Goal: Task Accomplishment & Management: Manage account settings

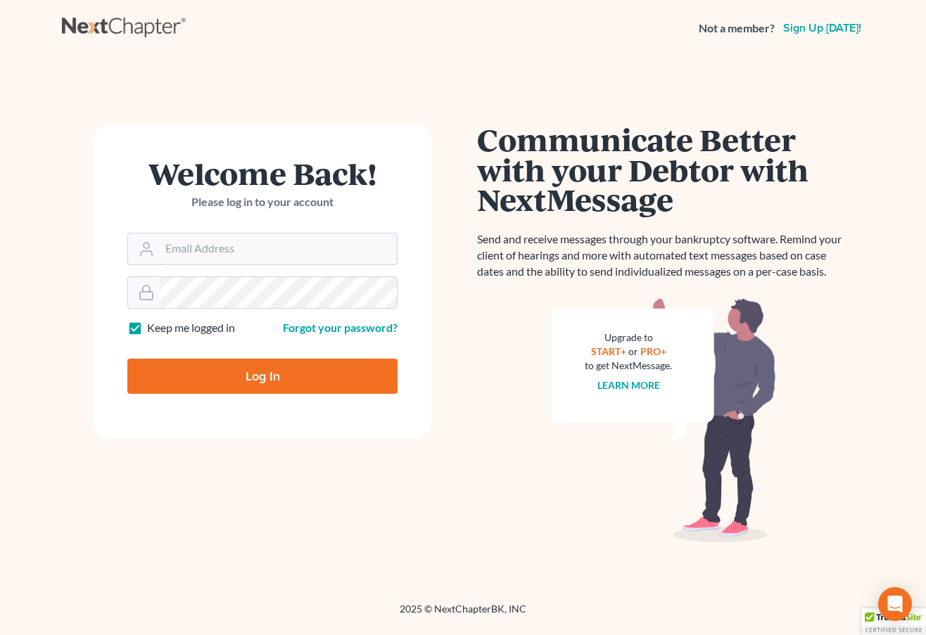
type input "awit@jennislaw.com"
click at [277, 377] on input "Log In" at bounding box center [262, 376] width 270 height 35
type input "Thinking..."
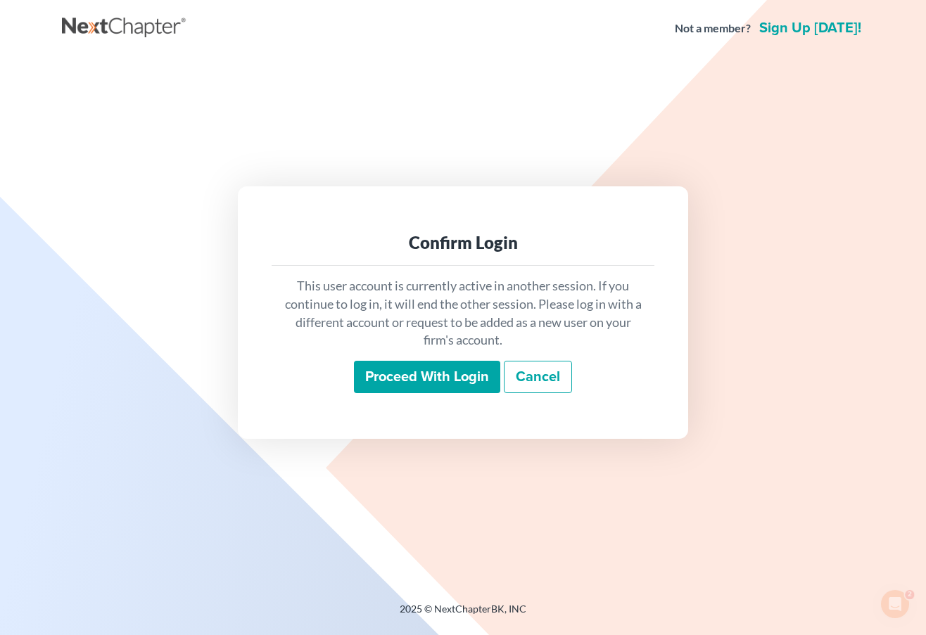
click at [449, 381] on input "Proceed with login" at bounding box center [427, 377] width 146 height 32
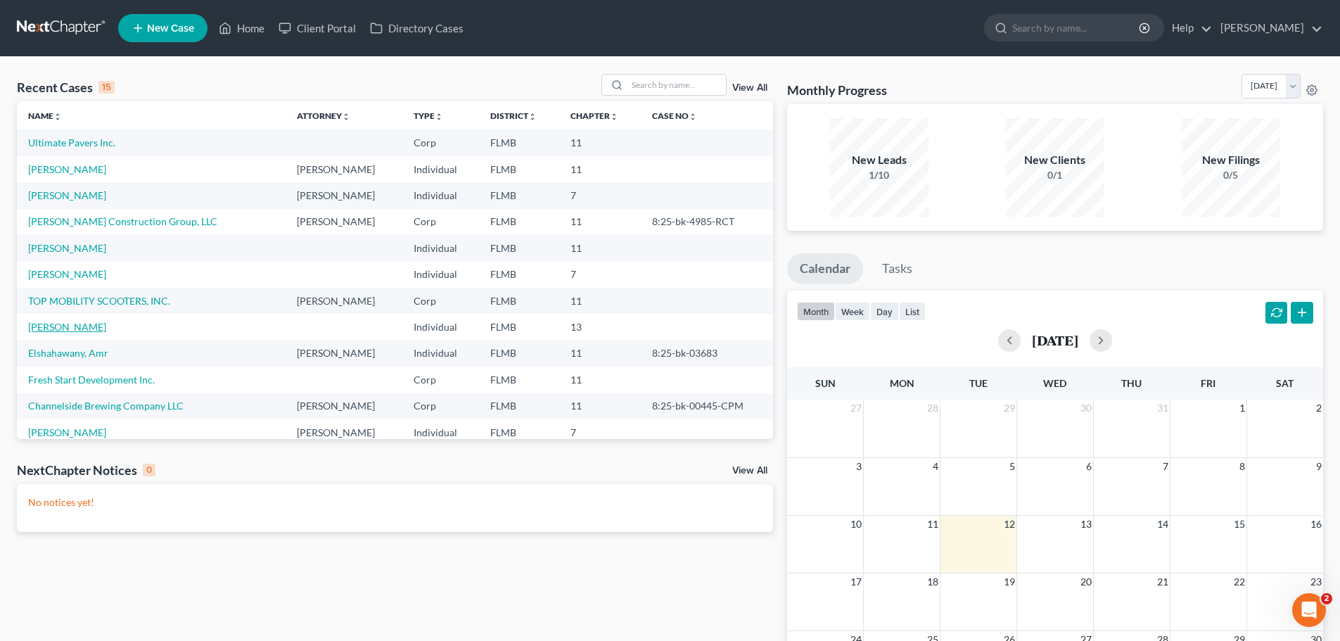
click at [43, 328] on link "[PERSON_NAME]" at bounding box center [67, 327] width 78 height 12
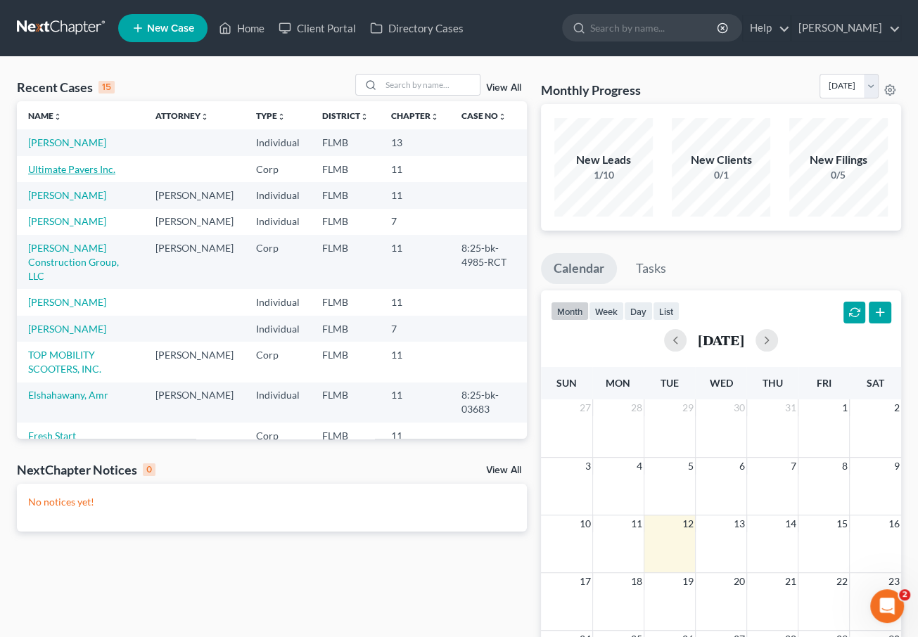
click at [71, 170] on link "Ultimate Pavers Inc." at bounding box center [71, 169] width 87 height 12
click at [71, 198] on link "[PERSON_NAME]" at bounding box center [67, 195] width 78 height 12
select select "6"
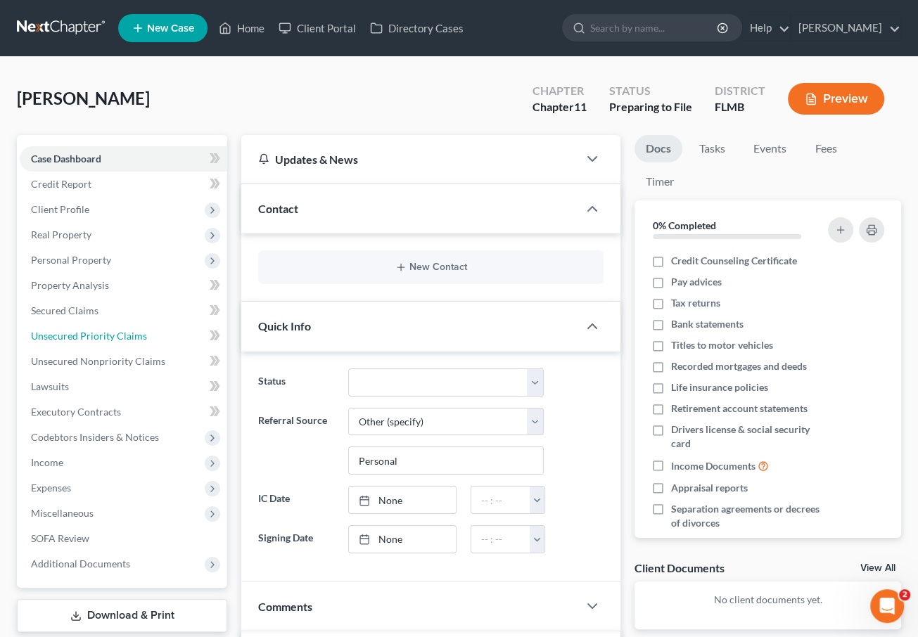
click at [87, 330] on span "Unsecured Priority Claims" at bounding box center [89, 336] width 116 height 12
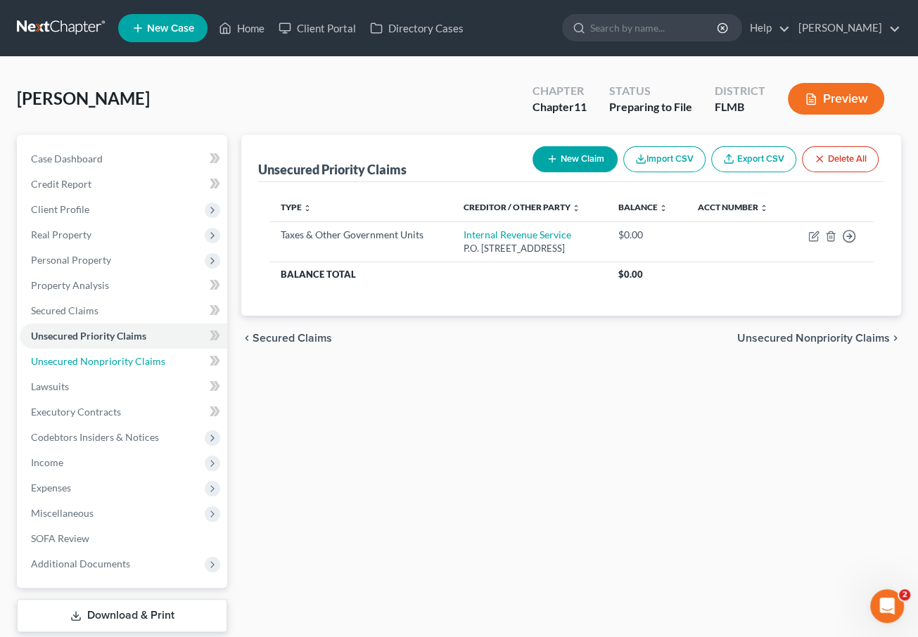
click at [144, 357] on span "Unsecured Nonpriority Claims" at bounding box center [98, 361] width 134 height 12
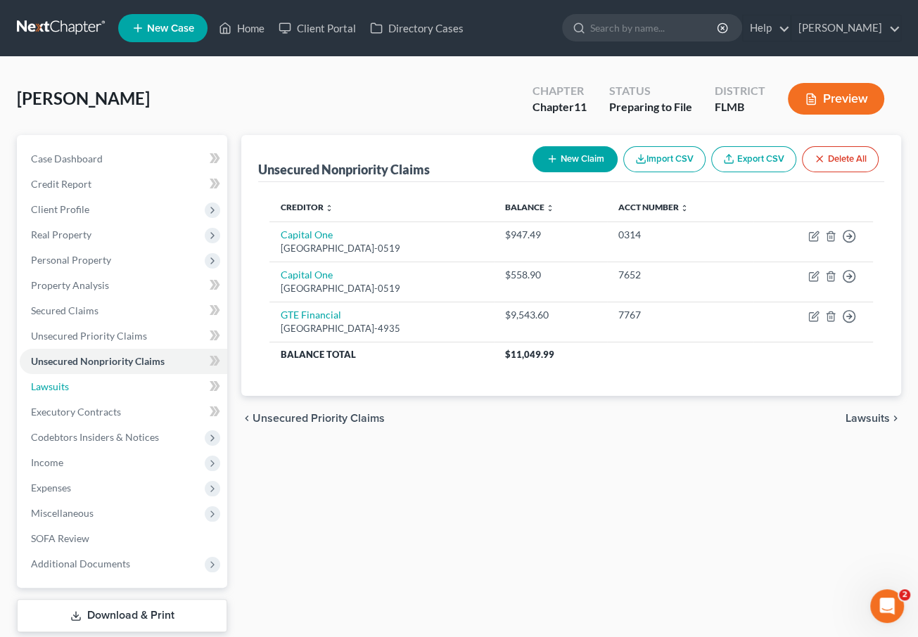
click at [75, 378] on link "Lawsuits" at bounding box center [124, 386] width 208 height 25
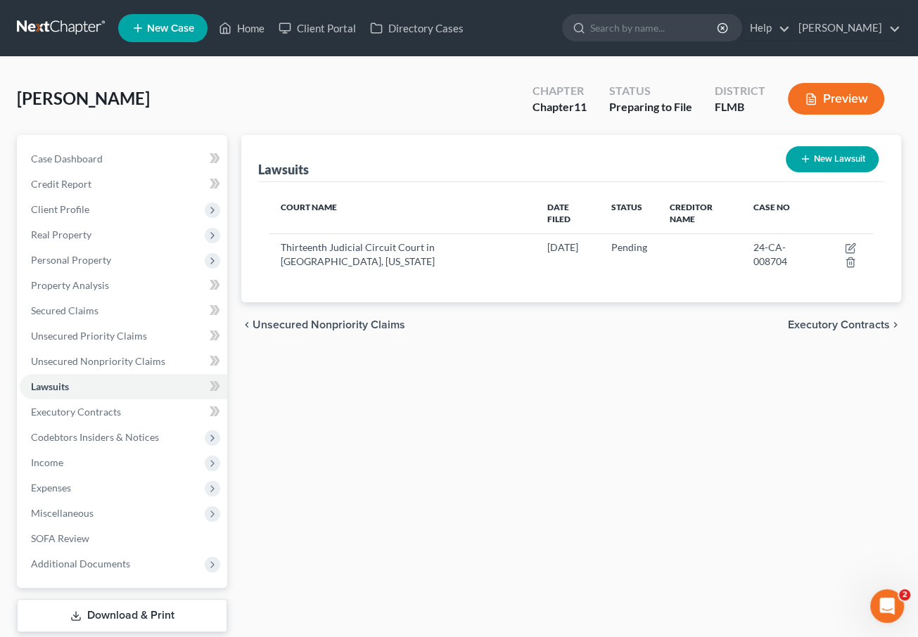
click at [393, 260] on div "Thirteenth Judicial Circuit Court in [GEOGRAPHIC_DATA], [US_STATE]" at bounding box center [403, 255] width 244 height 28
click at [360, 241] on span "Thirteenth Judicial Circuit Court in [GEOGRAPHIC_DATA], [US_STATE]" at bounding box center [358, 254] width 154 height 26
click at [846, 245] on icon "button" at bounding box center [850, 249] width 8 height 8
select select "9"
select select "0"
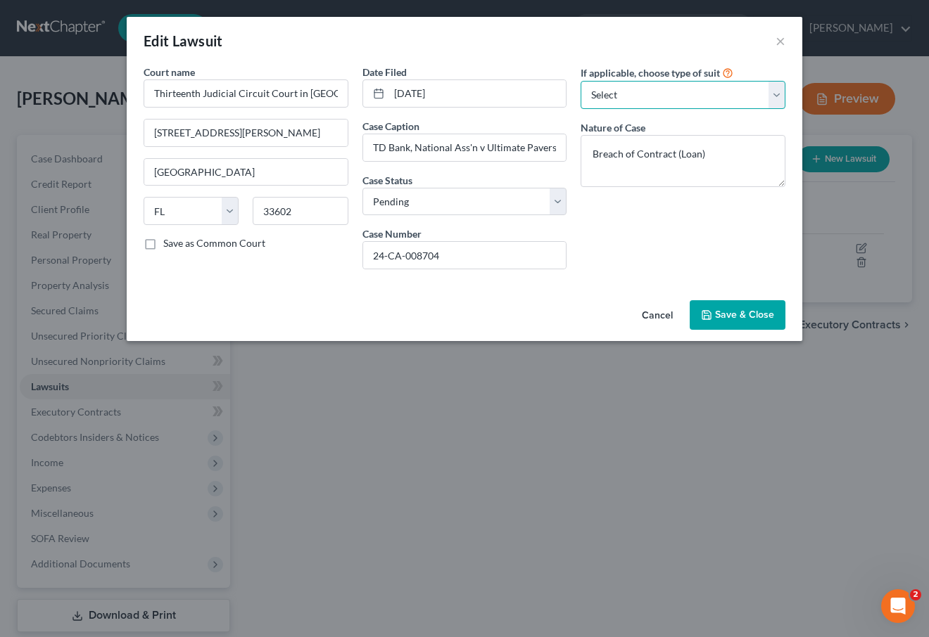
click at [668, 95] on select "Select Repossession Garnishment Foreclosure Attached, Seized, Or Levied Other" at bounding box center [682, 95] width 205 height 28
click at [720, 312] on span "Save & Close" at bounding box center [744, 315] width 59 height 12
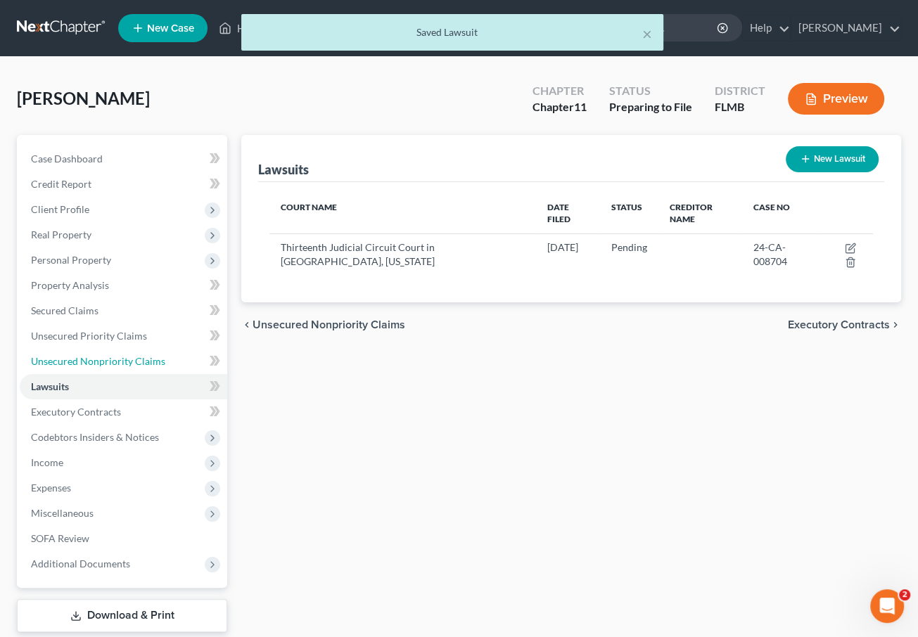
click at [72, 358] on span "Unsecured Nonpriority Claims" at bounding box center [98, 361] width 134 height 12
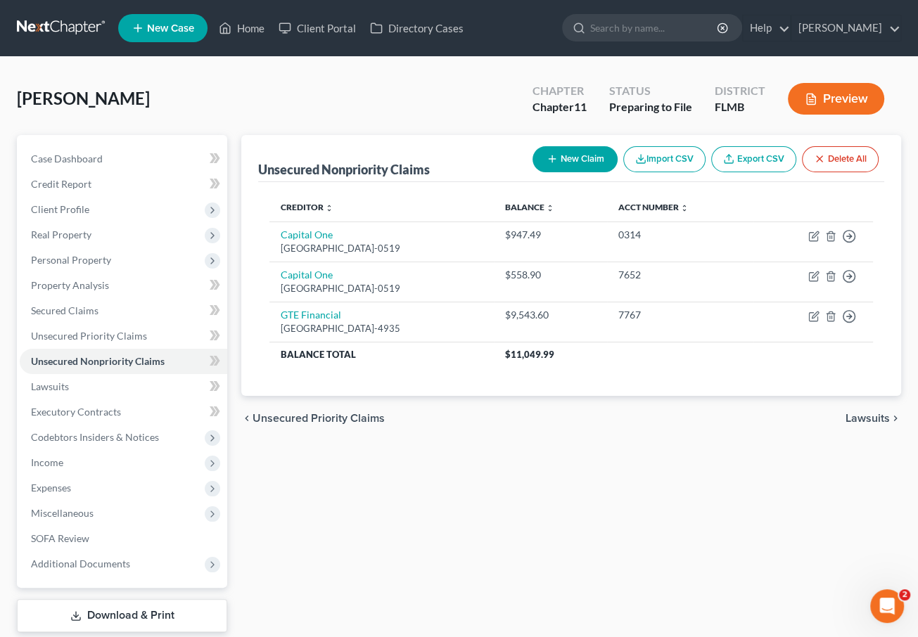
click at [555, 161] on button "New Claim" at bounding box center [574, 159] width 85 height 26
select select "0"
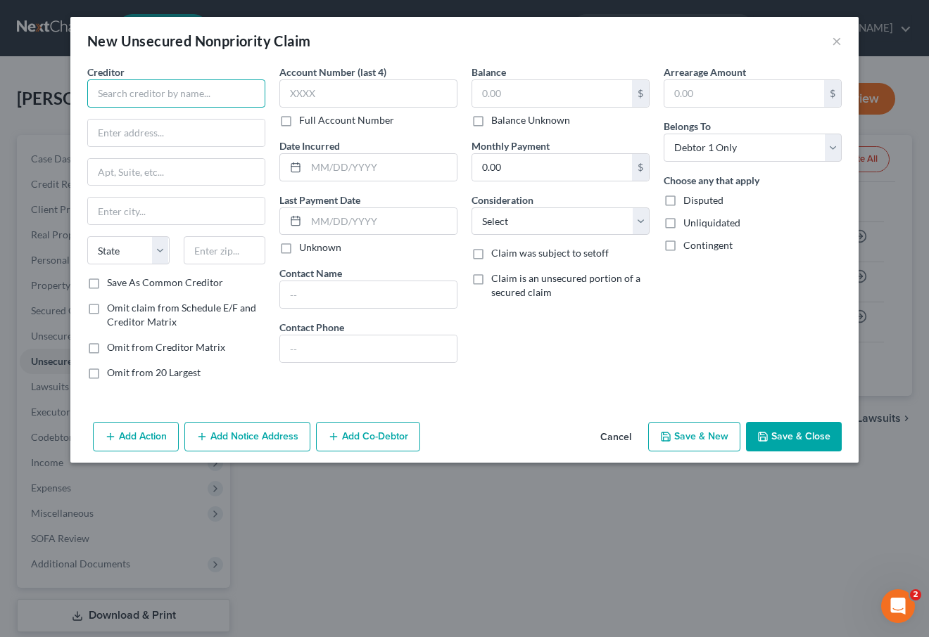
click at [203, 90] on input "text" at bounding box center [176, 93] width 178 height 28
click at [561, 215] on select "Select Cable / Satellite Services Collection Agency Credit Card Debt Debt Couns…" at bounding box center [560, 222] width 178 height 28
click at [143, 89] on input "text" at bounding box center [176, 93] width 178 height 28
type input "TD Bank, National Assosication"
click at [100, 438] on button "Add Action" at bounding box center [136, 437] width 86 height 30
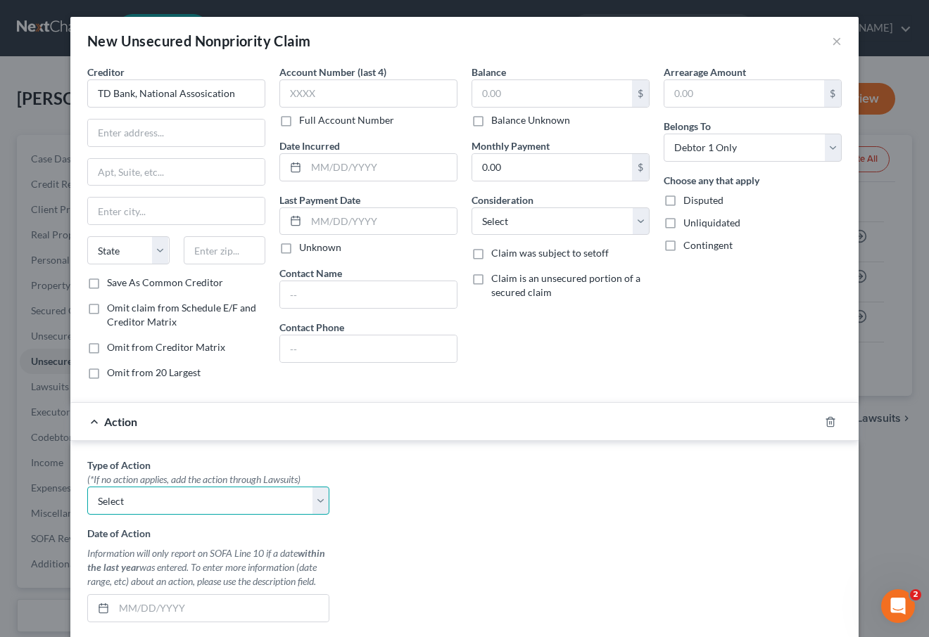
click at [135, 494] on select "Select Repossession Garnishment Foreclosure Personal Injury Attached, Seized, O…" at bounding box center [208, 501] width 242 height 28
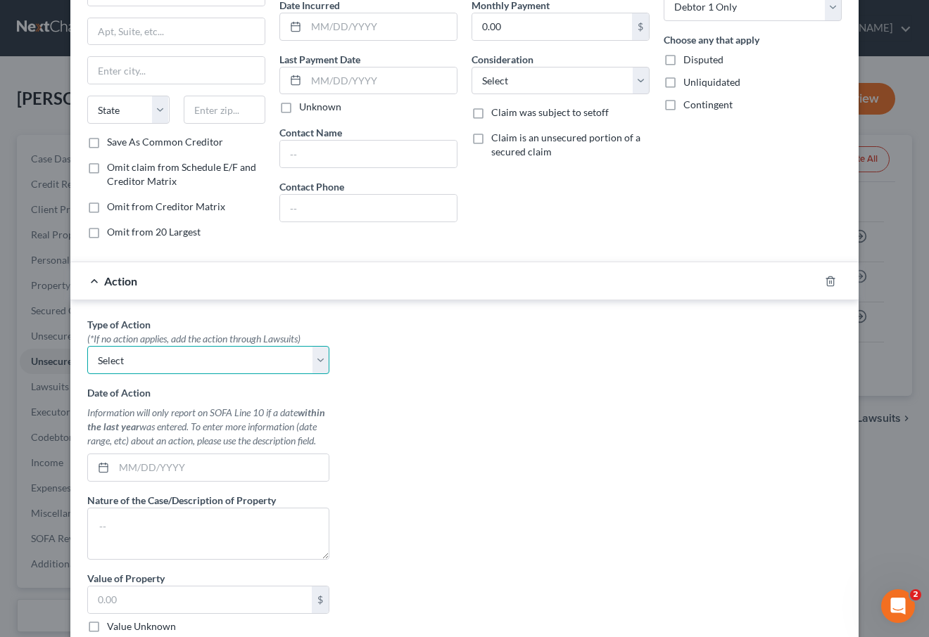
scroll to position [211, 0]
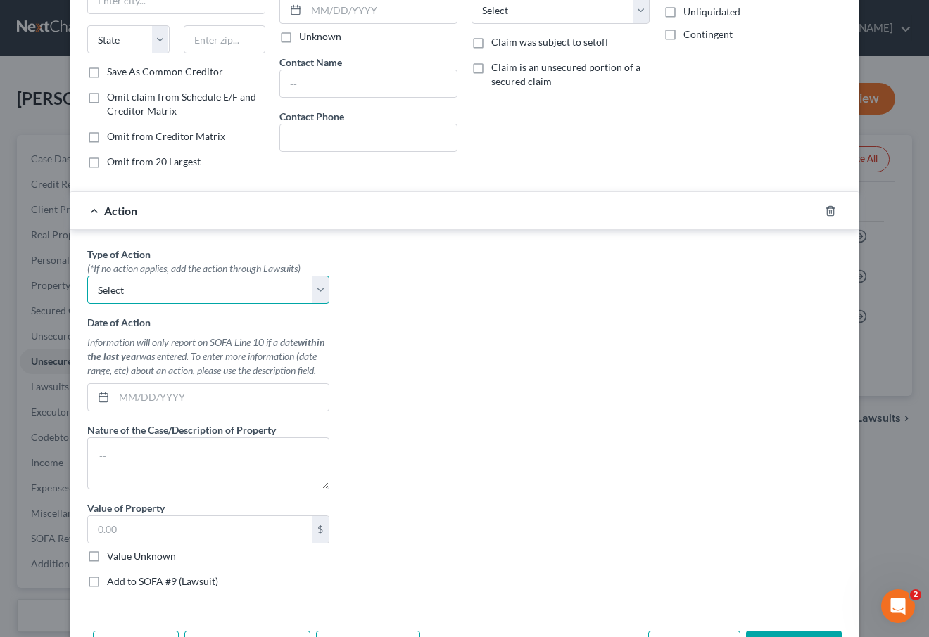
click at [200, 288] on select "Select Repossession Garnishment Foreclosure Personal Injury Attached, Seized, O…" at bounding box center [208, 290] width 242 height 28
click at [227, 215] on div "Action" at bounding box center [444, 210] width 748 height 37
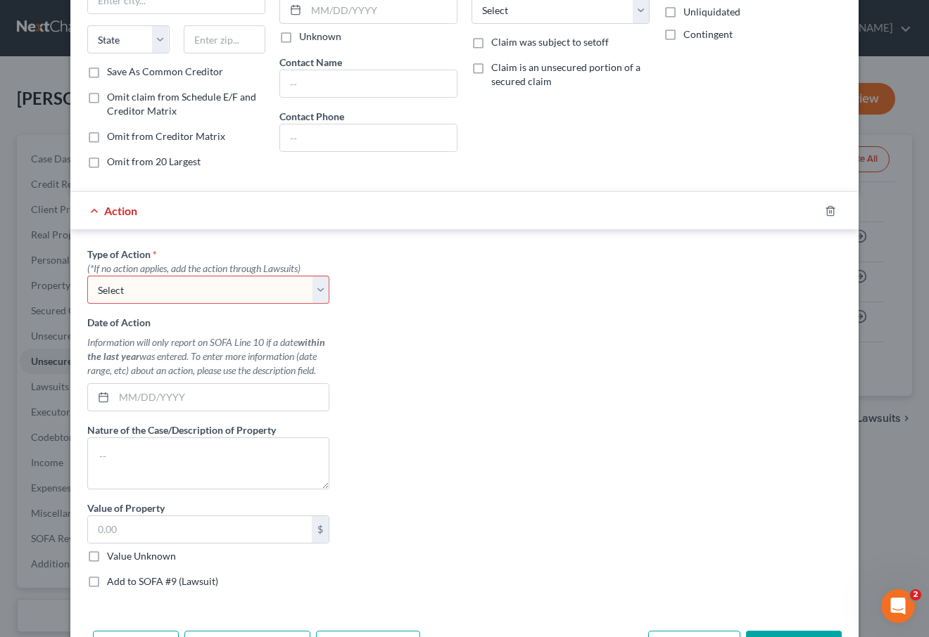
click at [115, 212] on span "Action" at bounding box center [120, 210] width 33 height 13
click at [269, 283] on select "Select Repossession Garnishment Foreclosure Personal Injury Attached, Seized, O…" at bounding box center [208, 290] width 242 height 28
click at [255, 286] on select "Select Repossession Garnishment Foreclosure Personal Injury Attached, Seized, O…" at bounding box center [208, 290] width 242 height 28
click at [827, 206] on icon "button" at bounding box center [830, 210] width 6 height 9
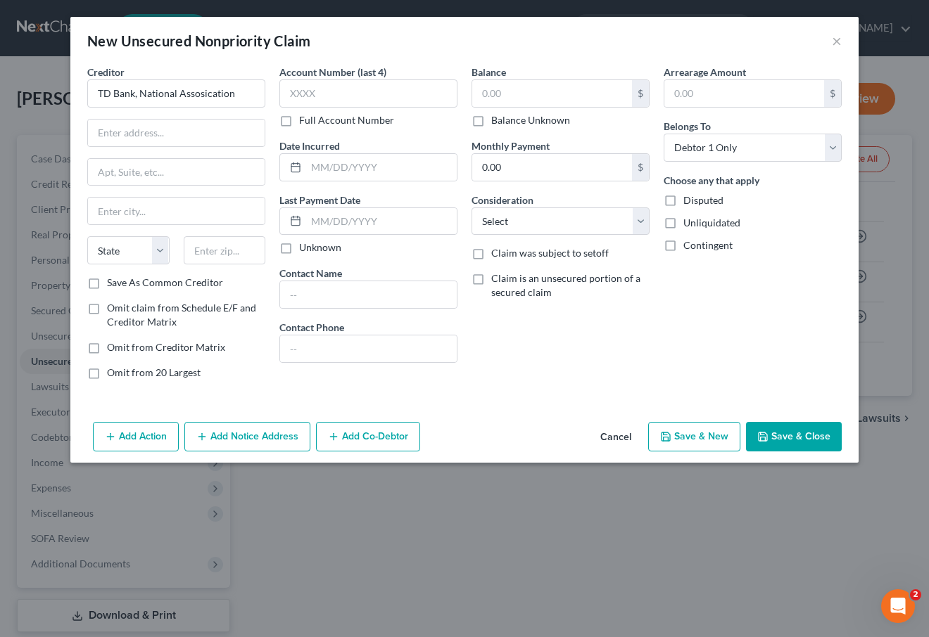
scroll to position [0, 0]
click at [156, 127] on input "text" at bounding box center [176, 133] width 177 height 27
type input "1701 Route 70 East"
drag, startPoint x: 211, startPoint y: 238, endPoint x: 211, endPoint y: 250, distance: 11.3
click at [211, 238] on input "text" at bounding box center [225, 250] width 82 height 28
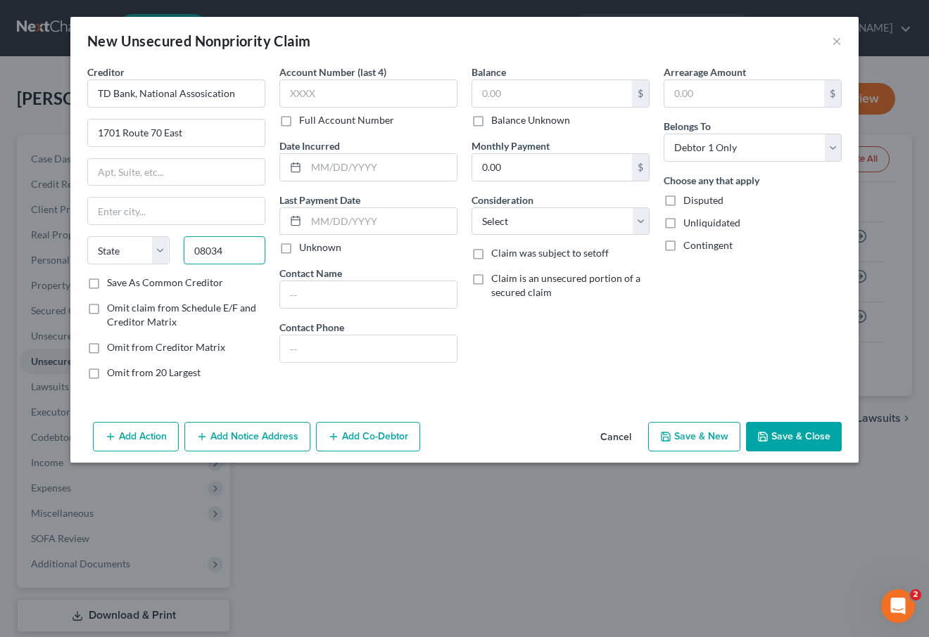
type input "08034"
click at [218, 281] on label "Save As Common Creditor" at bounding box center [165, 283] width 116 height 14
click at [122, 281] on input "Save As Common Creditor" at bounding box center [117, 280] width 9 height 9
checkbox input "true"
type input "[GEOGRAPHIC_DATA]"
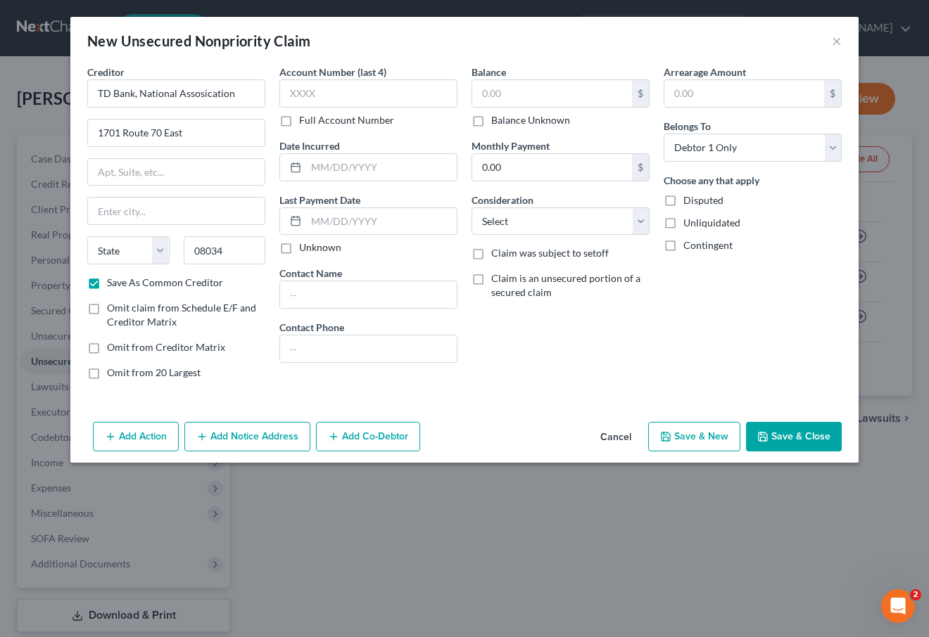
select select "33"
click at [357, 173] on input "text" at bounding box center [381, 167] width 151 height 27
type input "[DATE]"
click at [283, 108] on div "Account Number (last 4) Full Account Number" at bounding box center [368, 96] width 178 height 63
click at [310, 95] on input "text" at bounding box center [368, 93] width 178 height 28
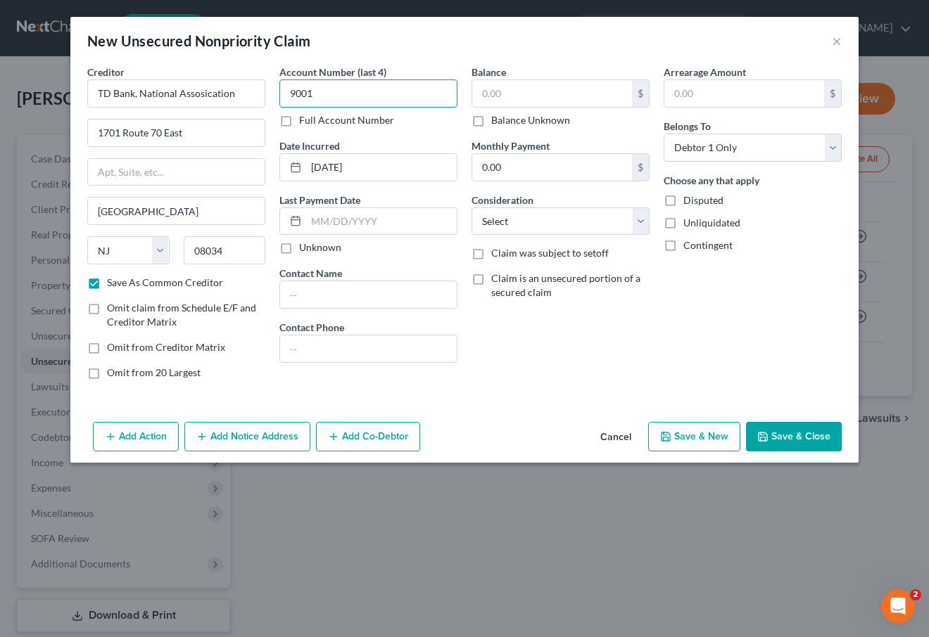
type input "9001"
click at [545, 82] on input "text" at bounding box center [552, 93] width 160 height 27
type input "82,133.01"
click at [715, 283] on div "Arrearage Amount $ Belongs To * Select Debtor 1 Only Debtor 2 Only Debtor 1 And…" at bounding box center [752, 228] width 192 height 326
click at [516, 216] on select "Select Cable / Satellite Services Collection Agency Credit Card Debt Debt Couns…" at bounding box center [560, 222] width 178 height 28
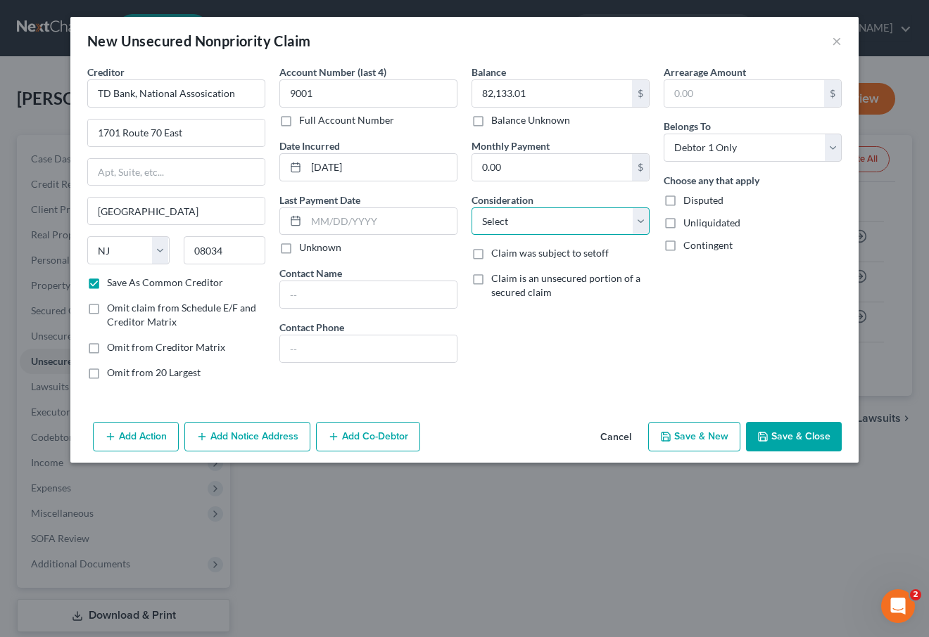
select select "14"
click at [471, 208] on select "Select Cable / Satellite Services Collection Agency Credit Card Debt Debt Couns…" at bounding box center [560, 222] width 178 height 28
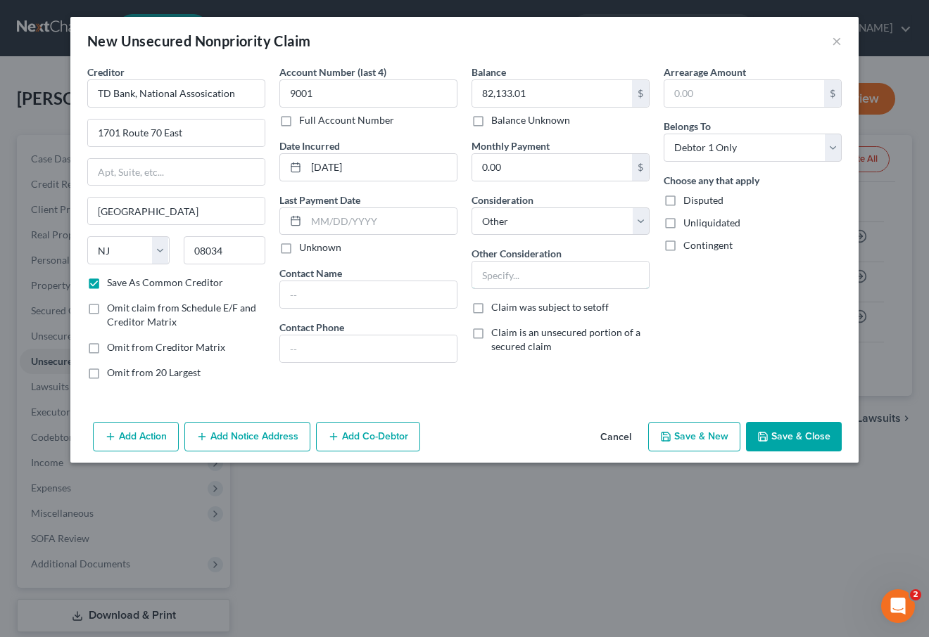
click at [535, 281] on input "text" at bounding box center [560, 275] width 177 height 27
type input "Personal Guaranty"
click at [333, 222] on input "text" at bounding box center [381, 221] width 151 height 27
type input "[DATE]"
click at [421, 381] on div "Account Number (last 4) 9001 Full Account Number Date Incurred [DATE] Last Paym…" at bounding box center [368, 228] width 192 height 326
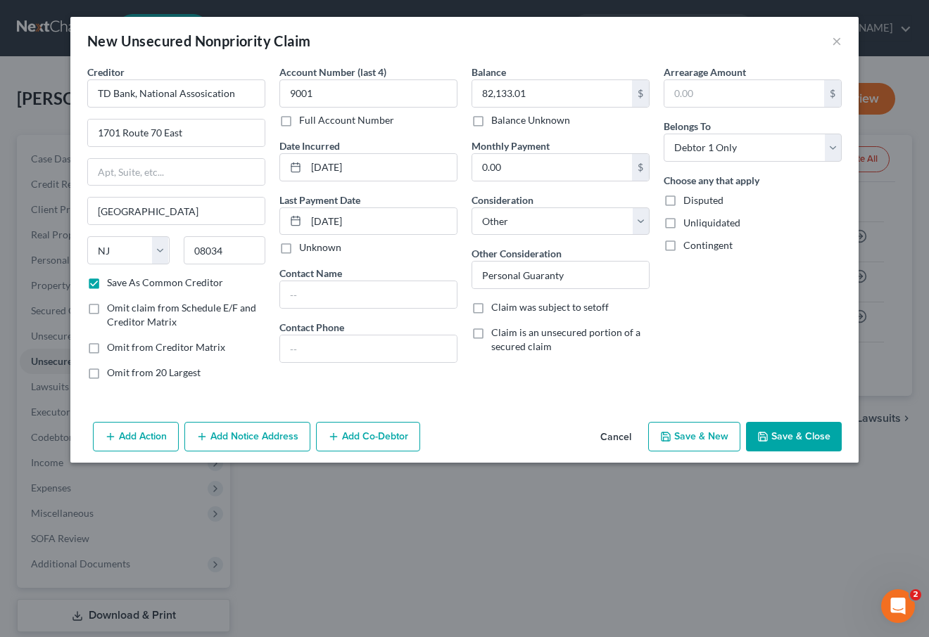
click at [264, 434] on button "Add Notice Address" at bounding box center [247, 437] width 126 height 30
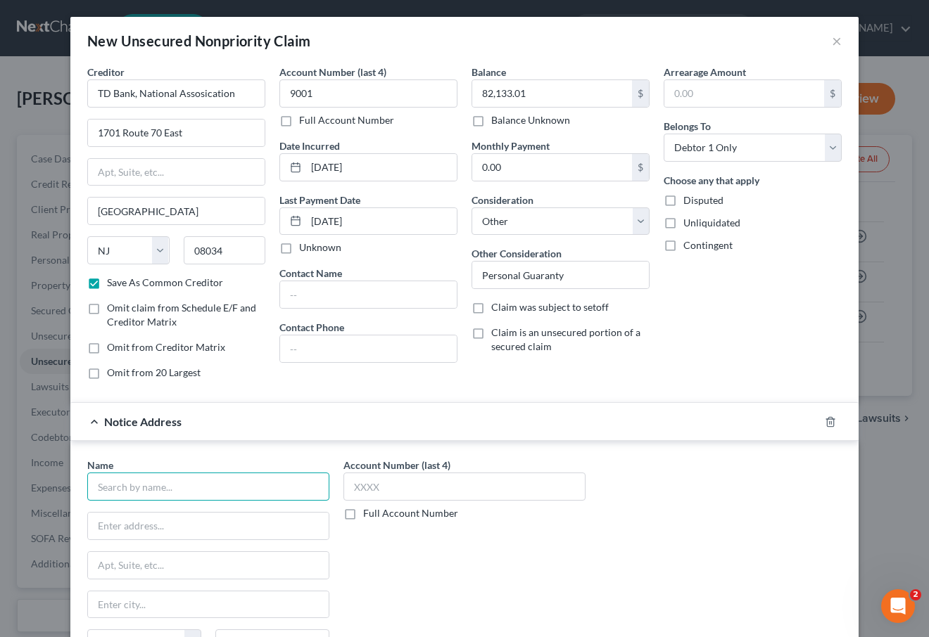
click at [138, 485] on input "text" at bounding box center [208, 487] width 242 height 28
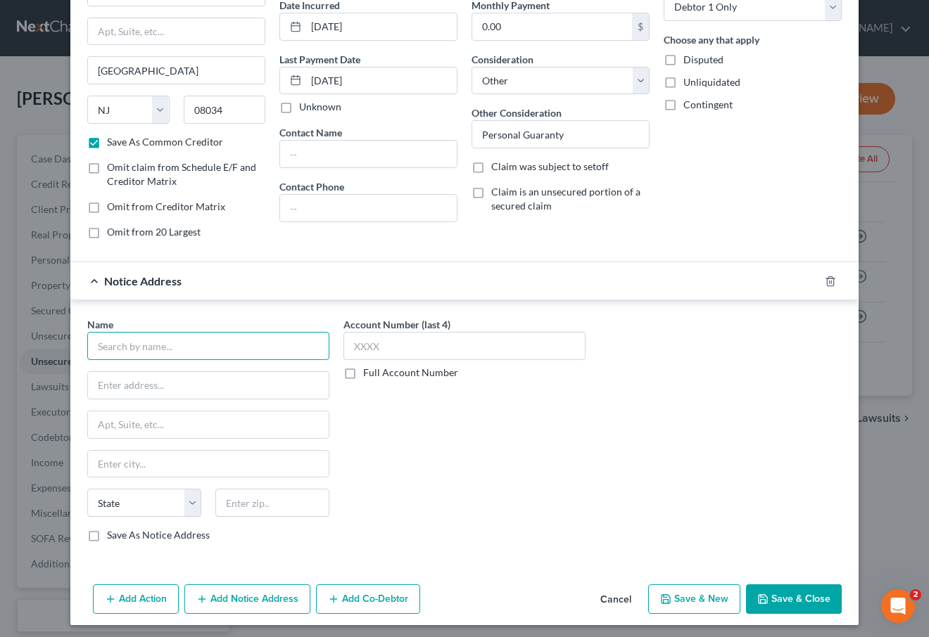
scroll to position [143, 0]
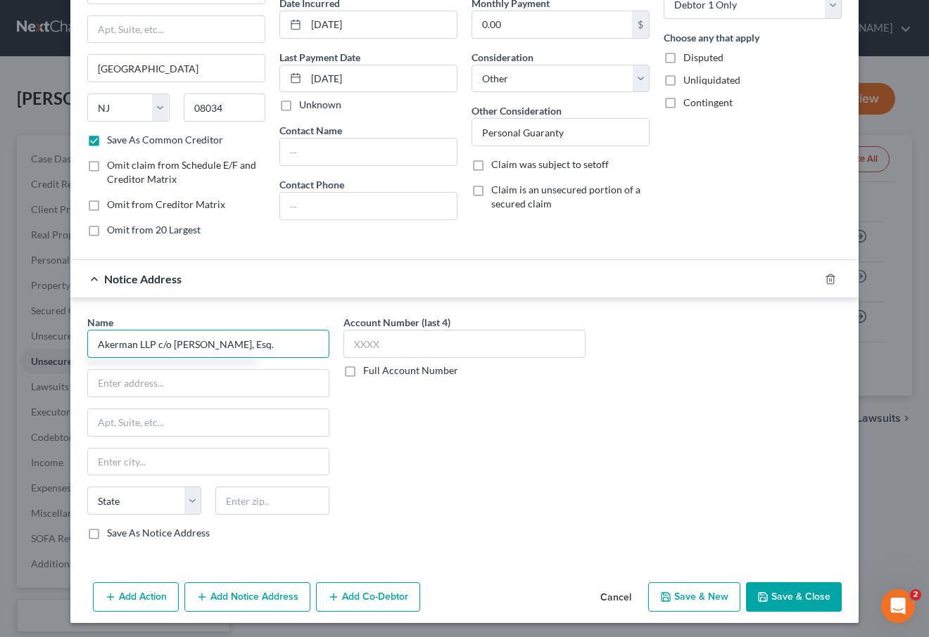
type input "Akerman LLP c/o [PERSON_NAME], Esq."
click at [240, 374] on input "text" at bounding box center [208, 383] width 241 height 27
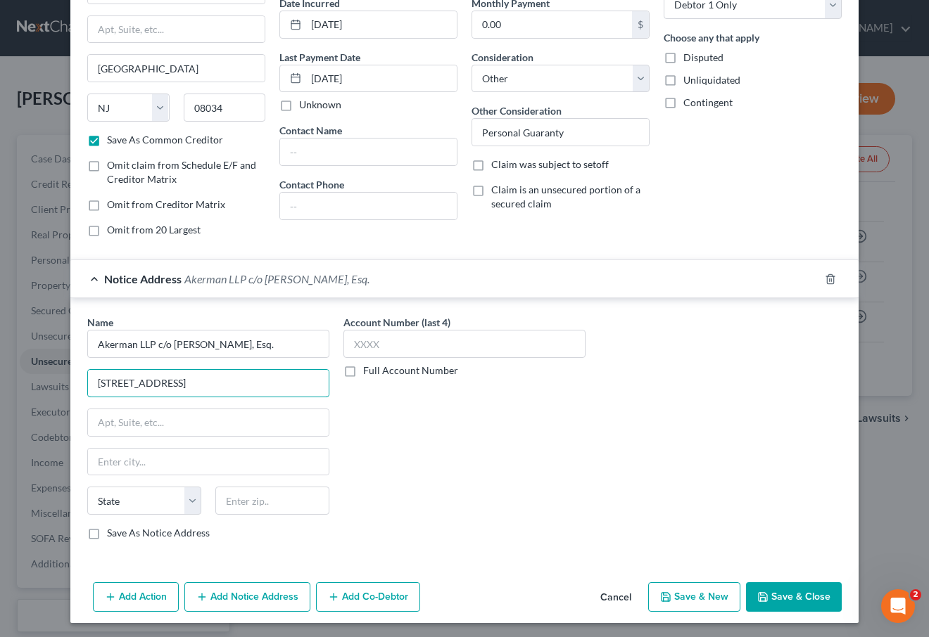
type input "[STREET_ADDRESS]"
type input "Suite 1100"
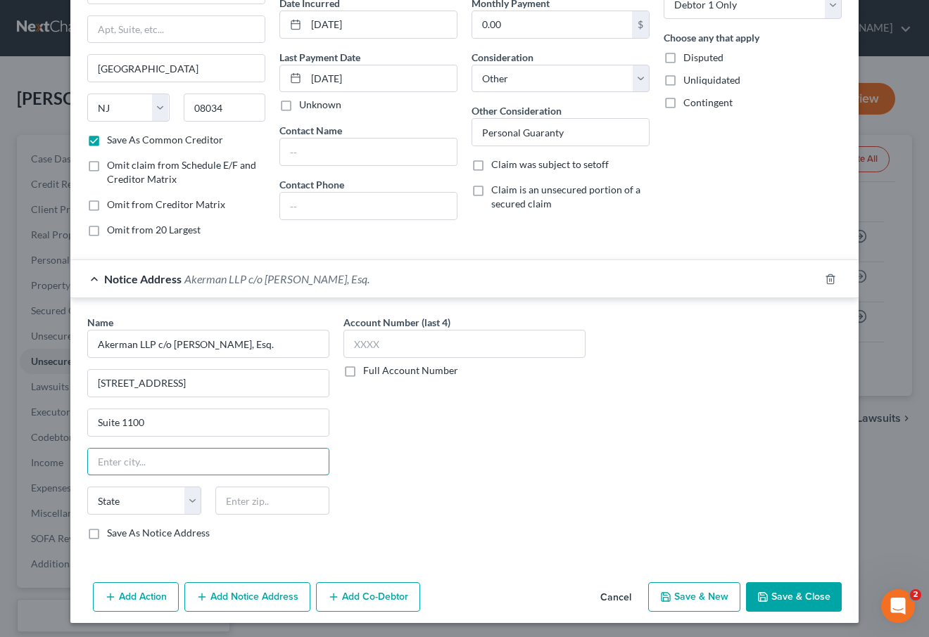
click at [219, 452] on input "text" at bounding box center [208, 462] width 241 height 27
click at [245, 504] on input "text" at bounding box center [272, 501] width 114 height 28
type input "33401"
click at [107, 530] on label "Save As Notice Address" at bounding box center [158, 533] width 103 height 14
click at [113, 530] on input "Save As Notice Address" at bounding box center [117, 530] width 9 height 9
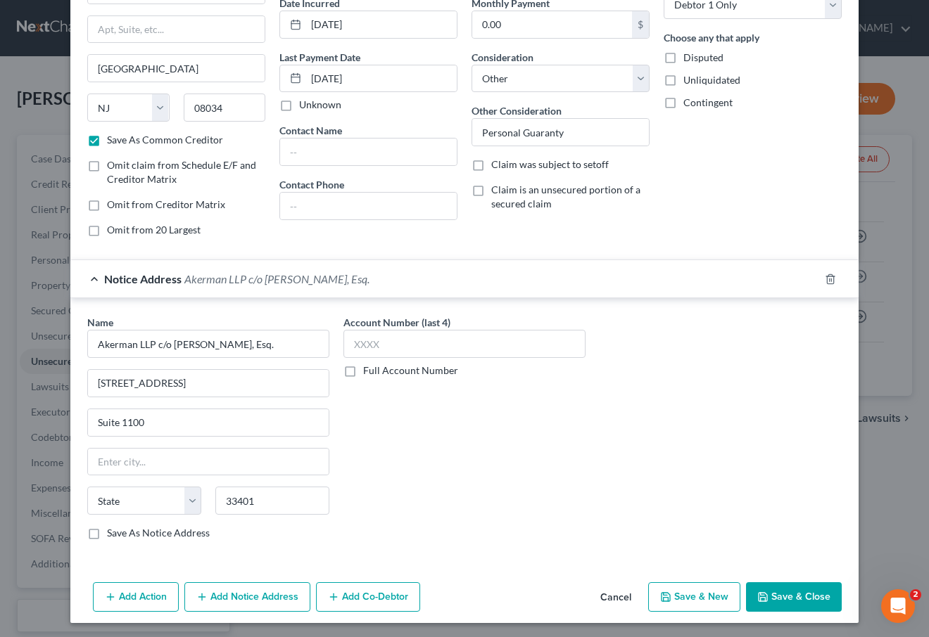
checkbox input "true"
type input "[GEOGRAPHIC_DATA]"
select select "9"
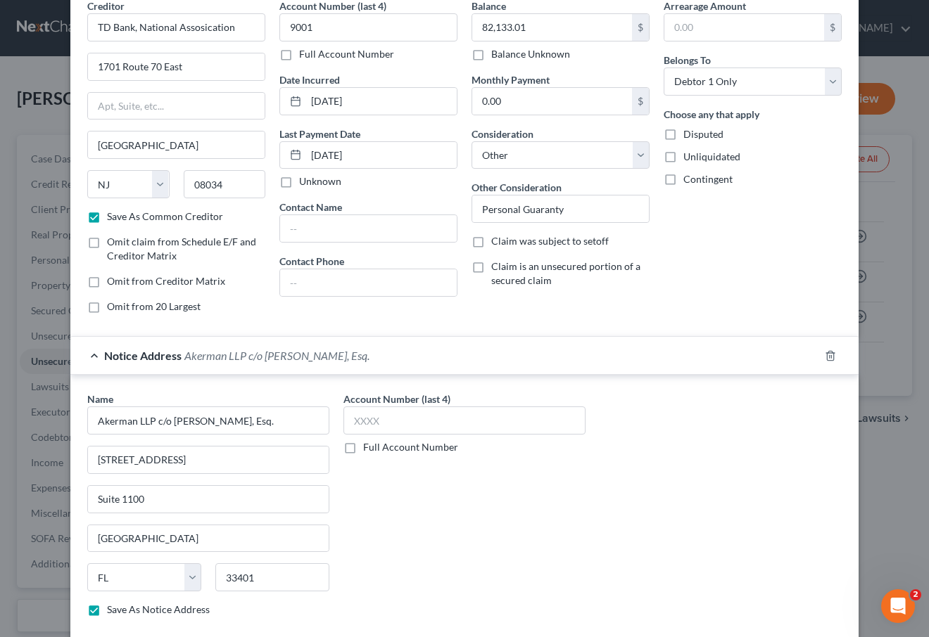
scroll to position [0, 0]
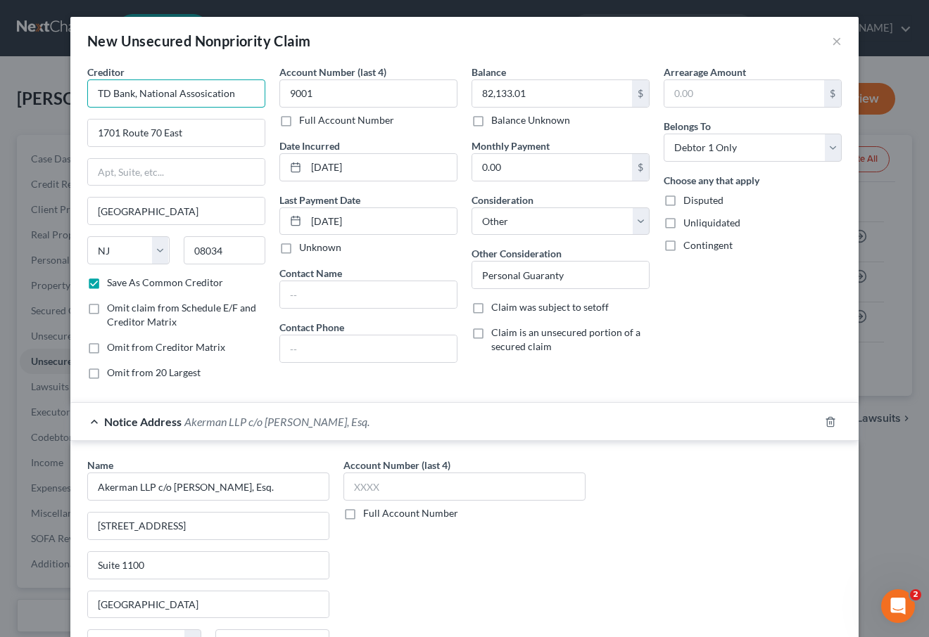
click at [203, 91] on input "TD Bank, National Assosication" at bounding box center [176, 93] width 178 height 28
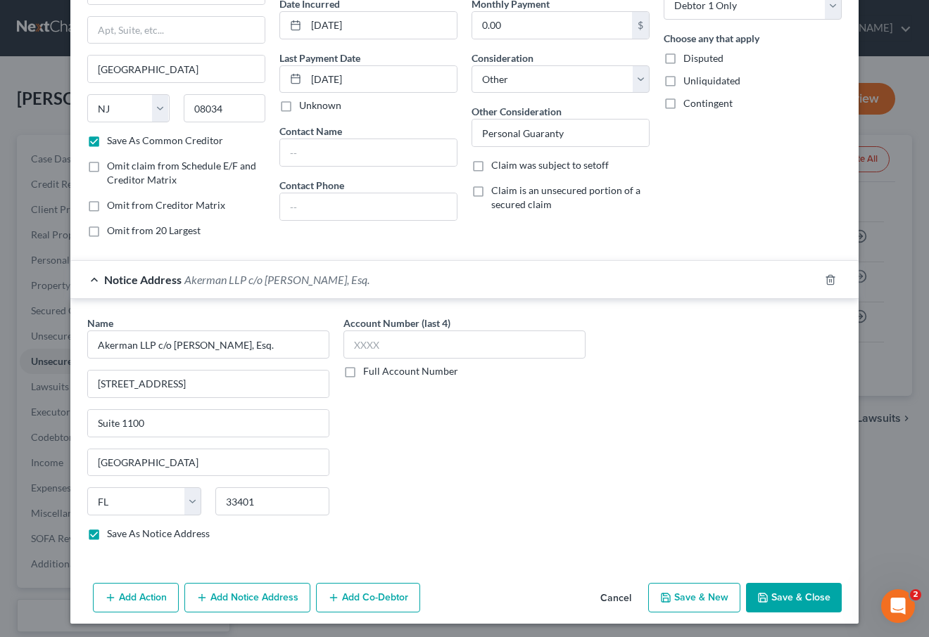
scroll to position [143, 0]
type input "TD Bank, National Association"
click at [787, 588] on button "Save & Close" at bounding box center [794, 597] width 96 height 30
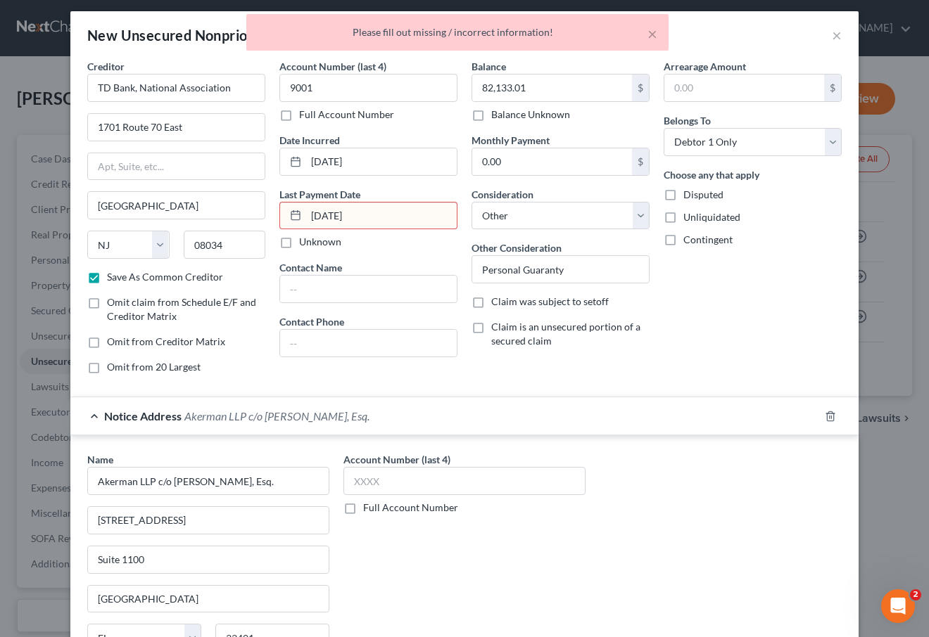
scroll to position [0, 0]
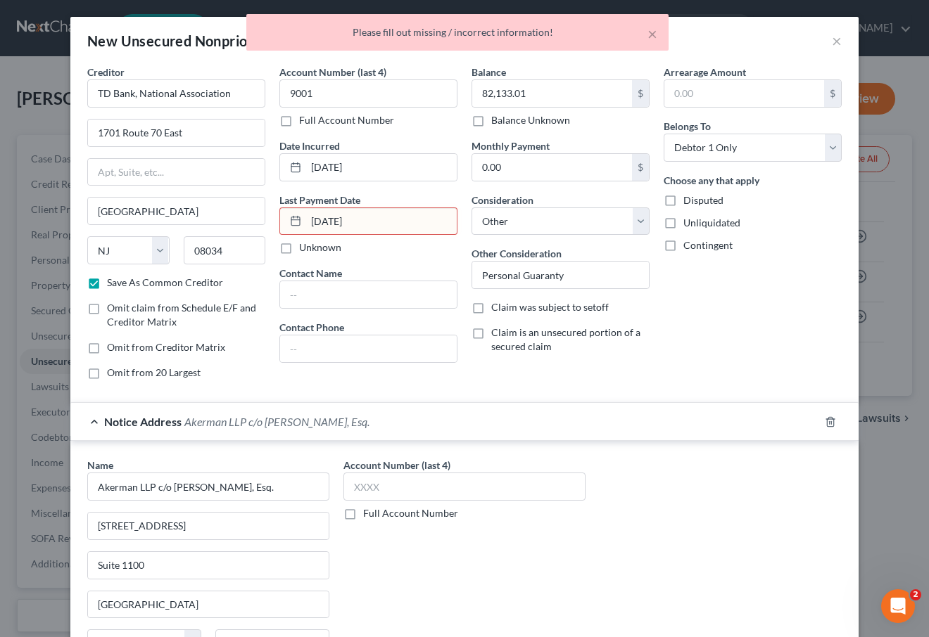
click at [372, 216] on input "[DATE]" at bounding box center [381, 221] width 151 height 27
drag, startPoint x: 379, startPoint y: 226, endPoint x: 68, endPoint y: 181, distance: 314.3
click at [80, 192] on div "Creditor * TD Bank, National Association 1701 Route [GEOGRAPHIC_DATA] [US_STATE…" at bounding box center [464, 228] width 768 height 326
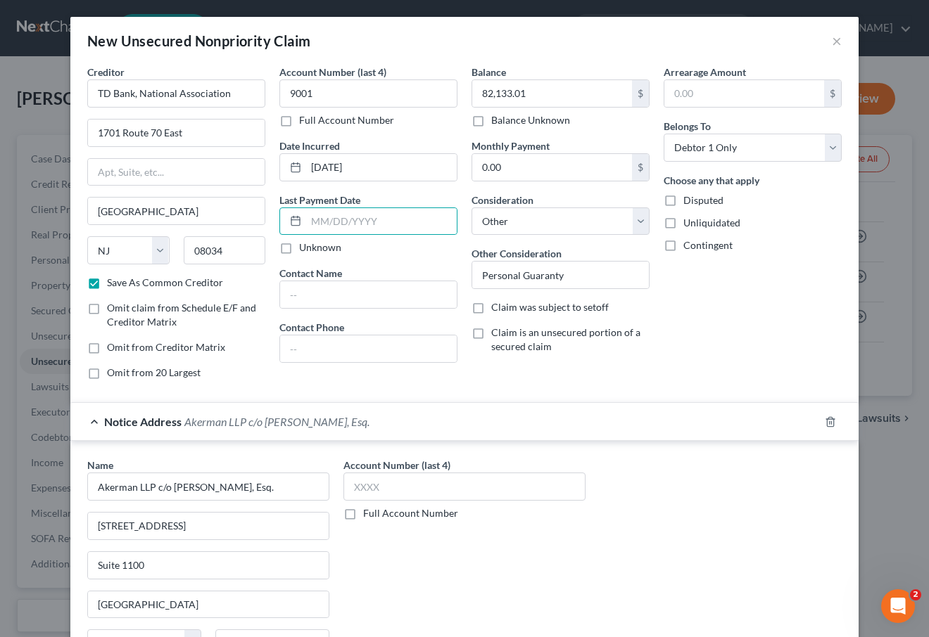
click at [742, 347] on div "Arrearage Amount $ Belongs To * Select Debtor 1 Only Debtor 2 Only Debtor 1 And…" at bounding box center [752, 228] width 192 height 326
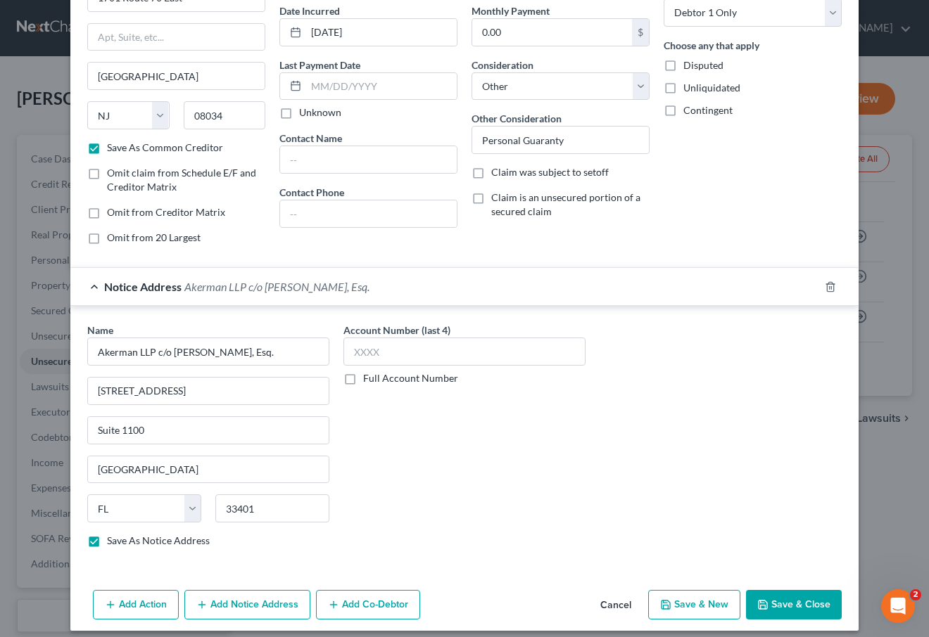
scroll to position [143, 0]
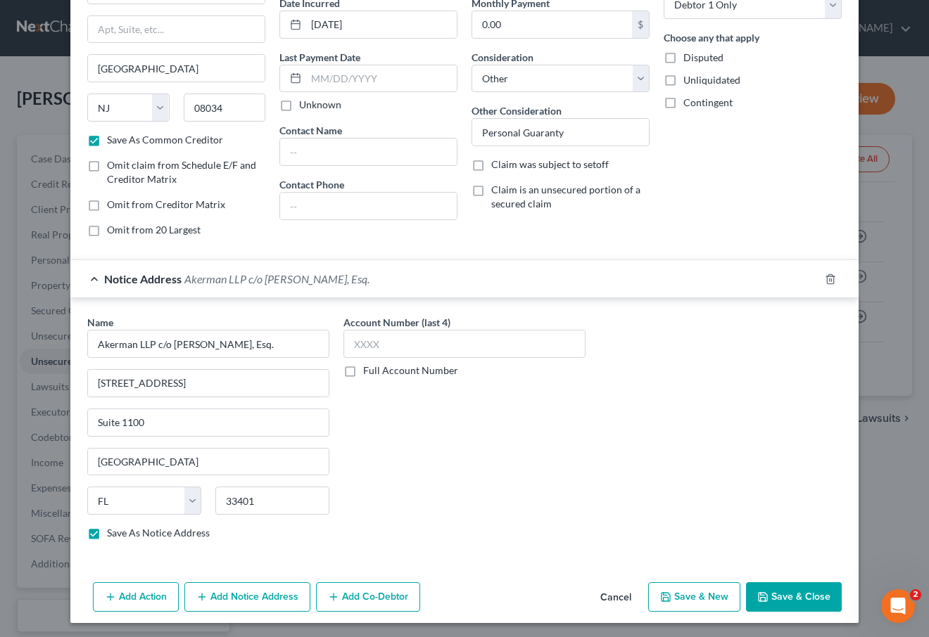
click at [791, 599] on button "Save & Close" at bounding box center [794, 597] width 96 height 30
checkbox input "false"
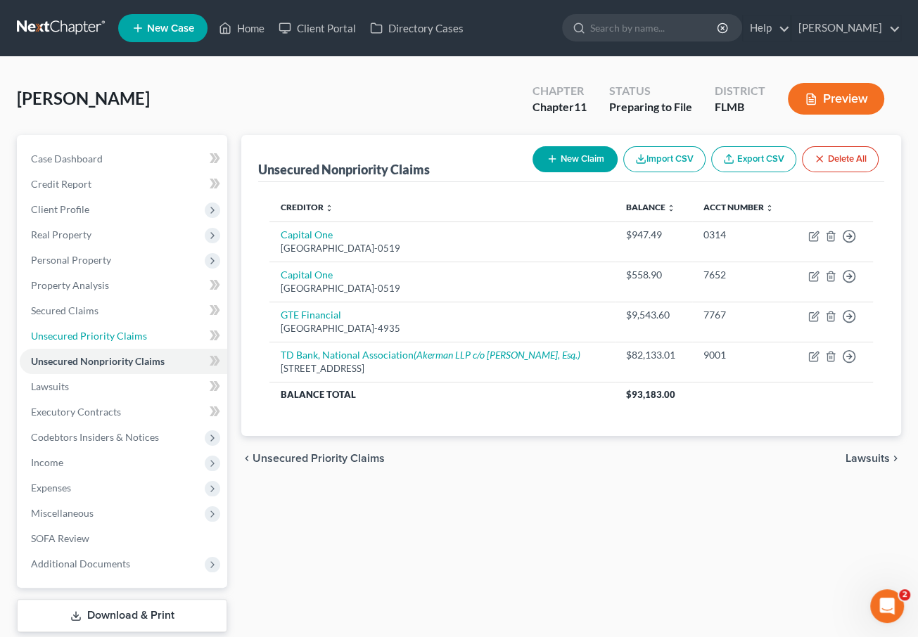
click at [93, 338] on span "Unsecured Priority Claims" at bounding box center [89, 336] width 116 height 12
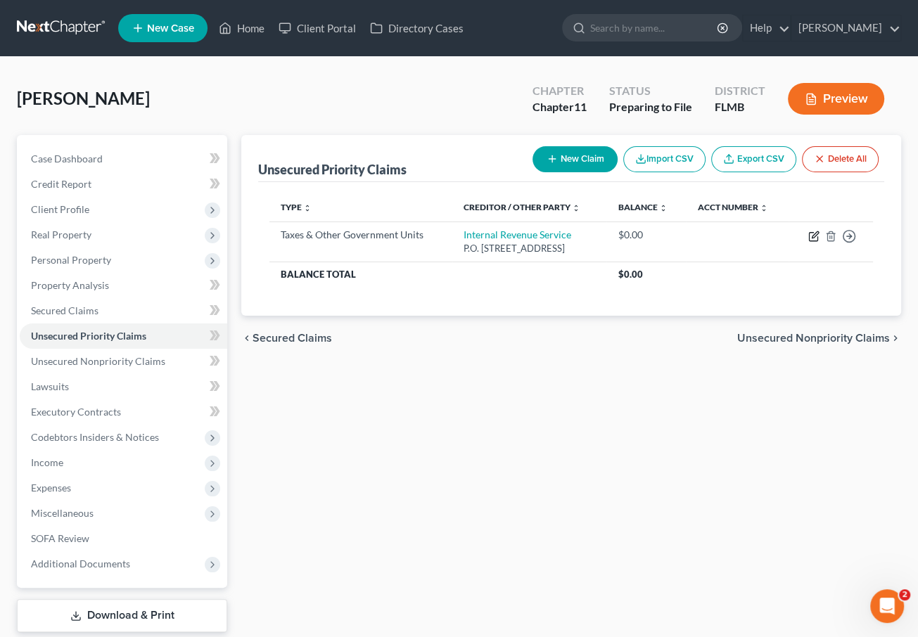
click at [815, 238] on icon "button" at bounding box center [813, 236] width 11 height 11
select select "0"
select select "39"
select select "0"
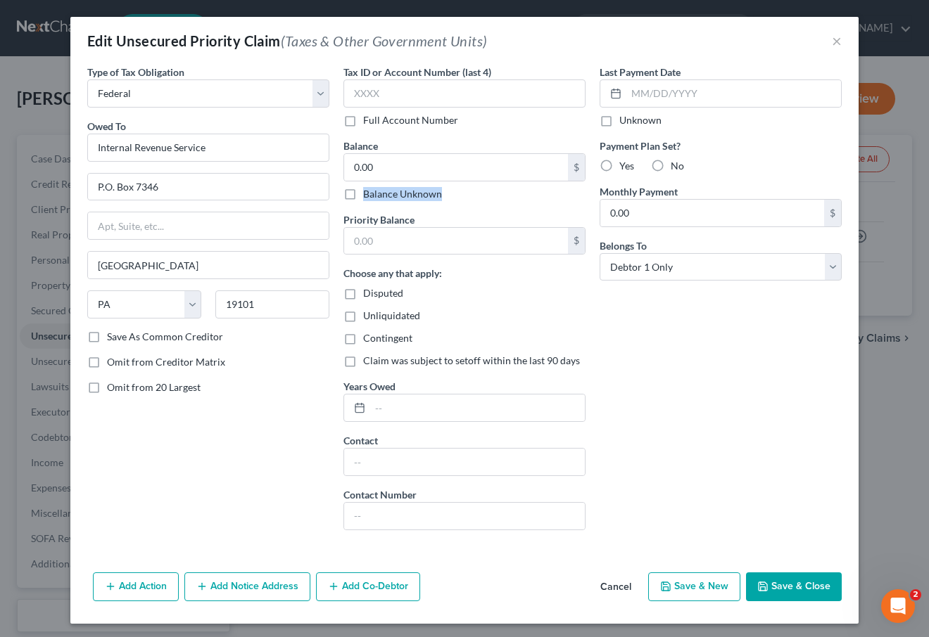
click at [363, 201] on label "Balance Unknown" at bounding box center [402, 194] width 79 height 14
click at [363, 196] on label "Balance Unknown" at bounding box center [402, 194] width 79 height 14
click at [369, 196] on input "Balance Unknown" at bounding box center [373, 191] width 9 height 9
checkbox input "true"
click at [222, 586] on button "Add Notice Address" at bounding box center [247, 588] width 126 height 30
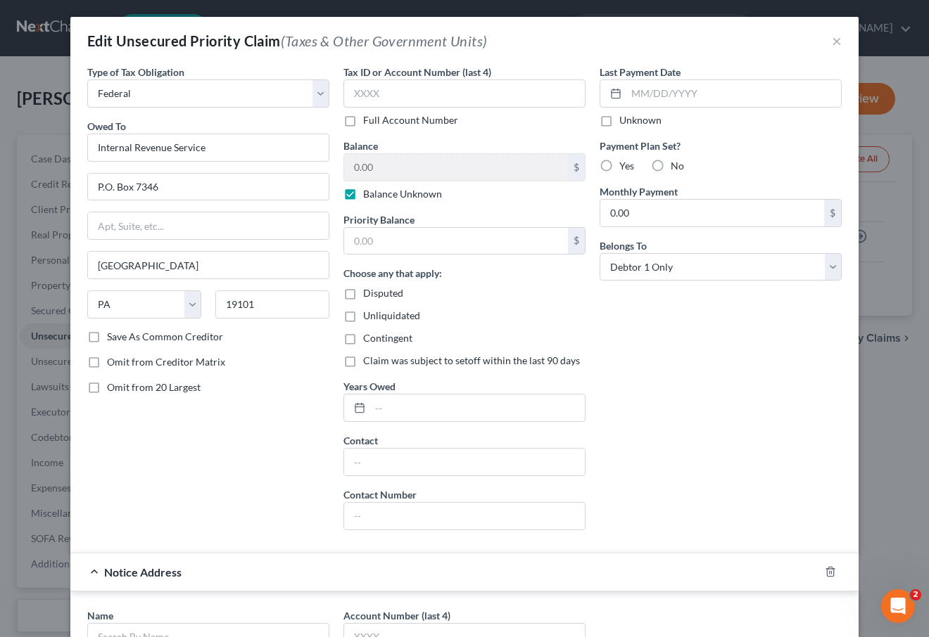
scroll to position [304, 0]
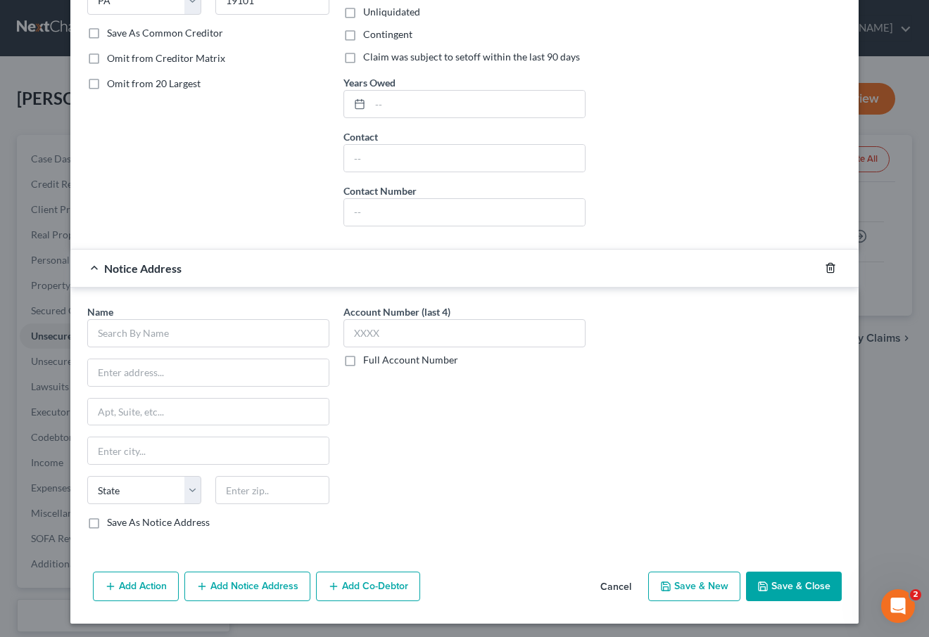
click at [826, 264] on icon "button" at bounding box center [829, 267] width 11 height 11
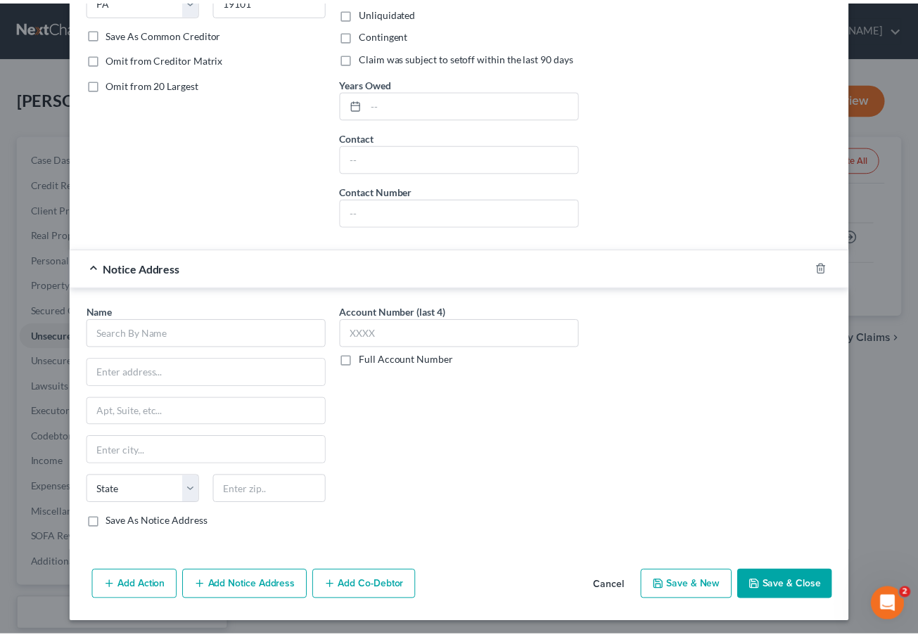
scroll to position [2, 0]
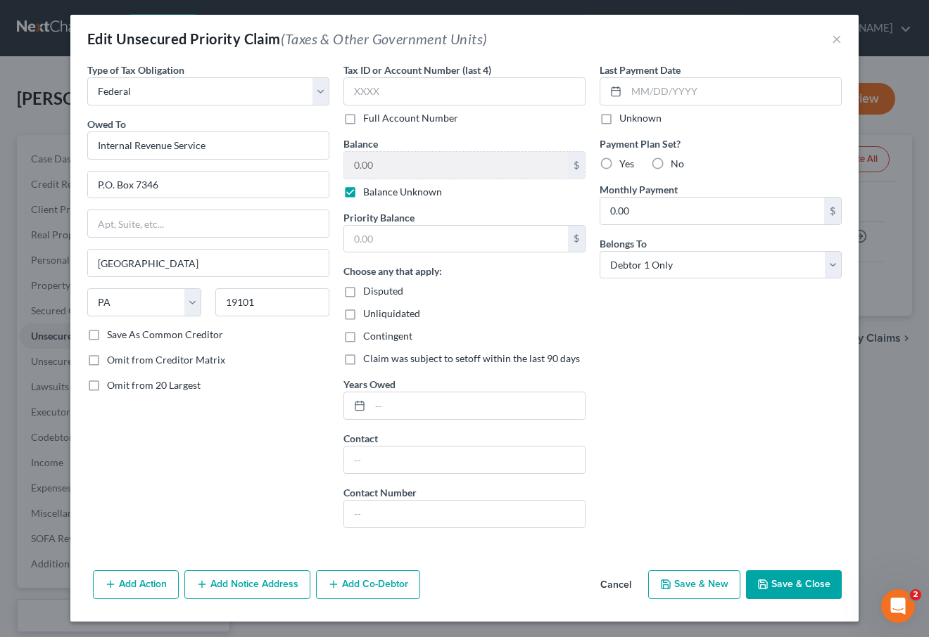
click at [785, 582] on button "Save & Close" at bounding box center [794, 585] width 96 height 30
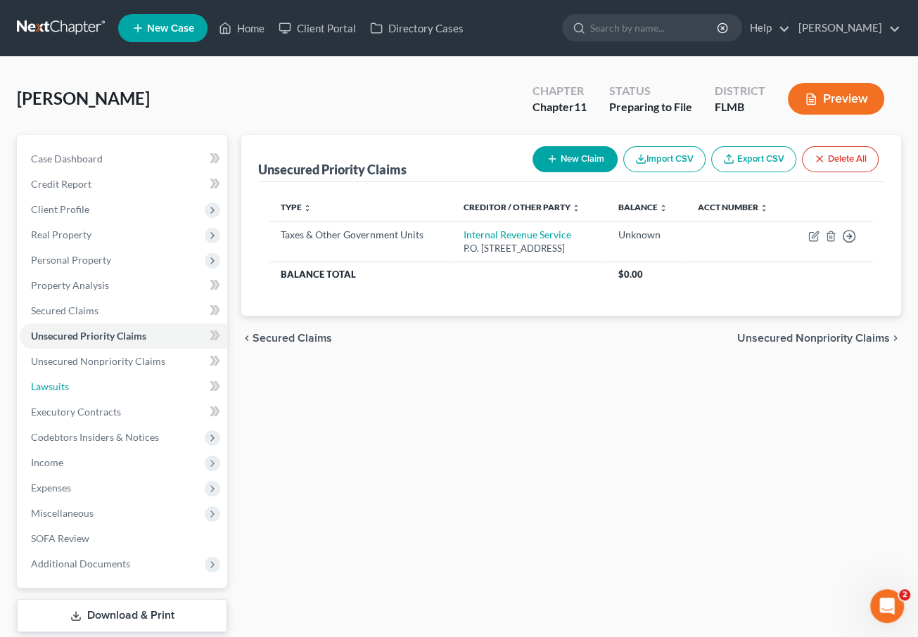
click at [93, 388] on link "Lawsuits" at bounding box center [124, 386] width 208 height 25
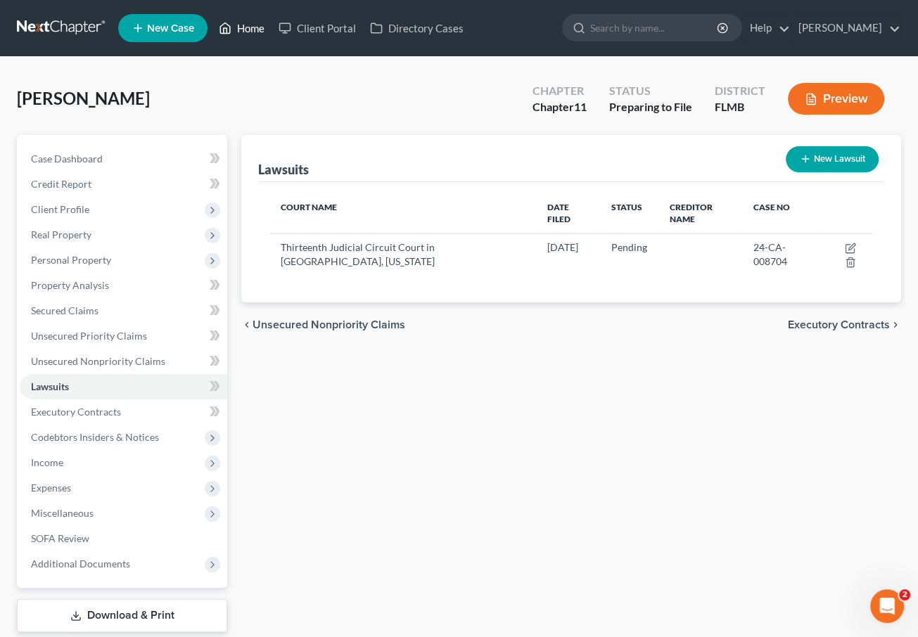
click at [250, 25] on link "Home" at bounding box center [242, 27] width 60 height 25
click at [234, 25] on link "Home" at bounding box center [242, 27] width 60 height 25
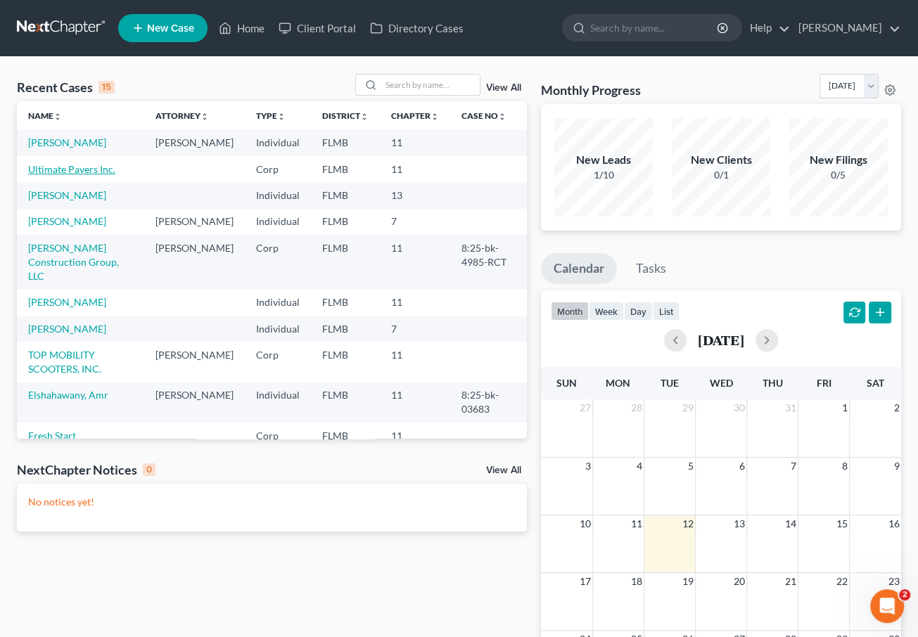
click at [54, 173] on link "Ultimate Pavers Inc." at bounding box center [71, 169] width 87 height 12
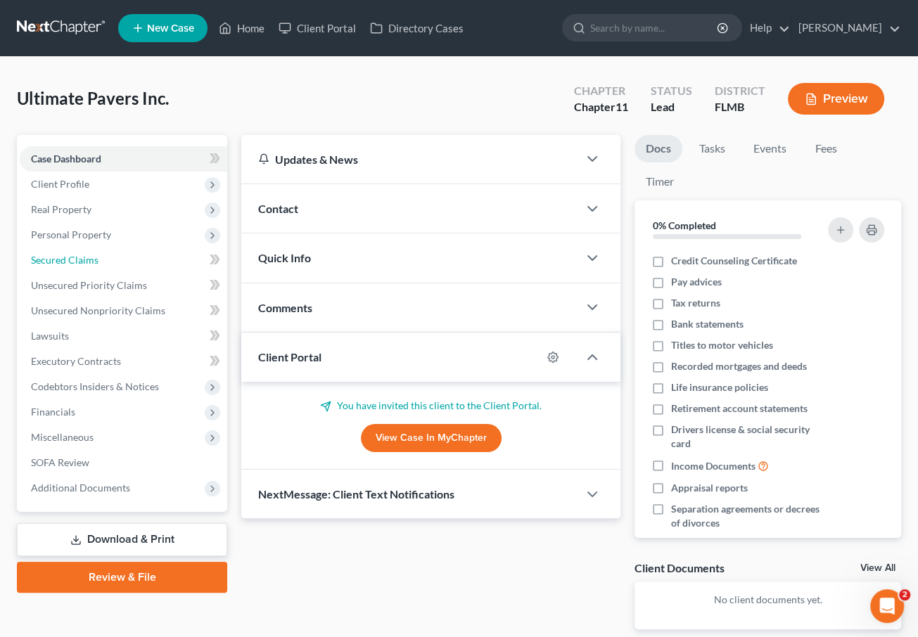
click at [51, 270] on link "Secured Claims" at bounding box center [124, 260] width 208 height 25
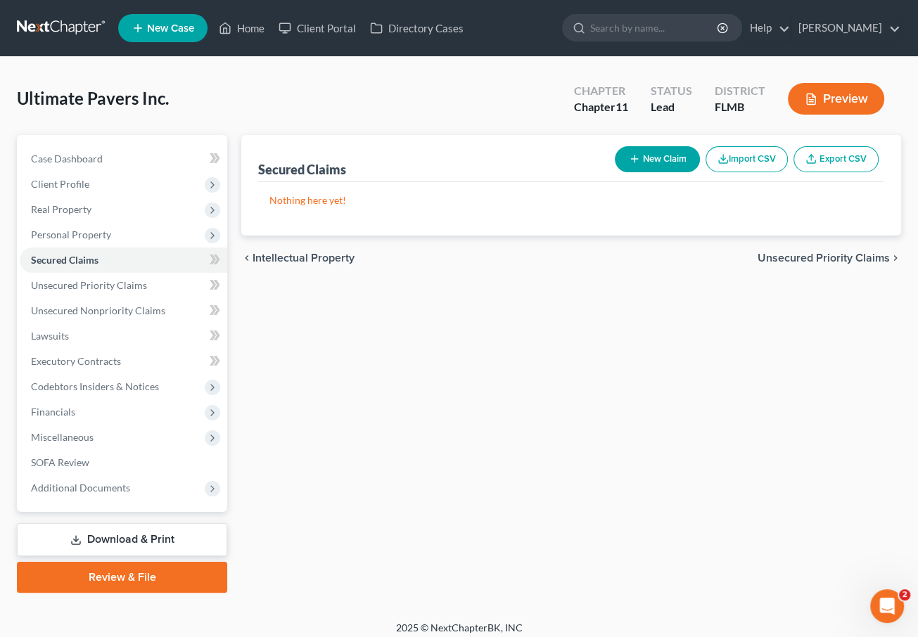
click at [662, 156] on button "New Claim" at bounding box center [657, 159] width 85 height 26
select select "0"
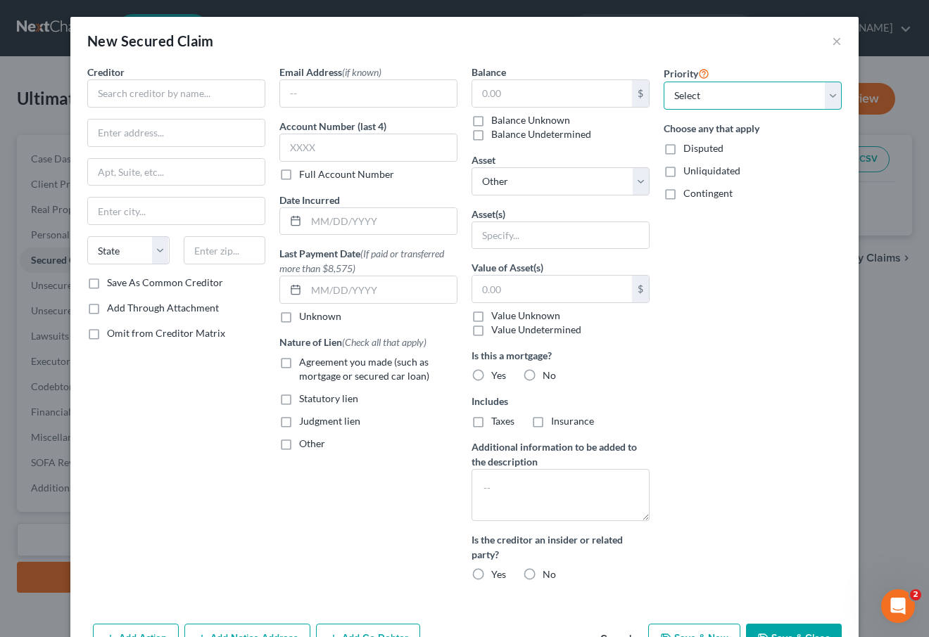
click at [701, 107] on select "Select 1st 2nd 3rd 4th 5th 6th 7th 8th 9th 10th 11th 12th 13th 14th 15th 16th 1…" at bounding box center [752, 96] width 178 height 28
select select "0"
click at [663, 82] on select "Select 1st 2nd 3rd 4th 5th 6th 7th 8th 9th 10th 11th 12th 13th 14th 15th 16th 1…" at bounding box center [752, 96] width 178 height 28
click at [129, 82] on input "text" at bounding box center [176, 93] width 178 height 28
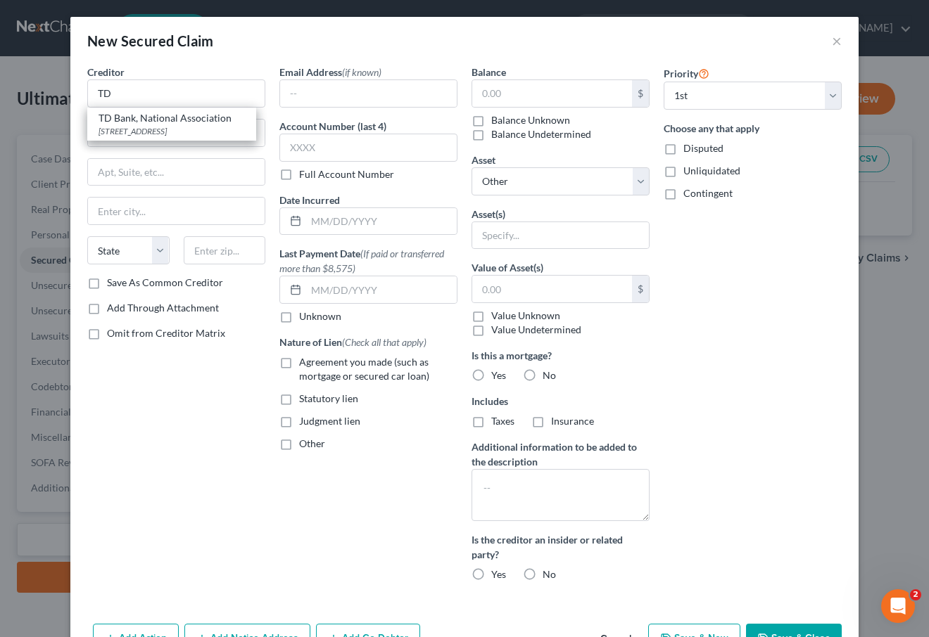
click at [177, 127] on div "[STREET_ADDRESS]" at bounding box center [171, 131] width 146 height 12
type input "TD Bank, National Association"
type input "1701 Route 70 East"
type input "[GEOGRAPHIC_DATA]"
select select "33"
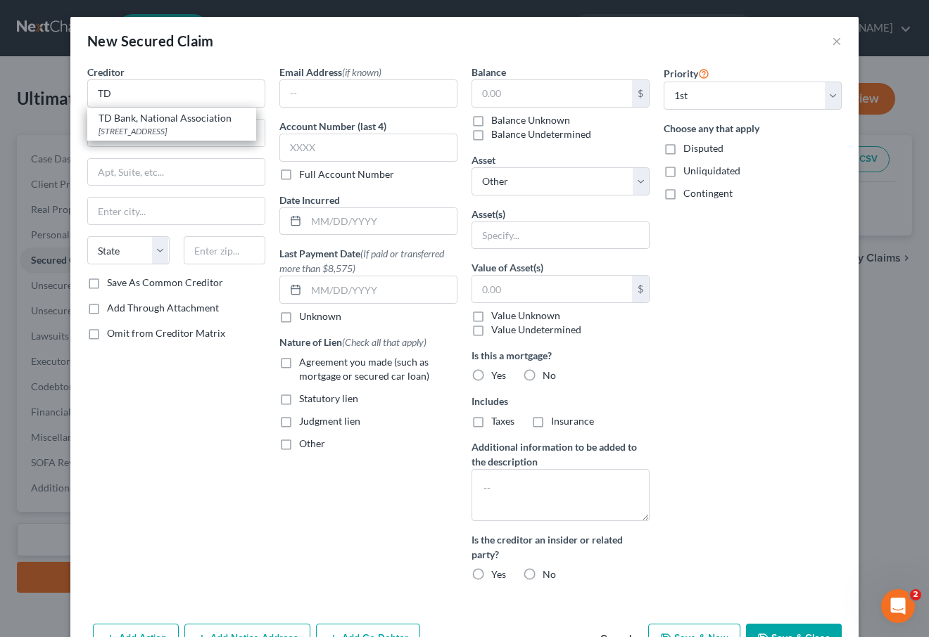
type input "08034"
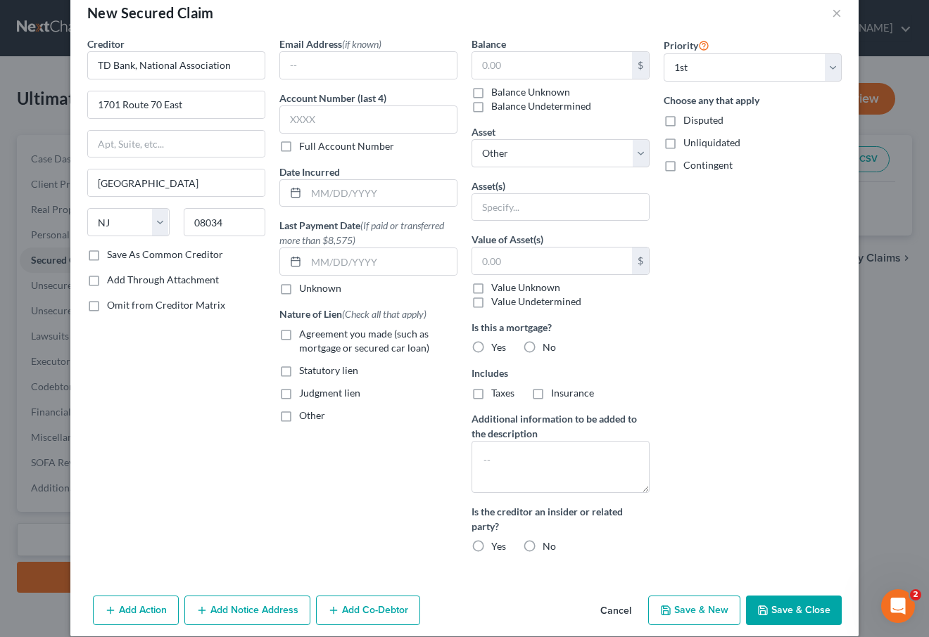
scroll to position [43, 0]
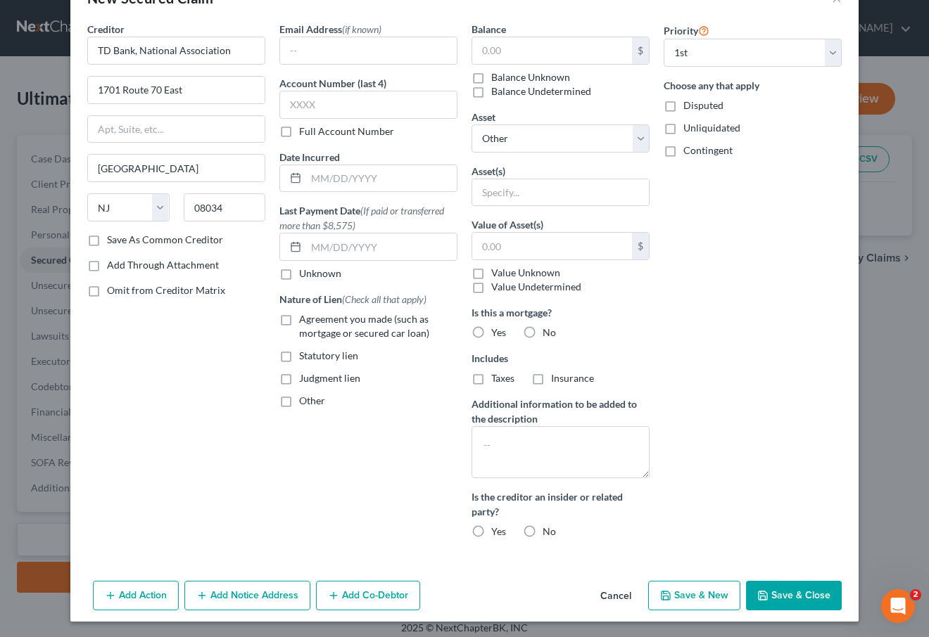
click at [118, 592] on button "Add Action" at bounding box center [136, 596] width 86 height 30
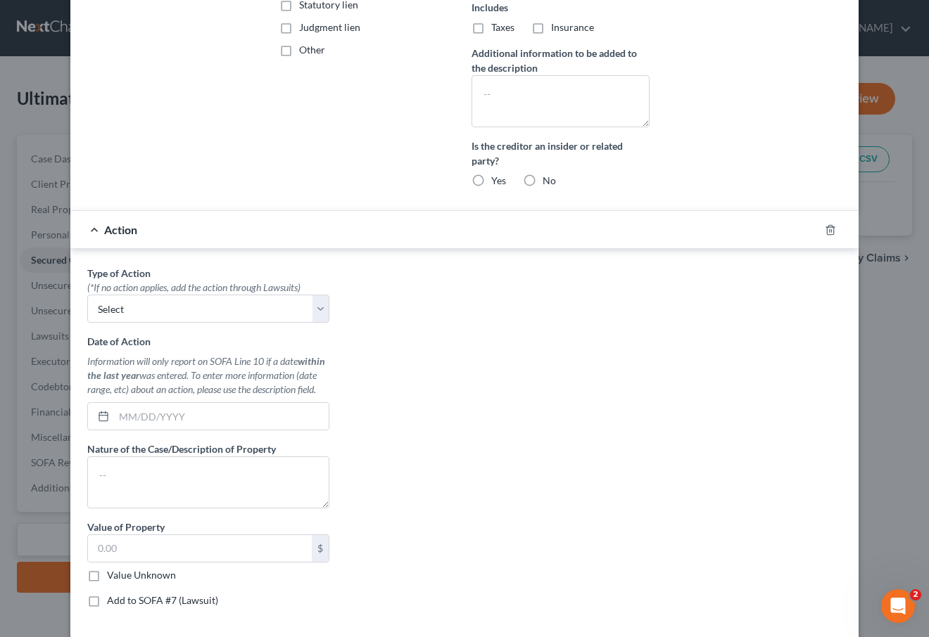
scroll to position [395, 0]
click at [177, 298] on select "Select Repossession Foreclosure Returns" at bounding box center [208, 308] width 242 height 28
click at [539, 265] on div "Type of Action * (*If no action applies, add the action through Lawsuits) Selec…" at bounding box center [464, 441] width 768 height 352
click at [829, 232] on div at bounding box center [838, 229] width 39 height 23
click at [827, 229] on icon "button" at bounding box center [830, 228] width 6 height 9
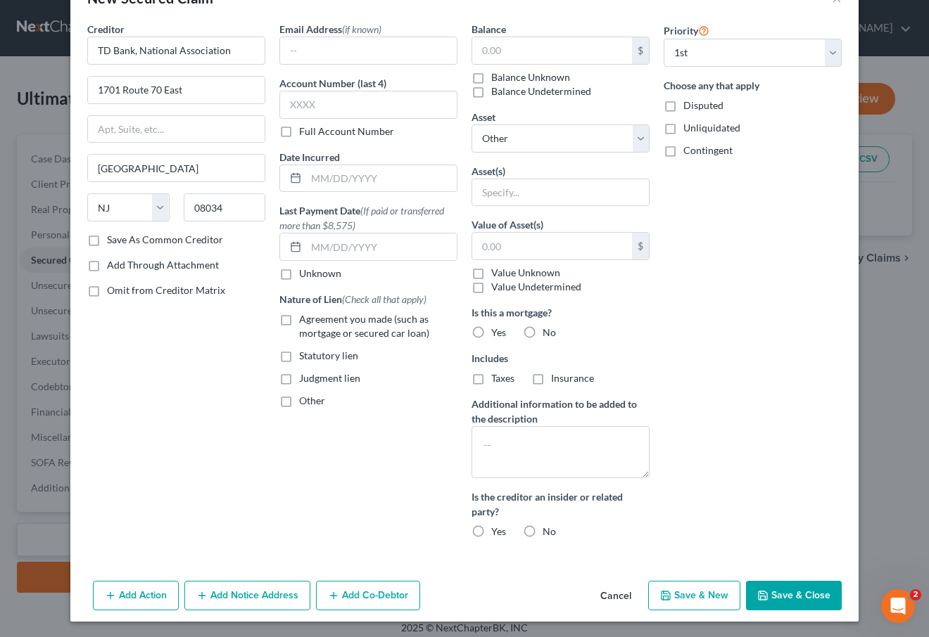
scroll to position [0, 0]
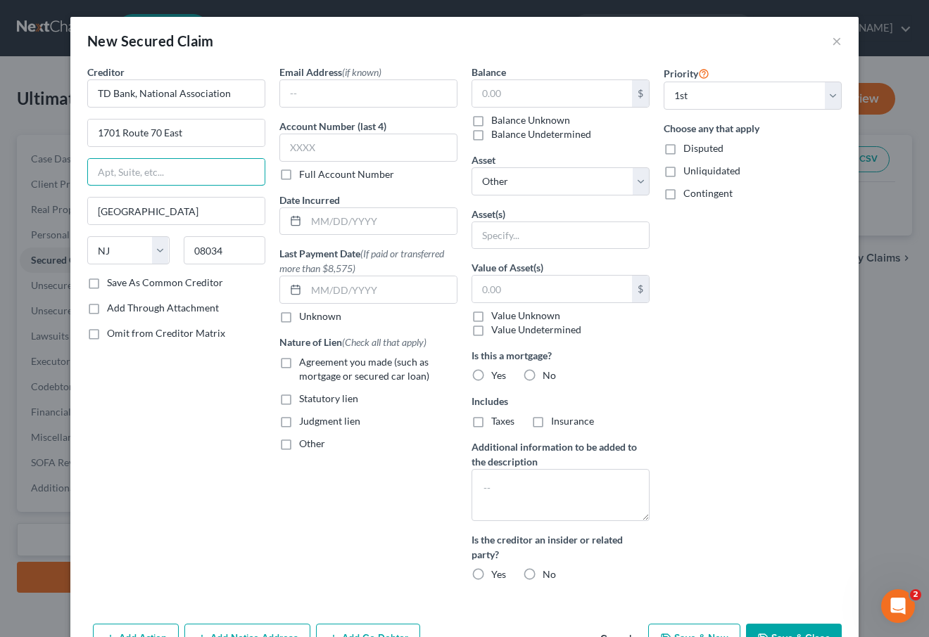
click at [122, 183] on input "text" at bounding box center [176, 172] width 177 height 27
click at [107, 215] on input "[GEOGRAPHIC_DATA]" at bounding box center [176, 211] width 177 height 27
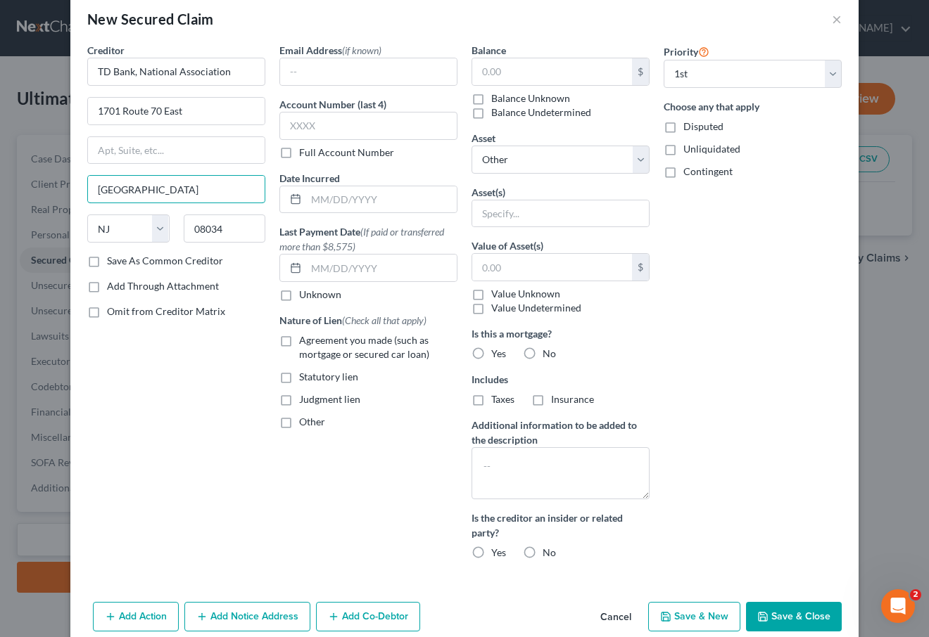
scroll to position [43, 0]
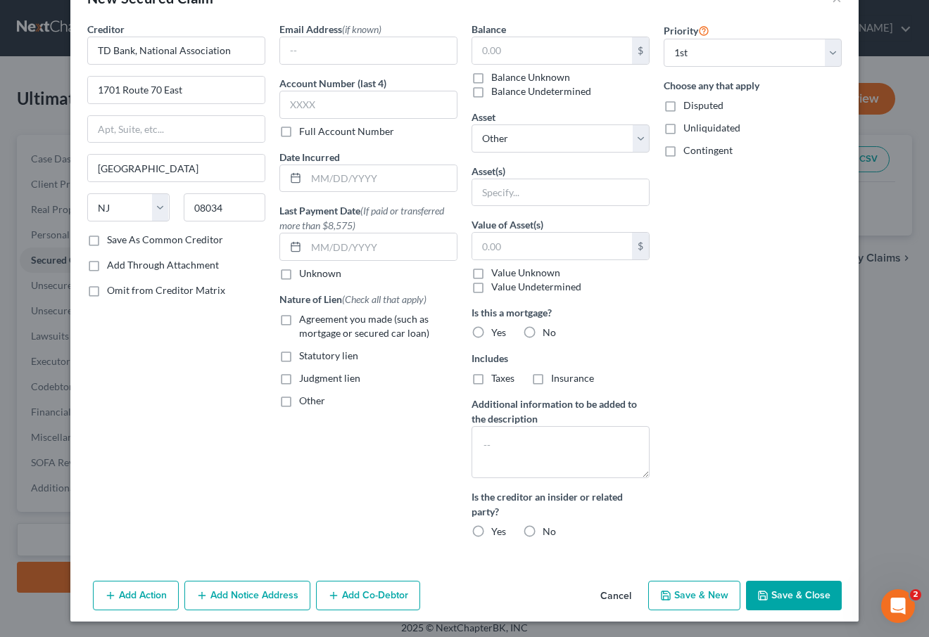
click at [299, 326] on label "Agreement you made (such as mortgage or secured car loan)" at bounding box center [378, 326] width 158 height 28
click at [305, 321] on input "Agreement you made (such as mortgage or secured car loan)" at bounding box center [309, 316] width 9 height 9
checkbox input "true"
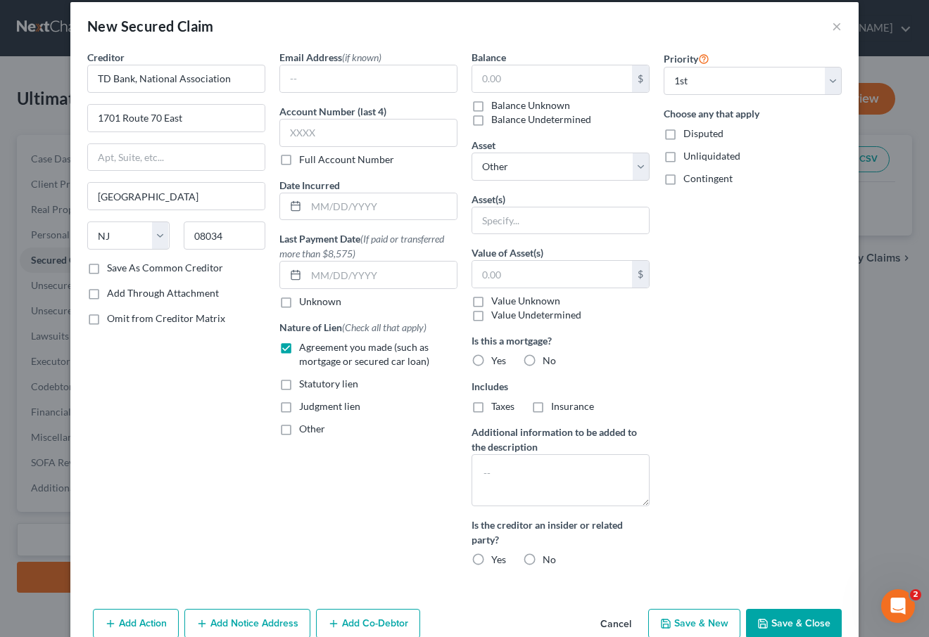
scroll to position [0, 0]
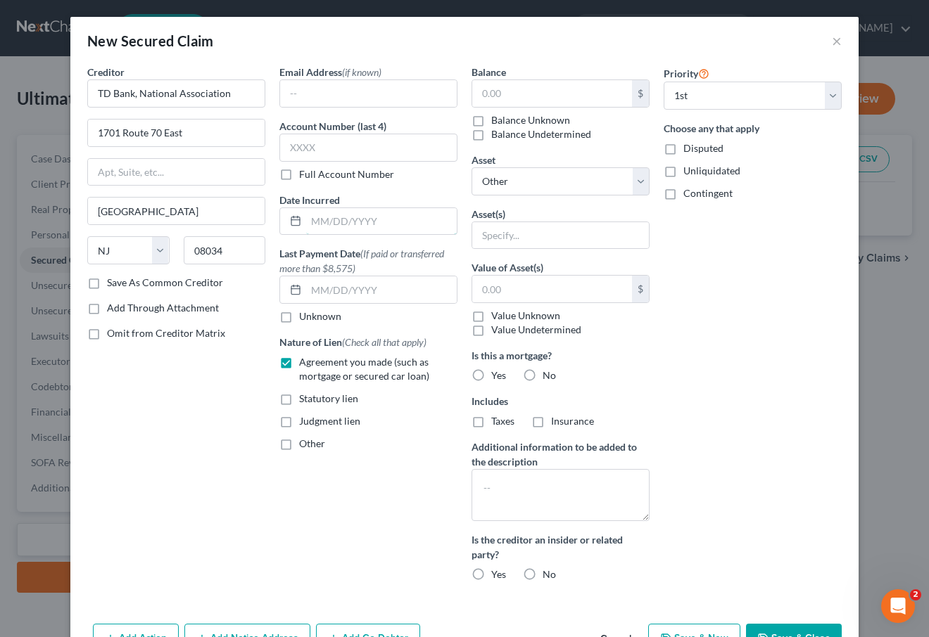
click at [354, 213] on input "text" at bounding box center [381, 221] width 151 height 27
type input "[DATE]"
click at [420, 336] on span "(Check all that apply)" at bounding box center [384, 342] width 84 height 12
click at [548, 176] on select "Select Other Multiple Assets" at bounding box center [560, 181] width 178 height 28
click at [541, 143] on div "Balance $ Balance Unknown Balance Undetermined $ Balance Unknown Asset * Select…" at bounding box center [560, 329] width 192 height 528
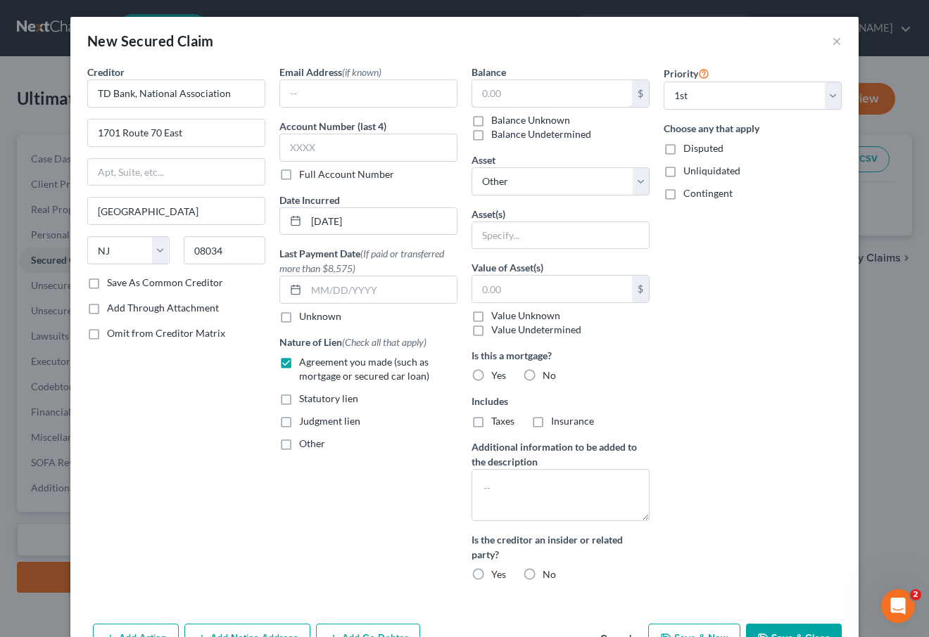
click at [540, 95] on input "text" at bounding box center [552, 93] width 160 height 27
type input "82,133.01"
drag, startPoint x: 767, startPoint y: 303, endPoint x: 734, endPoint y: 290, distance: 35.0
click at [762, 295] on div "Priority Select 1st 2nd 3rd 4th 5th 6th 7th 8th 9th 10th 11th 12th 13th 14th 15…" at bounding box center [752, 329] width 192 height 528
click at [586, 174] on select "Select Other Multiple Assets" at bounding box center [560, 181] width 178 height 28
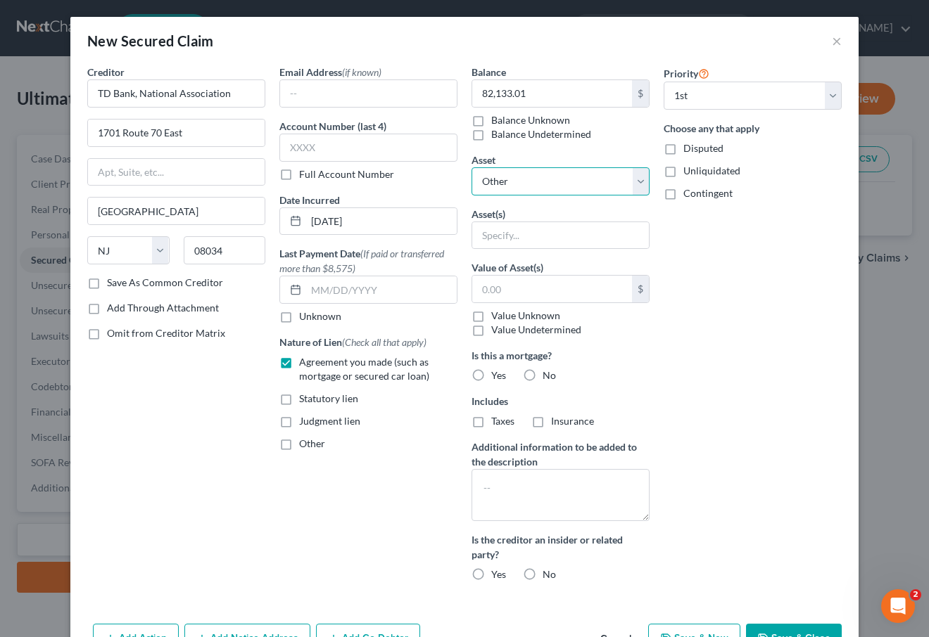
click at [588, 177] on select "Select Other Multiple Assets" at bounding box center [560, 181] width 178 height 28
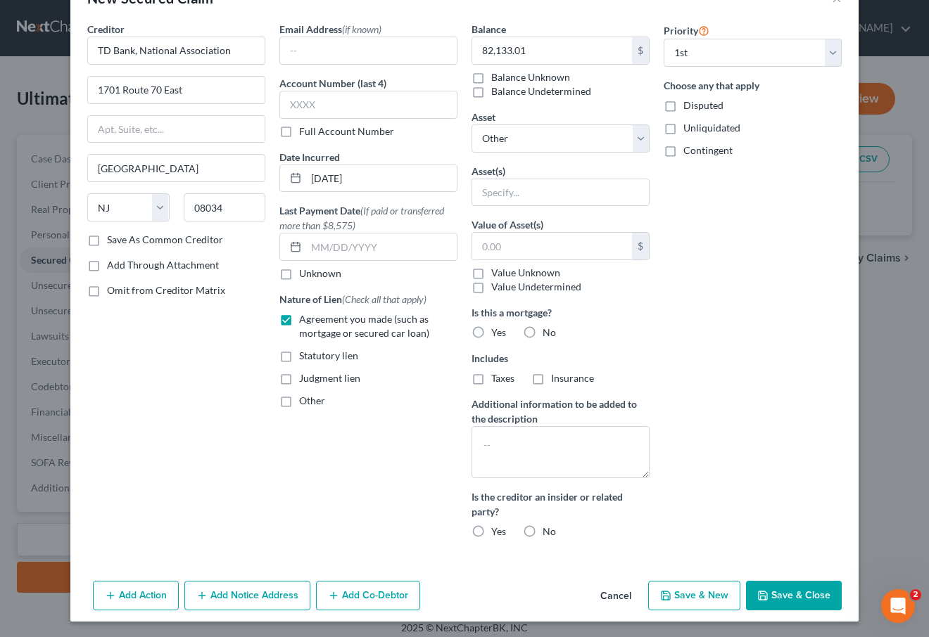
click at [774, 590] on button "Save & Close" at bounding box center [794, 596] width 96 height 30
select select
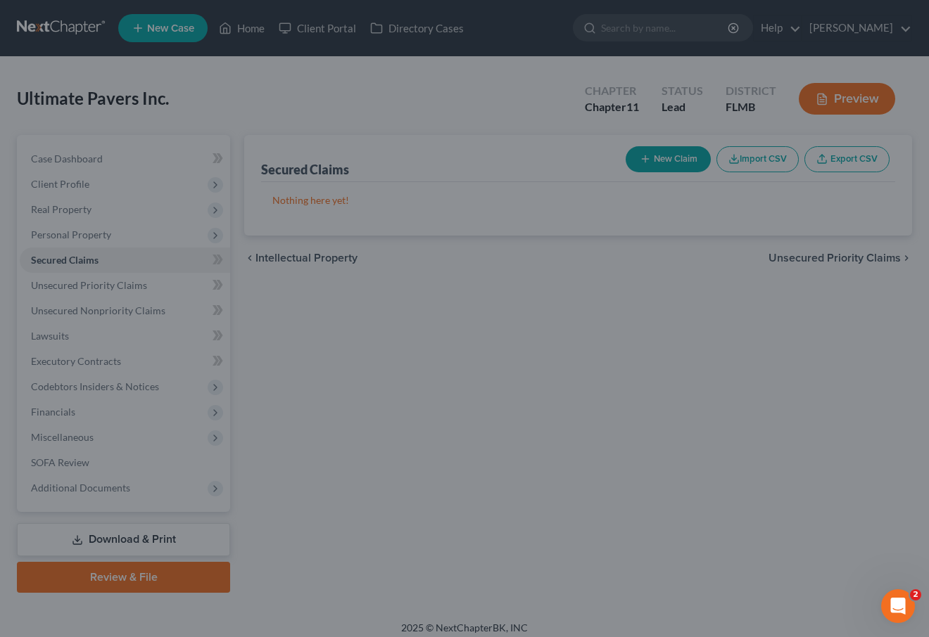
scroll to position [0, 0]
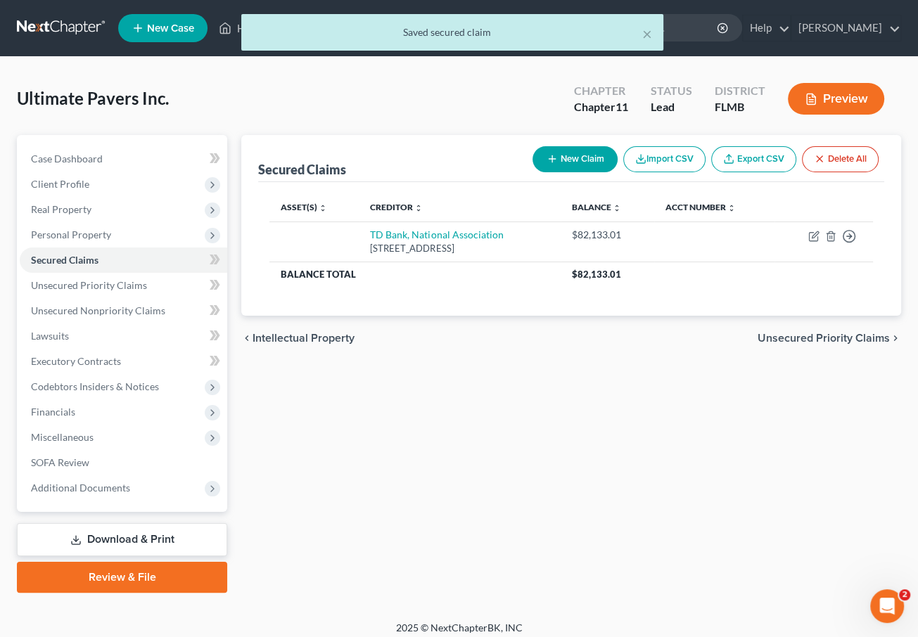
click at [89, 202] on span "Real Property" at bounding box center [124, 209] width 208 height 25
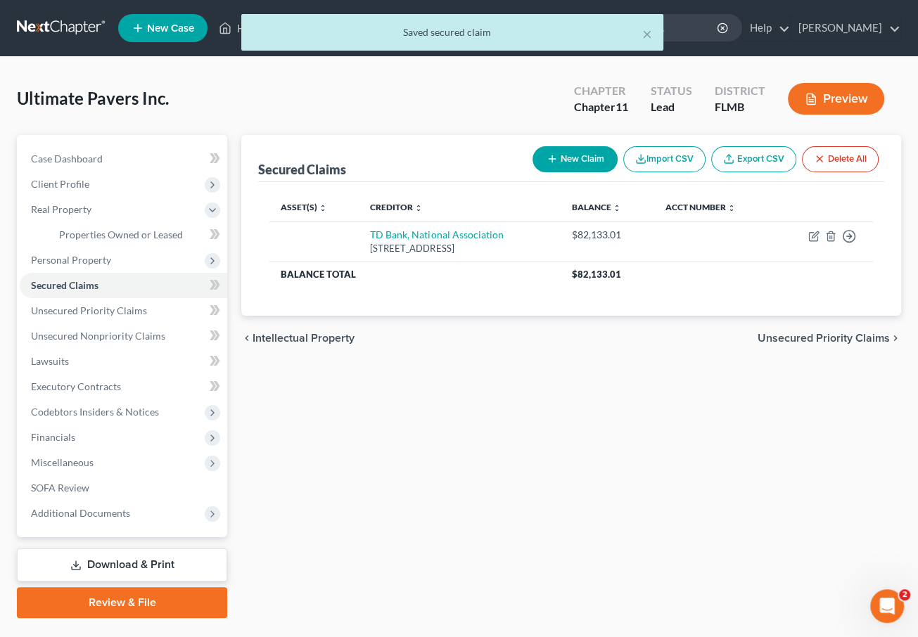
click at [84, 255] on span "Personal Property" at bounding box center [71, 260] width 80 height 12
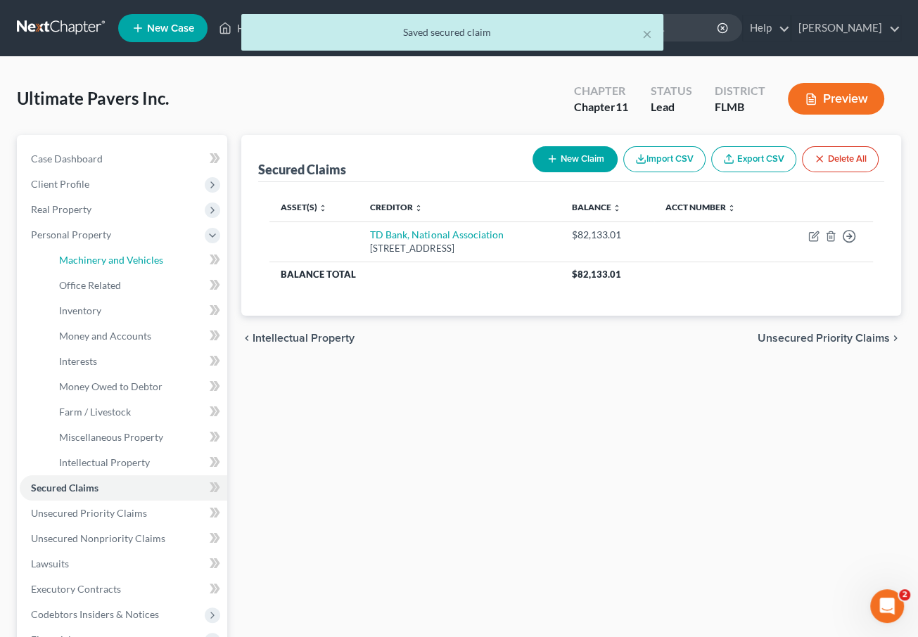
click at [102, 264] on span "Machinery and Vehicles" at bounding box center [111, 260] width 104 height 12
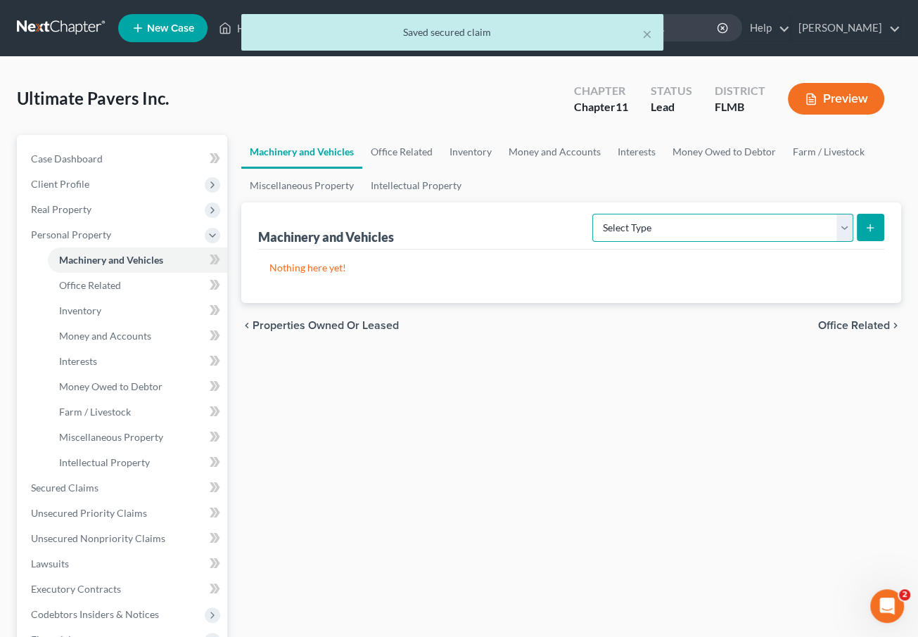
drag, startPoint x: 774, startPoint y: 218, endPoint x: 774, endPoint y: 236, distance: 17.6
click at [776, 218] on select "Select Type Aircraft (A/B: 49) Other Machinery, Fixtures and Equipment (A/B: 50…" at bounding box center [722, 228] width 261 height 28
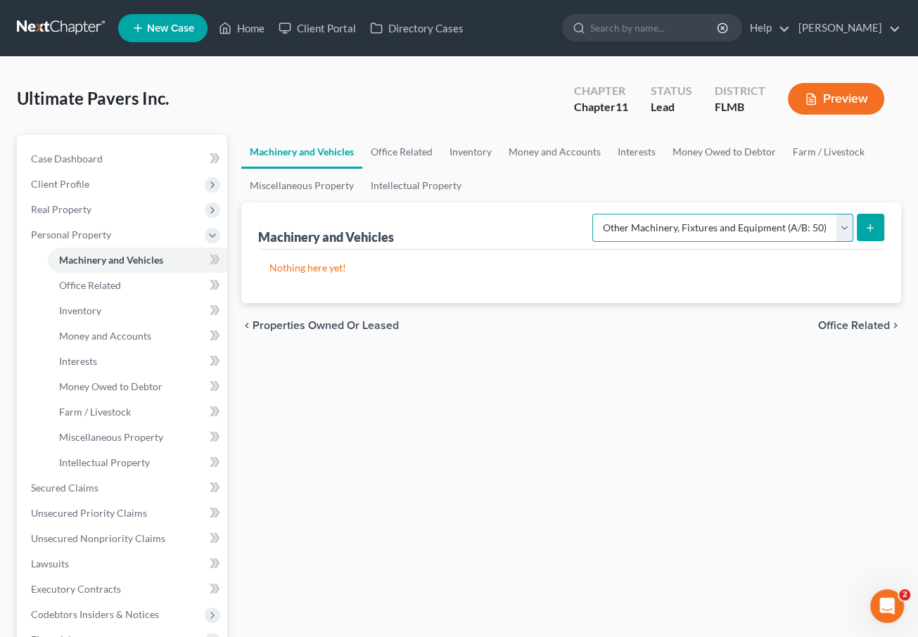
click at [595, 214] on select "Select Type Aircraft (A/B: 49) Other Machinery, Fixtures and Equipment (A/B: 50…" at bounding box center [722, 228] width 261 height 28
click at [874, 236] on button "submit" at bounding box center [870, 227] width 27 height 27
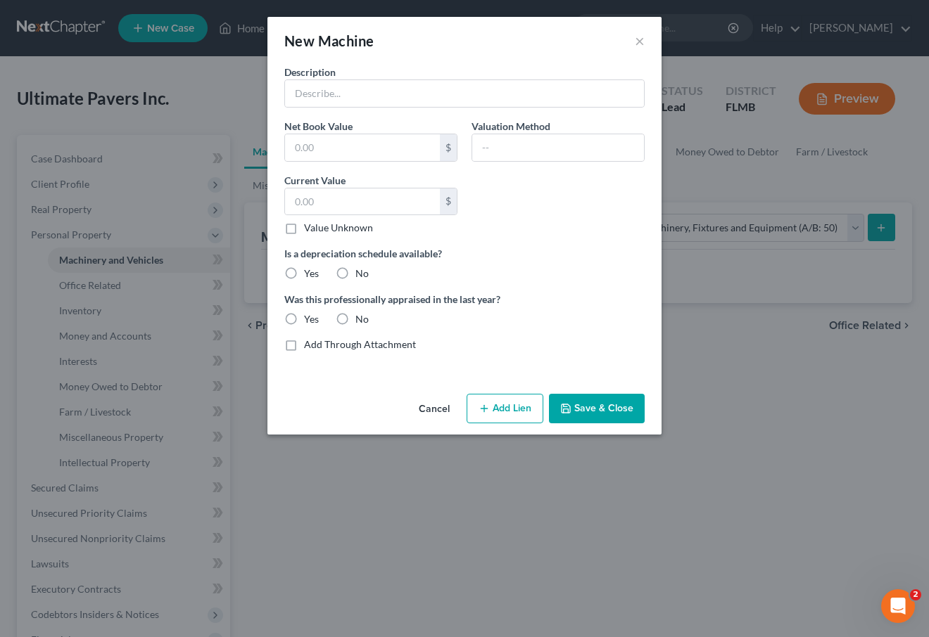
click at [445, 402] on button "Cancel" at bounding box center [433, 409] width 53 height 28
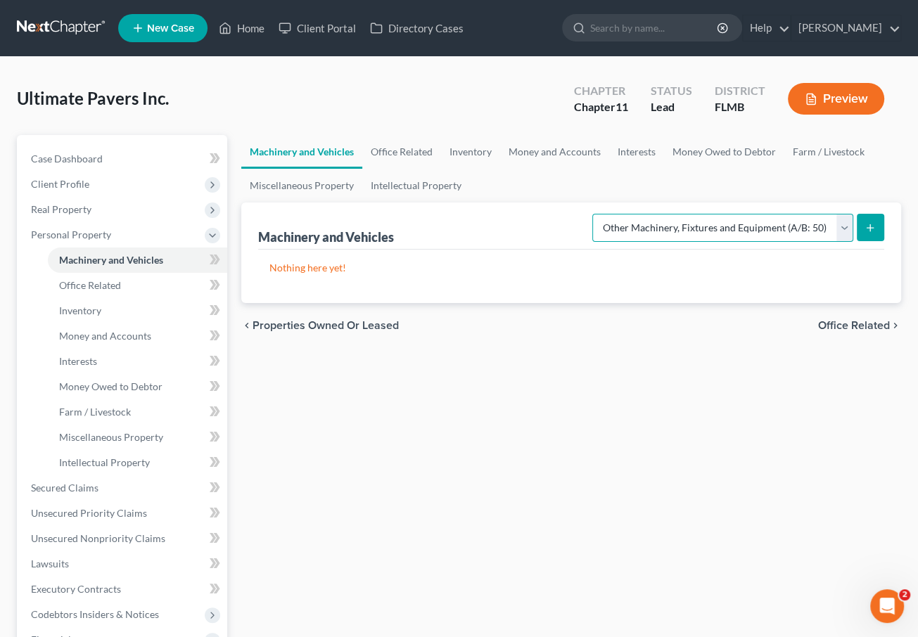
click at [843, 218] on select "Select Type Aircraft (A/B: 49) Other Machinery, Fixtures and Equipment (A/B: 50…" at bounding box center [722, 228] width 261 height 28
select select "vehicle"
click at [595, 214] on select "Select Type Aircraft (A/B: 49) Other Machinery, Fixtures and Equipment (A/B: 50…" at bounding box center [722, 228] width 261 height 28
click at [869, 219] on button "submit" at bounding box center [870, 227] width 27 height 27
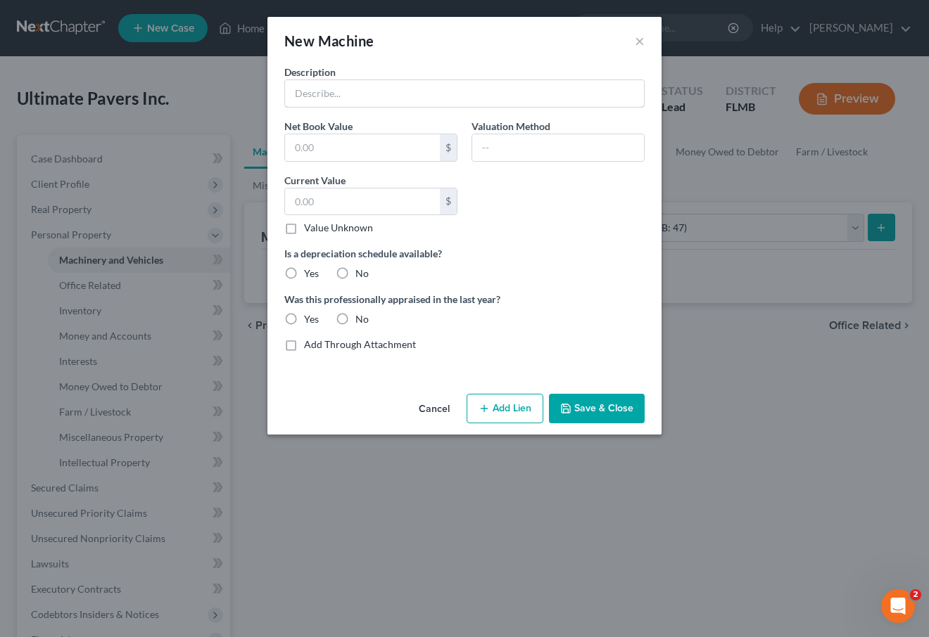
click at [376, 97] on input "text" at bounding box center [464, 93] width 359 height 27
click at [637, 41] on button "×" at bounding box center [639, 40] width 10 height 17
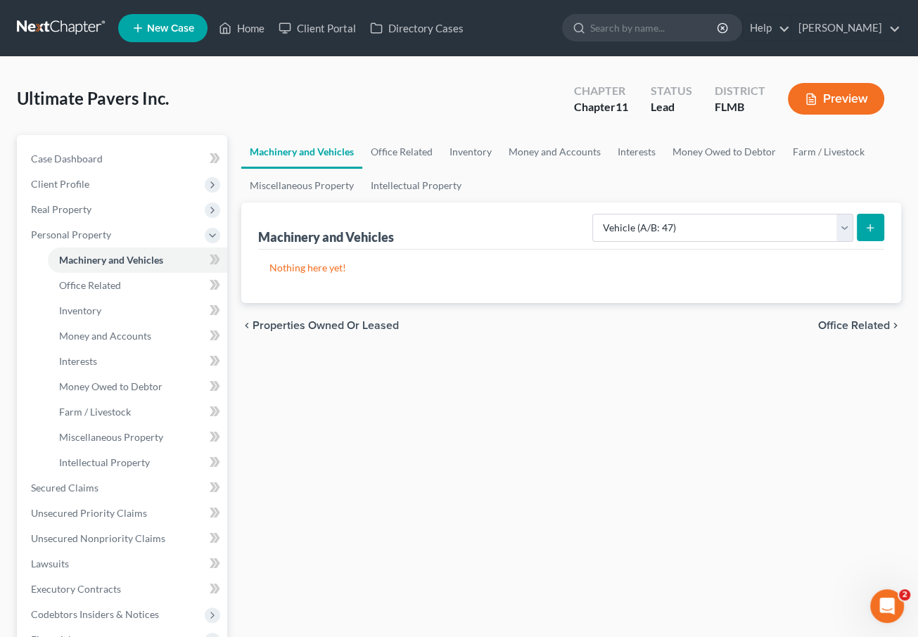
click at [870, 224] on line "submit" at bounding box center [870, 227] width 0 height 6
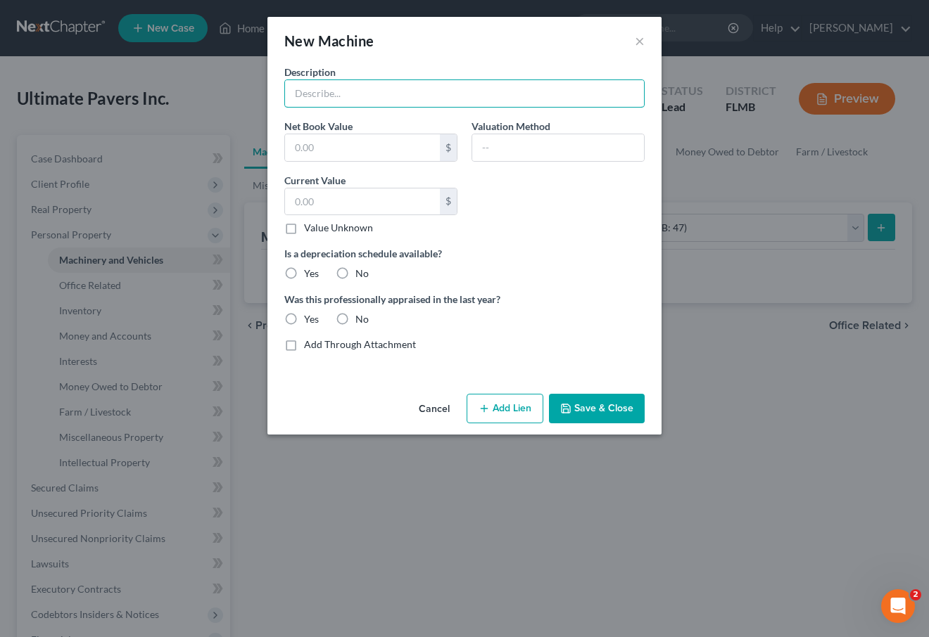
click at [339, 97] on input "text" at bounding box center [464, 93] width 359 height 27
click at [286, 99] on input "Dodge Ram 2500" at bounding box center [464, 93] width 359 height 27
click at [295, 92] on input "Dodge Ram 2500" at bounding box center [464, 93] width 359 height 27
click at [376, 101] on input "2018 Dodge Ram 2500" at bounding box center [464, 93] width 359 height 27
type input "2018 Dodge Ram 3500"
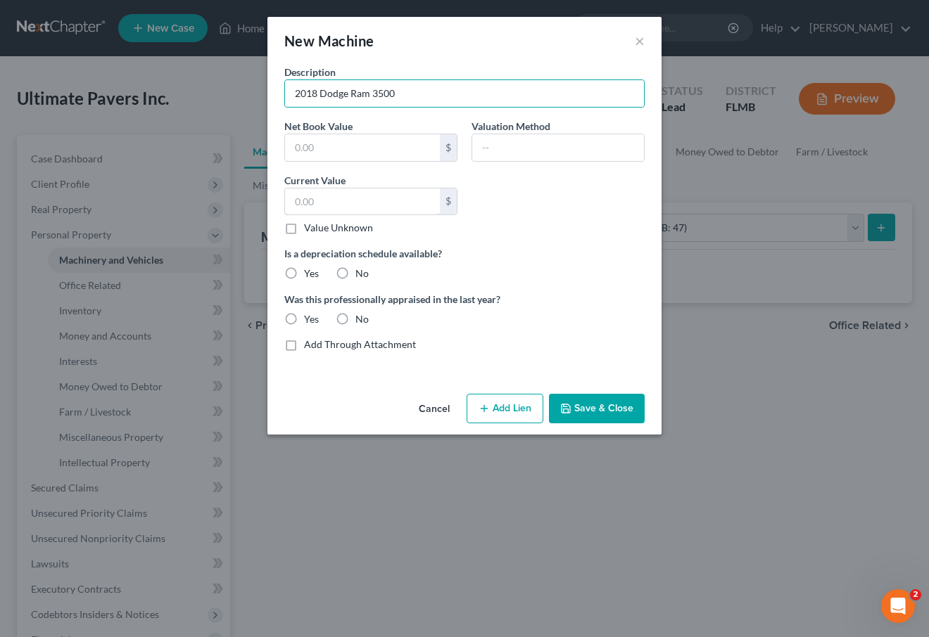
click at [328, 196] on input "text" at bounding box center [362, 202] width 155 height 27
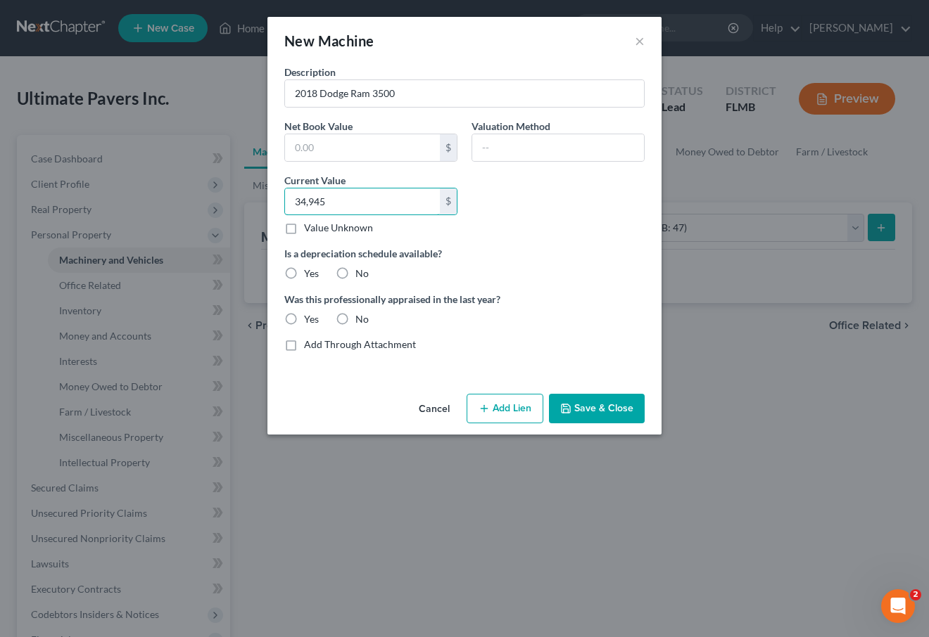
type input "34,945"
click at [496, 408] on button "Add Lien" at bounding box center [504, 409] width 77 height 30
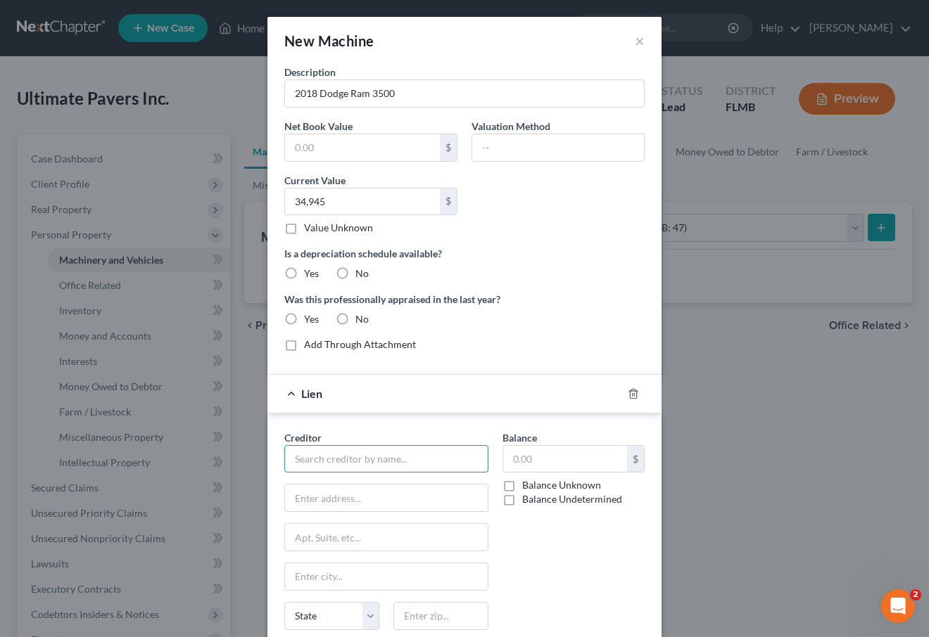
click at [338, 456] on input "text" at bounding box center [386, 459] width 204 height 28
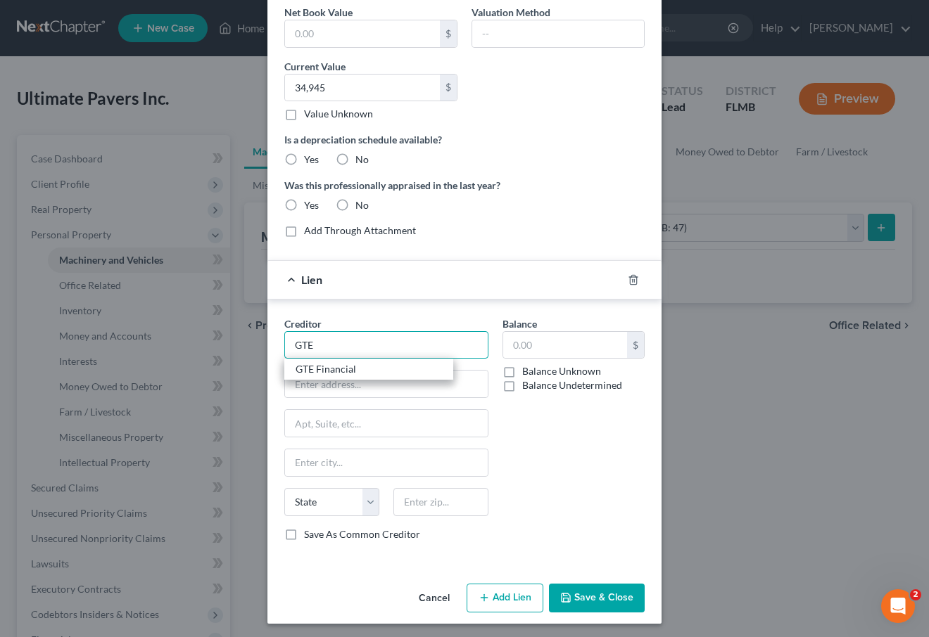
scroll to position [115, 0]
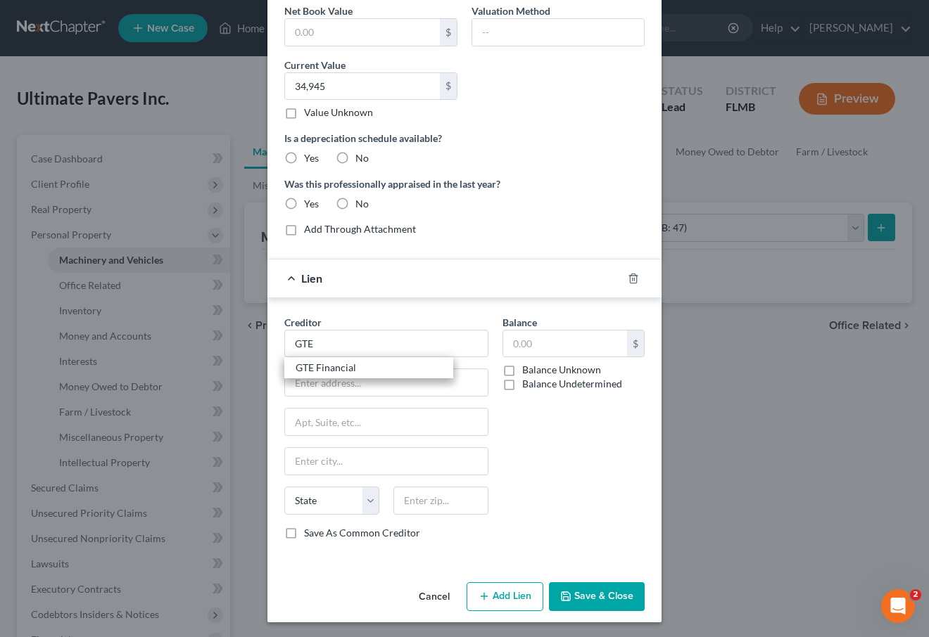
click at [371, 359] on div "GTE Financial" at bounding box center [368, 367] width 169 height 21
type input "GTE Financial"
type input "PO Box 74935"
type input "[GEOGRAPHIC_DATA]"
select select "14"
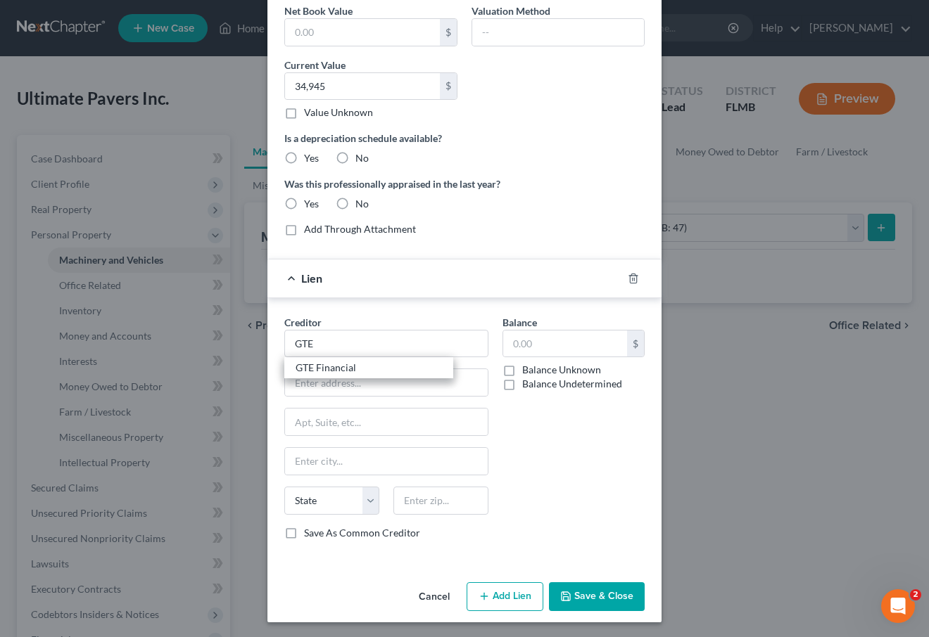
type input "60675-4935"
click at [545, 345] on input "text" at bounding box center [565, 344] width 124 height 27
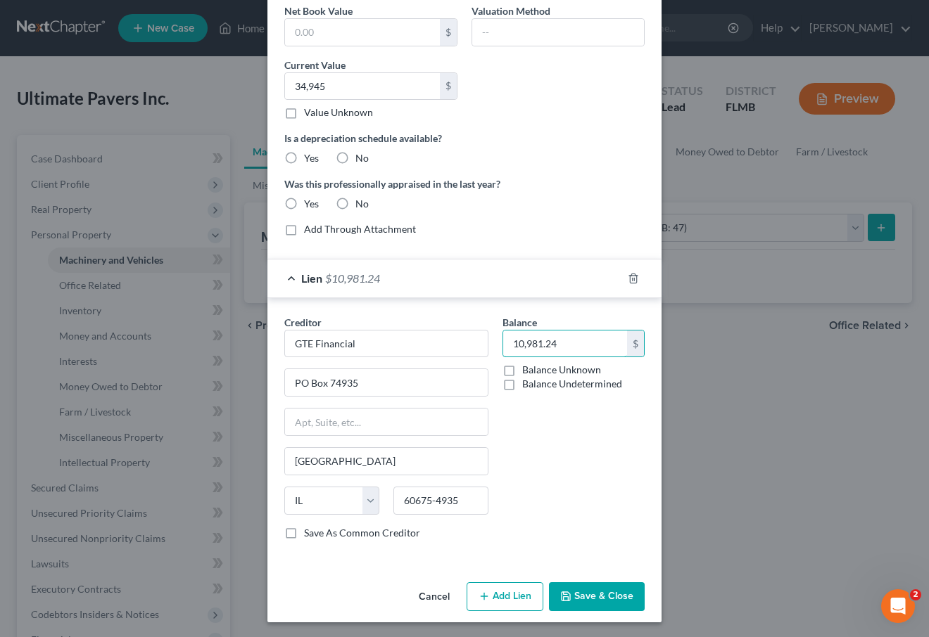
type input "10,981.24"
click at [493, 587] on button "Add Lien" at bounding box center [504, 597] width 77 height 30
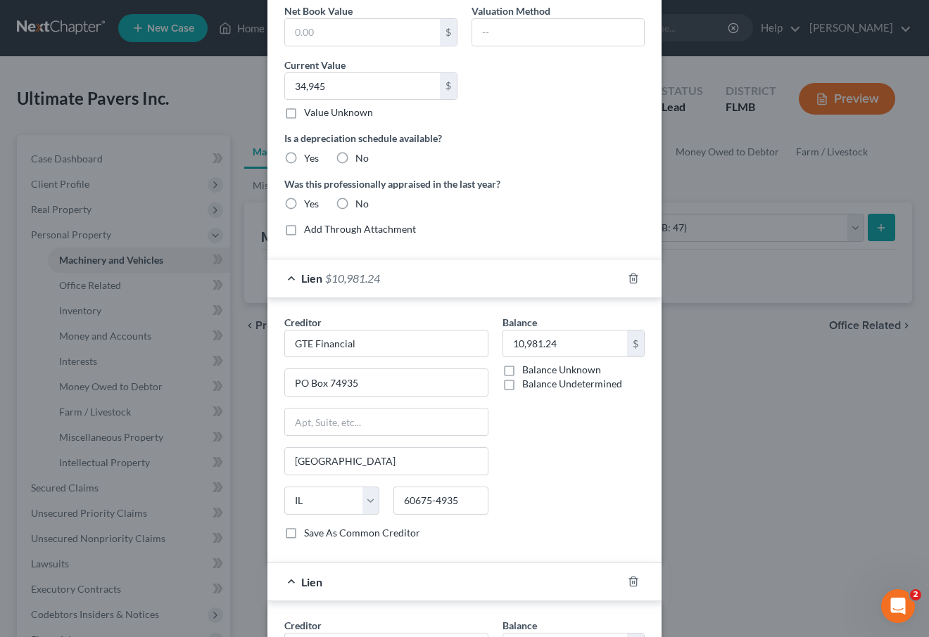
scroll to position [416, 0]
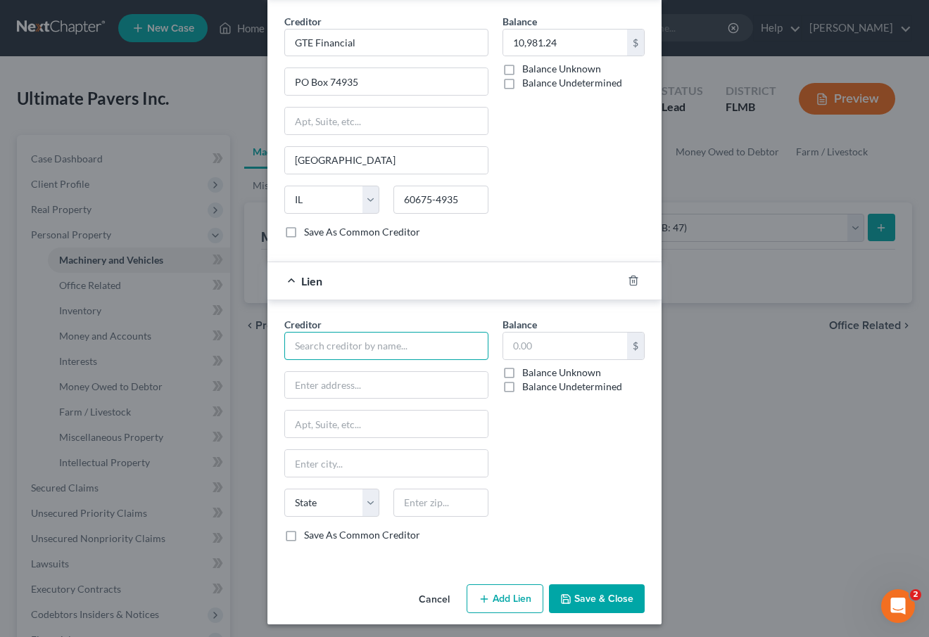
click at [382, 345] on input "text" at bounding box center [386, 346] width 204 height 28
click at [321, 365] on div "TD Bank, National Association" at bounding box center [368, 371] width 146 height 14
type input "TD Bank, National Association"
type input "1701 Route 70 East"
type input "[GEOGRAPHIC_DATA]"
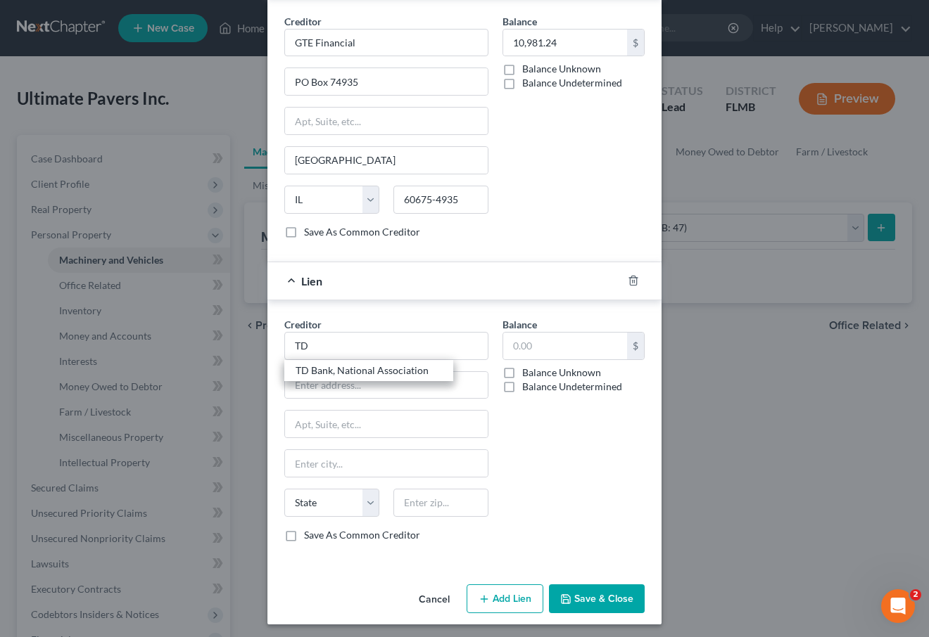
select select "33"
type input "08034"
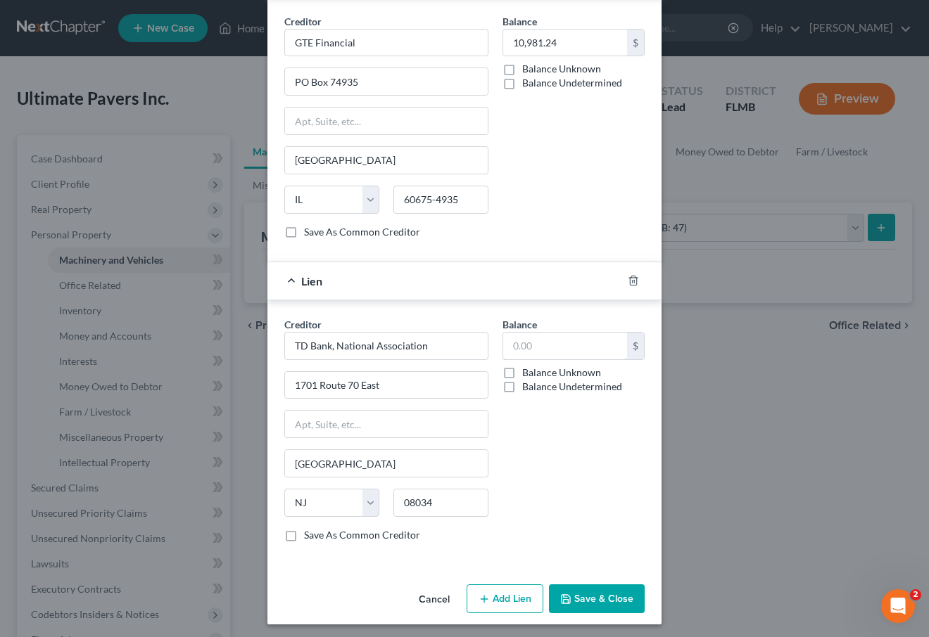
click at [540, 343] on input "text" at bounding box center [565, 346] width 124 height 27
click at [629, 278] on polyline "button" at bounding box center [633, 278] width 8 height 0
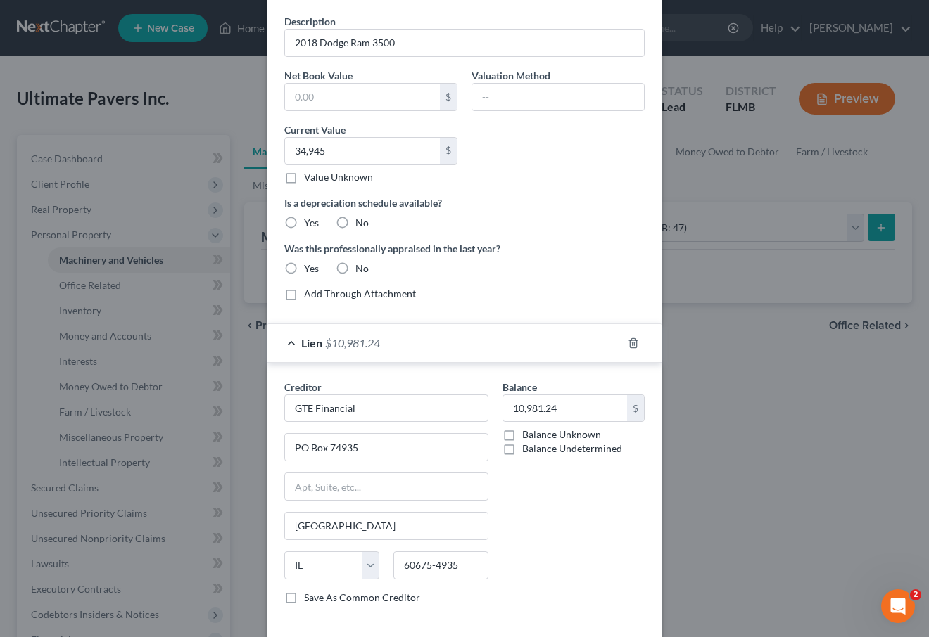
scroll to position [0, 0]
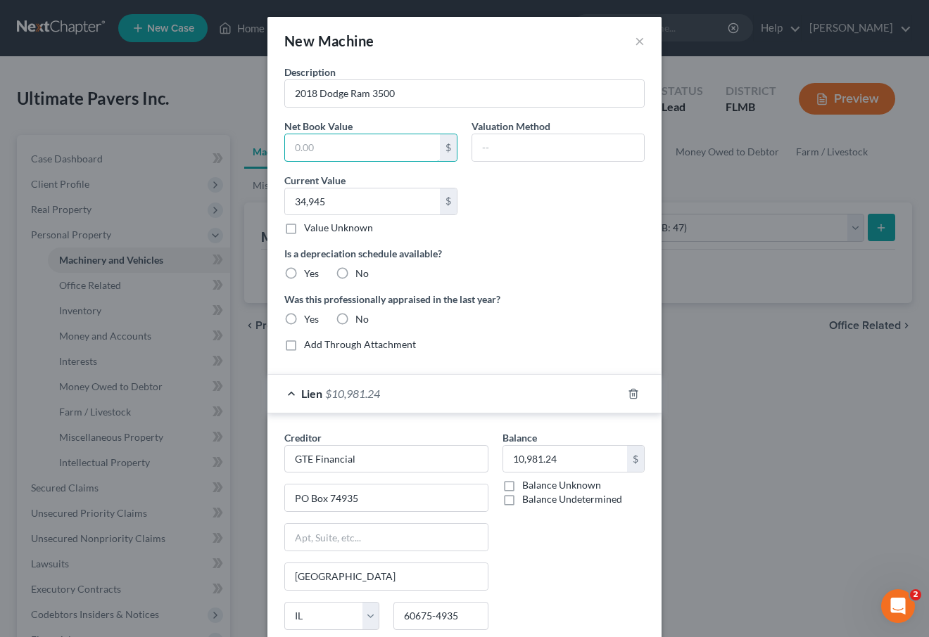
click at [349, 147] on input "text" at bounding box center [362, 147] width 155 height 27
type input "34,595"
click at [509, 148] on input "text" at bounding box center [558, 147] width 172 height 27
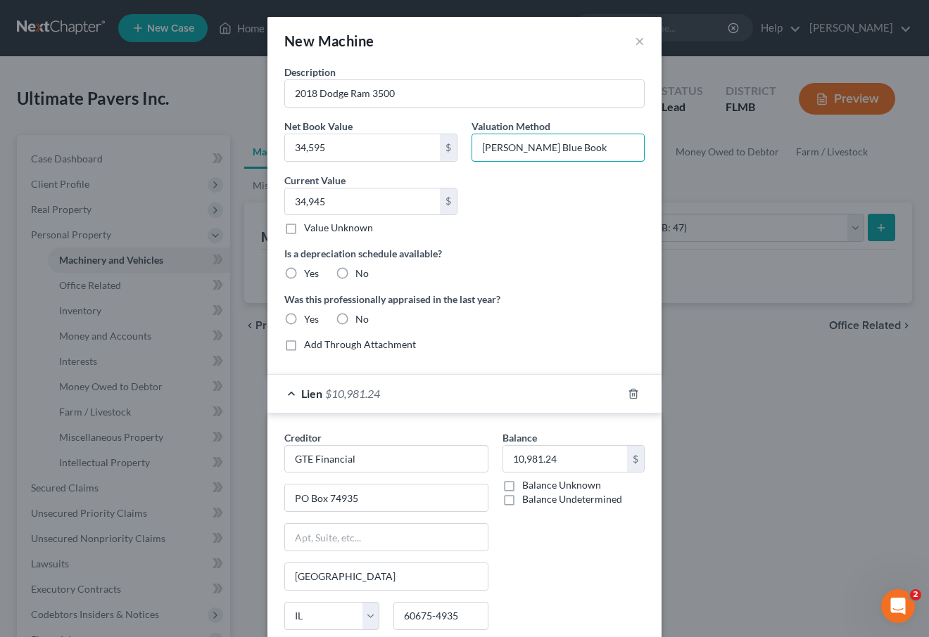
type input "[PERSON_NAME] Blue Book"
click at [355, 274] on label "No" at bounding box center [361, 274] width 13 height 14
click at [361, 274] on input "No" at bounding box center [365, 271] width 9 height 9
radio input "true"
click at [355, 274] on label "No" at bounding box center [361, 274] width 13 height 14
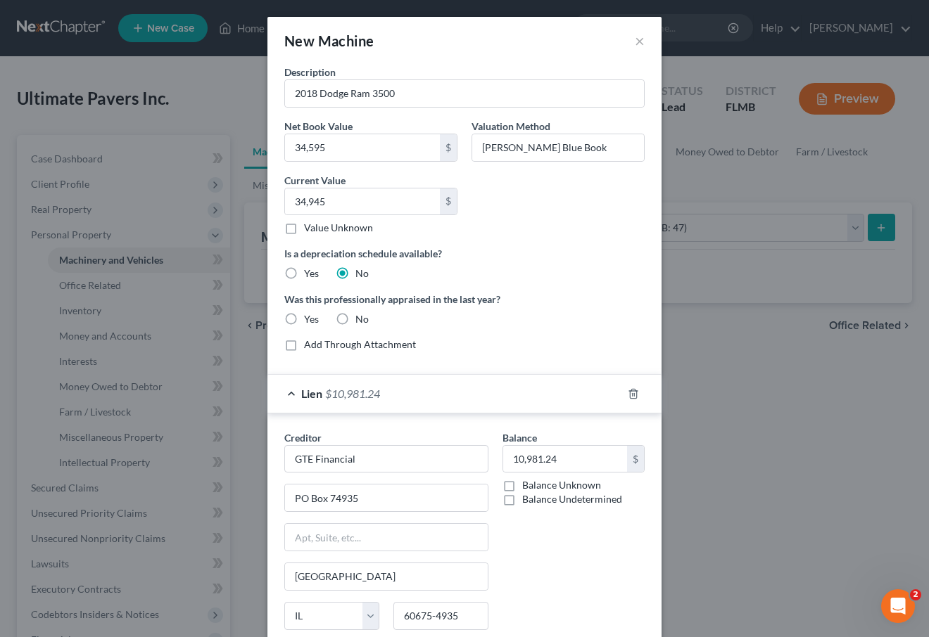
click at [361, 274] on input "No" at bounding box center [365, 271] width 9 height 9
click at [355, 320] on label "No" at bounding box center [361, 319] width 13 height 14
click at [361, 320] on input "No" at bounding box center [365, 316] width 9 height 9
radio input "true"
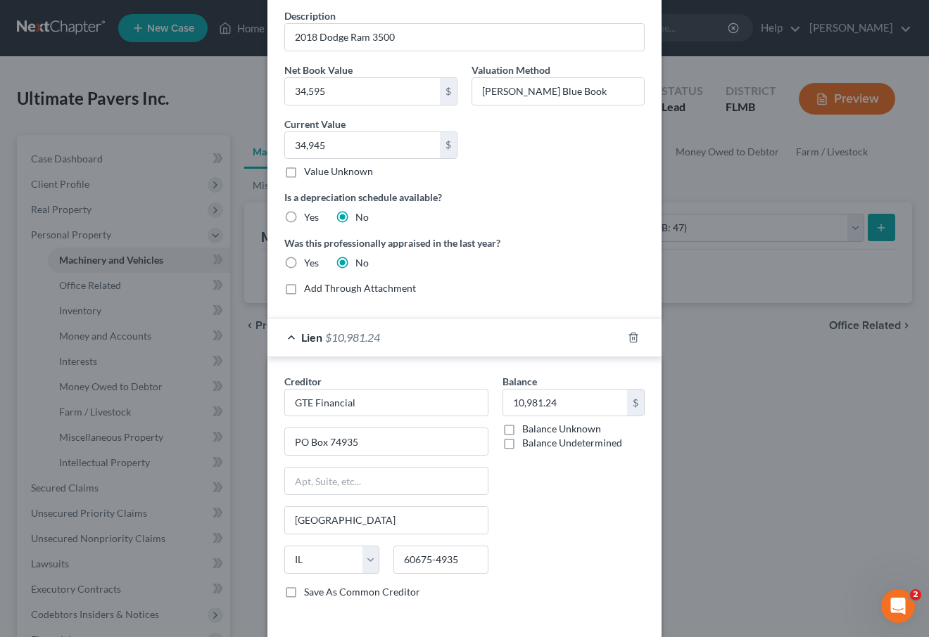
scroll to position [115, 0]
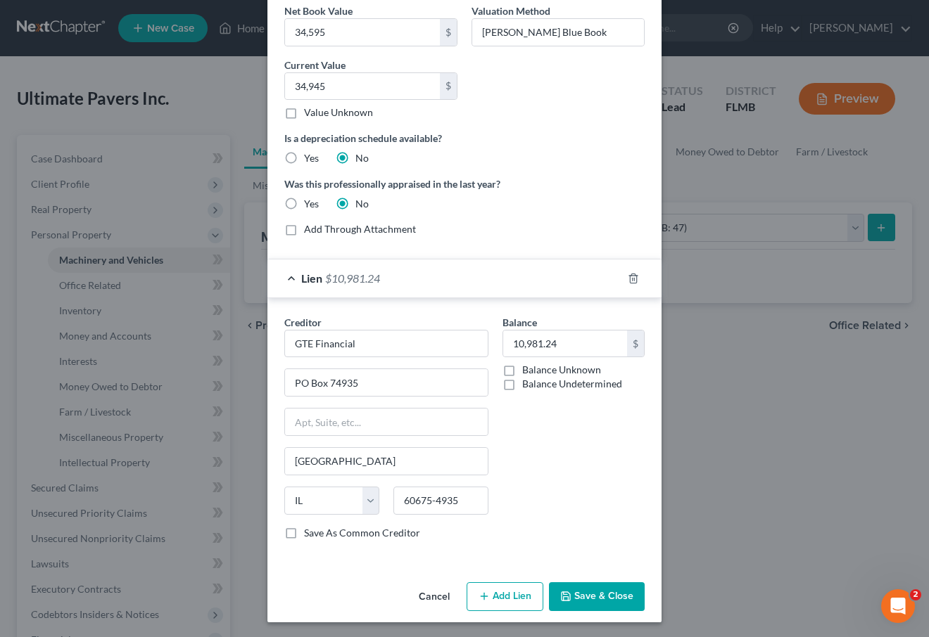
click at [602, 599] on button "Save & Close" at bounding box center [597, 597] width 96 height 30
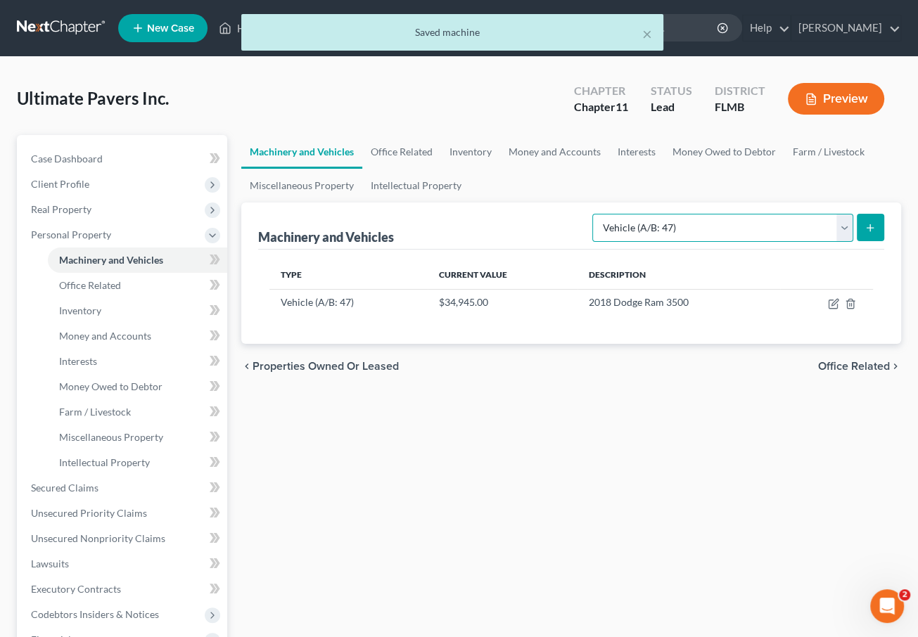
click at [749, 221] on select "Select Type Aircraft (A/B: 49) Other Machinery, Fixtures and Equipment (A/B: 50…" at bounding box center [722, 228] width 261 height 28
select select "other"
click at [595, 214] on select "Select Type Aircraft (A/B: 49) Other Machinery, Fixtures and Equipment (A/B: 50…" at bounding box center [722, 228] width 261 height 28
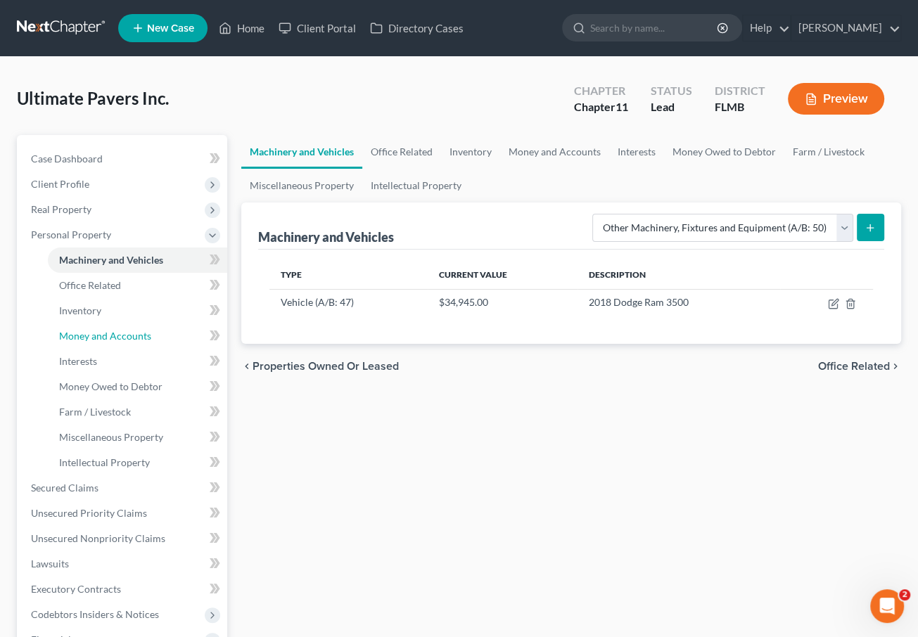
click at [110, 336] on span "Money and Accounts" at bounding box center [105, 336] width 92 height 12
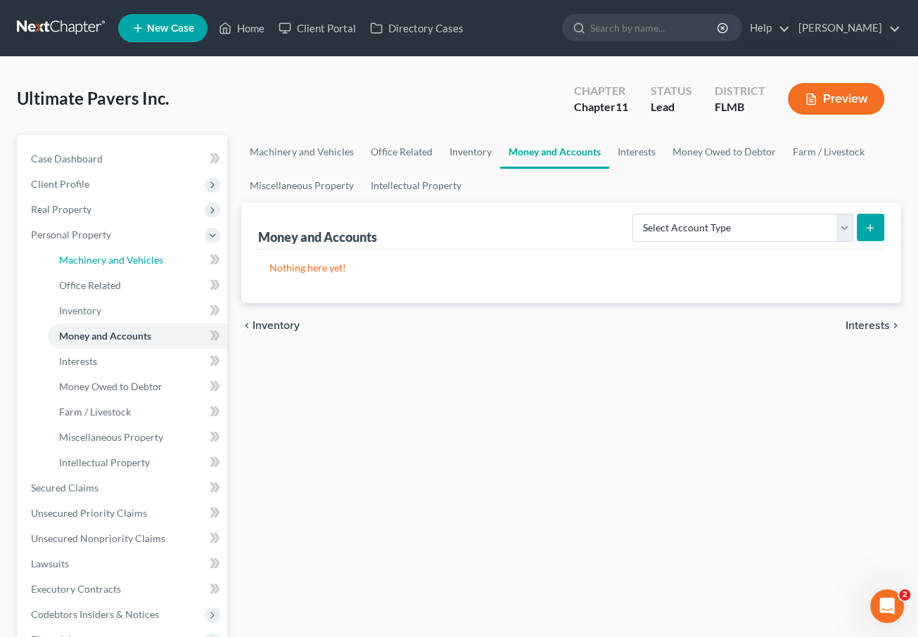
click at [91, 255] on span "Machinery and Vehicles" at bounding box center [111, 260] width 104 height 12
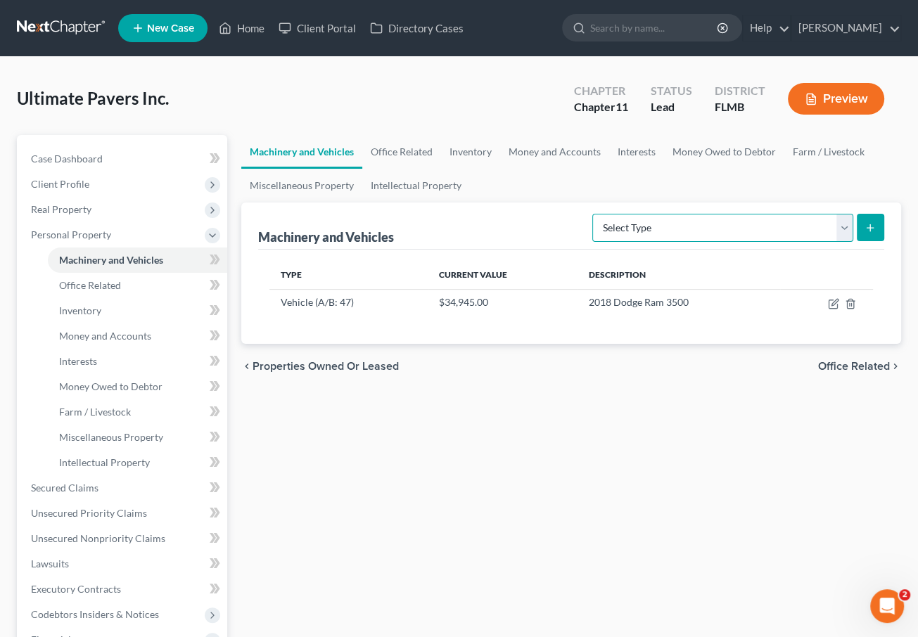
click at [719, 223] on select "Select Type Aircraft (A/B: 49) Other Machinery, Fixtures and Equipment (A/B: 50…" at bounding box center [722, 228] width 261 height 28
select select "other"
click at [595, 214] on select "Select Type Aircraft (A/B: 49) Other Machinery, Fixtures and Equipment (A/B: 50…" at bounding box center [722, 228] width 261 height 28
click at [876, 226] on button "submit" at bounding box center [870, 227] width 27 height 27
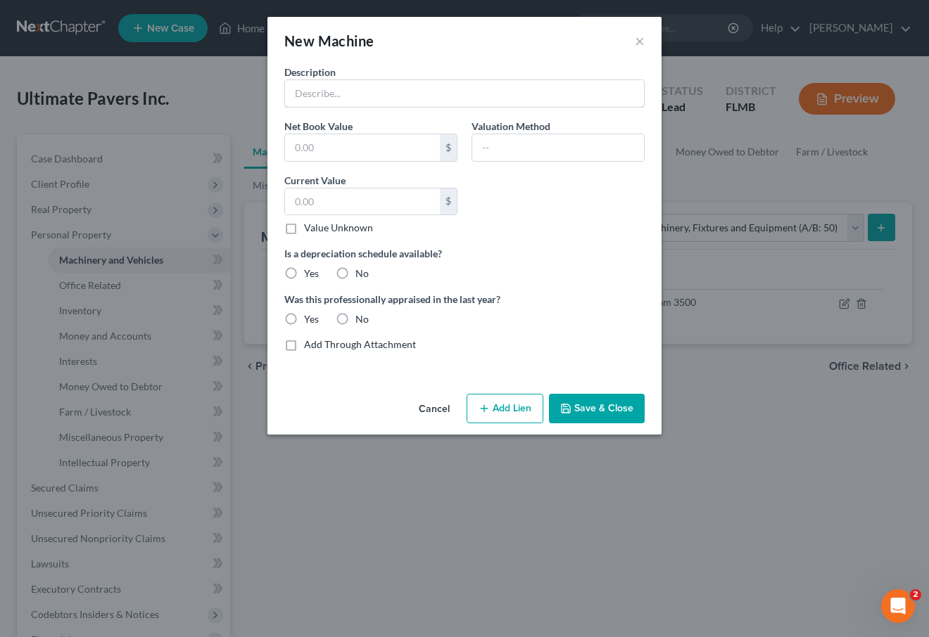
click at [457, 94] on input "text" at bounding box center [464, 93] width 359 height 27
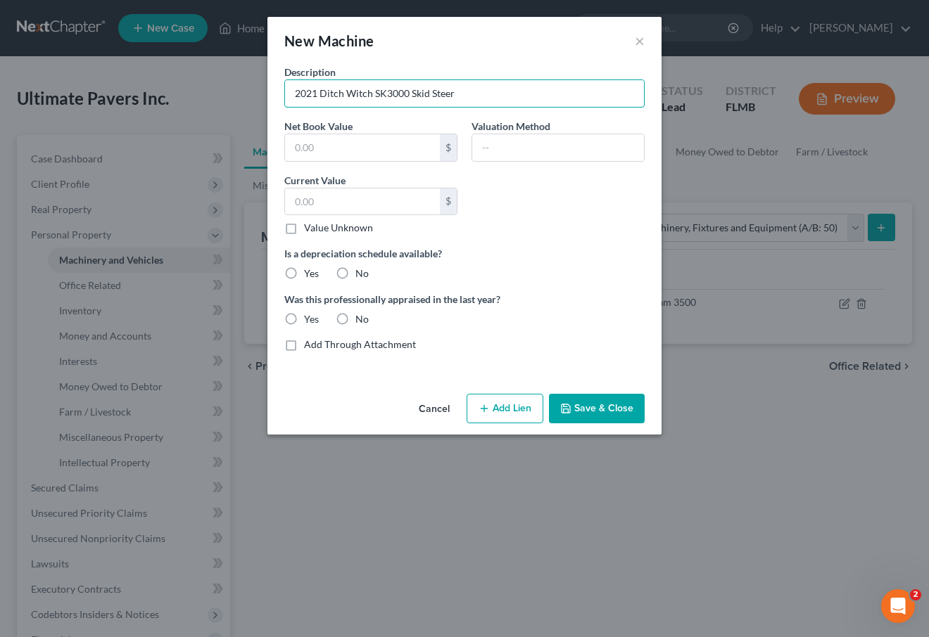
type input "2021 Ditch Witch SK3000 Skid Steer"
click at [304, 226] on label "Value Unknown" at bounding box center [338, 228] width 69 height 14
click at [310, 226] on input "Value Unknown" at bounding box center [314, 225] width 9 height 9
checkbox input "true"
type input "0.00"
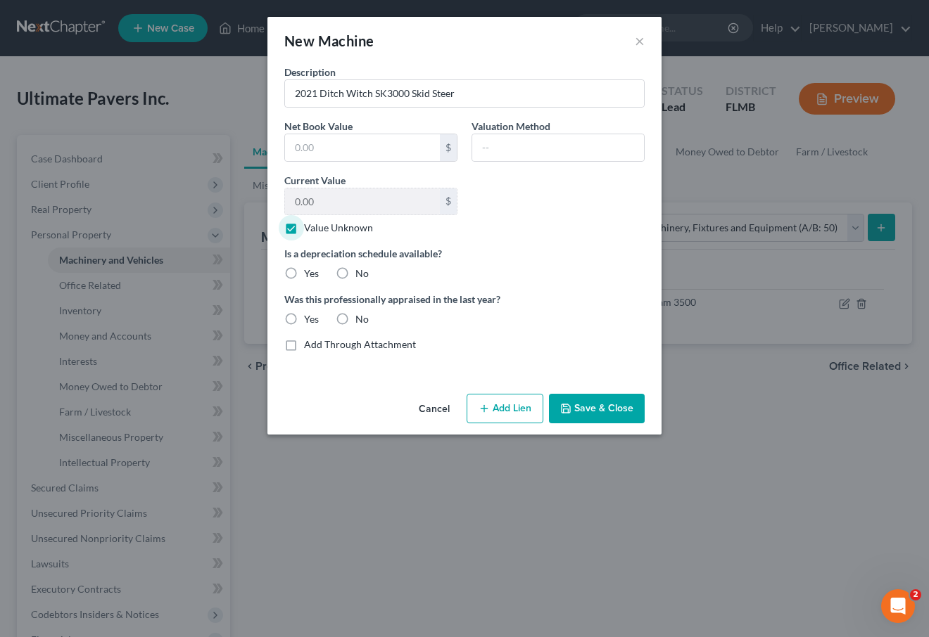
click at [506, 397] on button "Add Lien" at bounding box center [504, 409] width 77 height 30
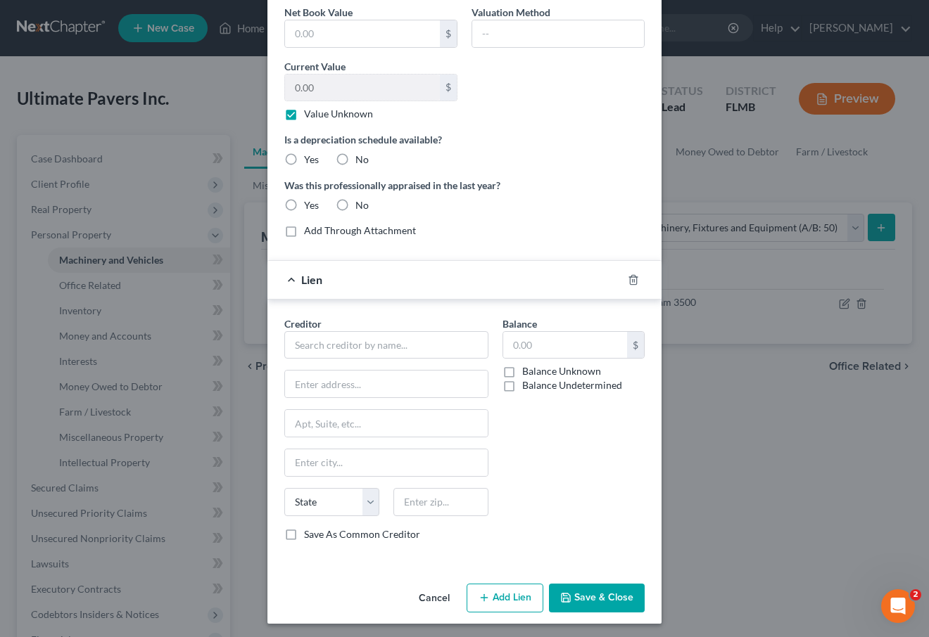
scroll to position [115, 0]
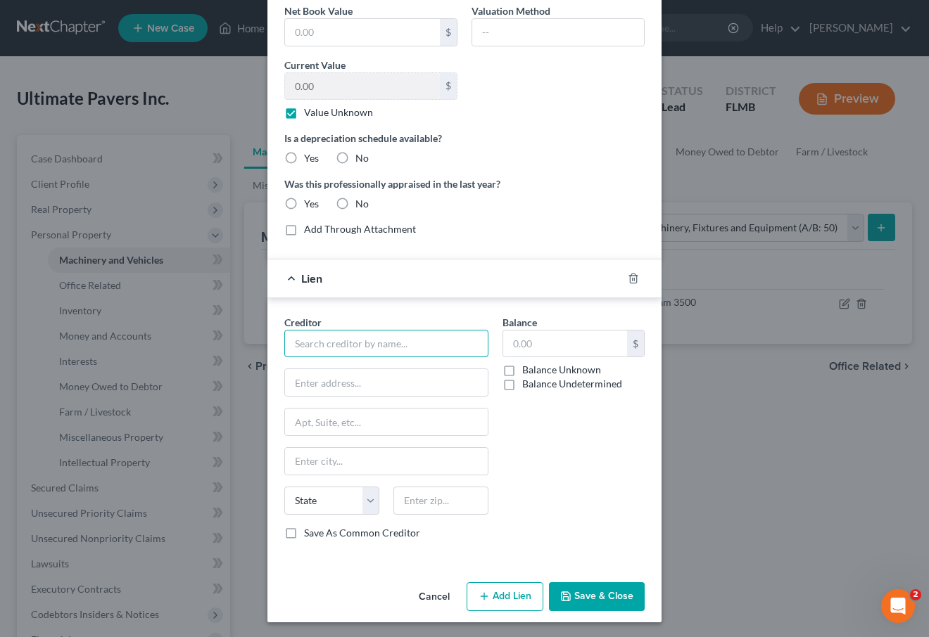
click at [340, 345] on input "text" at bounding box center [386, 344] width 204 height 28
click at [369, 358] on div "GTE Financial" at bounding box center [368, 367] width 169 height 21
type input "GTE Financial"
type input "PO Box 74935"
type input "[GEOGRAPHIC_DATA]"
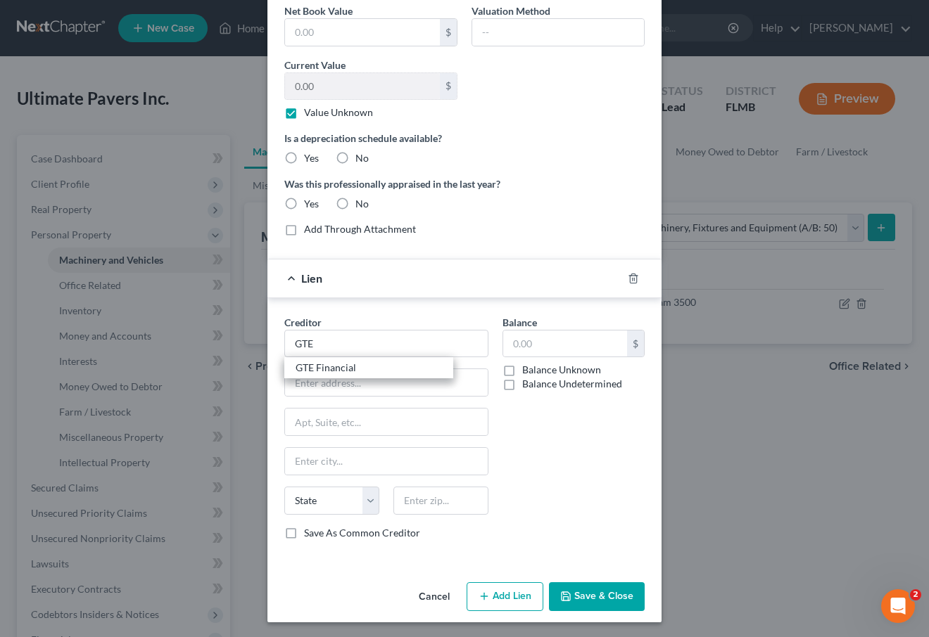
select select "14"
type input "60675-4935"
click at [569, 594] on button "Save & Close" at bounding box center [597, 597] width 96 height 30
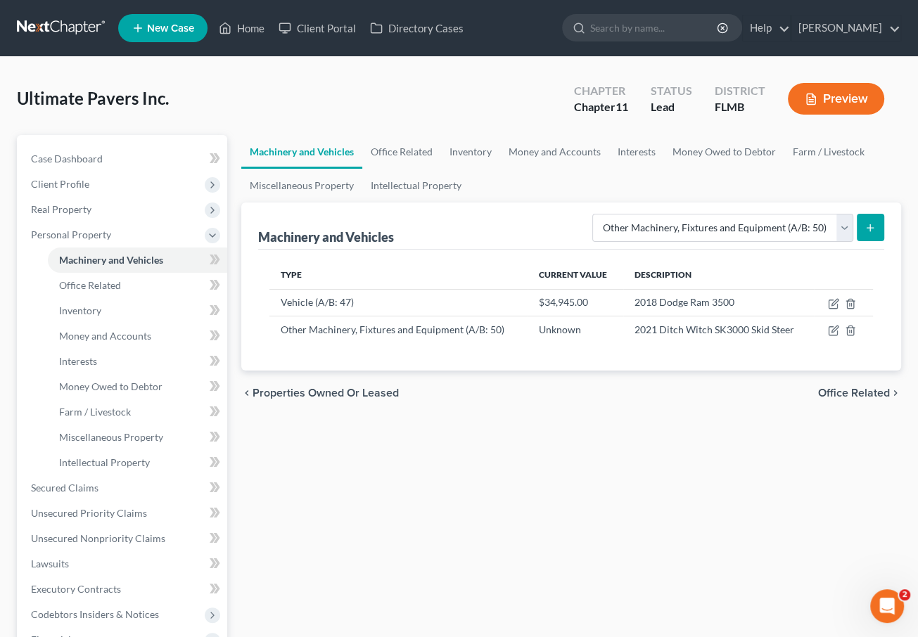
click at [873, 226] on icon "submit" at bounding box center [869, 227] width 11 height 11
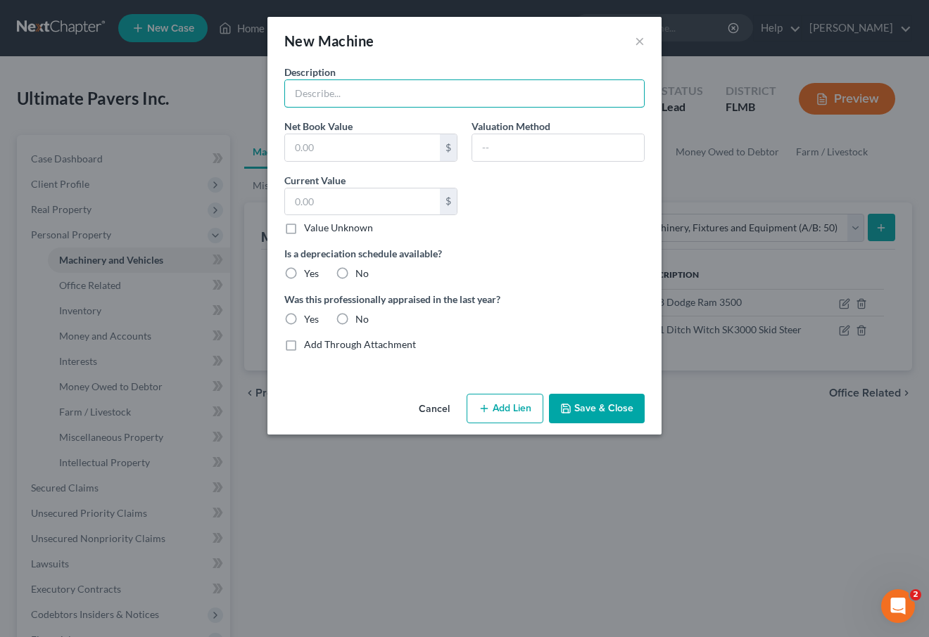
click at [374, 92] on input "text" at bounding box center [464, 93] width 359 height 27
type input "(2) 2023 PJ Trailers"
click at [501, 402] on button "Add Lien" at bounding box center [504, 409] width 77 height 30
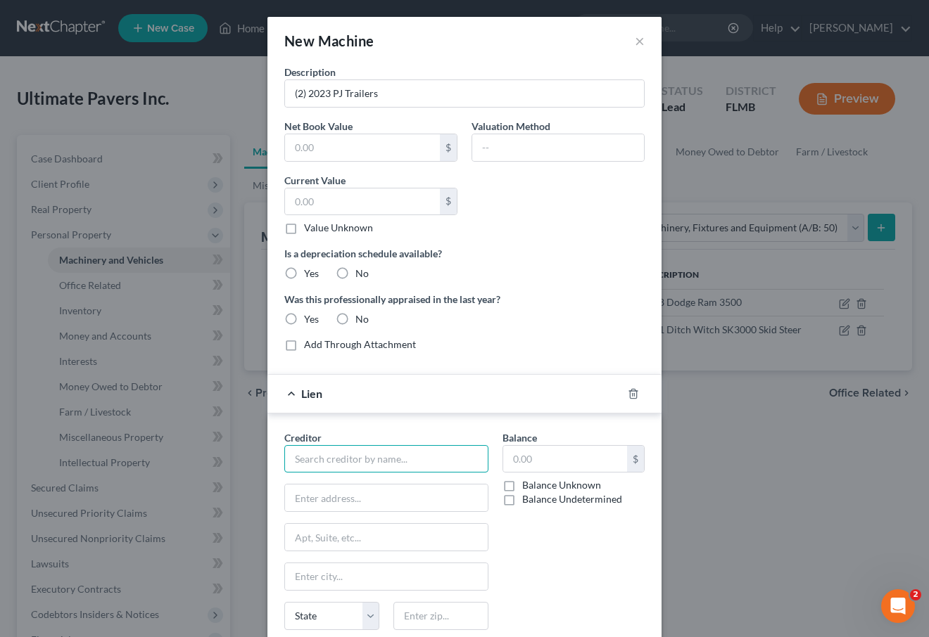
click at [388, 457] on input "text" at bounding box center [386, 459] width 204 height 28
type input "CHTD Company"
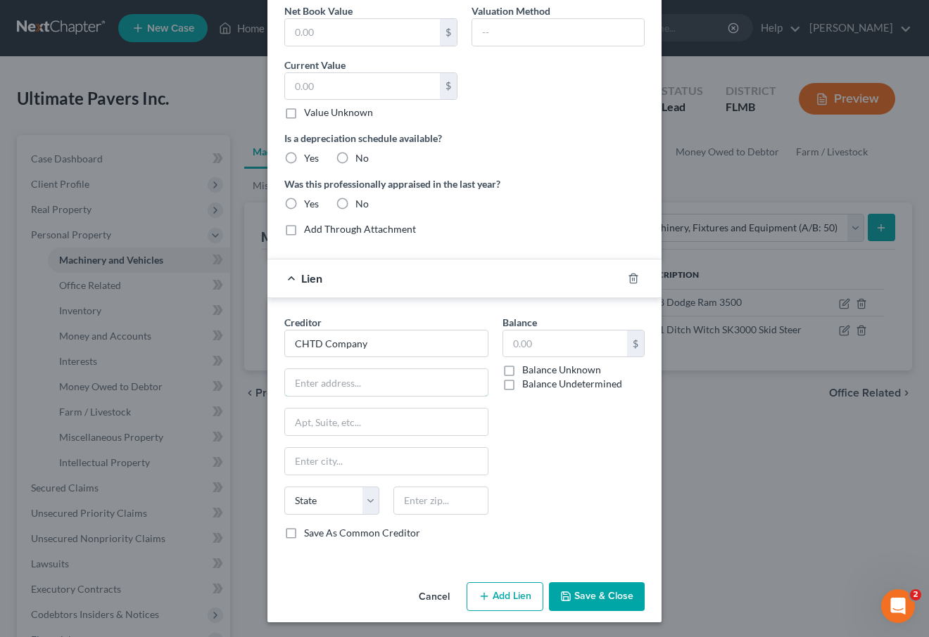
click at [324, 382] on input "text" at bounding box center [386, 382] width 203 height 27
type input "P.O. Box 2576"
click at [372, 458] on input "text" at bounding box center [386, 461] width 203 height 27
click at [433, 497] on input "text" at bounding box center [440, 501] width 95 height 28
type input "62708"
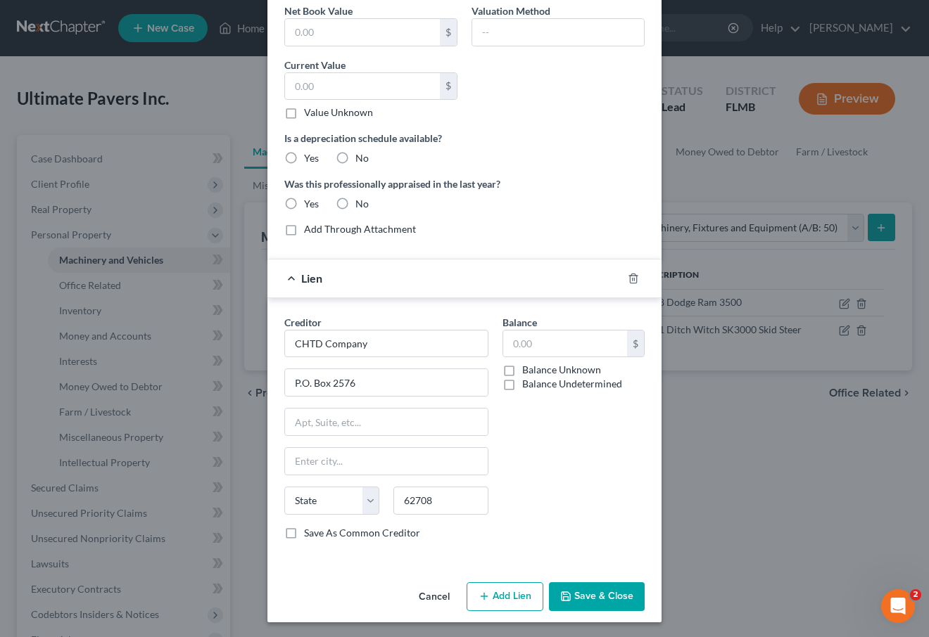
click at [522, 371] on label "Balance Unknown" at bounding box center [561, 370] width 79 height 14
click at [528, 371] on input "Balance Unknown" at bounding box center [532, 367] width 9 height 9
checkbox input "true"
type input "0.00"
type input "[GEOGRAPHIC_DATA]"
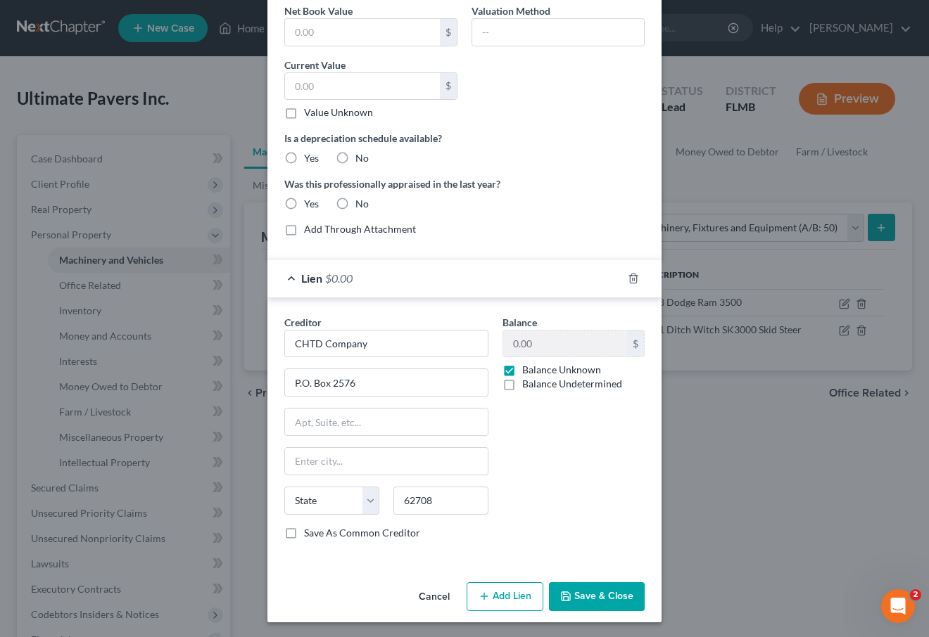
select select "14"
click at [594, 592] on button "Save & Close" at bounding box center [597, 597] width 96 height 30
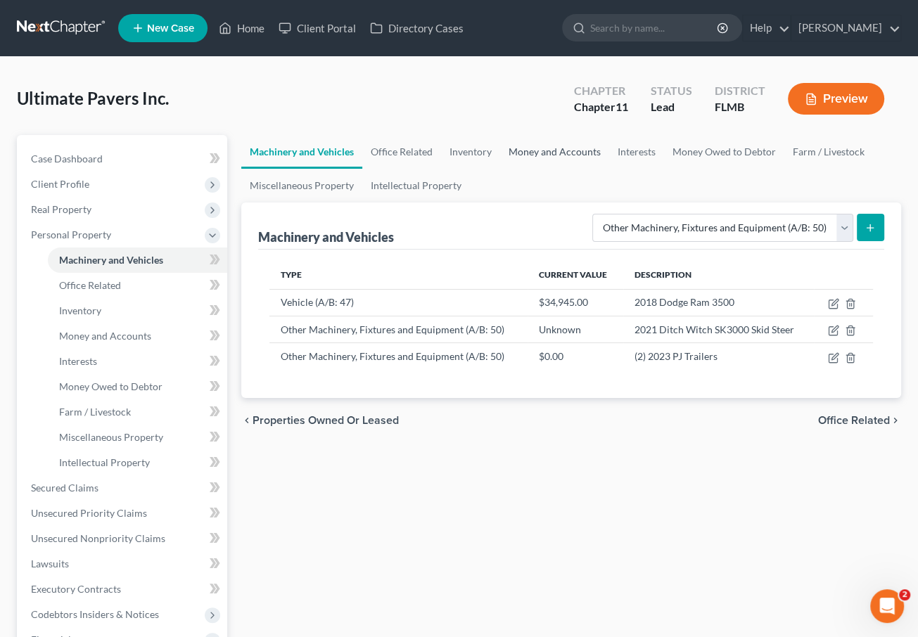
click at [568, 144] on link "Money and Accounts" at bounding box center [554, 152] width 109 height 34
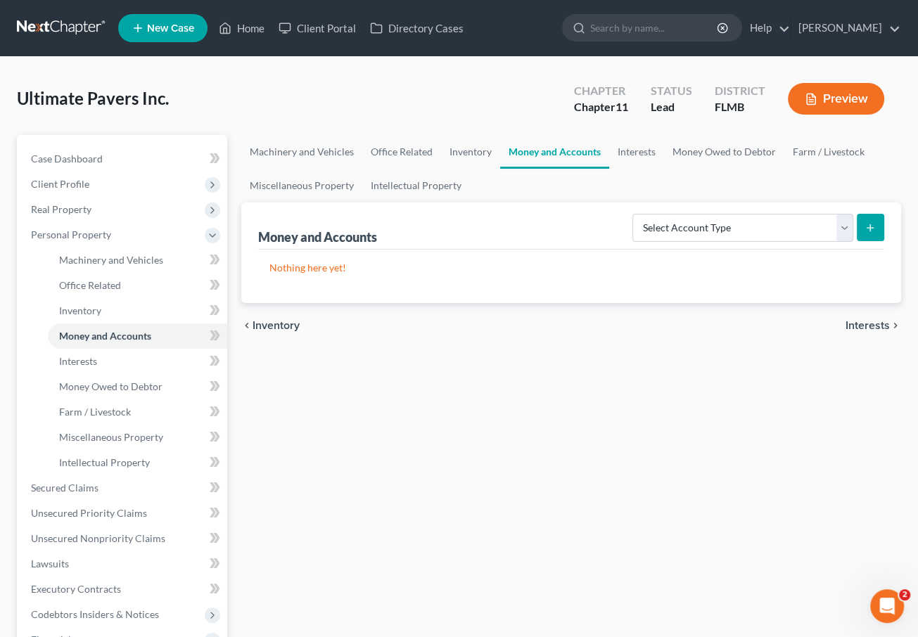
click at [800, 211] on div "Select Account Type Brokerage (A/B: 3, SOFA: 18) Cash on Hand (A/B: 2) Certific…" at bounding box center [755, 226] width 257 height 37
click at [800, 223] on select "Select Account Type Brokerage (A/B: 3, SOFA: 18) Cash on Hand (A/B: 2) Certific…" at bounding box center [742, 228] width 221 height 28
select select "checking"
click at [634, 214] on select "Select Account Type Brokerage (A/B: 3, SOFA: 18) Cash on Hand (A/B: 2) Certific…" at bounding box center [742, 228] width 221 height 28
click at [878, 224] on button "submit" at bounding box center [870, 227] width 27 height 27
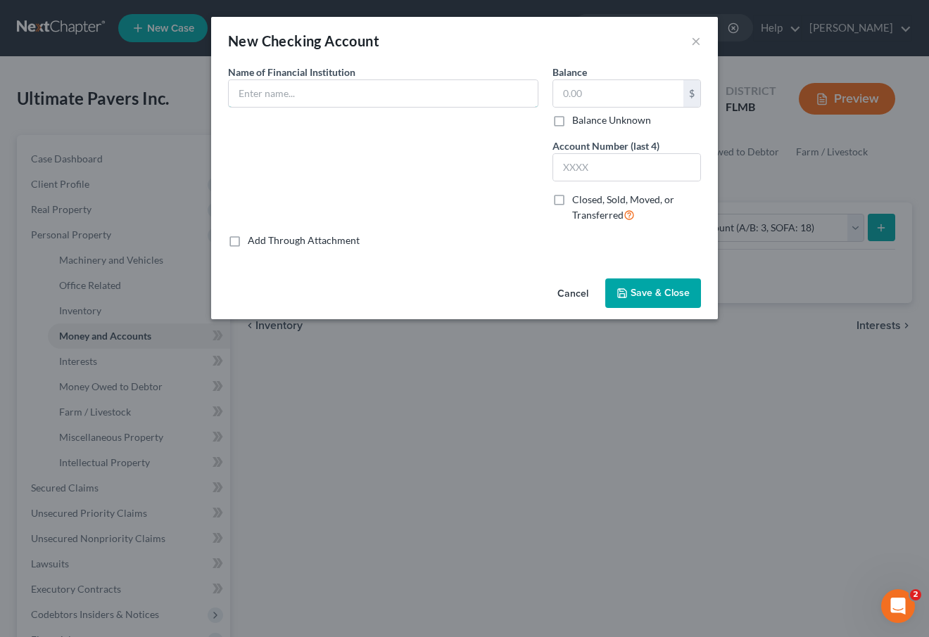
click at [383, 84] on input "text" at bounding box center [383, 93] width 309 height 27
type input "GTE Financial"
click at [608, 95] on input "text" at bounding box center [618, 93] width 130 height 27
type input "35,254.90"
click at [588, 157] on input "text" at bounding box center [626, 167] width 147 height 27
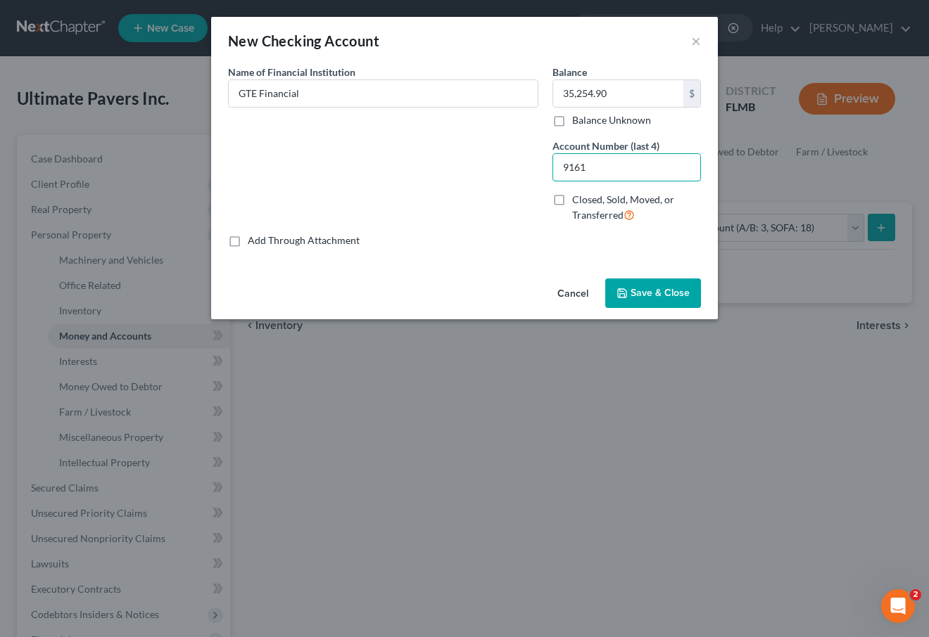
type input "9161"
click at [630, 293] on button "Save & Close" at bounding box center [653, 294] width 96 height 30
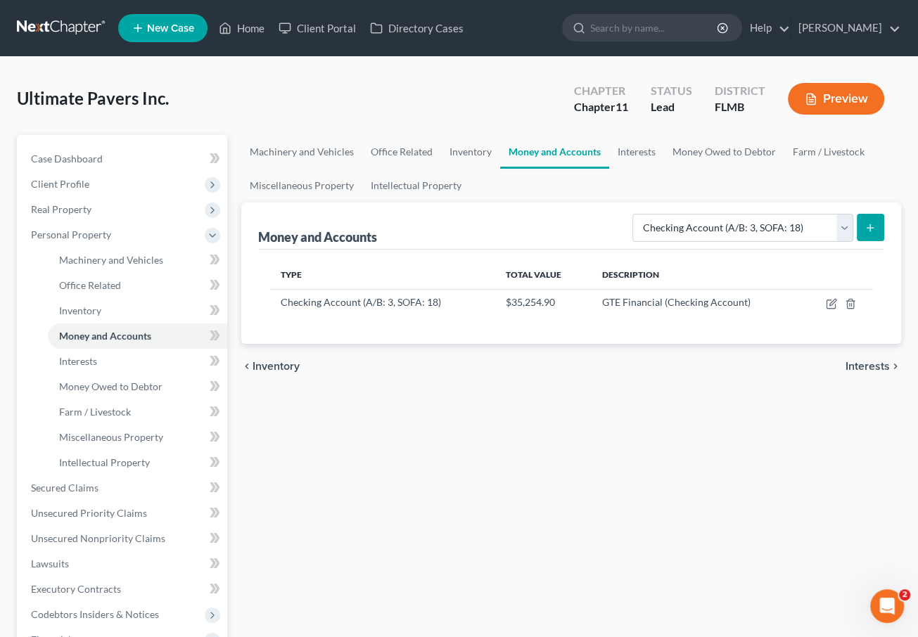
click at [873, 224] on icon "submit" at bounding box center [869, 227] width 11 height 11
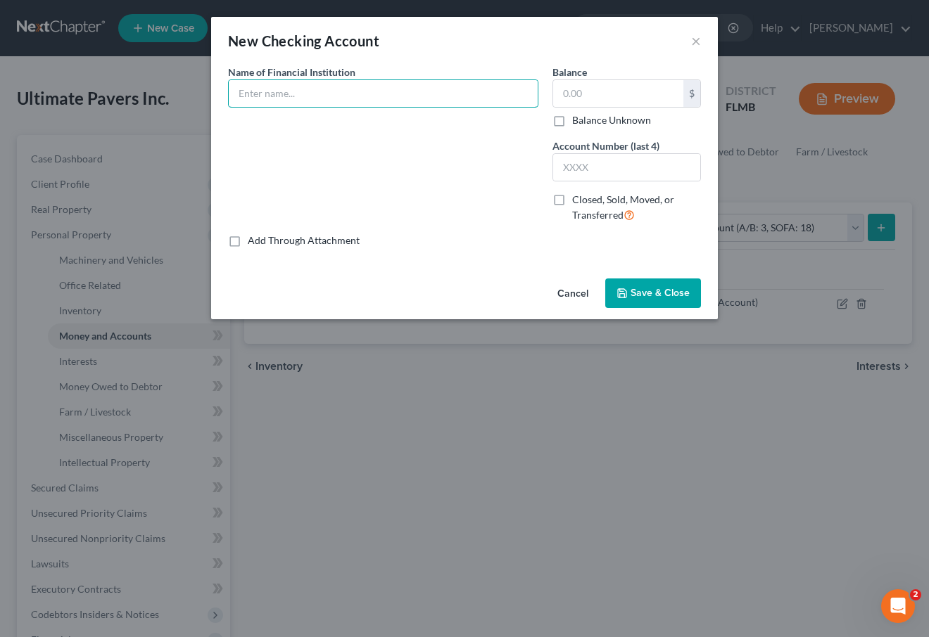
click at [392, 96] on input "text" at bounding box center [383, 93] width 309 height 27
type input "GTE Federal Credit Union"
click at [633, 84] on input "text" at bounding box center [618, 93] width 130 height 27
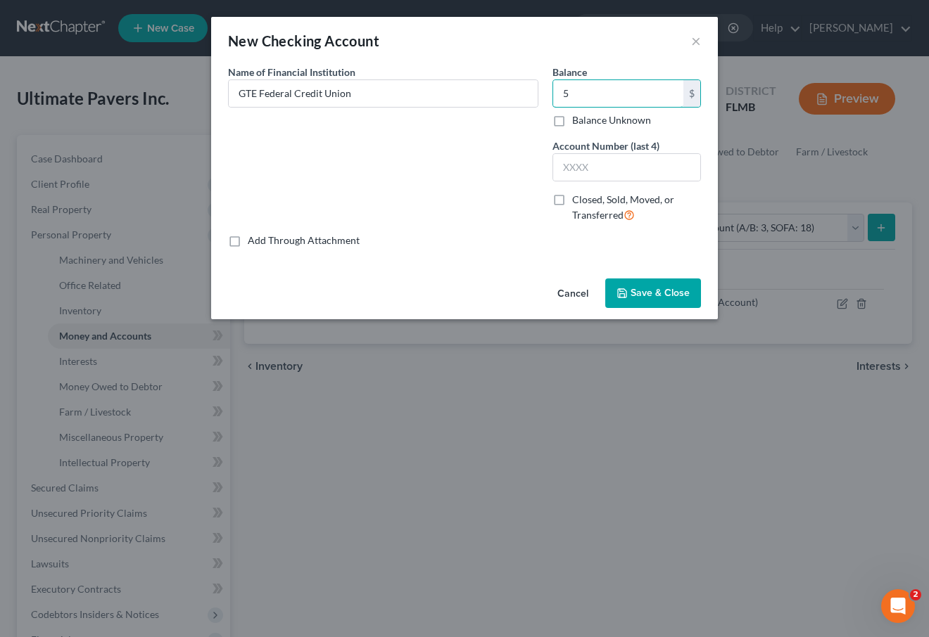
type input "5"
click at [613, 168] on input "text" at bounding box center [626, 167] width 147 height 27
type input "1083"
click at [644, 293] on span "Save & Close" at bounding box center [659, 293] width 59 height 12
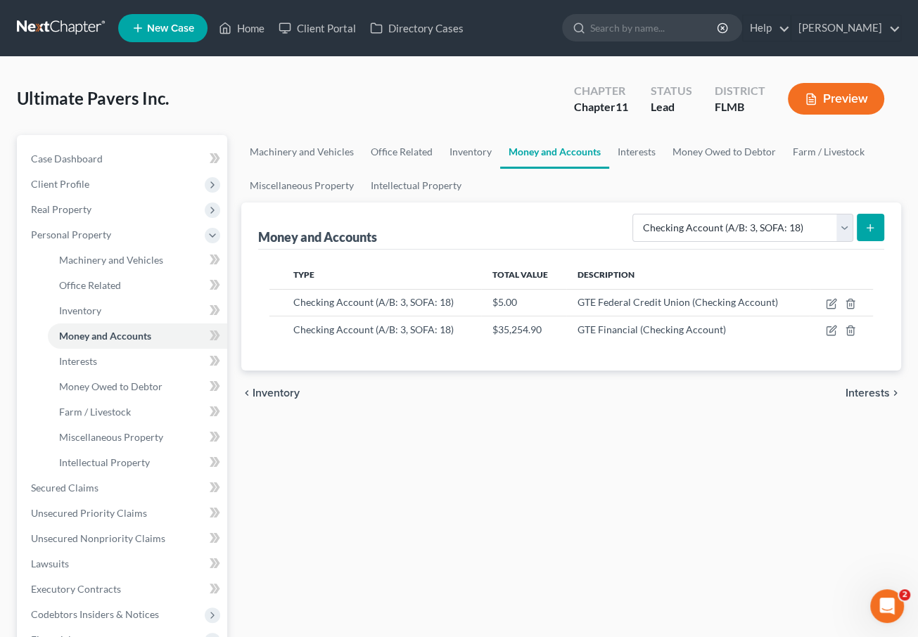
click at [869, 228] on icon "submit" at bounding box center [869, 227] width 11 height 11
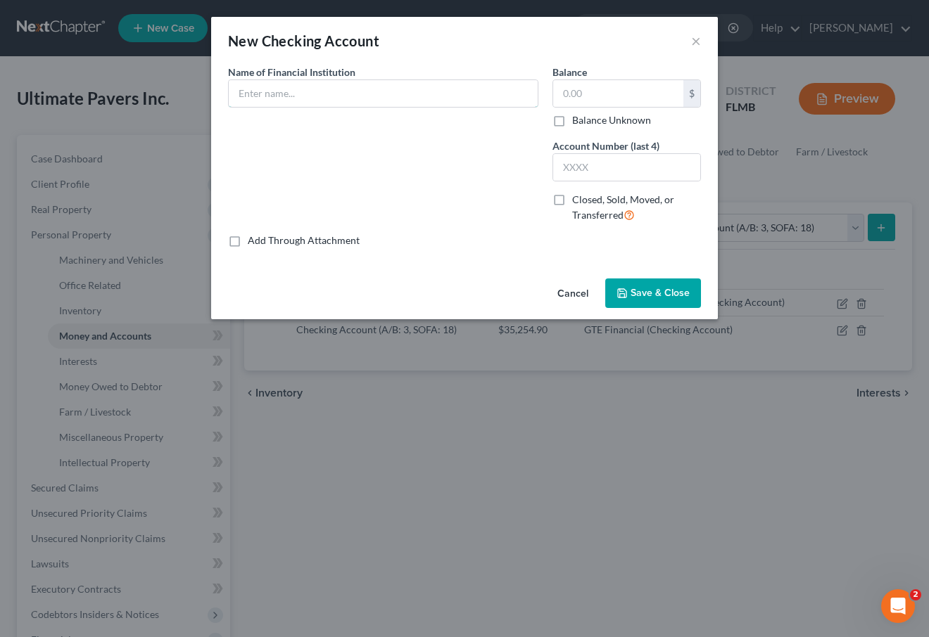
click at [364, 91] on input "text" at bounding box center [383, 93] width 309 height 27
type input "GTE Federal Credit Union"
click at [620, 94] on input "text" at bounding box center [618, 93] width 130 height 27
type input "0"
click at [632, 167] on input "text" at bounding box center [626, 167] width 147 height 27
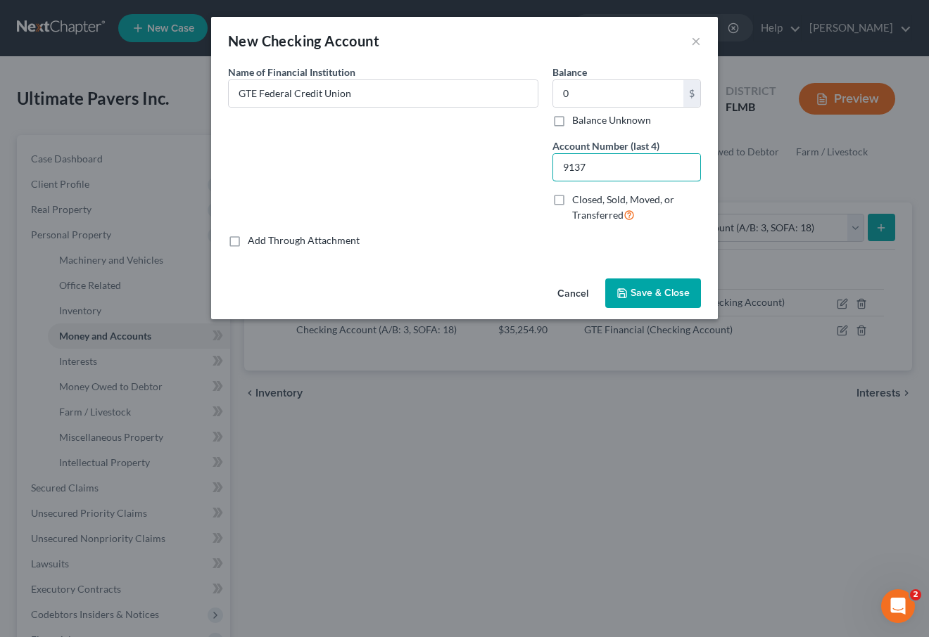
type input "9137"
click at [645, 295] on span "Save & Close" at bounding box center [659, 293] width 59 height 12
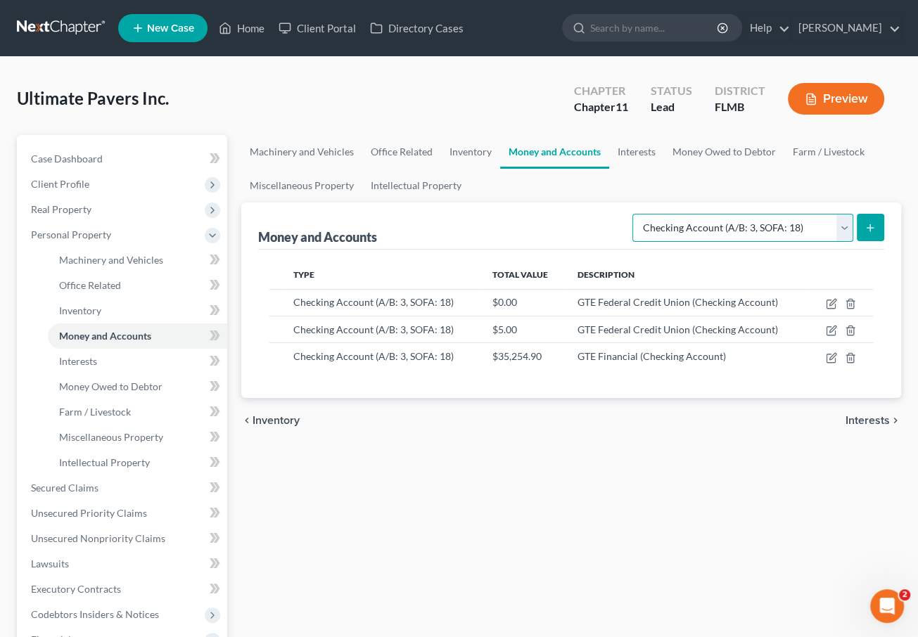
click at [748, 231] on select "Select Account Type Brokerage (A/B: 3, SOFA: 18) Cash on Hand (A/B: 2) Certific…" at bounding box center [742, 228] width 221 height 28
click at [479, 398] on div "chevron_left Inventory Interests chevron_right" at bounding box center [571, 420] width 660 height 45
click at [125, 363] on link "Interests" at bounding box center [137, 361] width 179 height 25
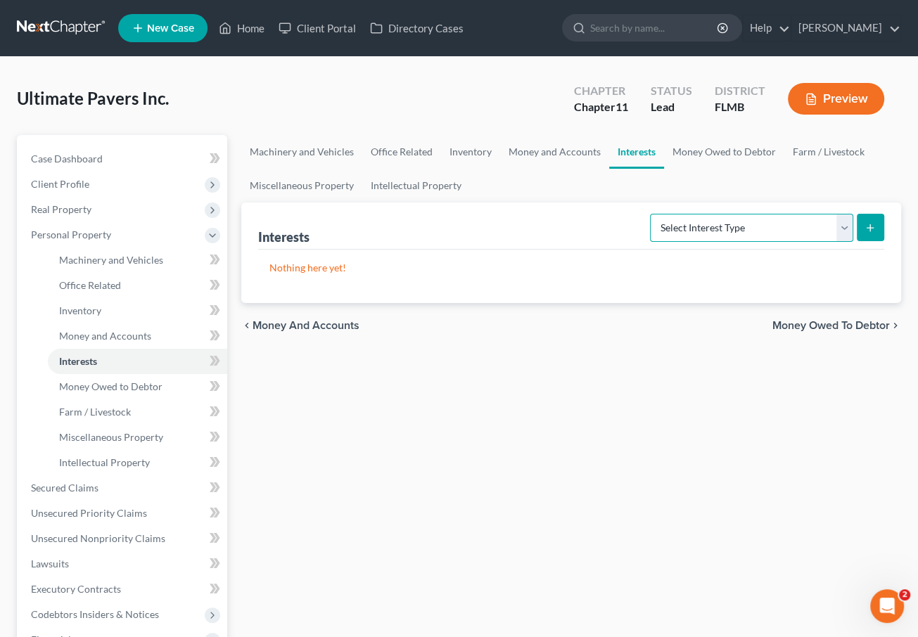
click at [760, 223] on select "Select Interest Type Bond (A/B: 16) Incorporated Business (A/B: 15) Insurance P…" at bounding box center [751, 228] width 203 height 28
click at [489, 411] on div "Machinery and Vehicles Office Related Inventory Money and Accounts Interests Mo…" at bounding box center [571, 478] width 674 height 686
click at [112, 386] on span "Money Owed to Debtor" at bounding box center [110, 387] width 103 height 12
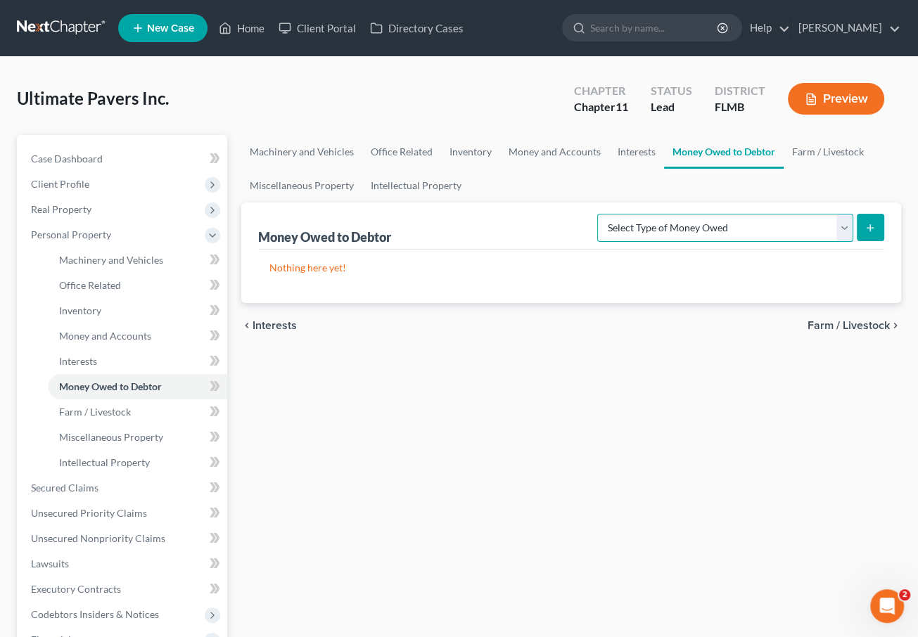
click at [695, 217] on select "Select Type of Money Owed Accounts Receivable (A/B: 11) Causes of Action Agains…" at bounding box center [725, 228] width 256 height 28
select select "accounts_receivable"
click at [601, 214] on select "Select Type of Money Owed Accounts Receivable (A/B: 11) Causes of Action Agains…" at bounding box center [725, 228] width 256 height 28
click at [857, 226] on button "submit" at bounding box center [870, 227] width 27 height 27
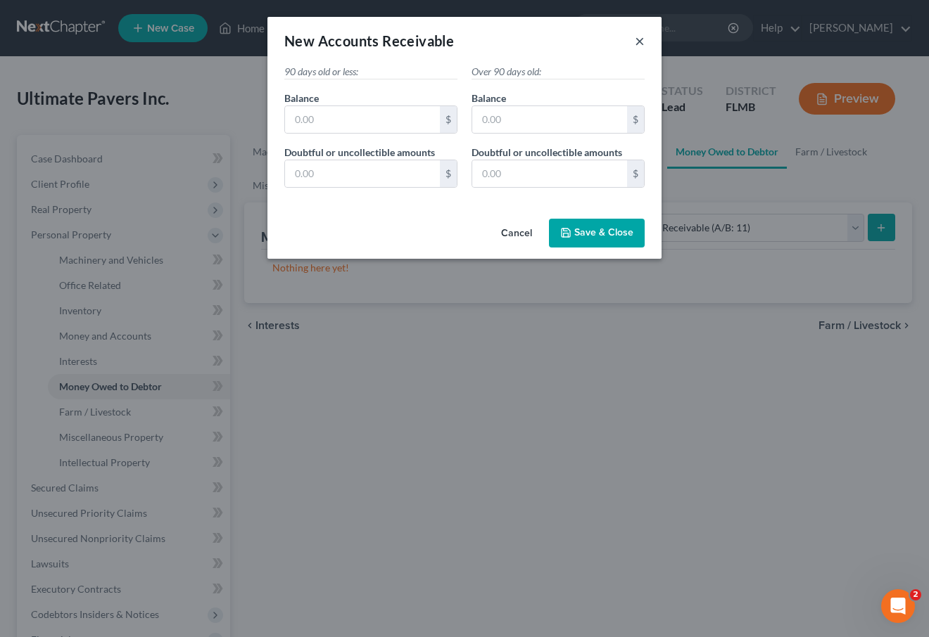
click at [639, 46] on button "×" at bounding box center [639, 40] width 10 height 17
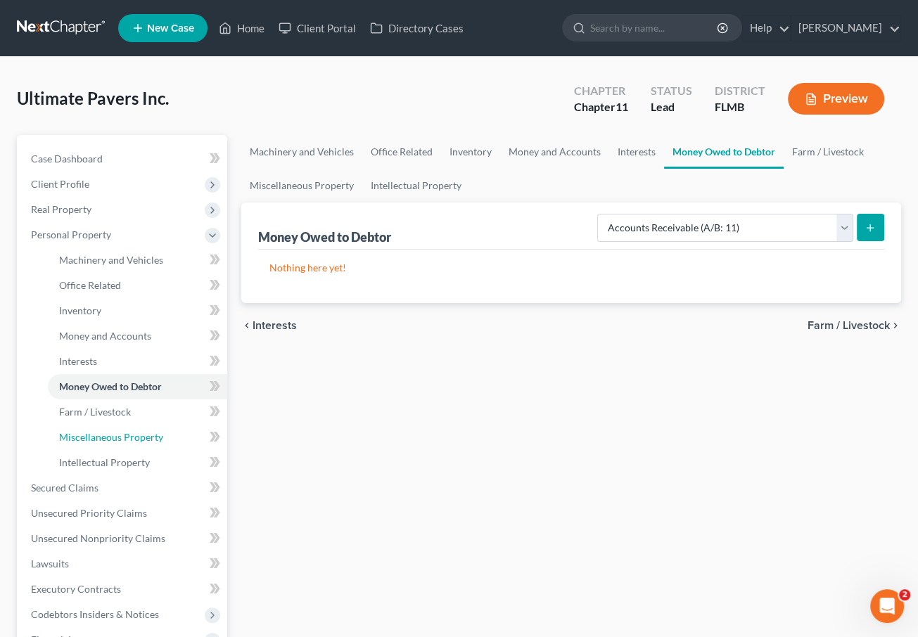
click at [80, 434] on span "Miscellaneous Property" at bounding box center [111, 437] width 104 height 12
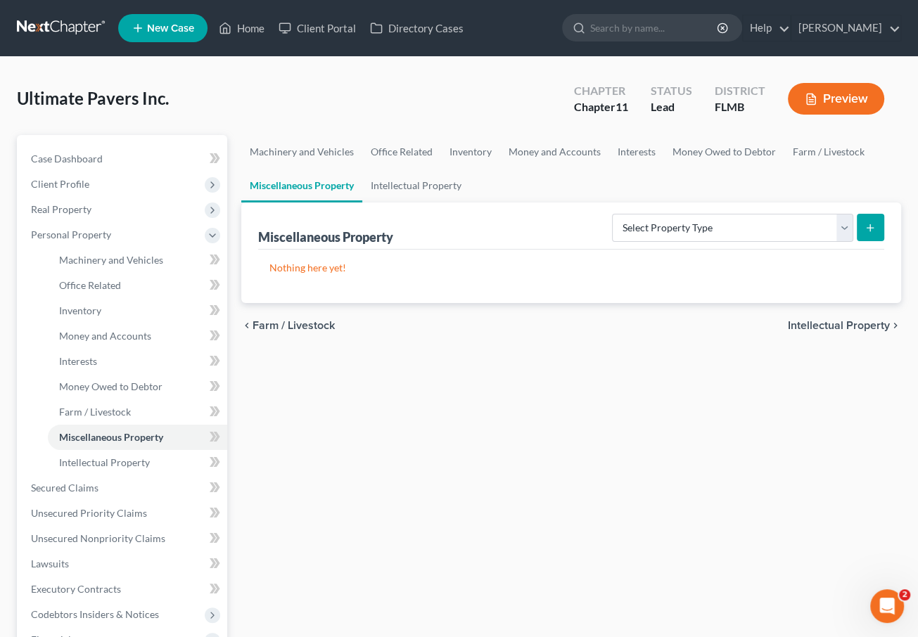
click at [72, 208] on span "Real Property" at bounding box center [61, 209] width 60 height 12
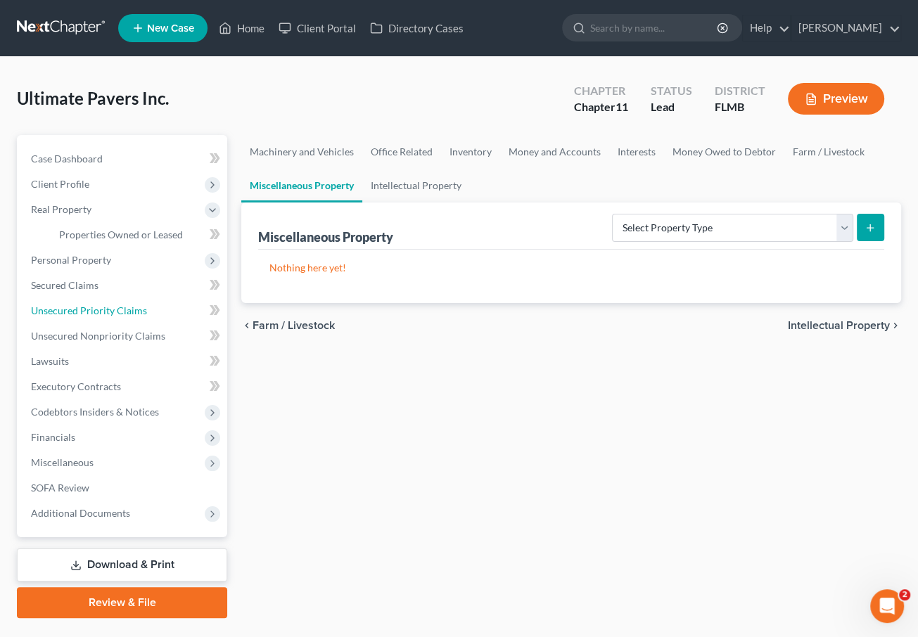
click at [76, 312] on span "Unsecured Priority Claims" at bounding box center [89, 311] width 116 height 12
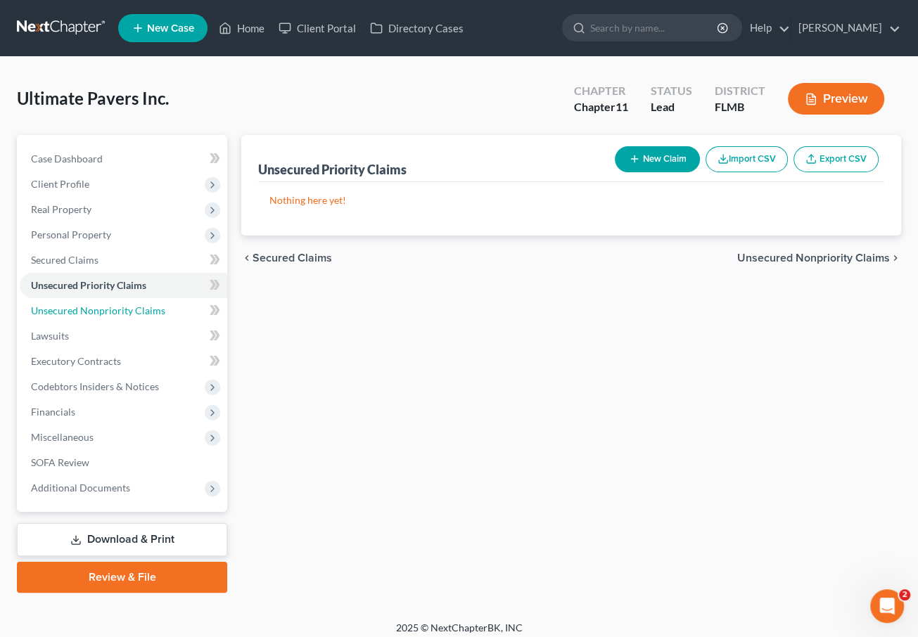
click at [82, 306] on span "Unsecured Nonpriority Claims" at bounding box center [98, 311] width 134 height 12
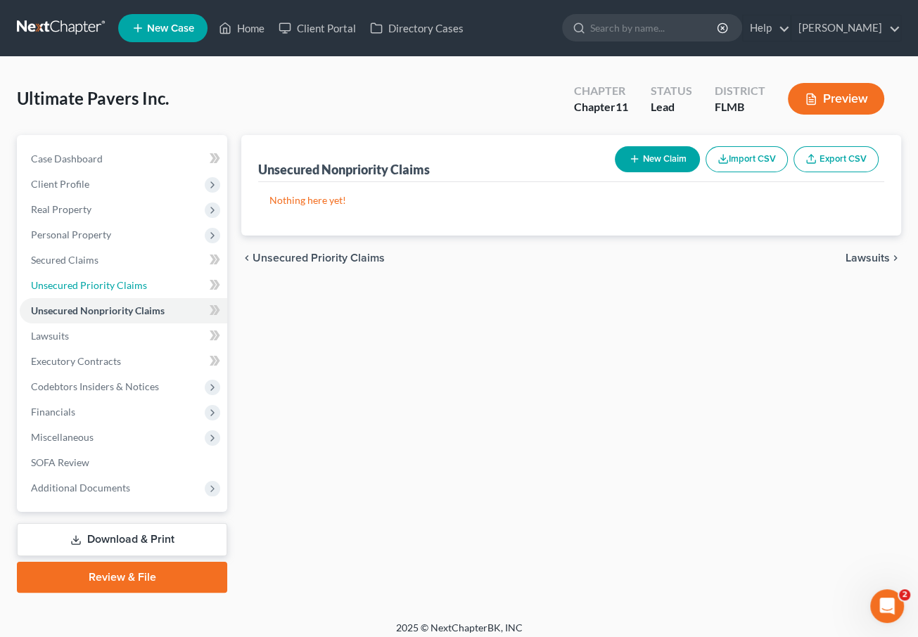
click at [103, 282] on span "Unsecured Priority Claims" at bounding box center [89, 285] width 116 height 12
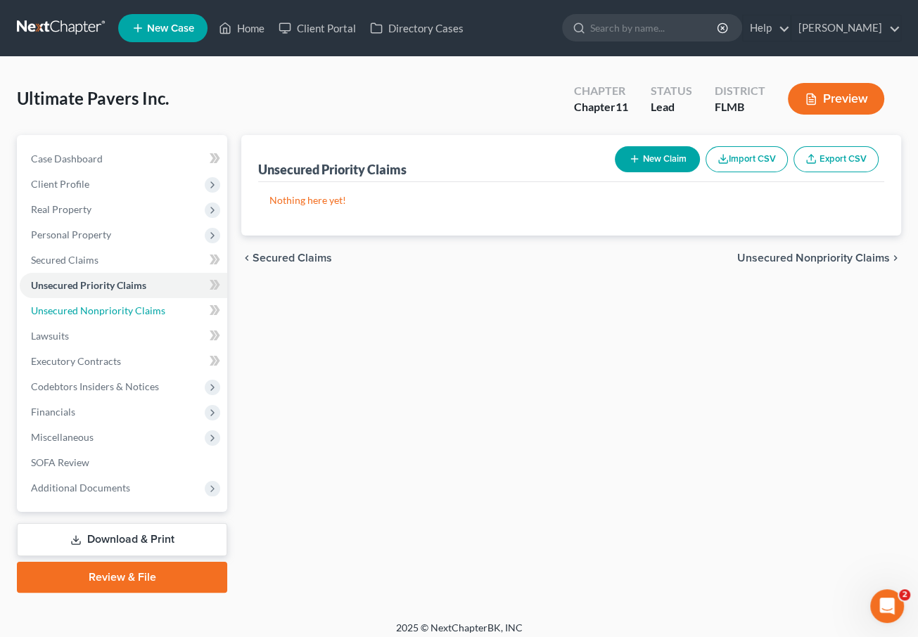
click at [125, 305] on span "Unsecured Nonpriority Claims" at bounding box center [98, 311] width 134 height 12
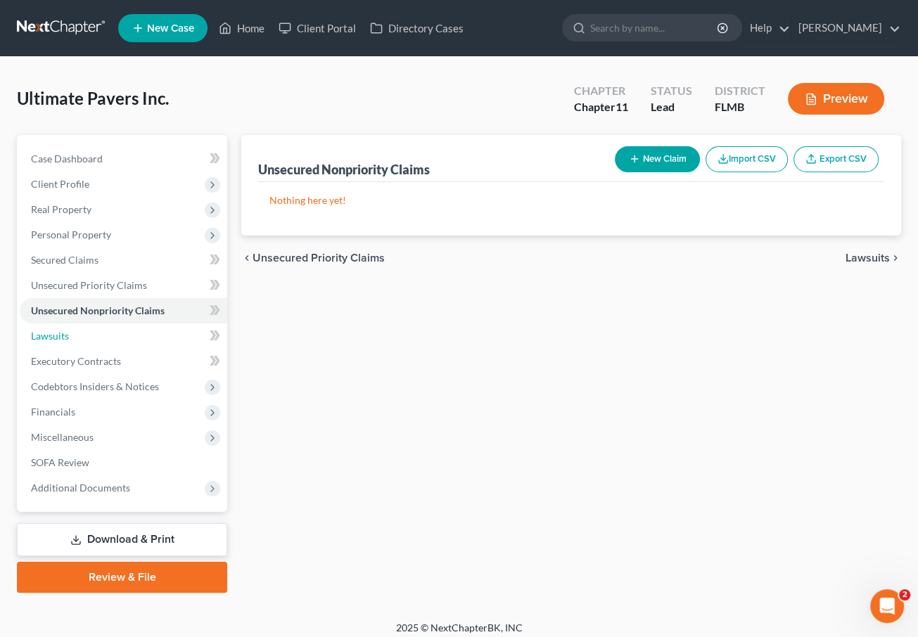
click at [96, 337] on link "Lawsuits" at bounding box center [124, 336] width 208 height 25
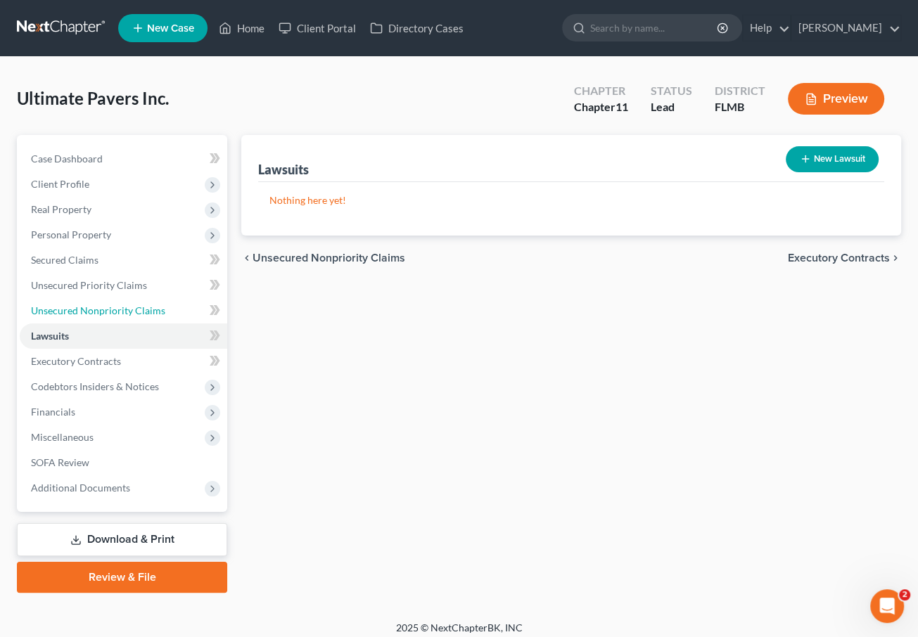
click at [70, 309] on span "Unsecured Nonpriority Claims" at bounding box center [98, 311] width 134 height 12
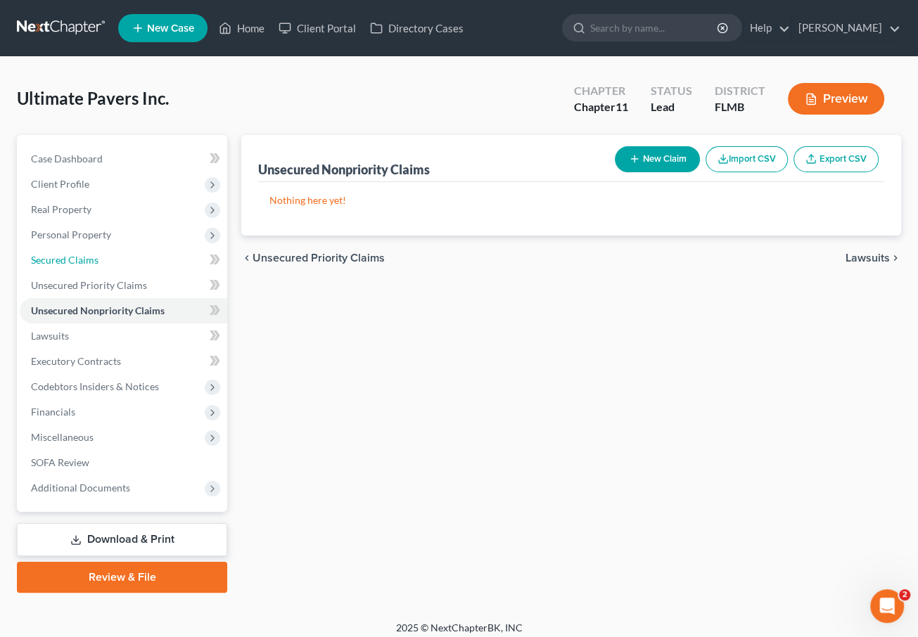
click at [81, 264] on span "Secured Claims" at bounding box center [65, 260] width 68 height 12
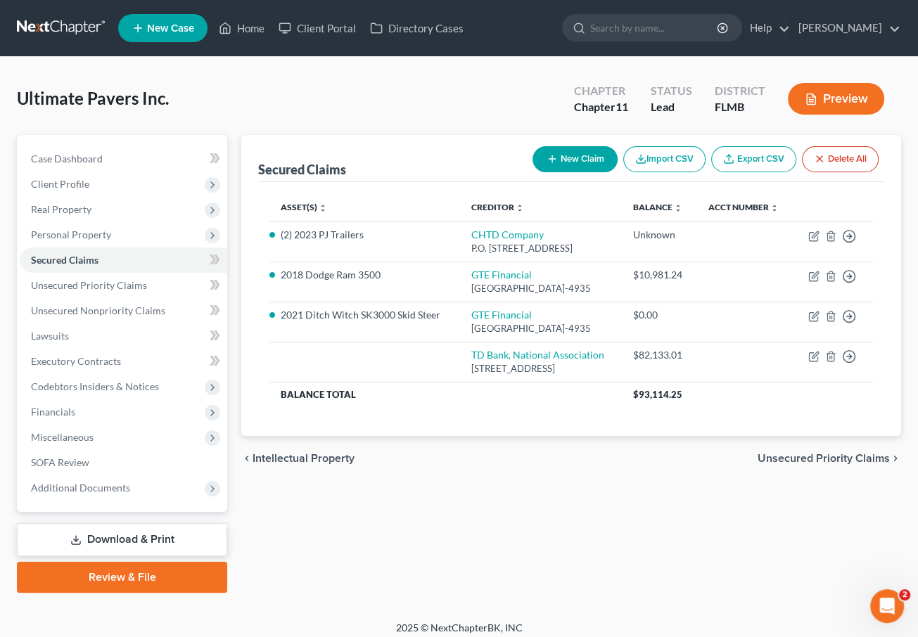
click at [84, 238] on span "Personal Property" at bounding box center [71, 235] width 80 height 12
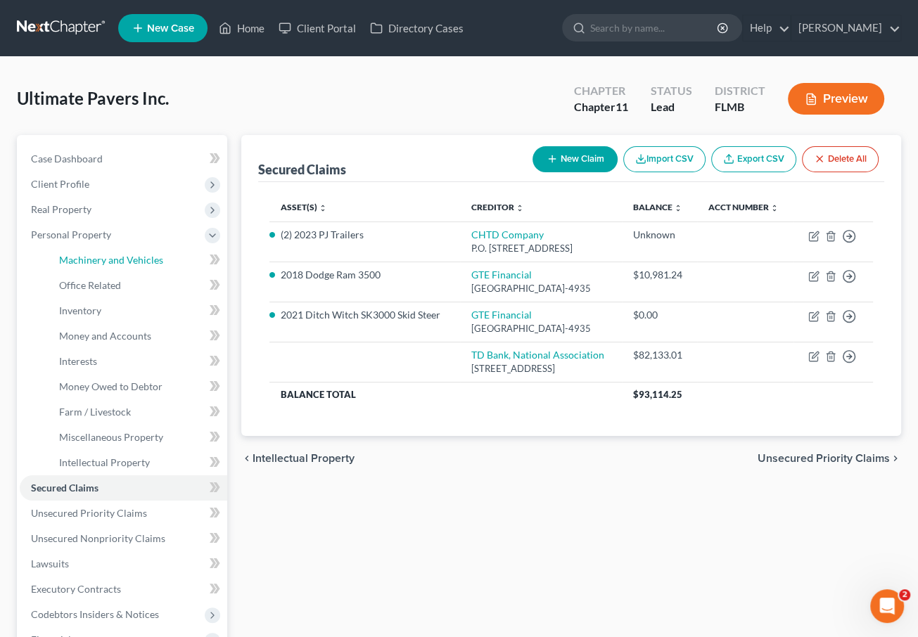
click at [99, 266] on link "Machinery and Vehicles" at bounding box center [137, 260] width 179 height 25
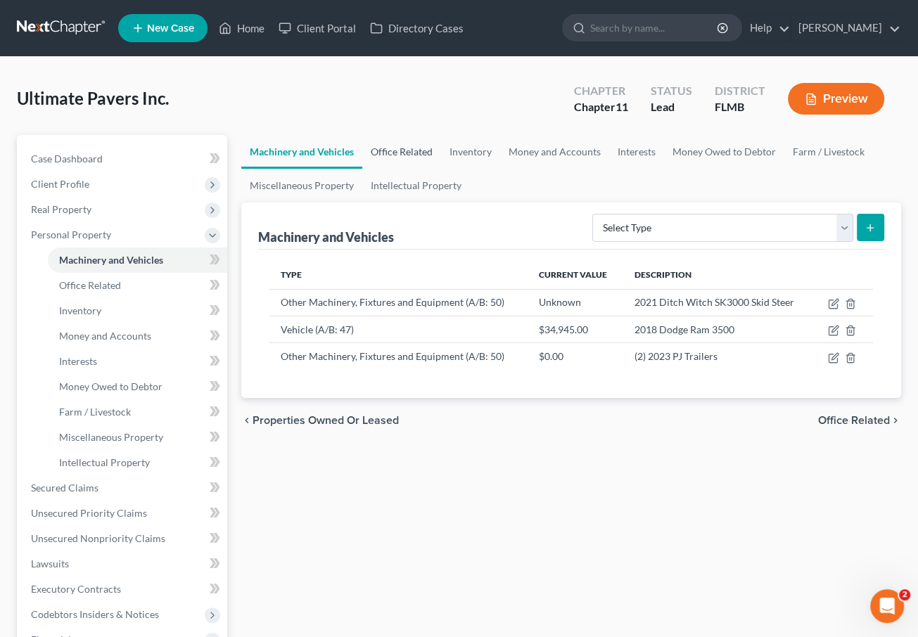
click at [411, 144] on link "Office Related" at bounding box center [401, 152] width 79 height 34
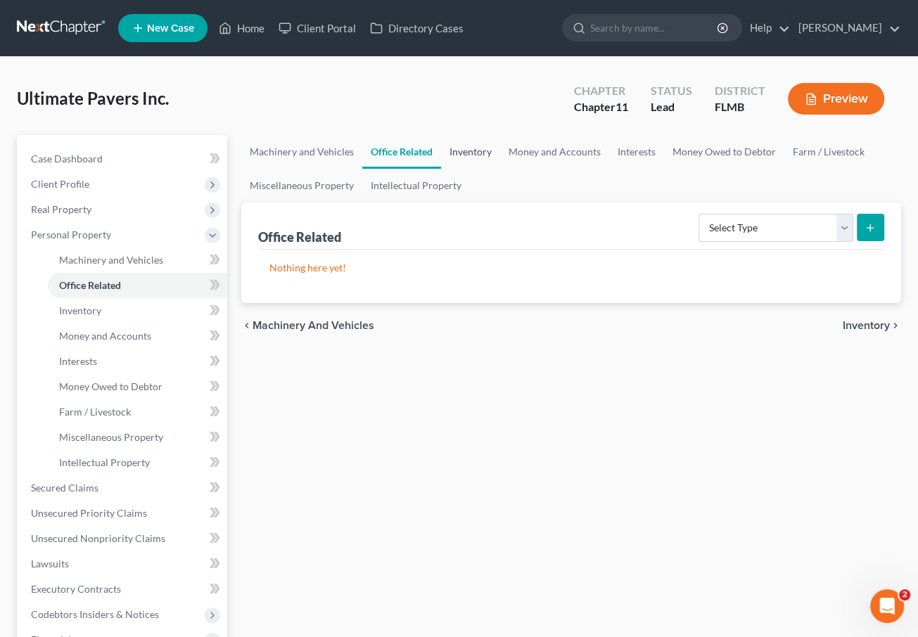
click at [464, 157] on link "Inventory" at bounding box center [470, 152] width 59 height 34
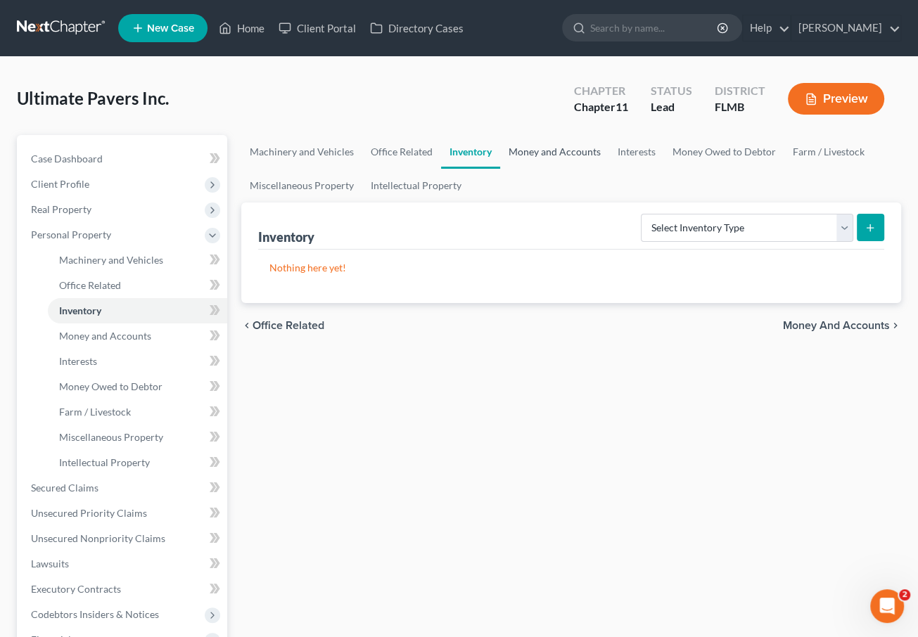
click at [530, 148] on link "Money and Accounts" at bounding box center [554, 152] width 109 height 34
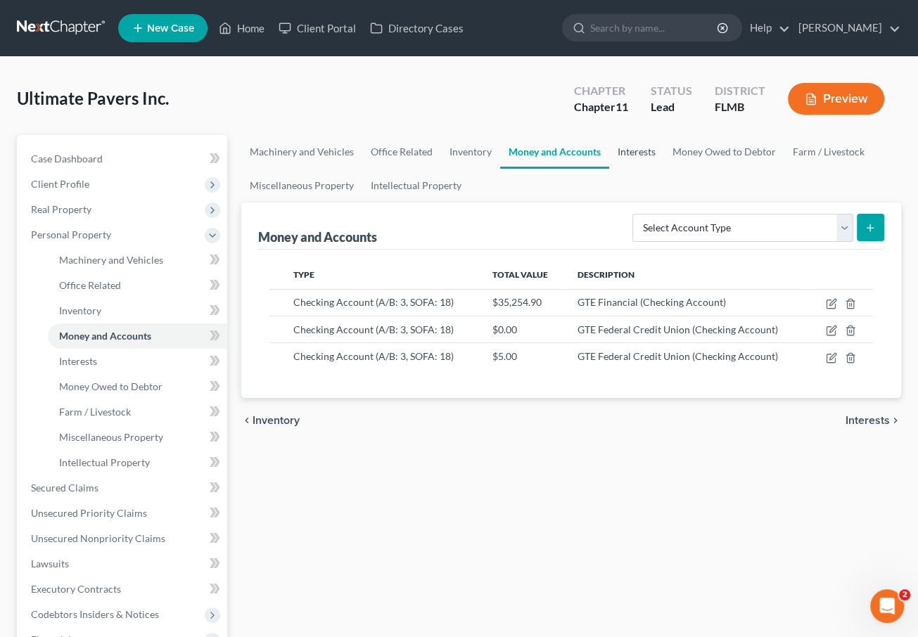
click at [646, 151] on link "Interests" at bounding box center [636, 152] width 55 height 34
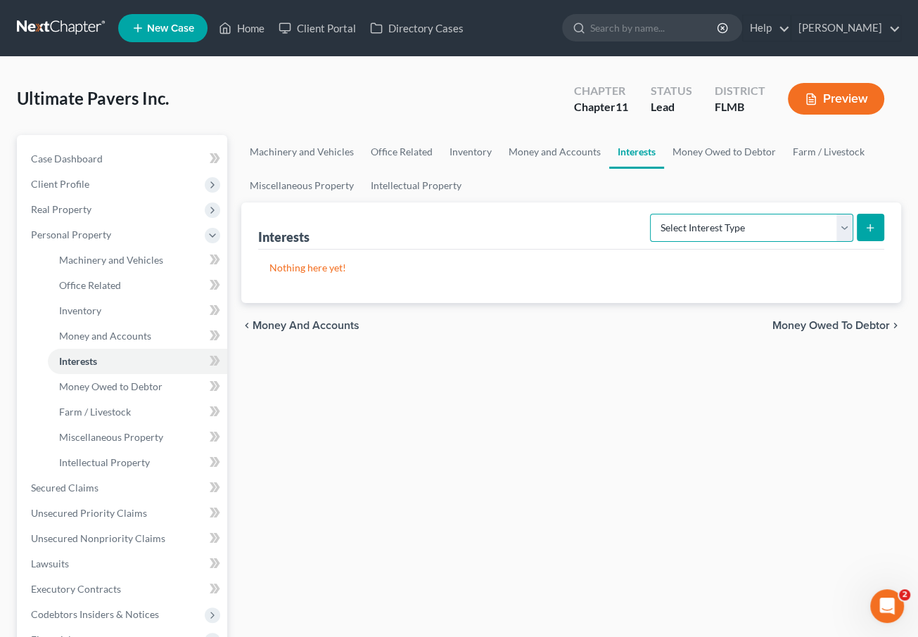
click at [804, 234] on select "Select Interest Type Bond (A/B: 16) Incorporated Business (A/B: 15) Insurance P…" at bounding box center [751, 228] width 203 height 28
click at [718, 231] on select "Select Interest Type Bond (A/B: 16) Incorporated Business (A/B: 15) Insurance P…" at bounding box center [751, 228] width 203 height 28
click at [722, 181] on ul "Machinery and Vehicles Office Related Inventory Money and Accounts Interests Mo…" at bounding box center [571, 169] width 660 height 68
click at [706, 148] on link "Money Owed to Debtor" at bounding box center [724, 152] width 120 height 34
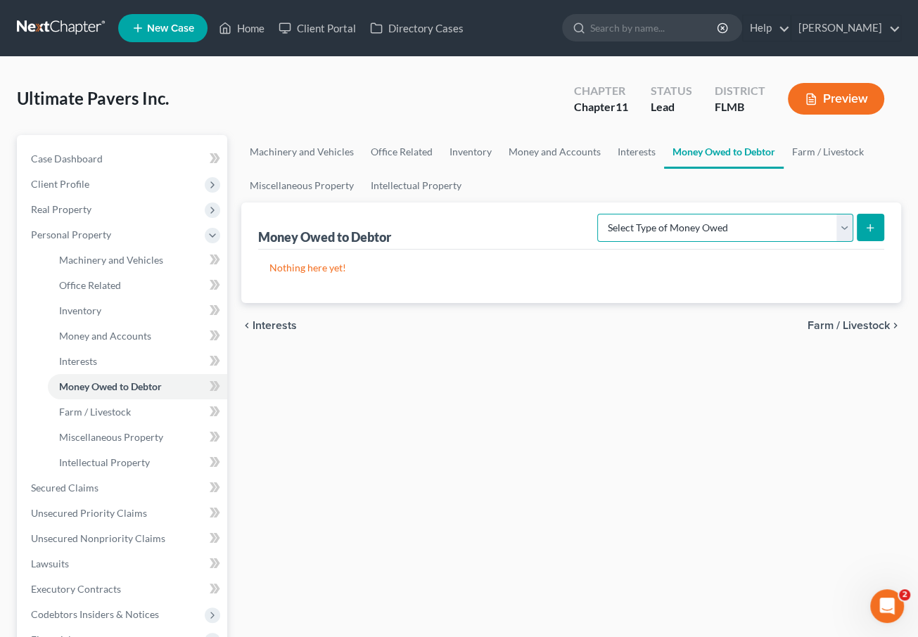
click at [731, 224] on select "Select Type of Money Owed Accounts Receivable (A/B: 11) Causes of Action Agains…" at bounding box center [725, 228] width 256 height 28
drag, startPoint x: 657, startPoint y: 176, endPoint x: 668, endPoint y: 166, distance: 14.4
click at [657, 176] on ul "Machinery and Vehicles Office Related Inventory Money and Accounts Interests Mo…" at bounding box center [571, 169] width 660 height 68
click at [836, 146] on link "Farm / Livestock" at bounding box center [828, 152] width 89 height 34
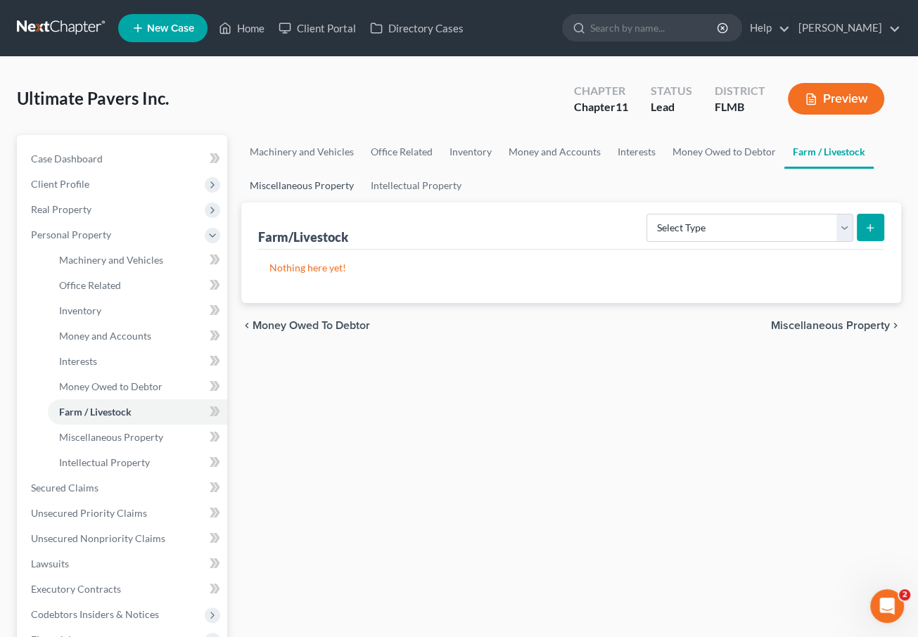
click at [287, 178] on link "Miscellaneous Property" at bounding box center [301, 186] width 121 height 34
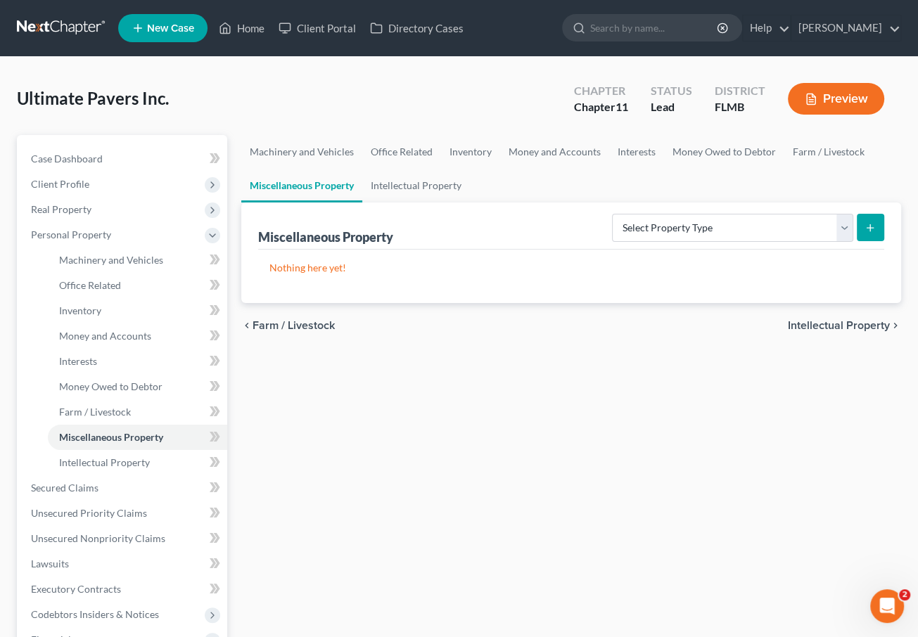
click at [644, 244] on div "Select Property Type Assigned for Creditor Benefit [DATE] (SOFA: 8) Assigned to…" at bounding box center [745, 226] width 278 height 37
click at [644, 226] on select "Select Property Type Assigned for Creditor Benefit [DATE] (SOFA: 8) Assigned to…" at bounding box center [732, 228] width 241 height 28
click at [391, 178] on link "Intellectual Property" at bounding box center [416, 186] width 108 height 34
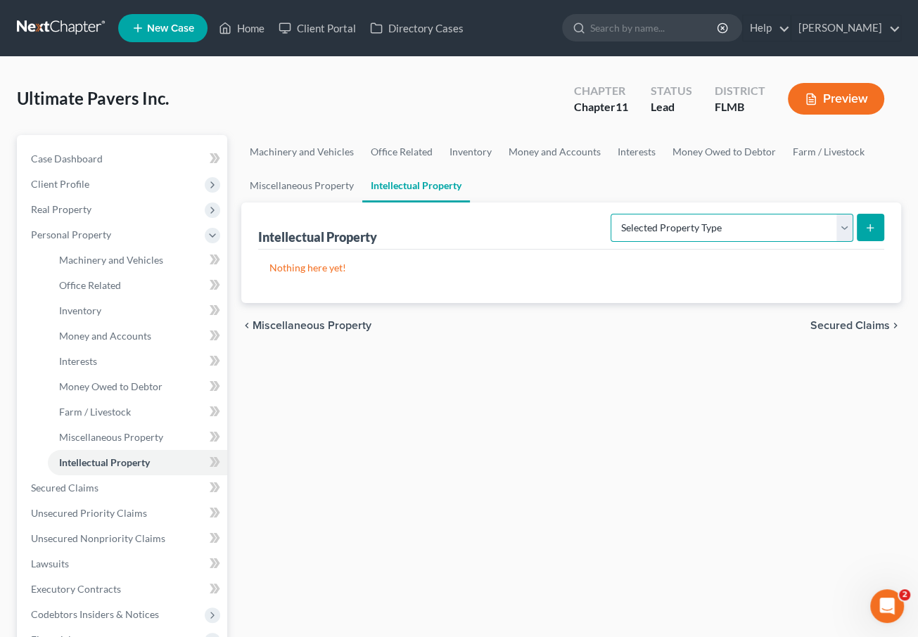
click at [622, 237] on select "Selected Property Type Customer Lists (A/B: 63) Goodwill (A/B: 65) Internet Dom…" at bounding box center [732, 228] width 243 height 28
click at [527, 175] on ul "Machinery and Vehicles Office Related Inventory Money and Accounts Interests Mo…" at bounding box center [571, 169] width 660 height 68
click at [124, 266] on link "Machinery and Vehicles" at bounding box center [137, 260] width 179 height 25
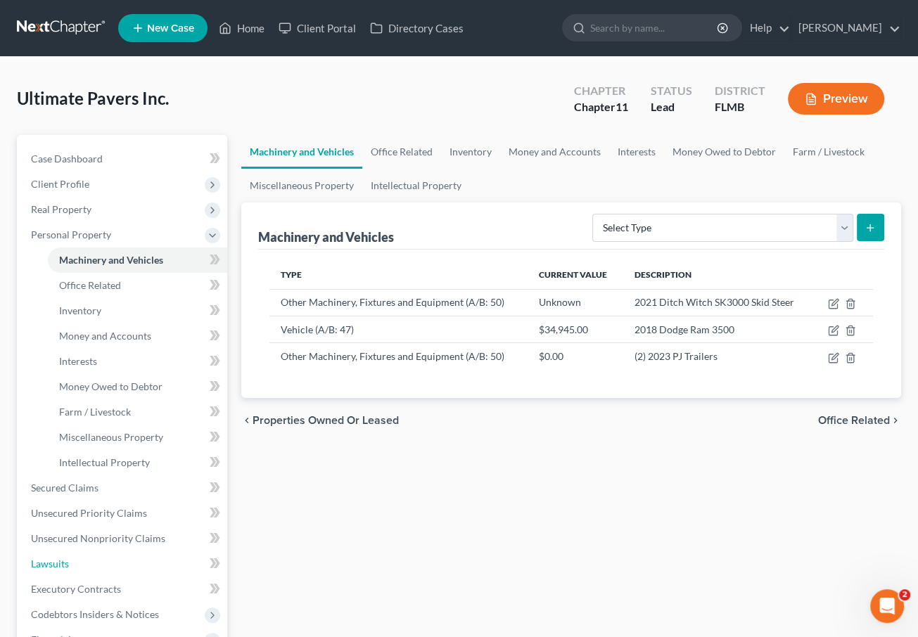
click at [53, 566] on span "Lawsuits" at bounding box center [50, 564] width 38 height 12
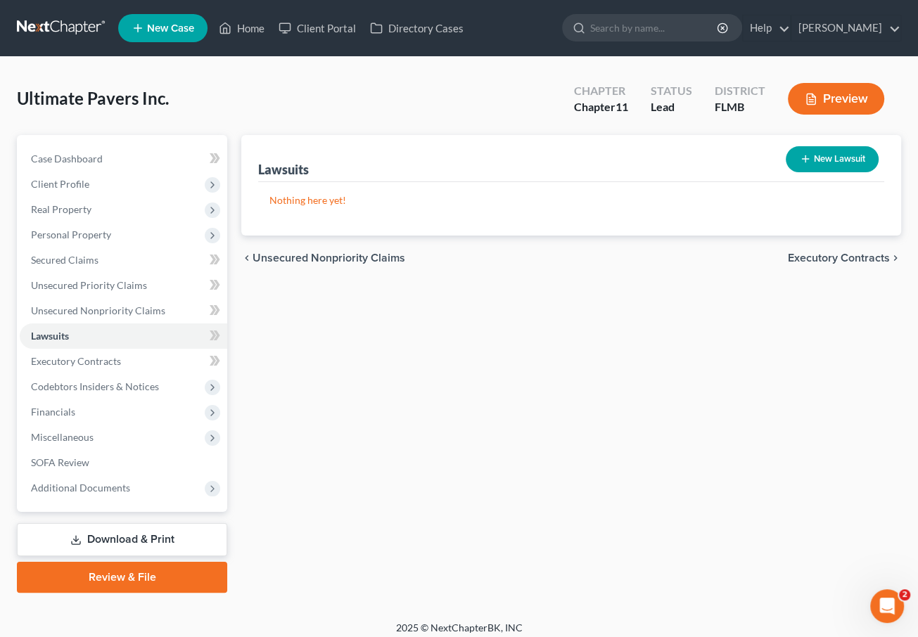
click at [858, 157] on button "New Lawsuit" at bounding box center [832, 159] width 93 height 26
select select "0"
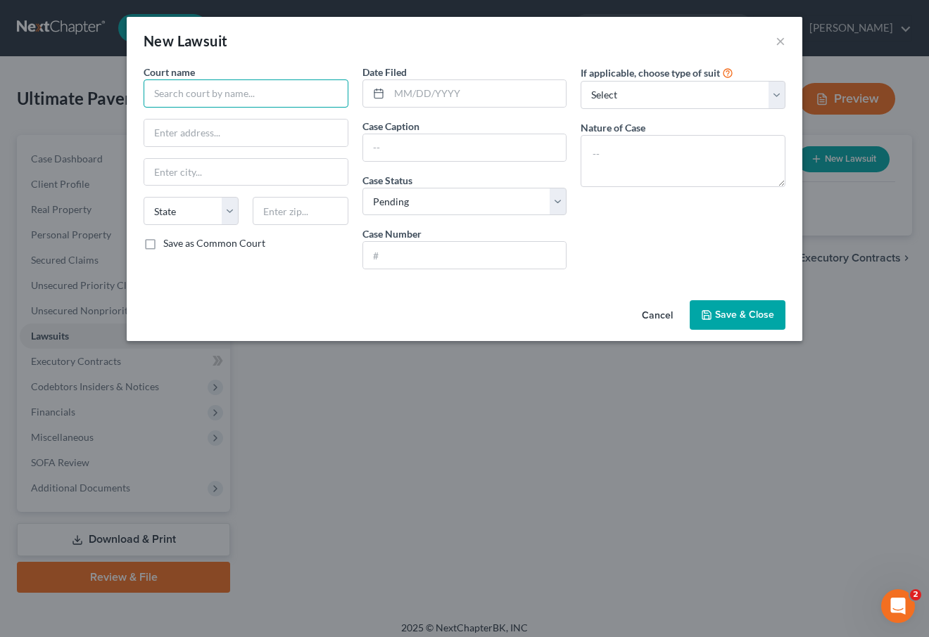
click at [240, 104] on input "text" at bounding box center [245, 93] width 205 height 28
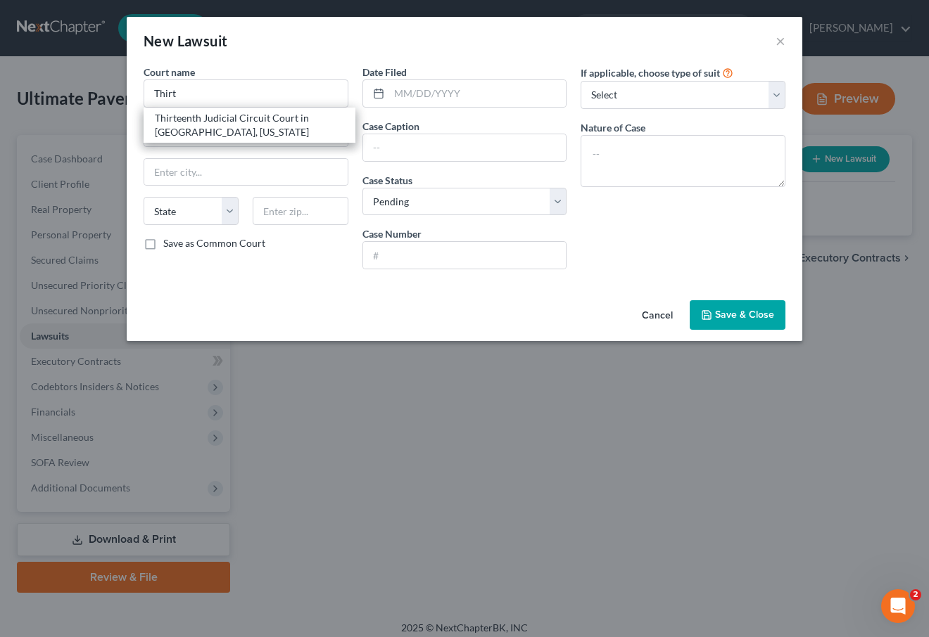
click at [220, 119] on div "Thirteenth Judicial Circuit Court in [GEOGRAPHIC_DATA], [US_STATE]" at bounding box center [249, 125] width 189 height 28
type input "Thirteenth Judicial Circuit Court in [GEOGRAPHIC_DATA], [US_STATE]"
type input "[STREET_ADDRESS][PERSON_NAME]"
type input "[GEOGRAPHIC_DATA]"
select select "9"
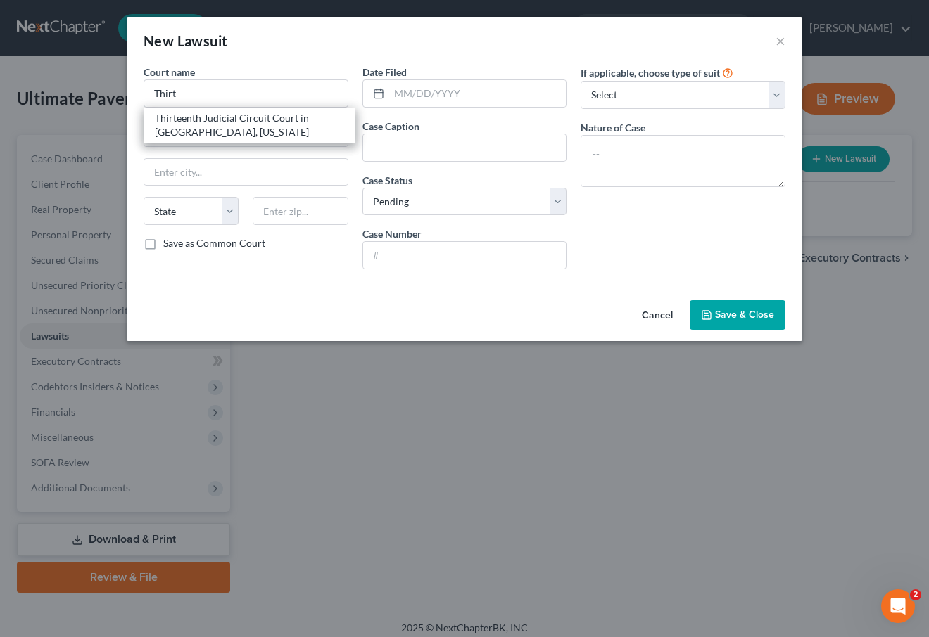
type input "33602"
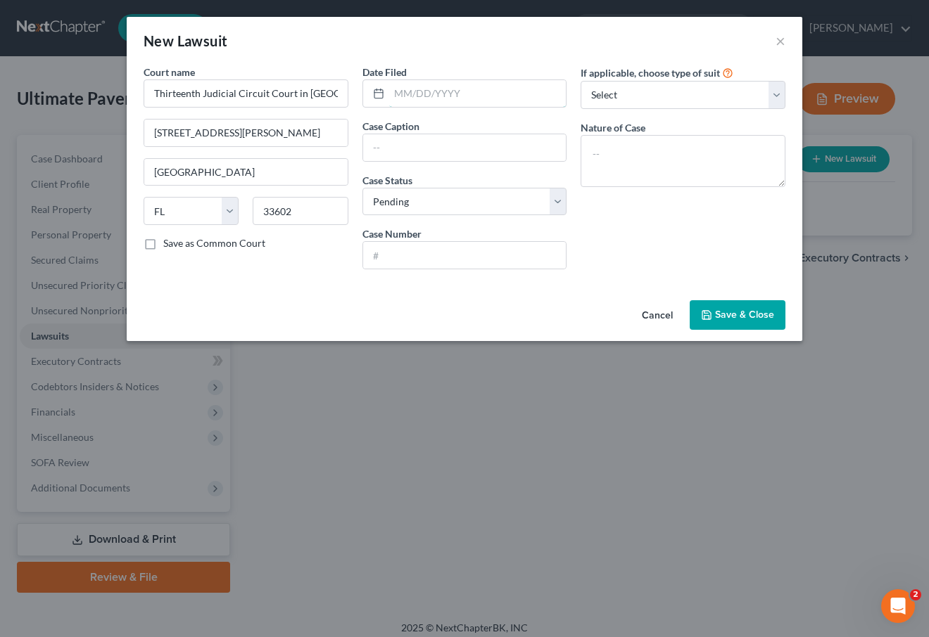
click at [433, 86] on input "text" at bounding box center [477, 93] width 177 height 27
click at [624, 245] on div "If applicable, choose type of suit Select Repossession Foreclosure Returns Othe…" at bounding box center [682, 173] width 219 height 216
click at [645, 157] on textarea at bounding box center [682, 161] width 205 height 52
type textarea "Breach of Contract (Loan)"
click at [691, 98] on select "Select Repossession Foreclosure Returns Other" at bounding box center [682, 95] width 205 height 28
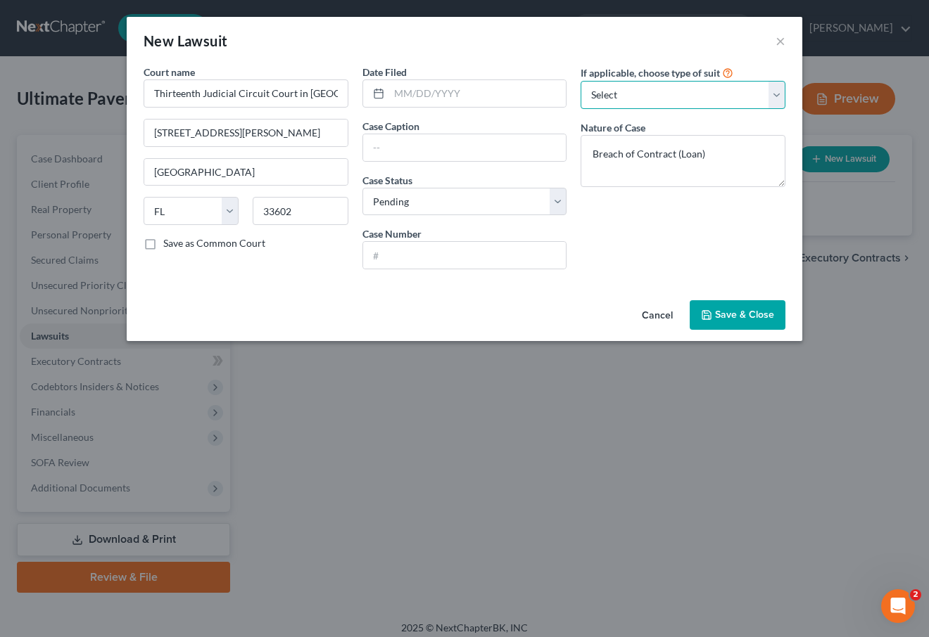
select select "3"
click at [580, 81] on select "Select Repossession Foreclosure Returns Other" at bounding box center [682, 95] width 205 height 28
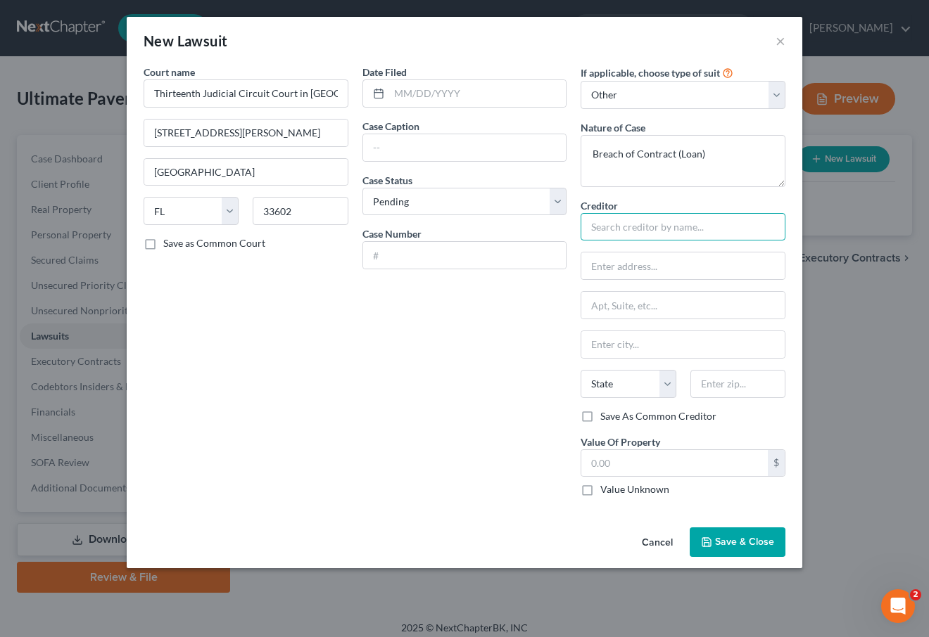
click at [627, 229] on input "text" at bounding box center [682, 227] width 205 height 28
click at [644, 255] on div "TD Bank, National Association" at bounding box center [665, 251] width 146 height 14
type input "TD Bank, National Association"
type input "1701 Route 70 East"
type input "[GEOGRAPHIC_DATA]"
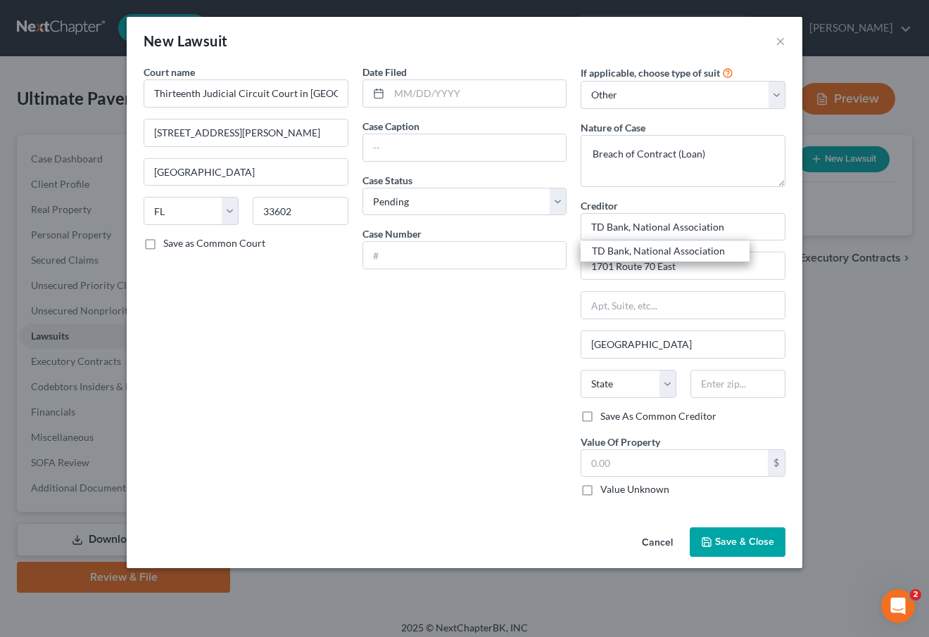
select select "33"
type input "08034"
click at [447, 264] on input "text" at bounding box center [464, 255] width 203 height 27
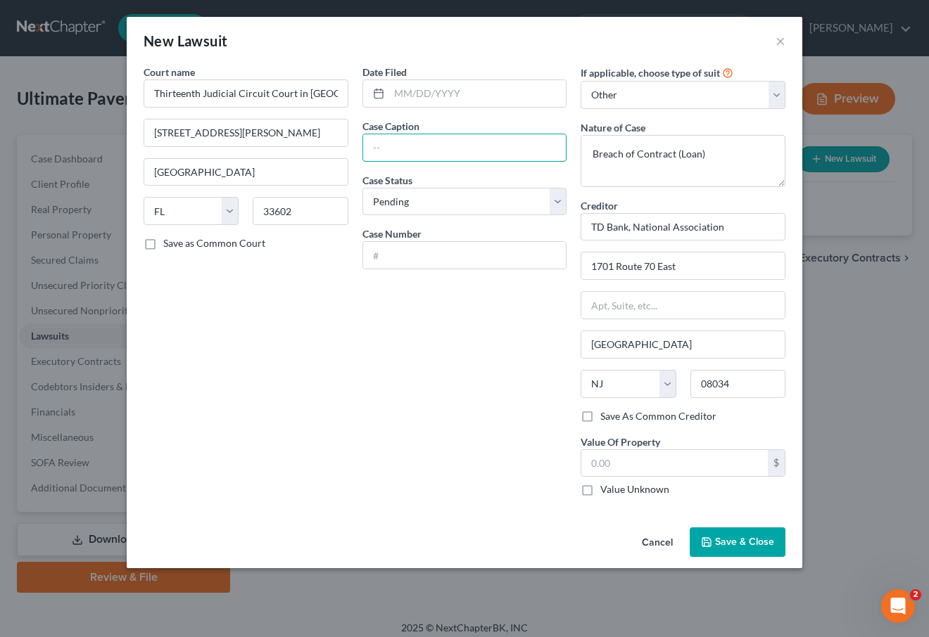
click at [430, 141] on input "text" at bounding box center [464, 147] width 203 height 27
click at [474, 146] on input "text" at bounding box center [464, 147] width 203 height 27
paste input "TD Bank, National Association vs Ultimate Pavers Inc"
type input "TD Bank, National Association vs Ultimate Pavers Inc"
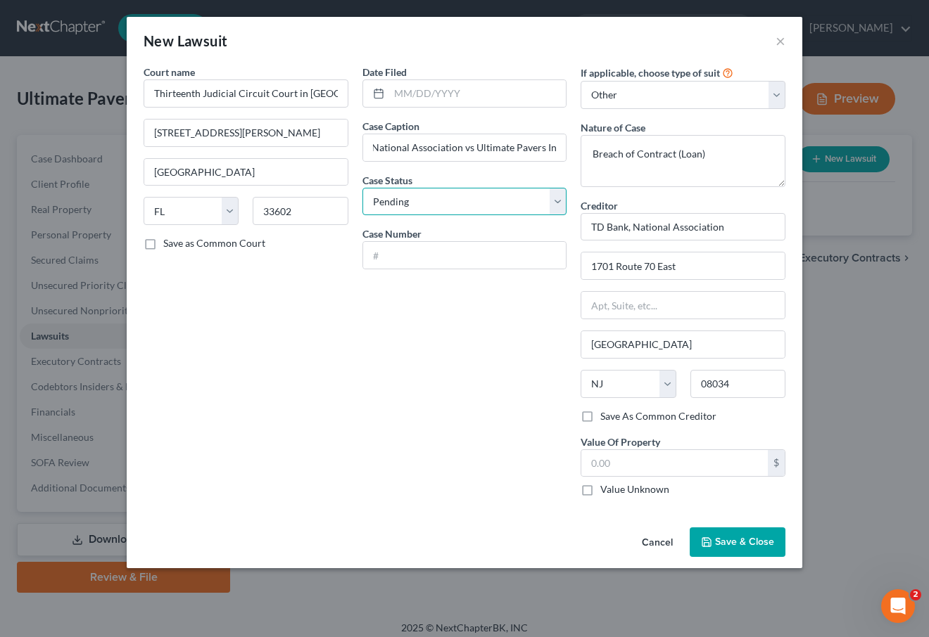
click at [402, 196] on select "Select Pending On Appeal Concluded" at bounding box center [464, 202] width 205 height 28
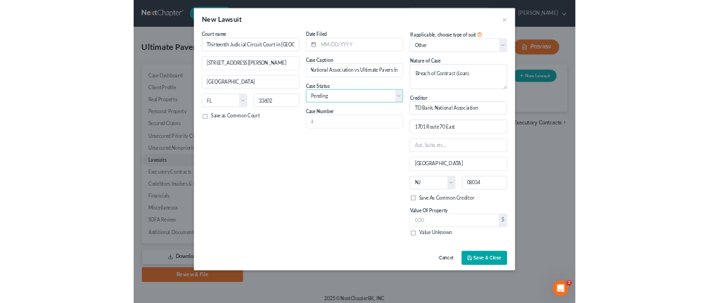
scroll to position [0, 0]
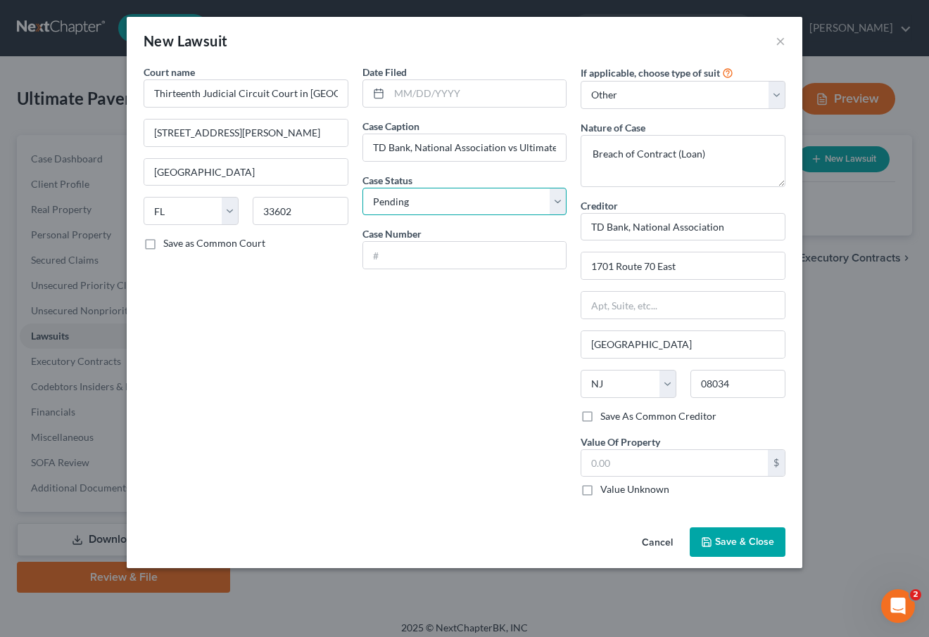
click at [402, 196] on select "Select Pending On Appeal Concluded" at bounding box center [464, 202] width 205 height 28
click at [397, 253] on input "text" at bounding box center [464, 255] width 203 height 27
type input "24-CA-008704"
click at [450, 88] on input "text" at bounding box center [477, 93] width 177 height 27
type input "[DATE]"
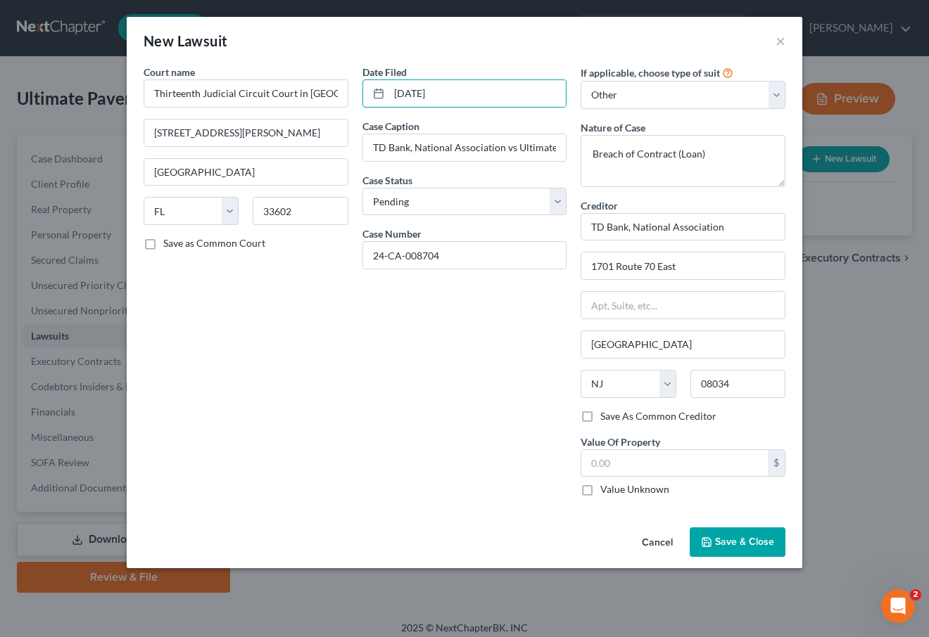
click at [736, 540] on span "Save & Close" at bounding box center [744, 542] width 59 height 12
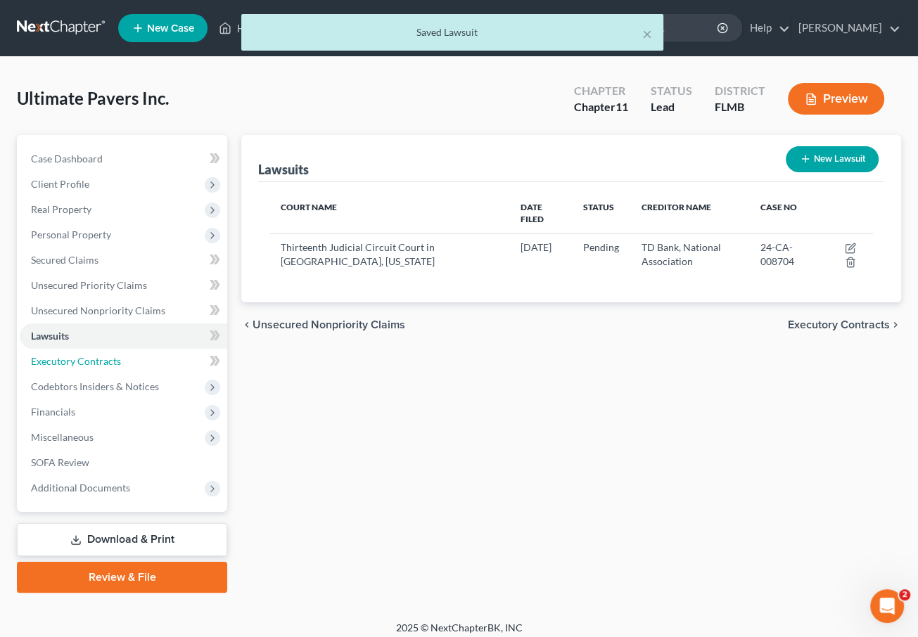
click at [101, 357] on span "Executory Contracts" at bounding box center [76, 361] width 90 height 12
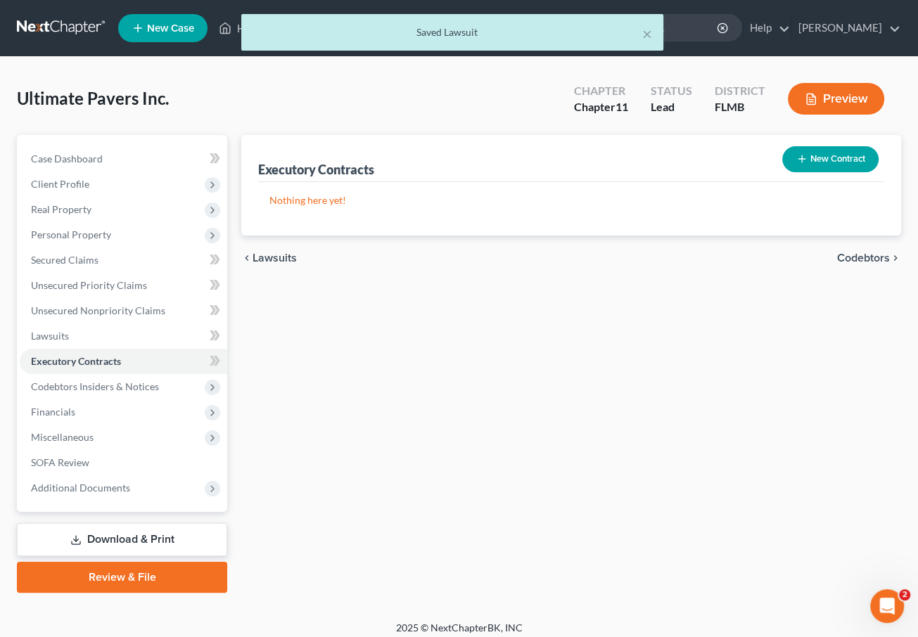
click at [96, 391] on span "Codebtors Insiders & Notices" at bounding box center [95, 387] width 128 height 12
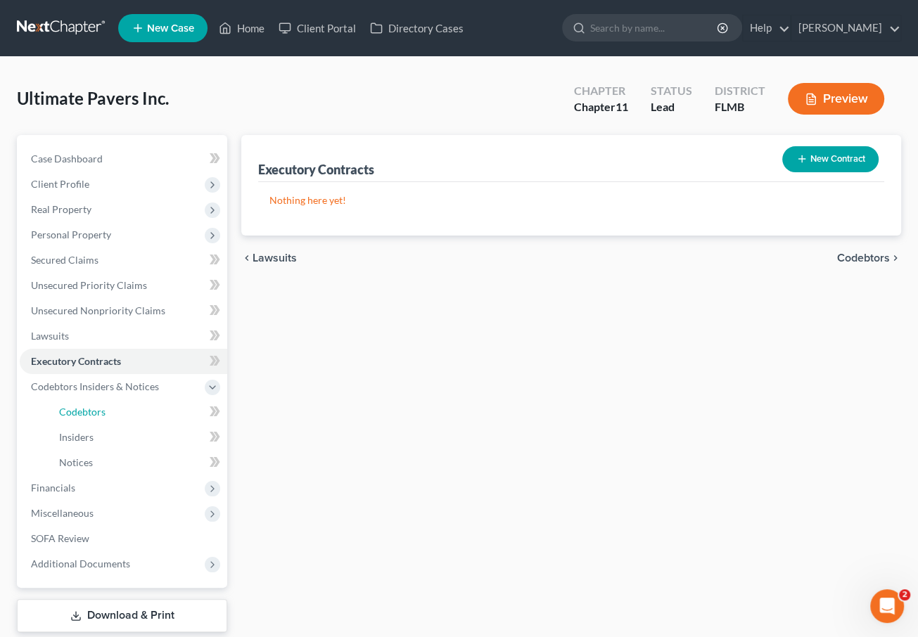
click at [96, 412] on span "Codebtors" at bounding box center [82, 412] width 46 height 12
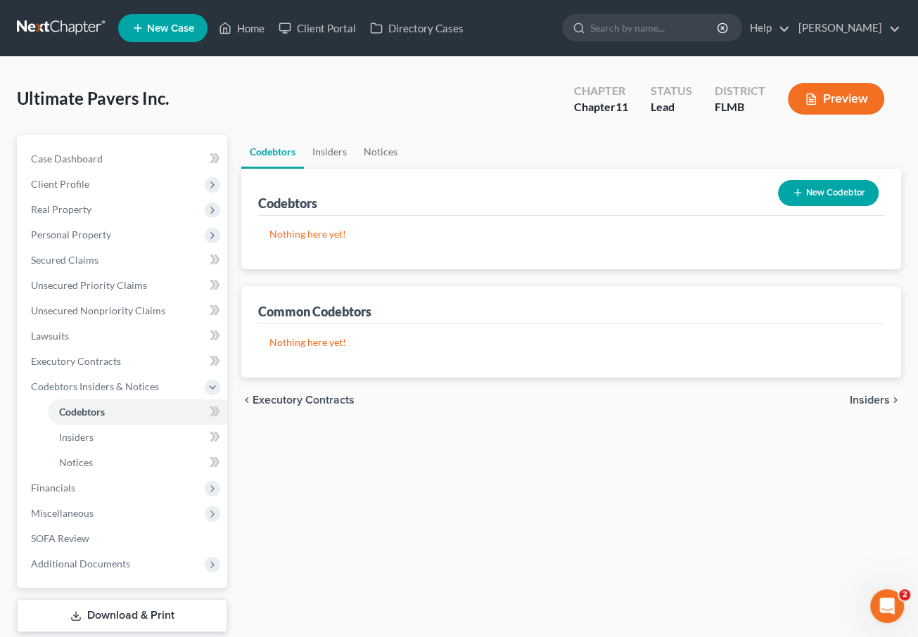
click at [815, 191] on button "New Codebtor" at bounding box center [828, 193] width 101 height 26
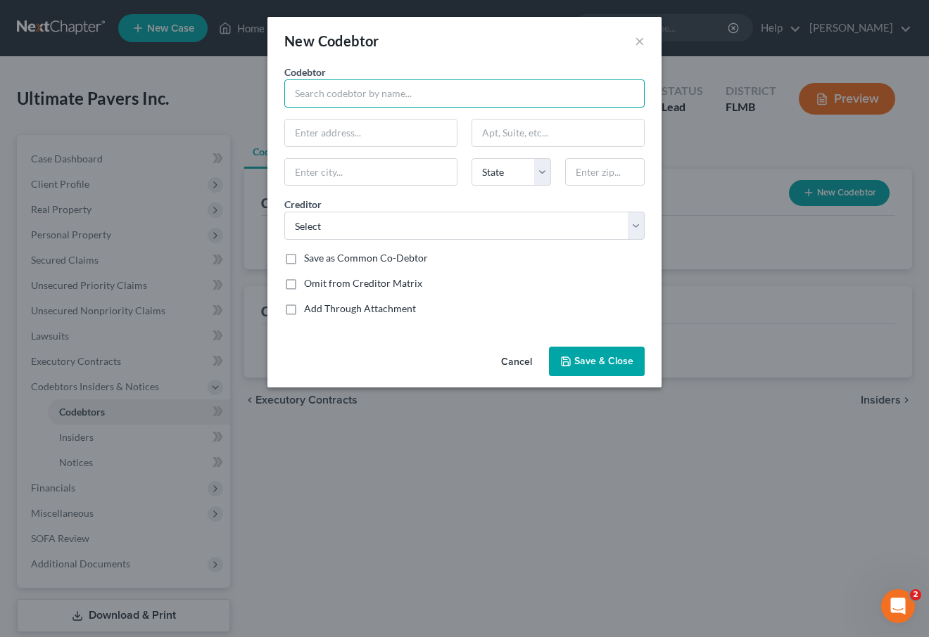
click at [349, 87] on input "text" at bounding box center [464, 93] width 360 height 28
type input "[PERSON_NAME]"
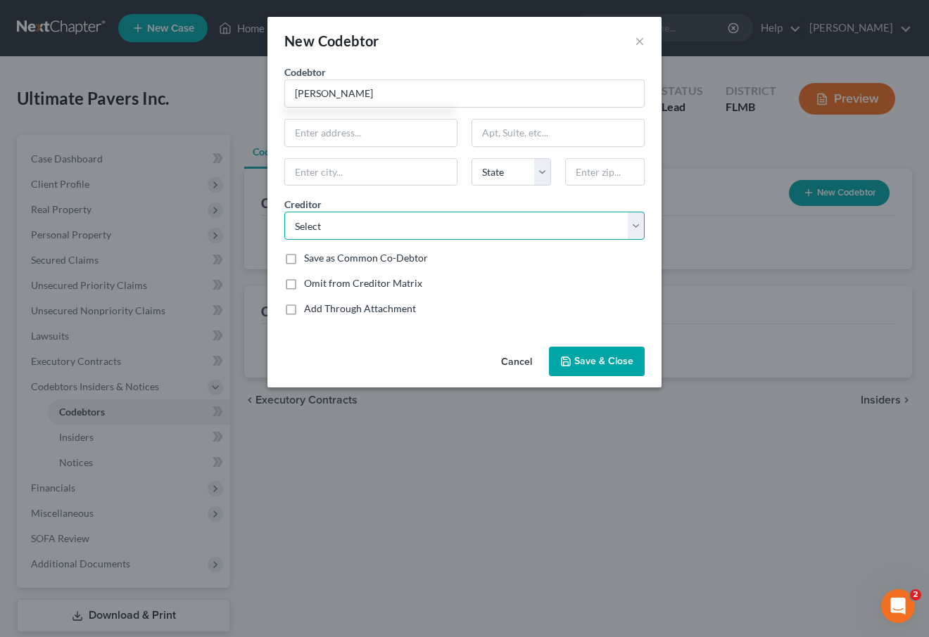
click at [355, 223] on select "Select TD Bank, National Association GTE Financial GTE Financial CHTD Company" at bounding box center [464, 226] width 360 height 28
select select "0"
click at [284, 212] on select "Select TD Bank, National Association GTE Financial GTE Financial CHTD Company" at bounding box center [464, 226] width 360 height 28
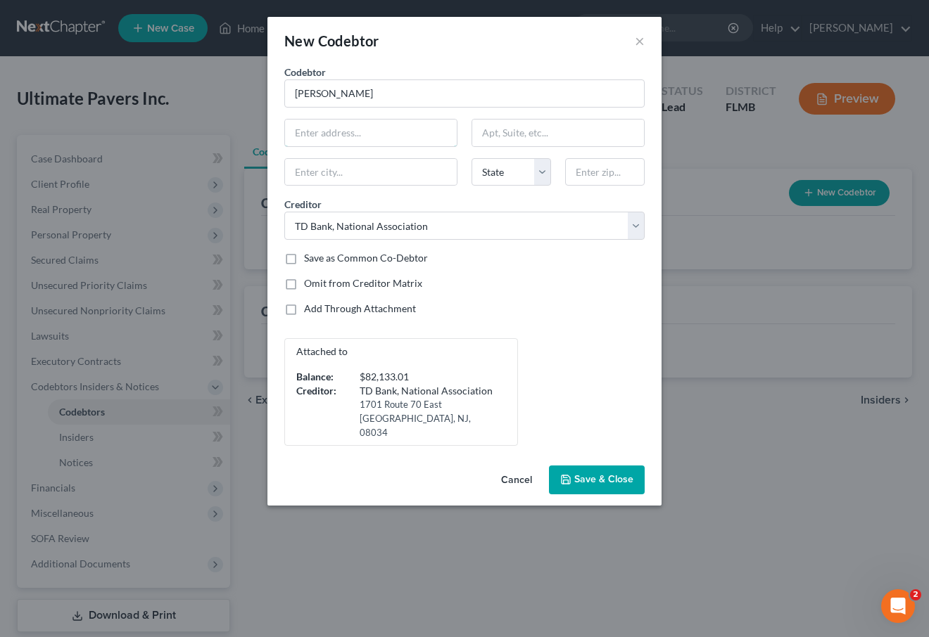
click at [352, 132] on input "text" at bounding box center [371, 133] width 172 height 27
click at [335, 136] on input "text" at bounding box center [371, 133] width 172 height 27
type input "3"
type input "[STREET_ADDRESS][PERSON_NAME]"
click at [324, 162] on input "text" at bounding box center [371, 172] width 172 height 27
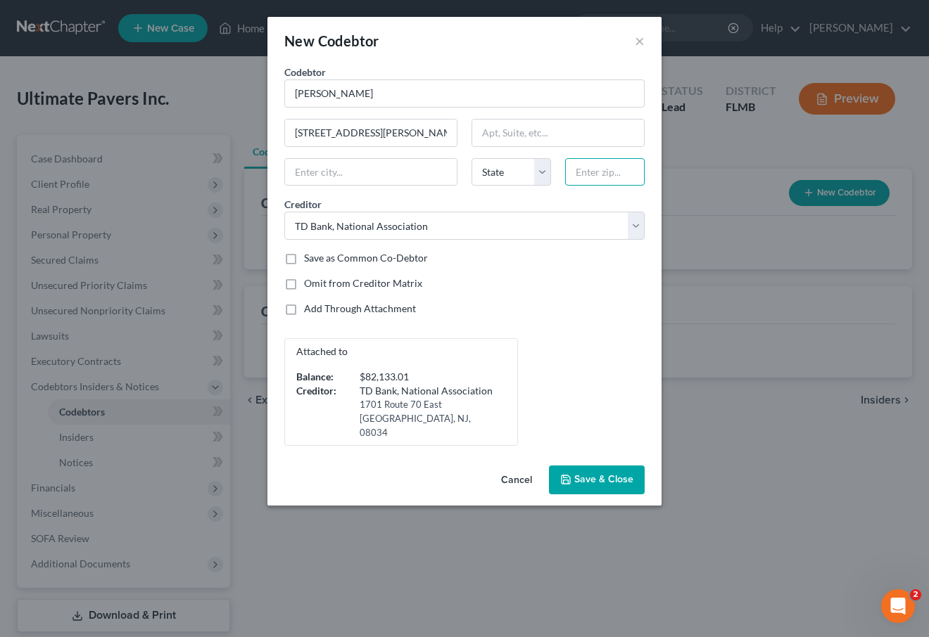
click at [623, 165] on input "text" at bounding box center [604, 172] width 79 height 28
type input "33603"
click at [598, 298] on div "Codebtor * [PERSON_NAME] * [PERSON_NAME] 318 W [PERSON_NAME][GEOGRAPHIC_DATA] […" at bounding box center [464, 255] width 374 height 381
type input "[GEOGRAPHIC_DATA]"
select select "9"
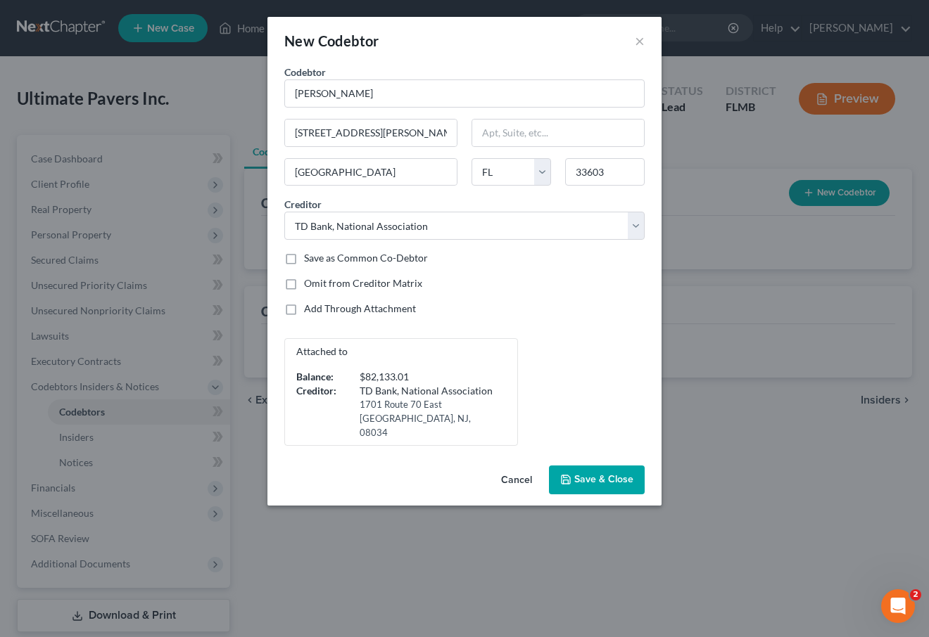
click at [304, 281] on label "Omit from Creditor Matrix" at bounding box center [363, 283] width 118 height 14
click at [310, 281] on input "Omit from Creditor Matrix" at bounding box center [314, 280] width 9 height 9
checkbox input "true"
click at [585, 474] on span "Save & Close" at bounding box center [603, 480] width 59 height 12
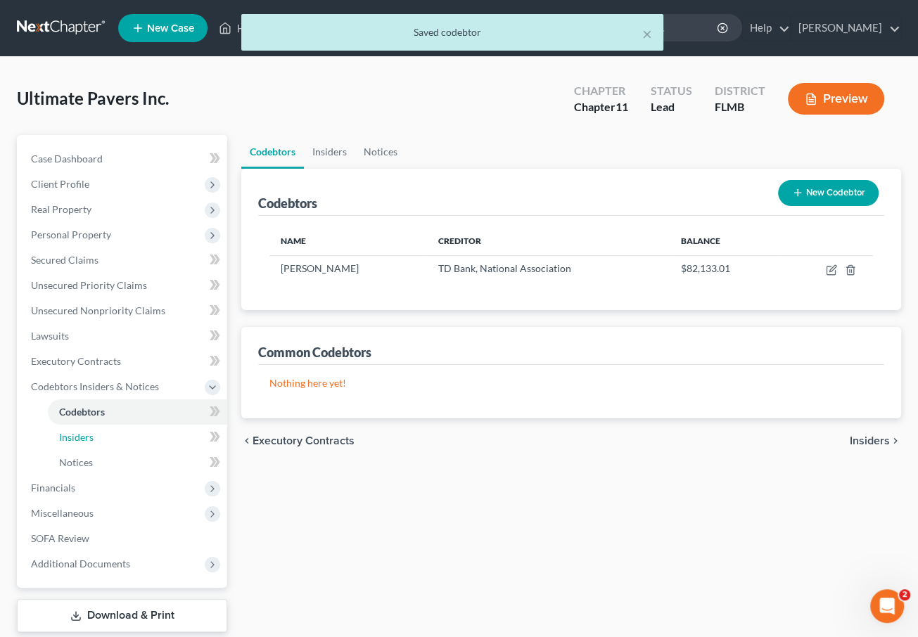
click at [110, 435] on link "Insiders" at bounding box center [137, 437] width 179 height 25
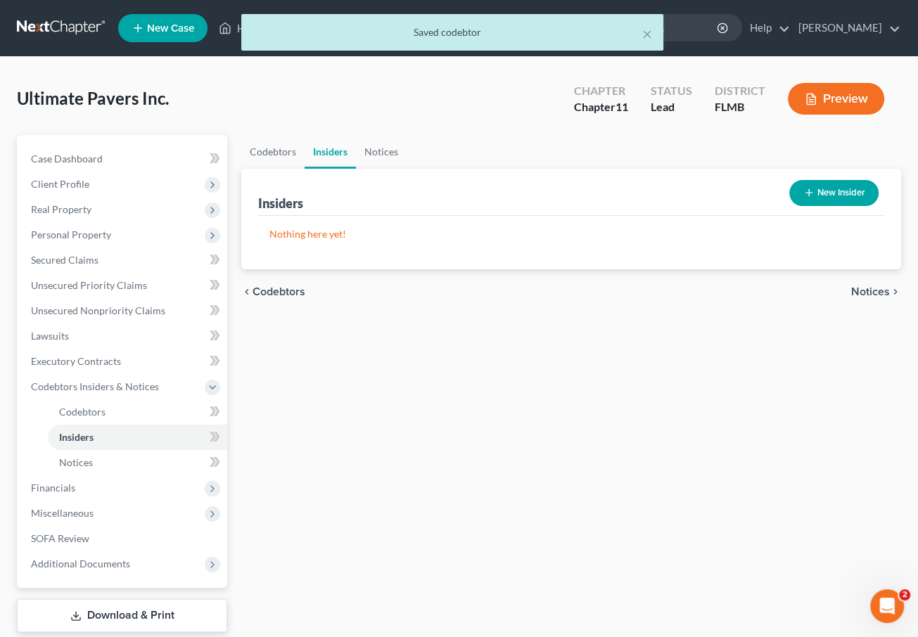
click at [830, 191] on button "New Insider" at bounding box center [833, 193] width 89 height 26
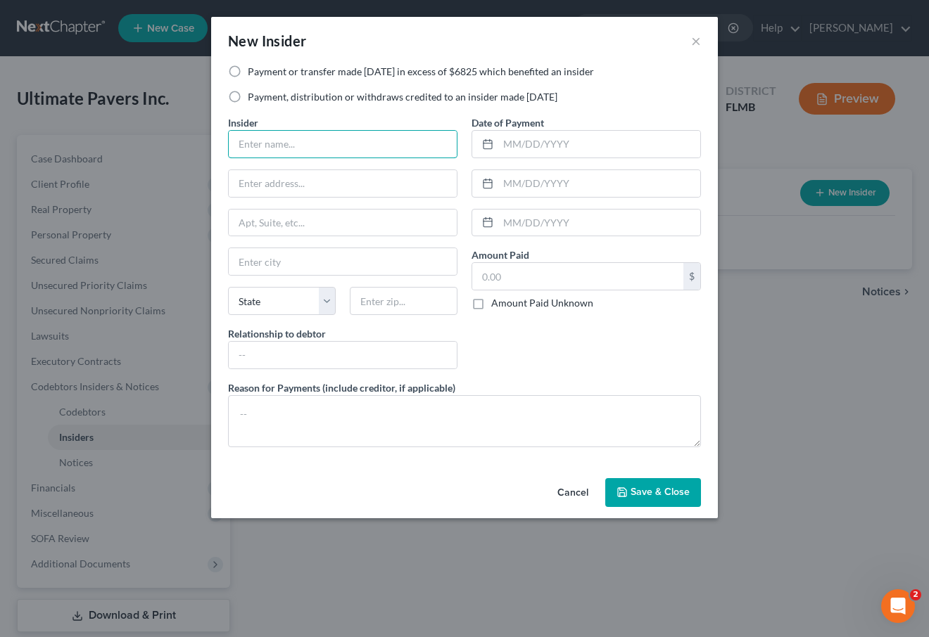
click at [316, 148] on input "text" at bounding box center [343, 144] width 228 height 27
type input "E"
click at [698, 39] on button "×" at bounding box center [696, 40] width 10 height 17
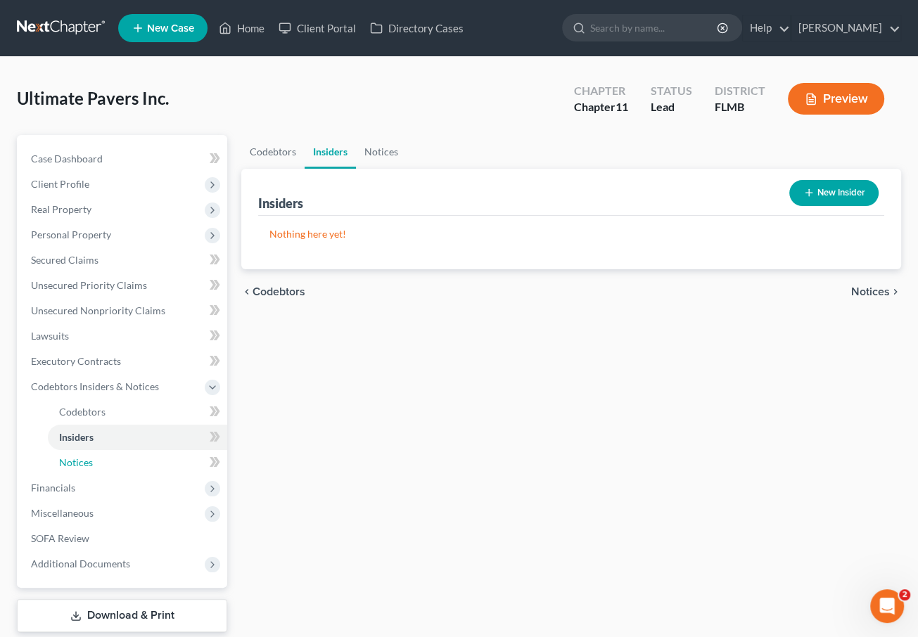
click at [103, 466] on link "Notices" at bounding box center [137, 462] width 179 height 25
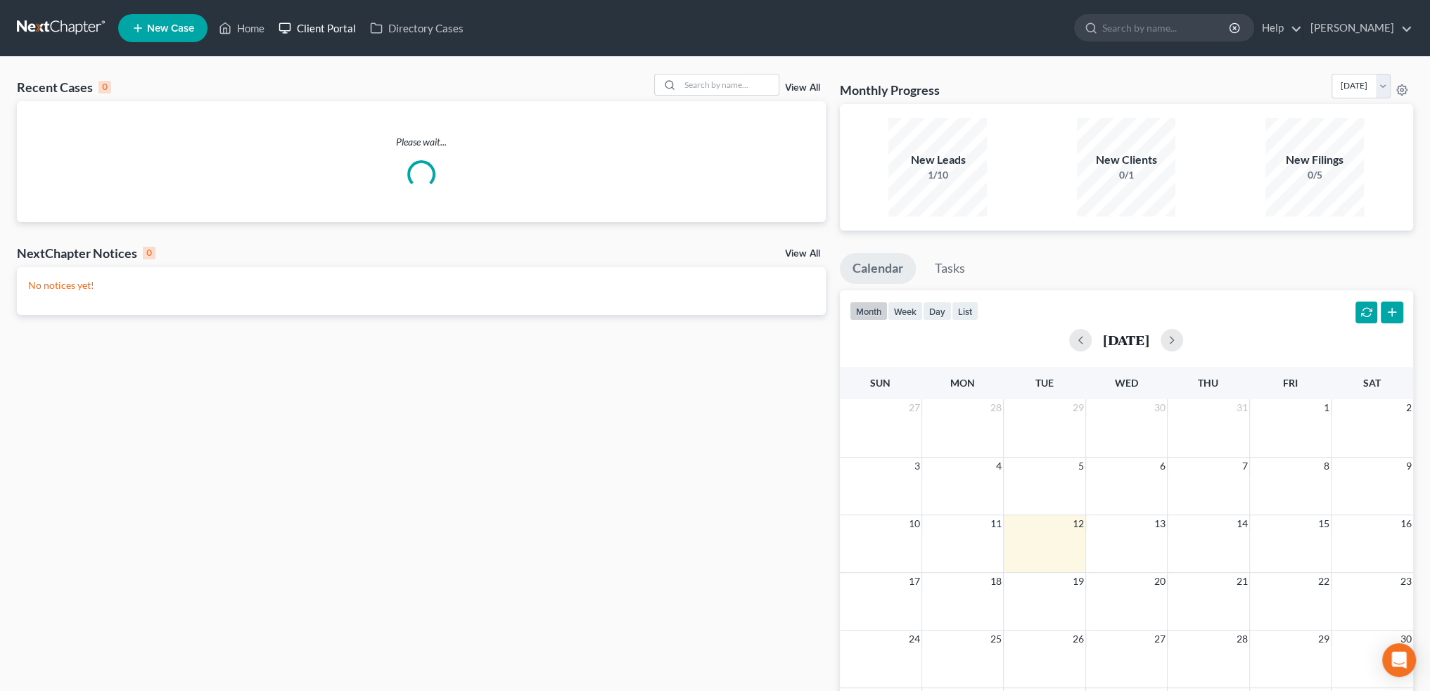
click at [331, 23] on link "Client Portal" at bounding box center [317, 27] width 91 height 25
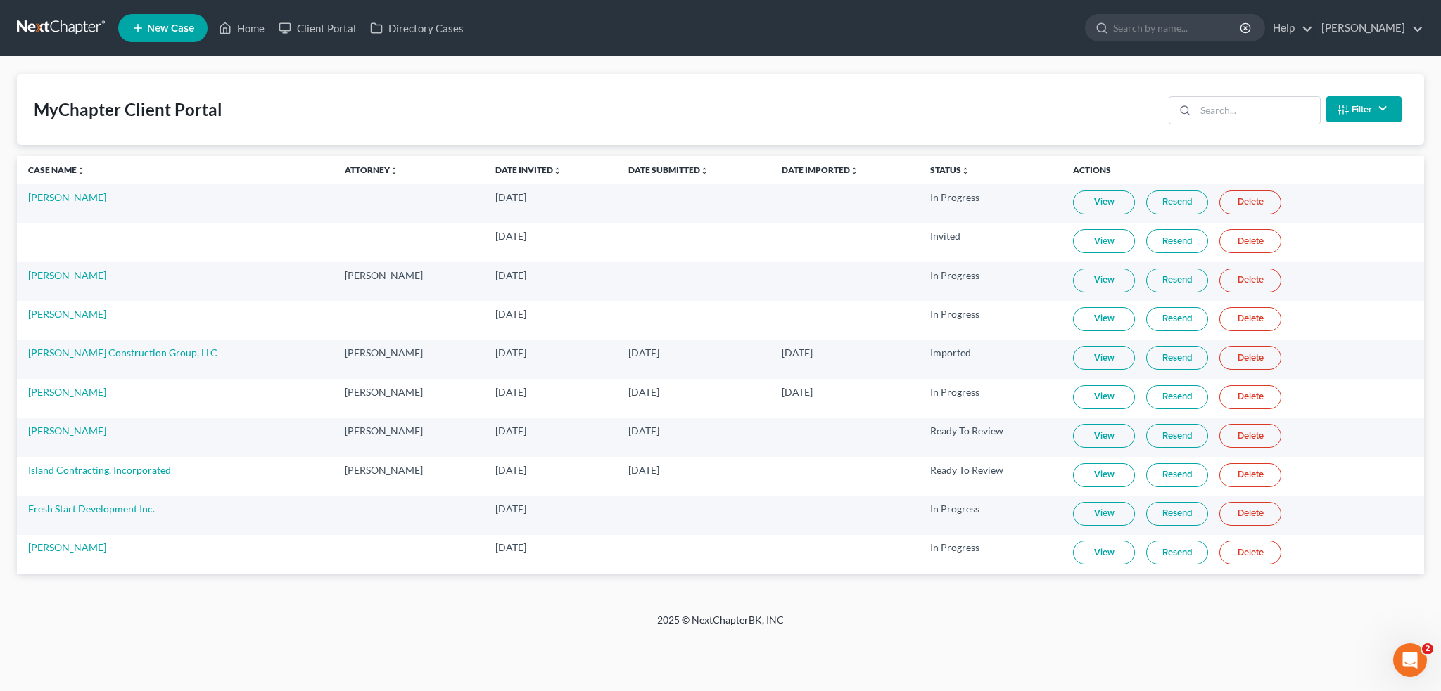
click at [154, 29] on span "New Case" at bounding box center [170, 28] width 47 height 11
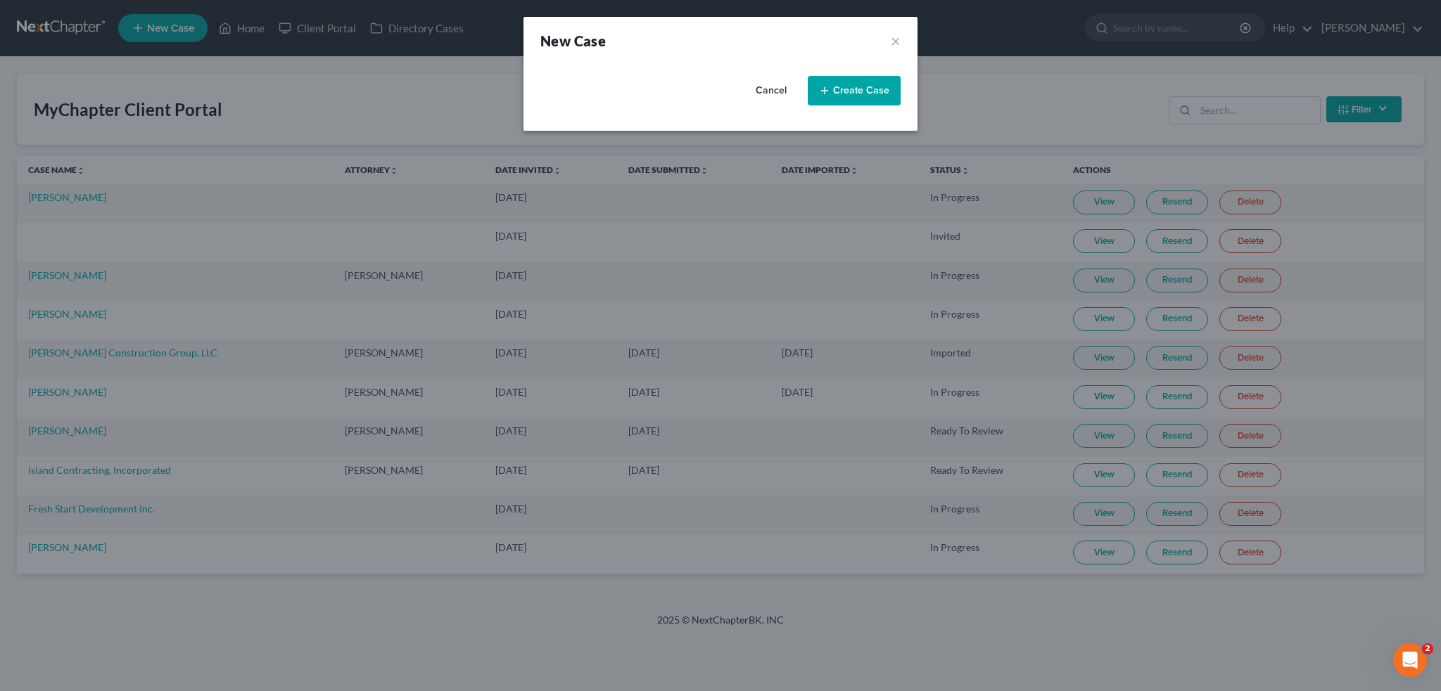
select select "15"
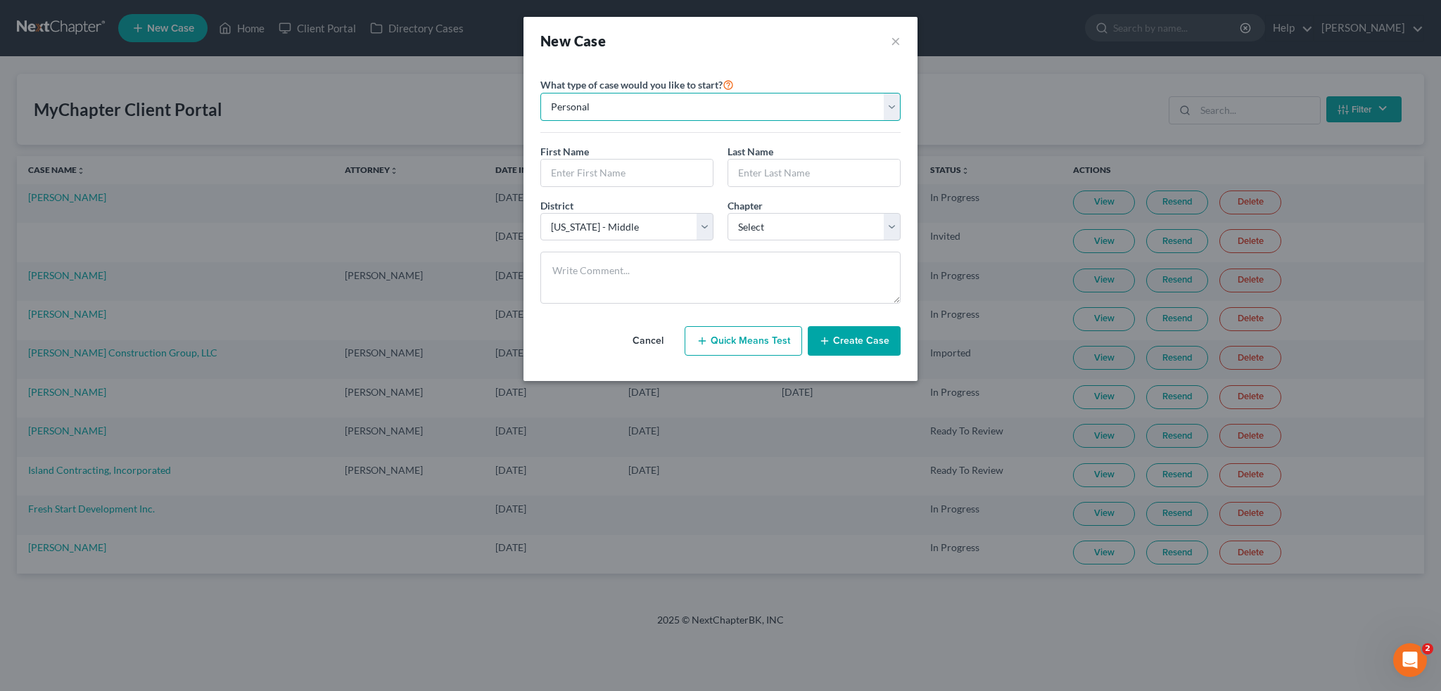
click at [632, 115] on select "Personal Business" at bounding box center [720, 107] width 360 height 28
click at [540, 93] on select "Personal Business" at bounding box center [720, 107] width 360 height 28
click at [619, 177] on input "text" at bounding box center [627, 173] width 172 height 27
type input "Maximo"
type input "Chanlatte"
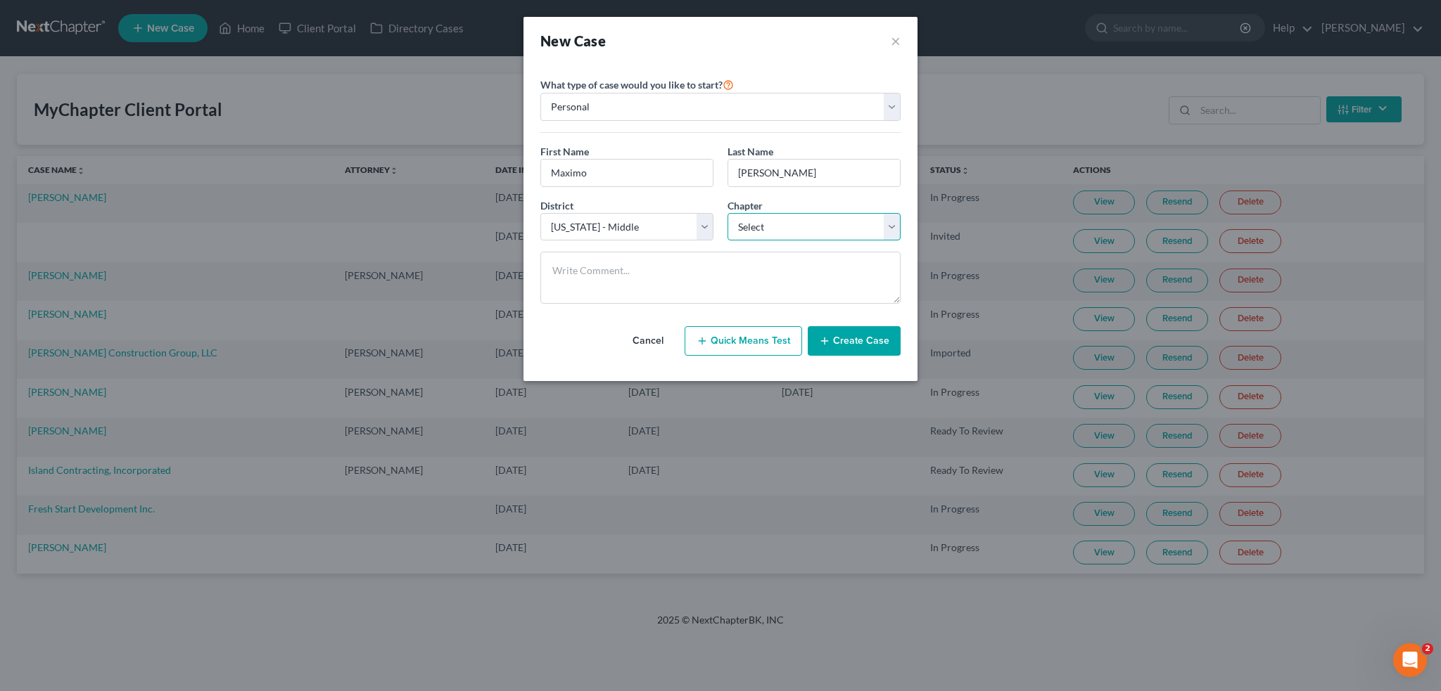
click at [752, 228] on select "Select 7 11 12 13" at bounding box center [813, 227] width 173 height 28
select select "1"
click at [727, 213] on select "Select 7 11 12 13" at bounding box center [813, 227] width 173 height 28
click at [858, 340] on button "Create Case" at bounding box center [854, 341] width 93 height 30
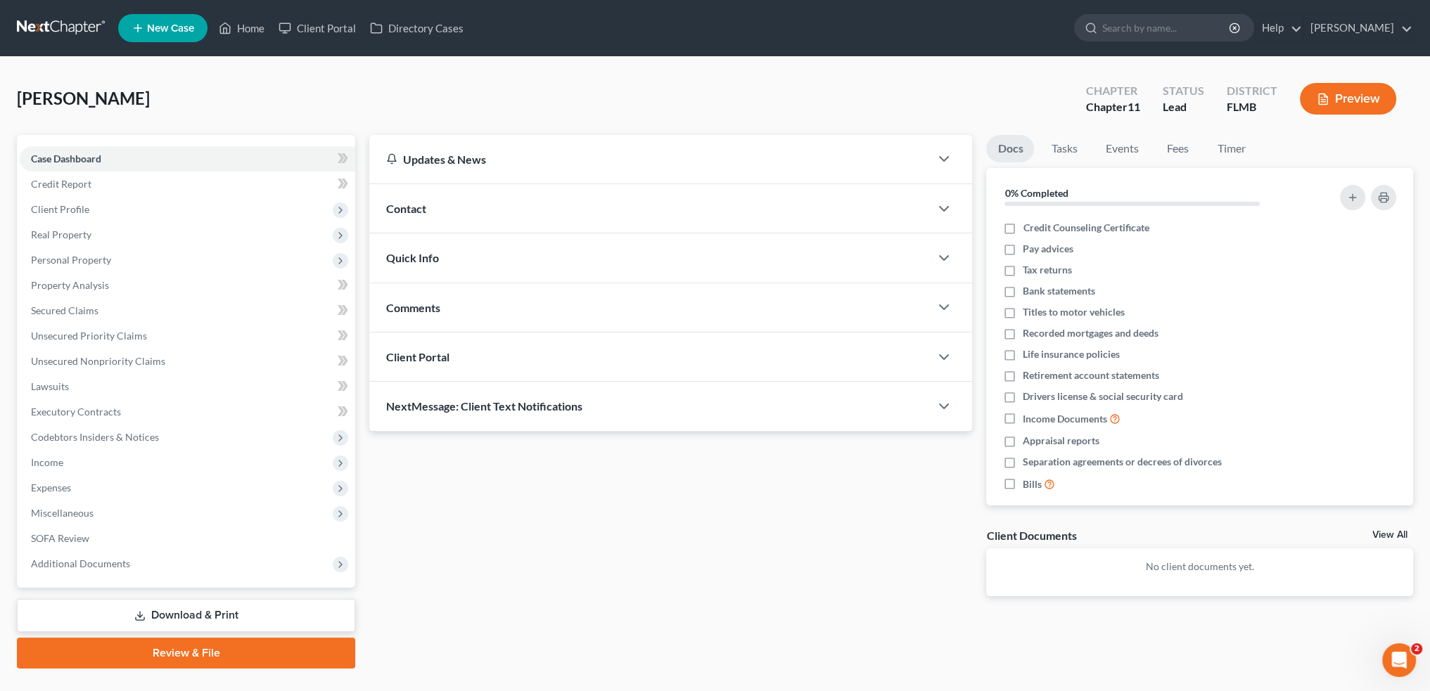
click at [466, 340] on div "Client Portal" at bounding box center [649, 357] width 561 height 49
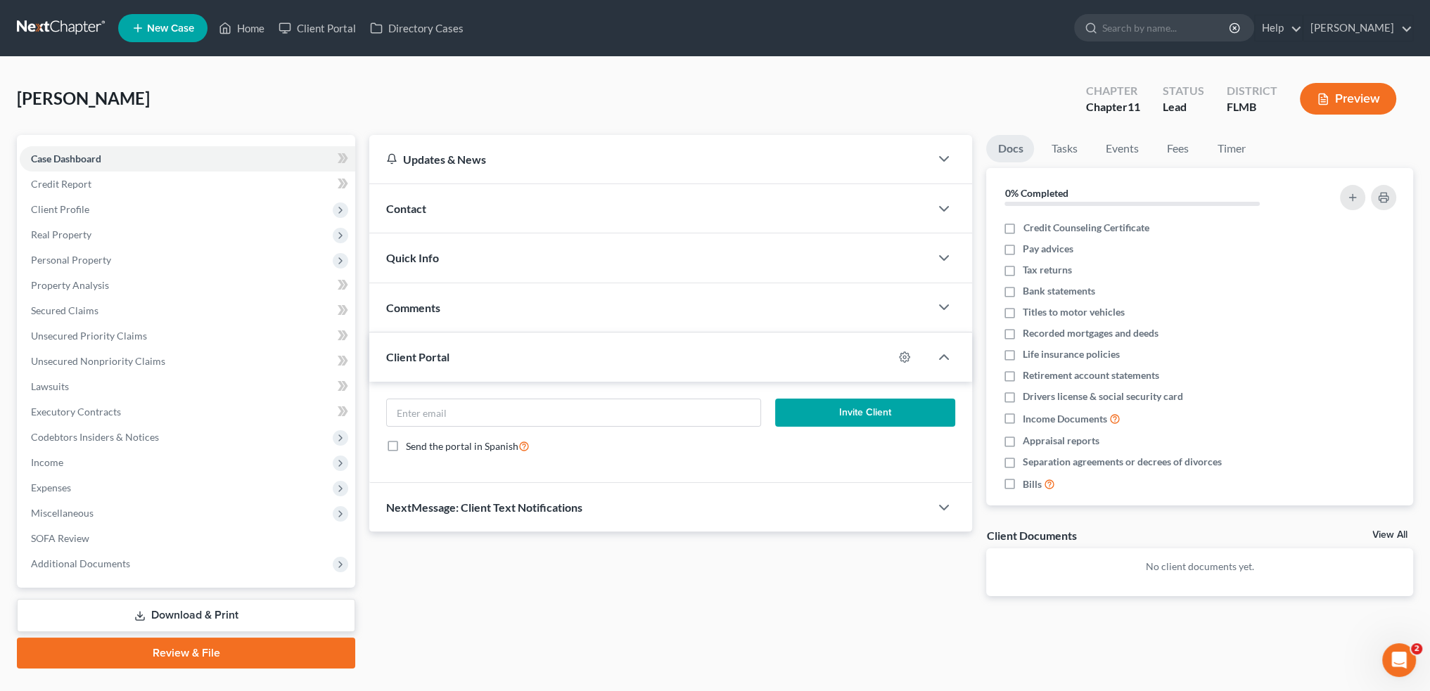
click at [553, 227] on div "Contact" at bounding box center [649, 208] width 561 height 49
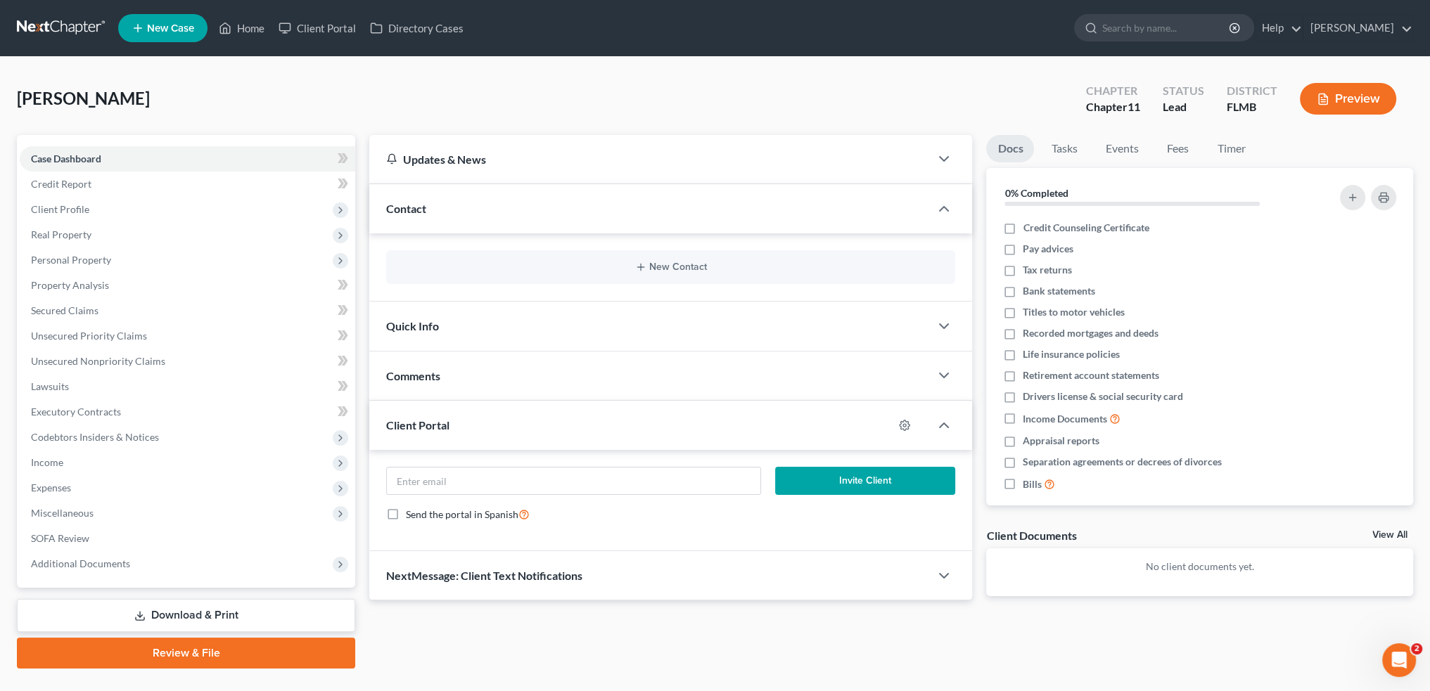
click at [646, 258] on div "New Contact" at bounding box center [670, 267] width 569 height 34
click at [634, 269] on button "New Contact" at bounding box center [670, 267] width 547 height 11
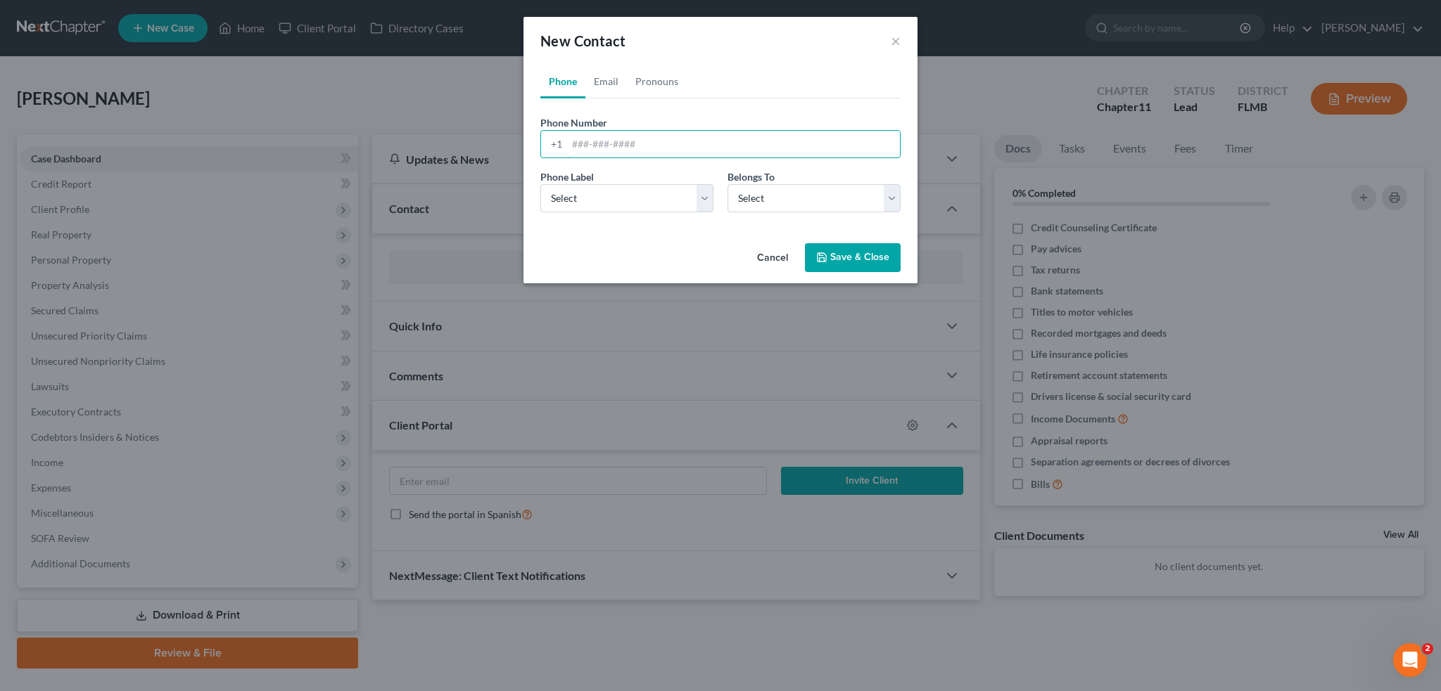
click at [582, 136] on input "tel" at bounding box center [733, 144] width 333 height 27
type input "8135850313"
click at [791, 189] on select "Select Client Other" at bounding box center [813, 198] width 173 height 28
select select "0"
click at [727, 184] on select "Select Client Other" at bounding box center [813, 198] width 173 height 28
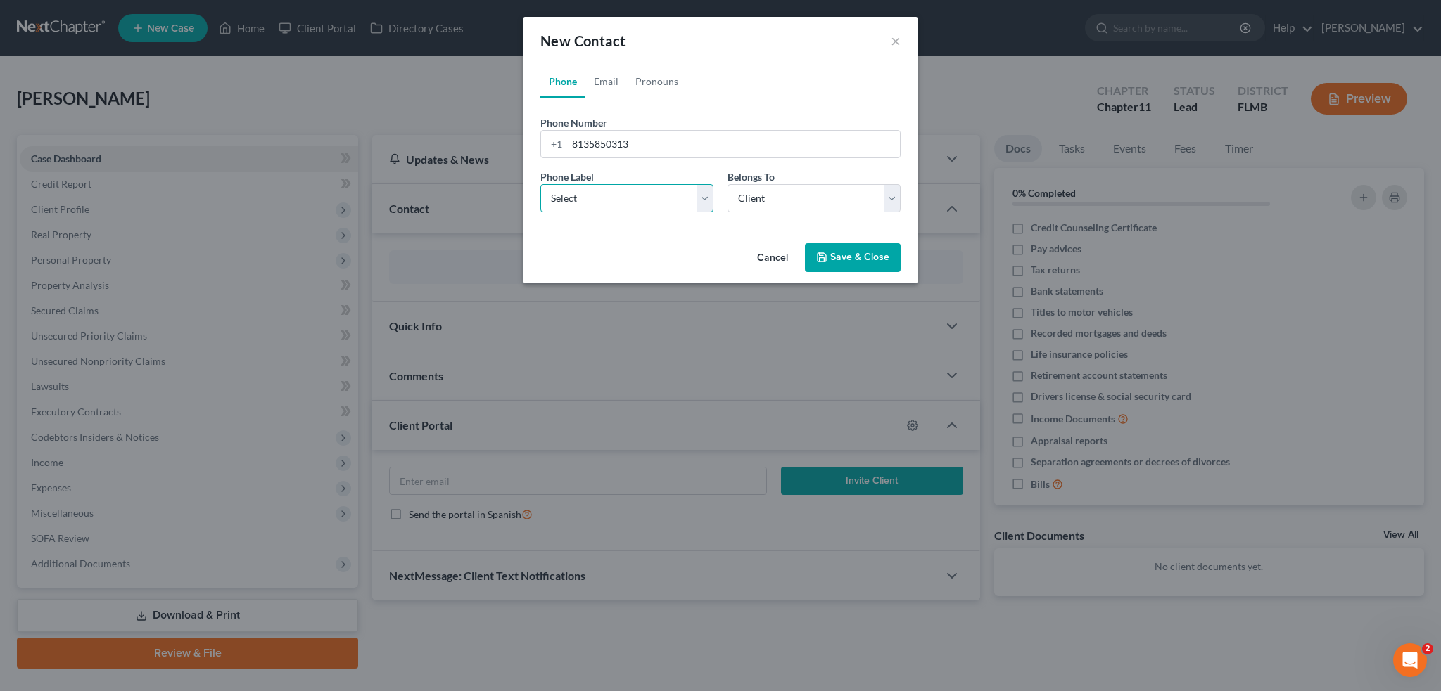
click at [655, 205] on select "Select Mobile Home Work Other" at bounding box center [626, 198] width 173 height 28
select select "0"
click at [540, 184] on select "Select Mobile Home Work Other" at bounding box center [626, 198] width 173 height 28
click at [838, 254] on button "Save & Close" at bounding box center [853, 258] width 96 height 30
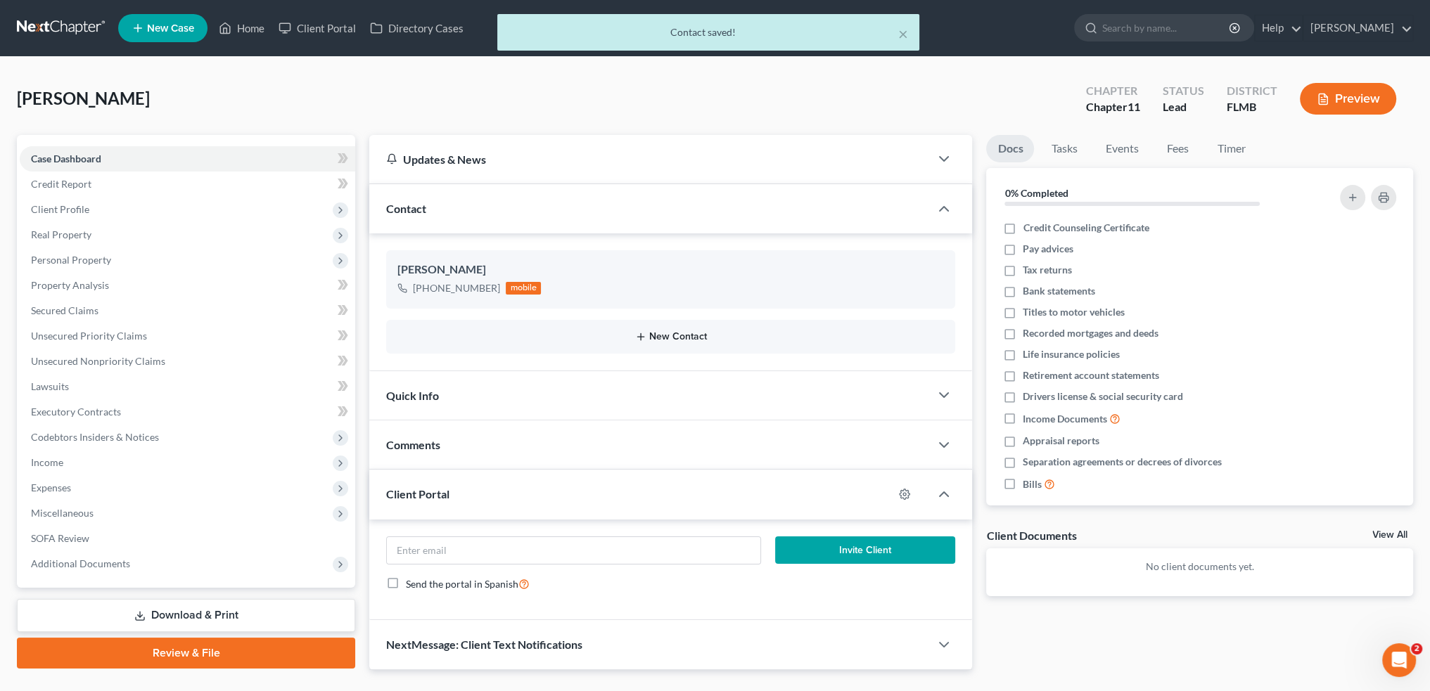
click at [683, 331] on button "New Contact" at bounding box center [670, 336] width 547 height 11
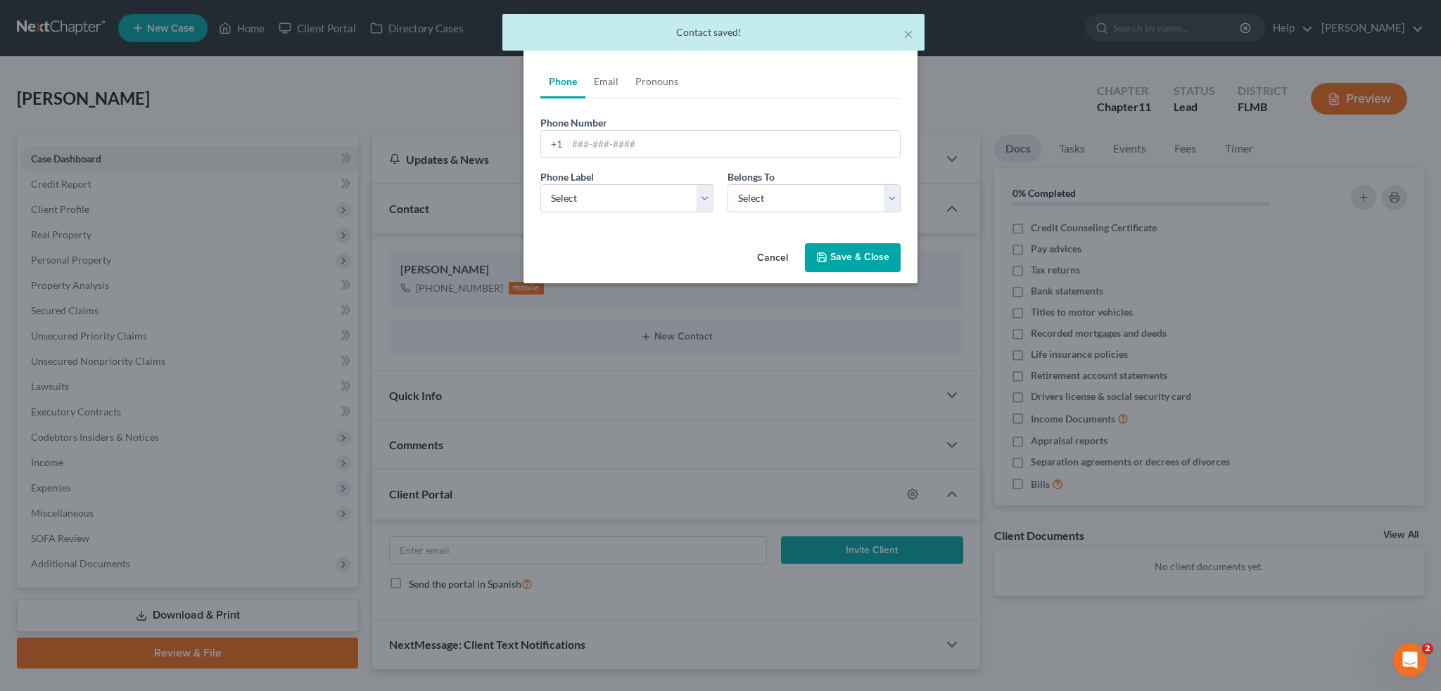
click at [774, 243] on div "Cancel Save & Close" at bounding box center [720, 261] width 394 height 46
click at [771, 255] on button "Cancel" at bounding box center [772, 259] width 53 height 28
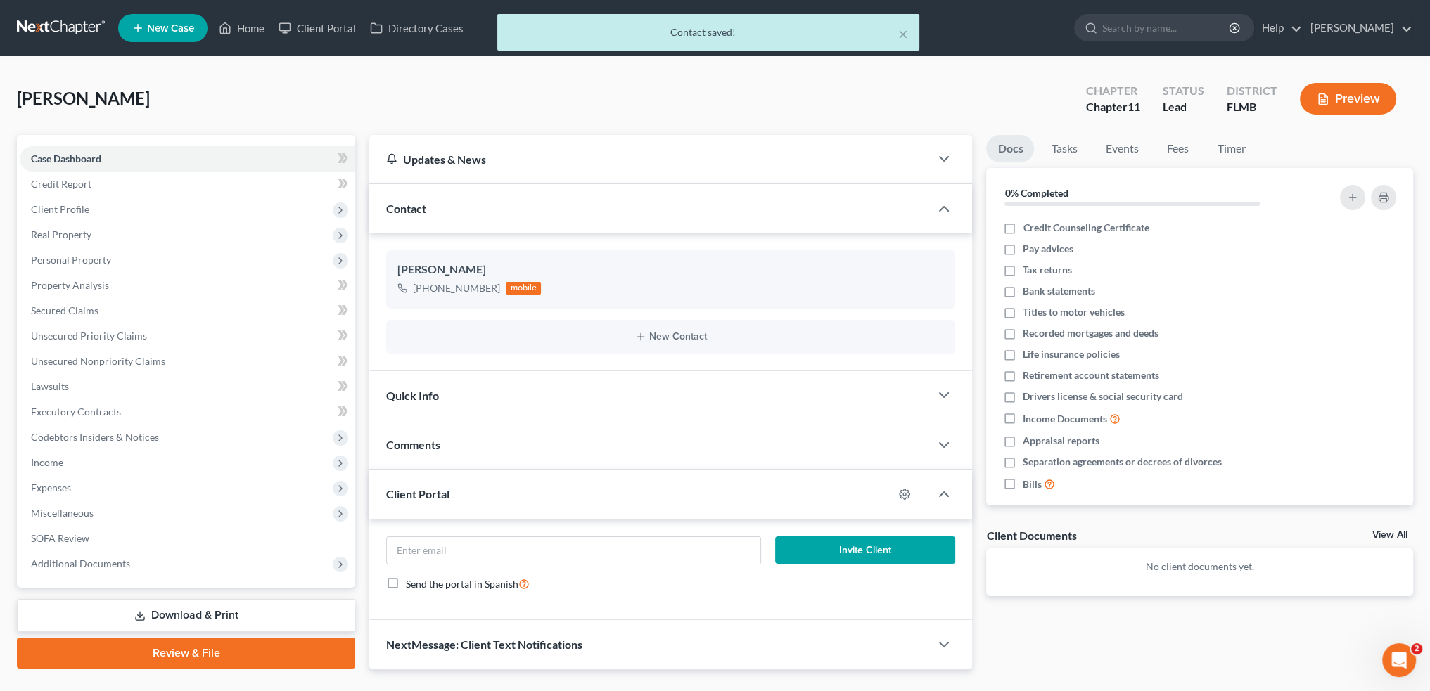
click at [582, 281] on div "+1 (813) 585-0313 mobile" at bounding box center [670, 288] width 547 height 18
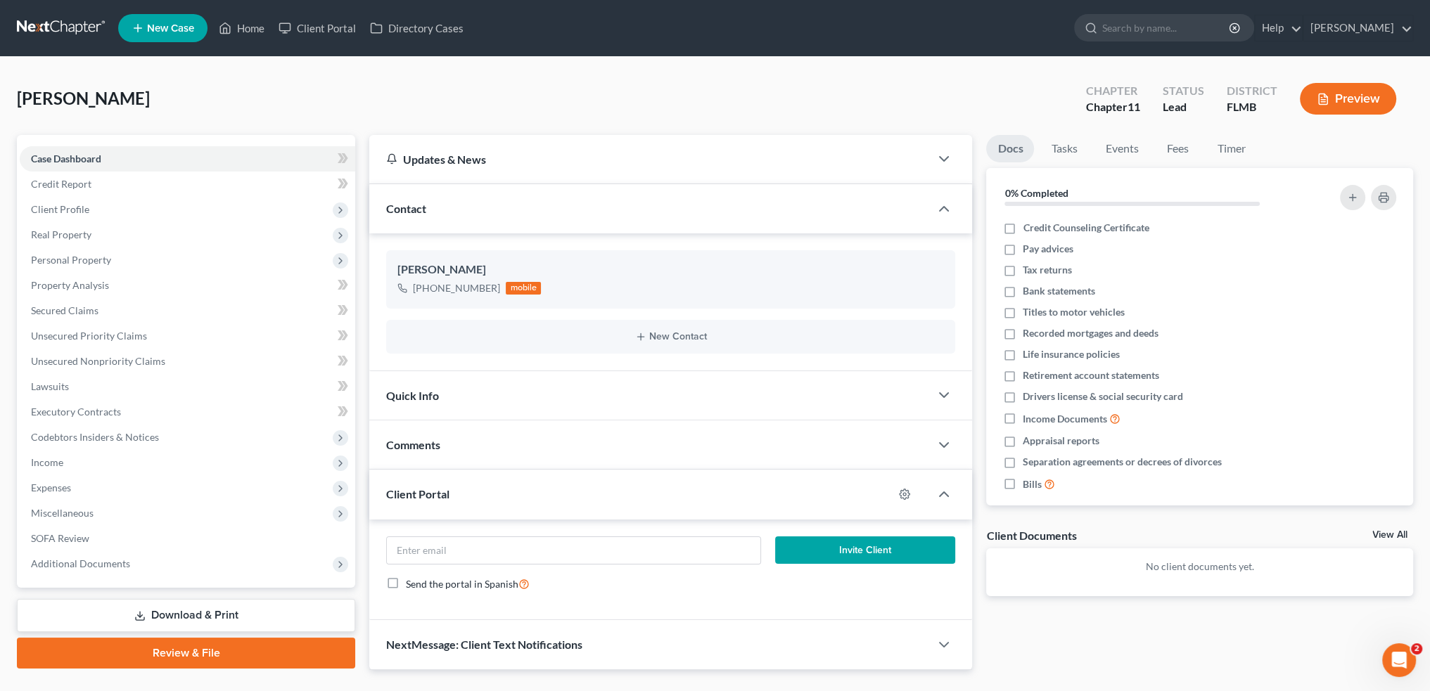
click at [916, 295] on icon "button" at bounding box center [921, 297] width 11 height 11
select select "0"
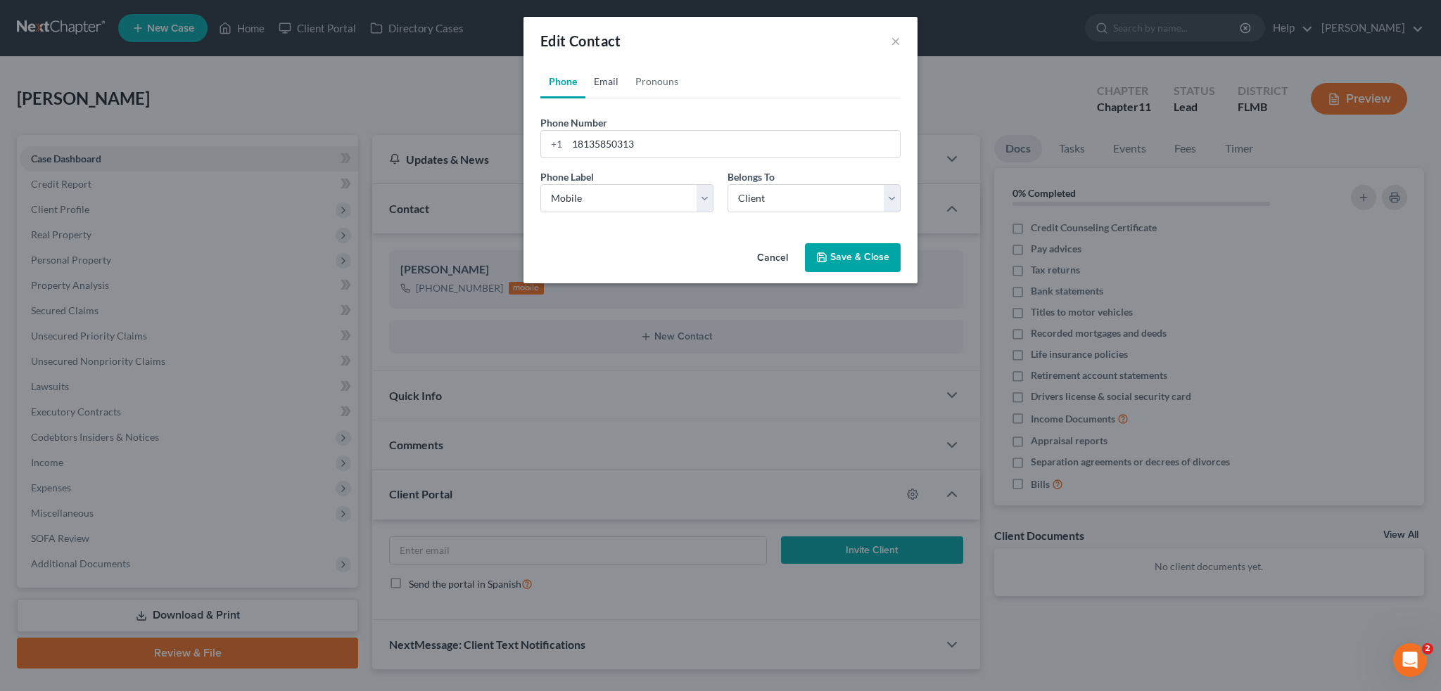
click at [611, 82] on link "Email" at bounding box center [606, 82] width 42 height 34
click at [619, 150] on input "email" at bounding box center [733, 144] width 333 height 27
type input "mchanlatte@highsourcesinc.com"
click at [661, 193] on select "Select Home Work Other" at bounding box center [626, 198] width 173 height 28
select select "1"
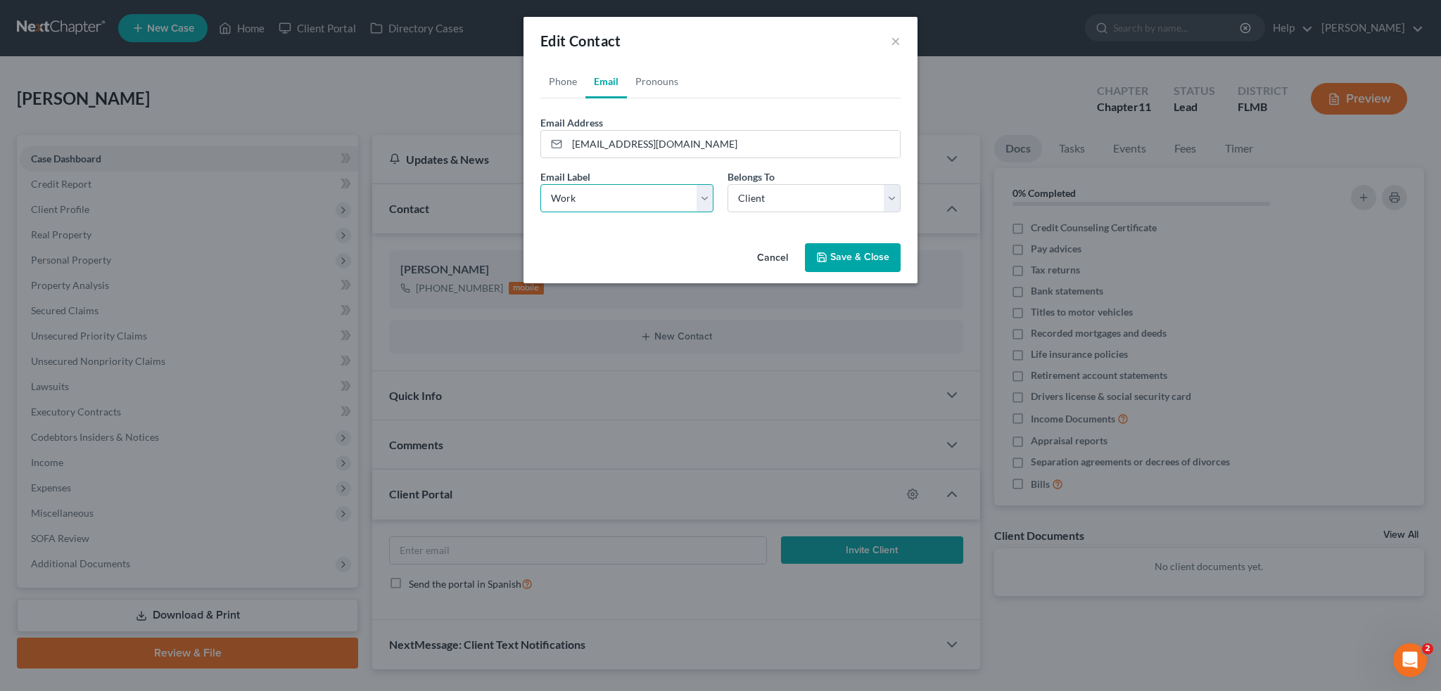
click at [540, 184] on select "Select Home Work Other" at bounding box center [626, 198] width 173 height 28
click at [777, 197] on select "Select Client Other" at bounding box center [813, 198] width 173 height 28
click at [727, 184] on select "Select Client Other" at bounding box center [813, 198] width 173 height 28
click at [847, 258] on button "Save & Close" at bounding box center [853, 258] width 96 height 30
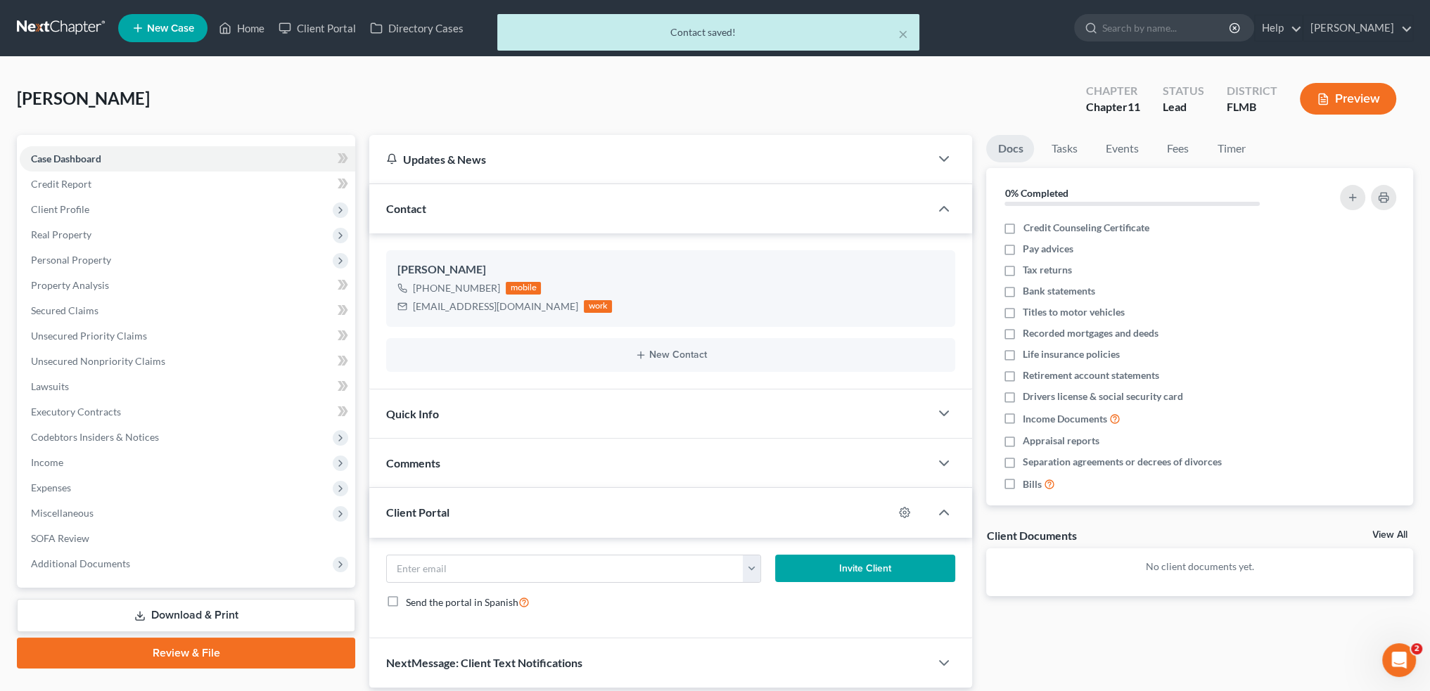
click at [594, 419] on div "Quick Info" at bounding box center [649, 414] width 561 height 49
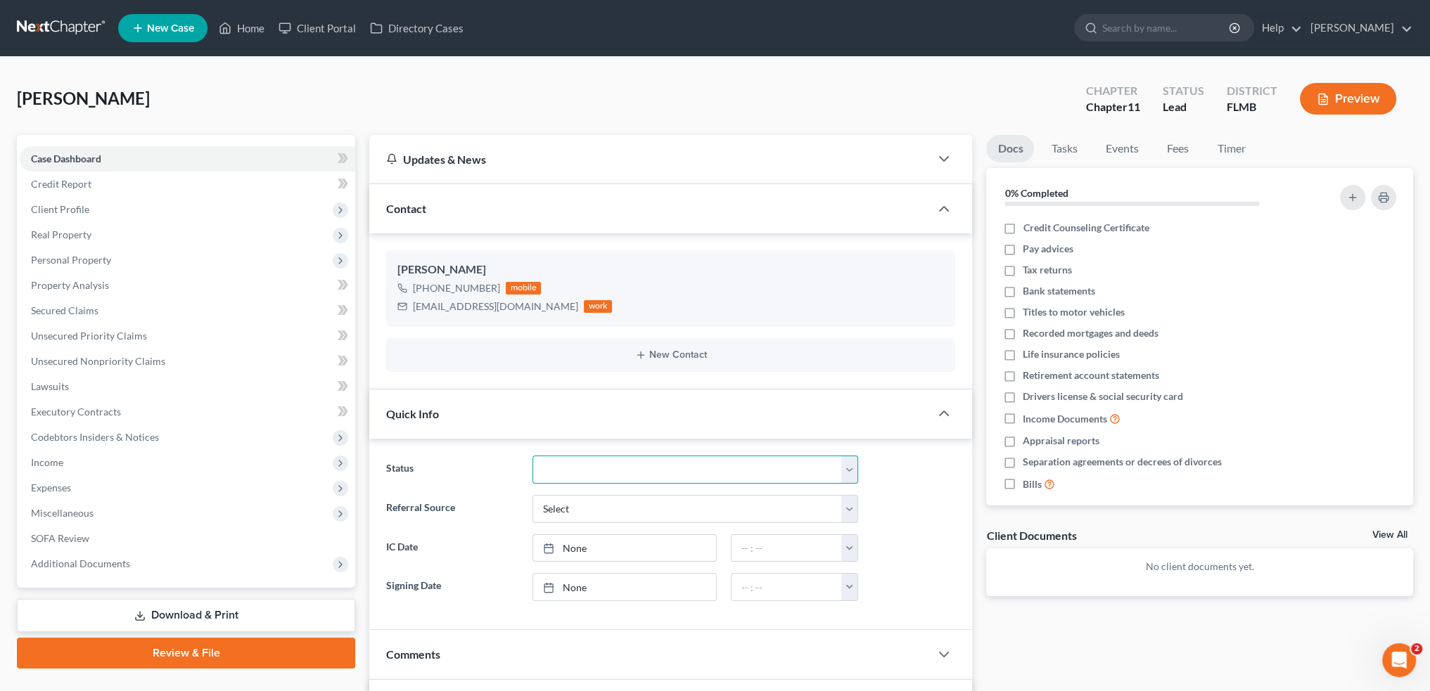
click at [604, 466] on select "Discharged Discharged & Reported Discharge Litigation Dismissal Notice Dismisse…" at bounding box center [695, 470] width 326 height 28
click at [532, 456] on select "Discharged Discharged & Reported Discharge Litigation Dismissal Notice Dismisse…" at bounding box center [695, 470] width 326 height 28
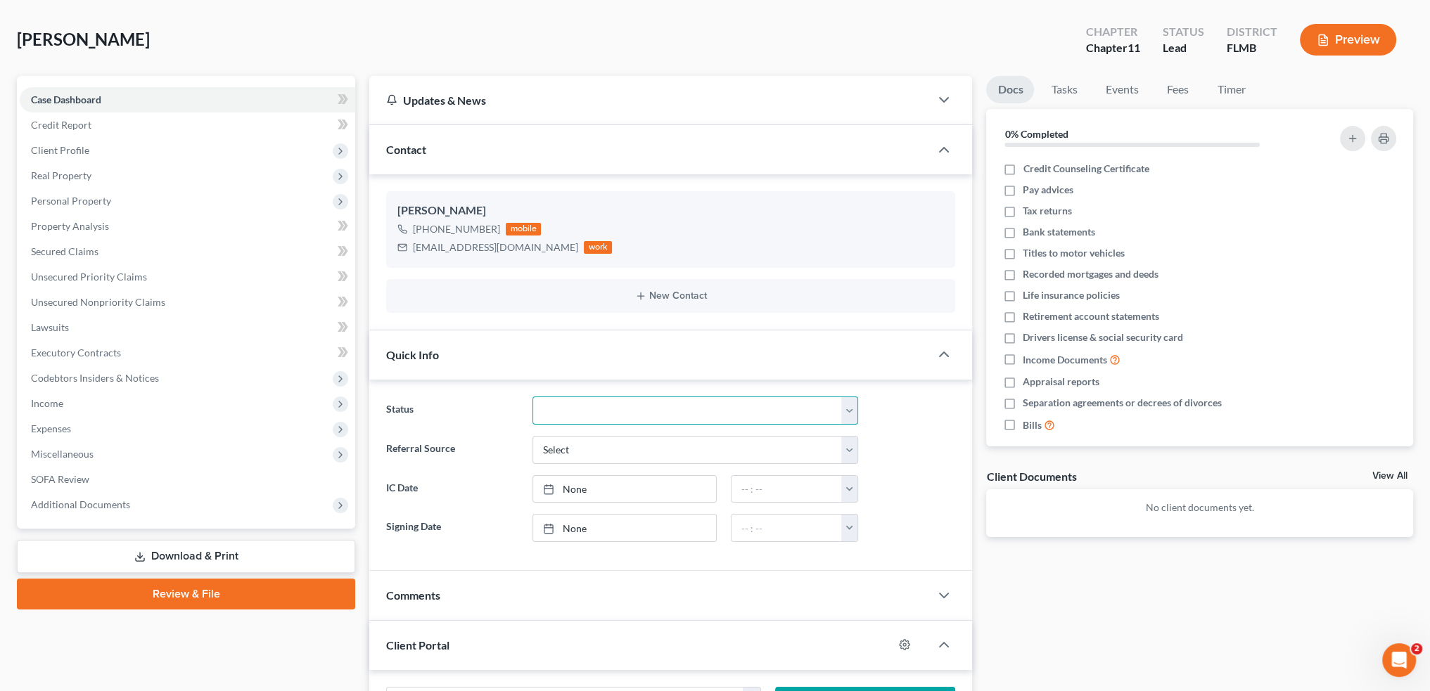
scroll to position [141, 0]
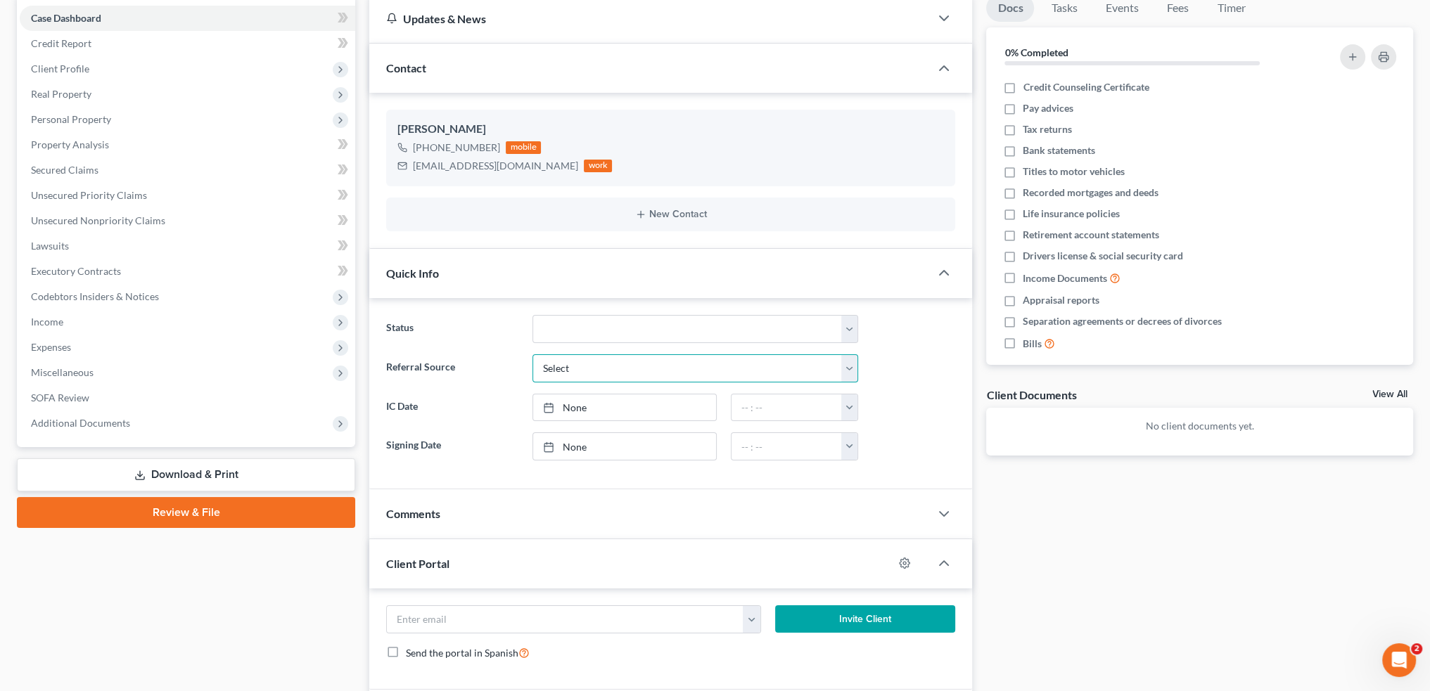
click at [578, 366] on select "Select Word Of Mouth Previous Clients Direct Mail Website Google Search Modern …" at bounding box center [695, 369] width 326 height 28
select select "1"
click at [532, 355] on select "Select Word Of Mouth Previous Clients Direct Mail Website Google Search Modern …" at bounding box center [695, 369] width 326 height 28
click at [611, 368] on select "Select Word Of Mouth Previous Clients Direct Mail Website Google Search Modern …" at bounding box center [695, 369] width 326 height 28
click at [532, 355] on select "Select Word Of Mouth Previous Clients Direct Mail Website Google Search Modern …" at bounding box center [695, 369] width 326 height 28
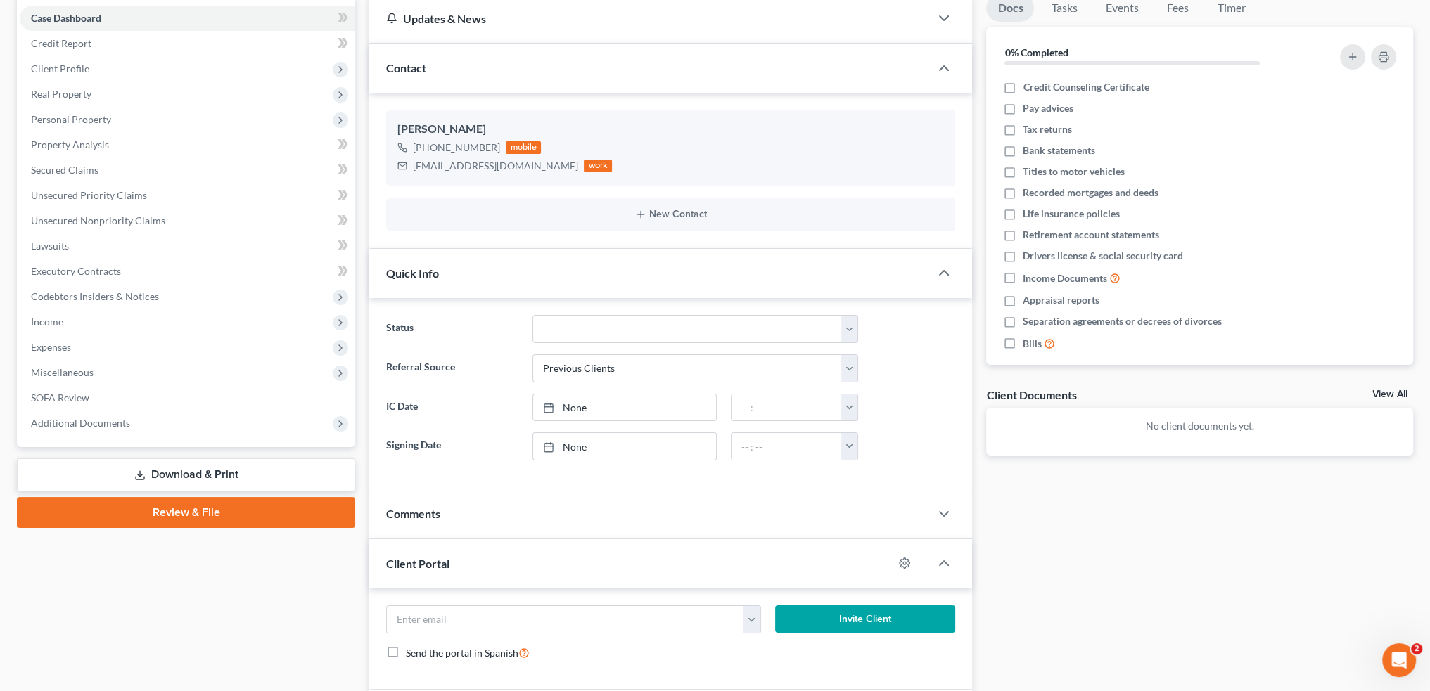
click at [494, 433] on label "Signing Date" at bounding box center [452, 447] width 146 height 28
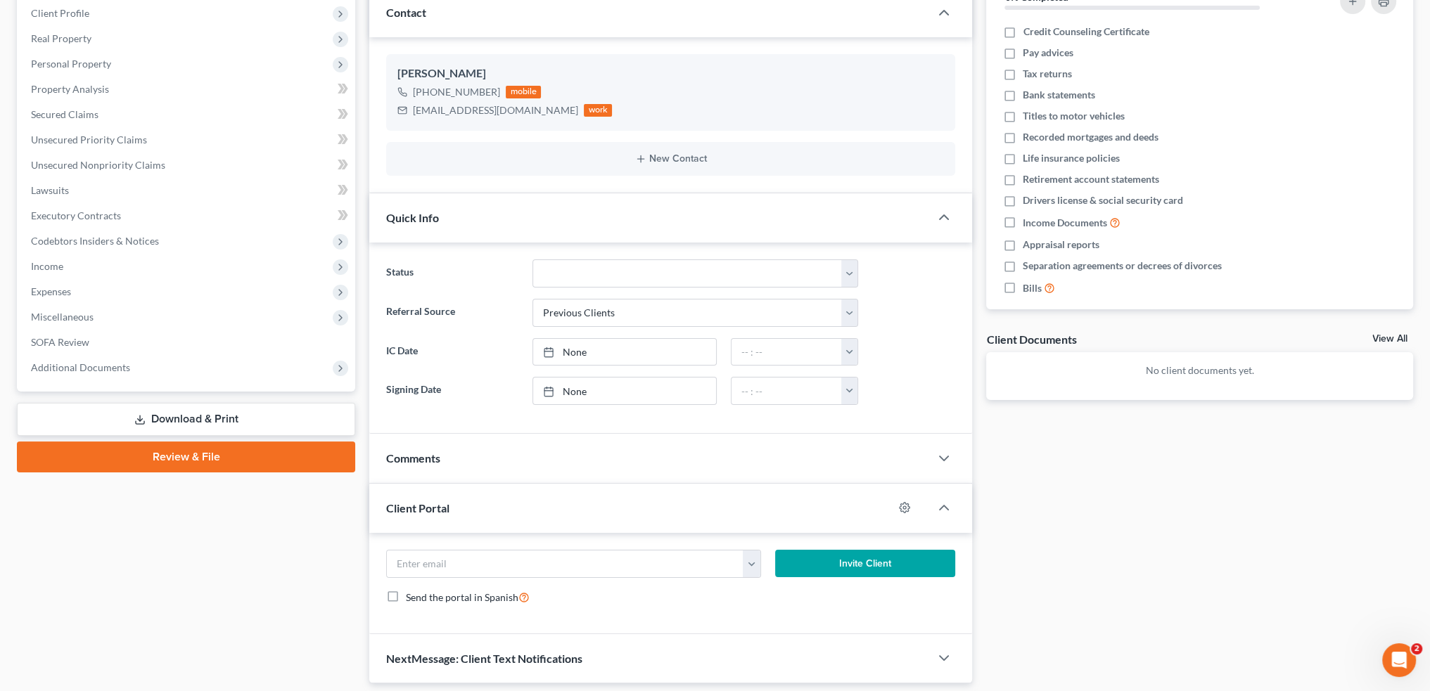
scroll to position [238, 0]
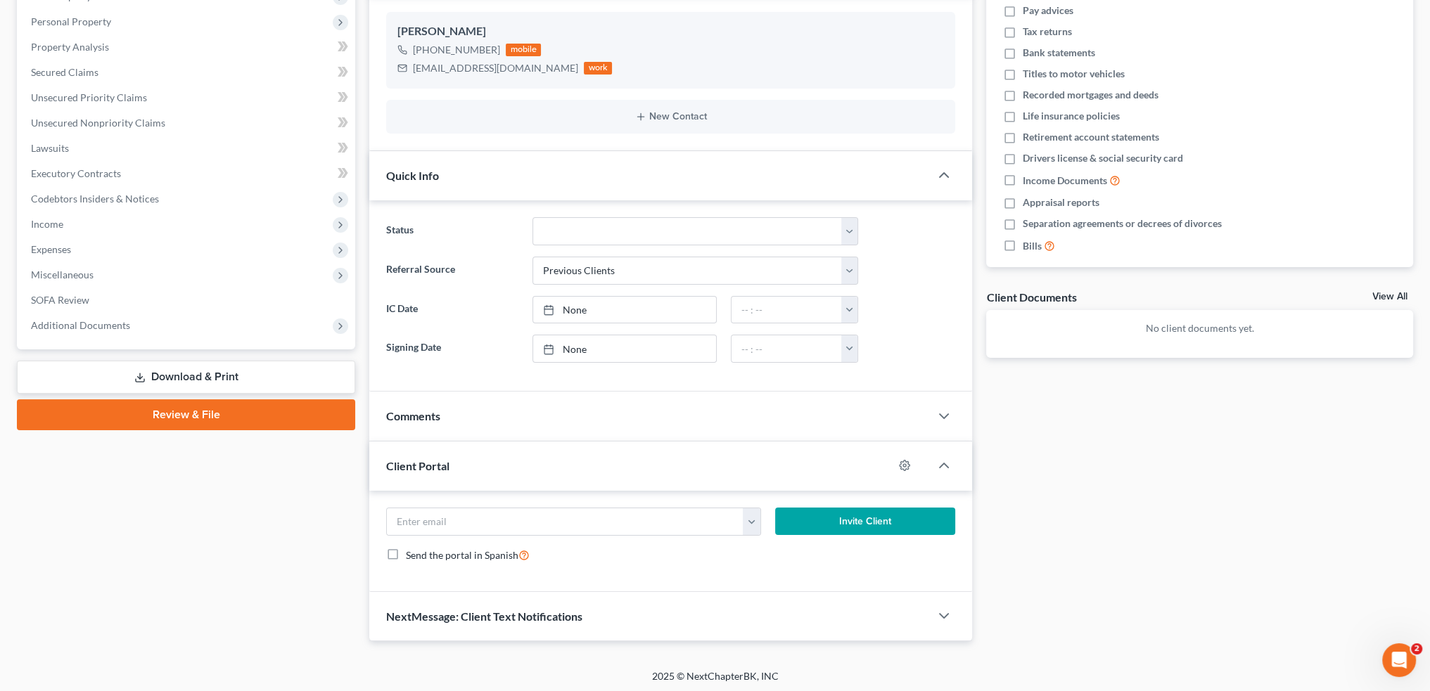
click at [520, 419] on div "Comments" at bounding box center [649, 416] width 561 height 49
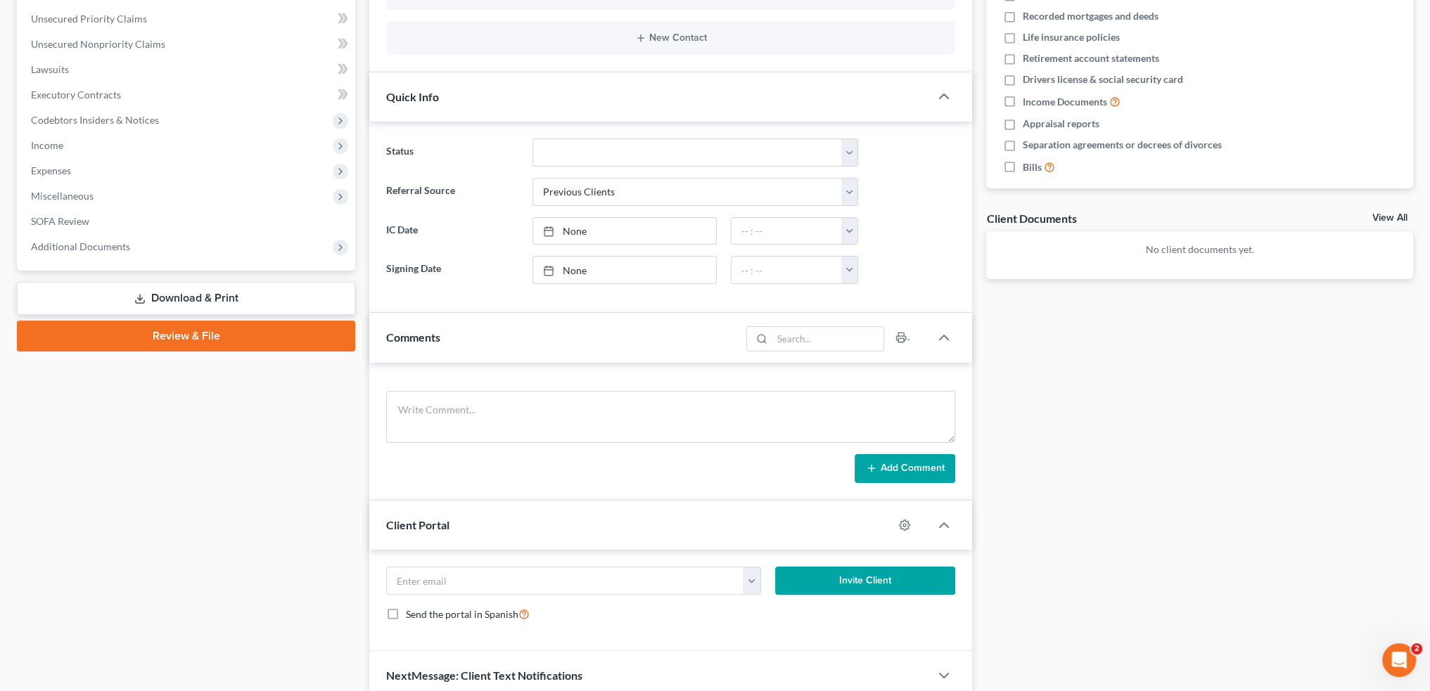
scroll to position [376, 0]
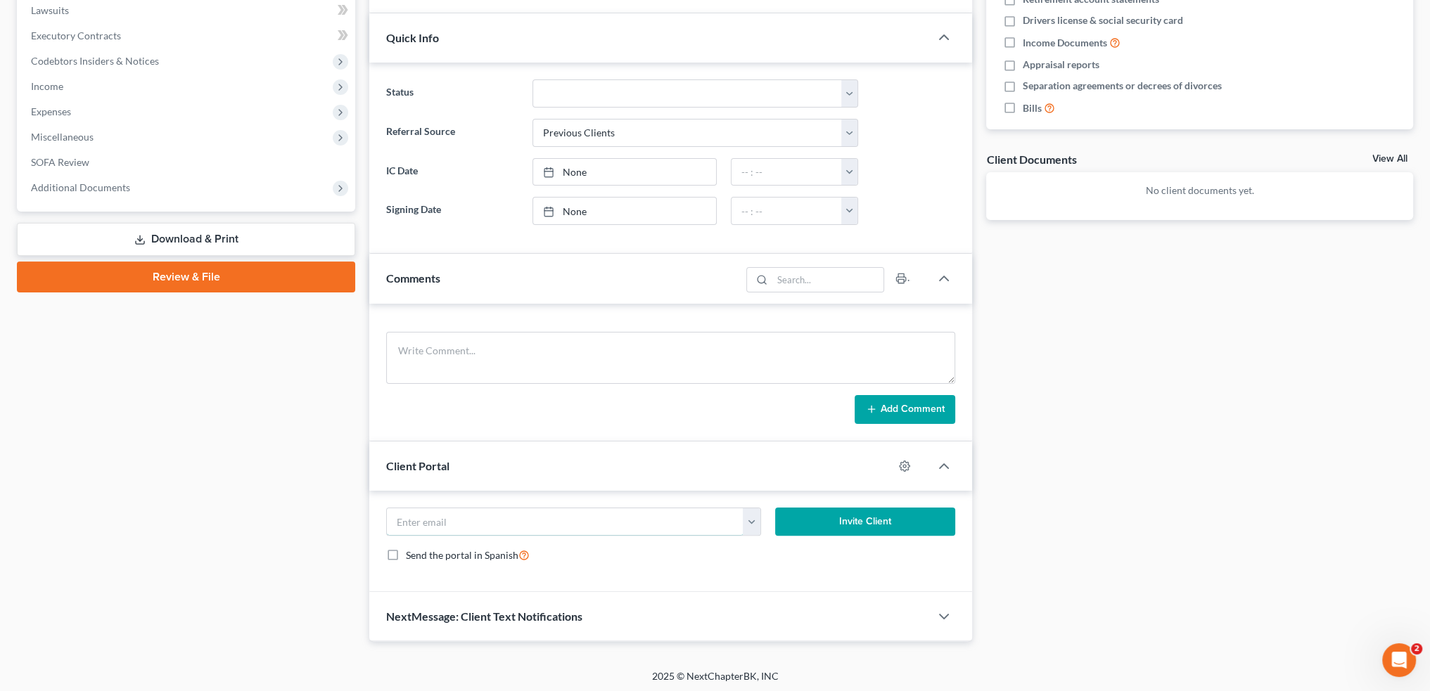
click at [572, 509] on input "email" at bounding box center [565, 522] width 357 height 27
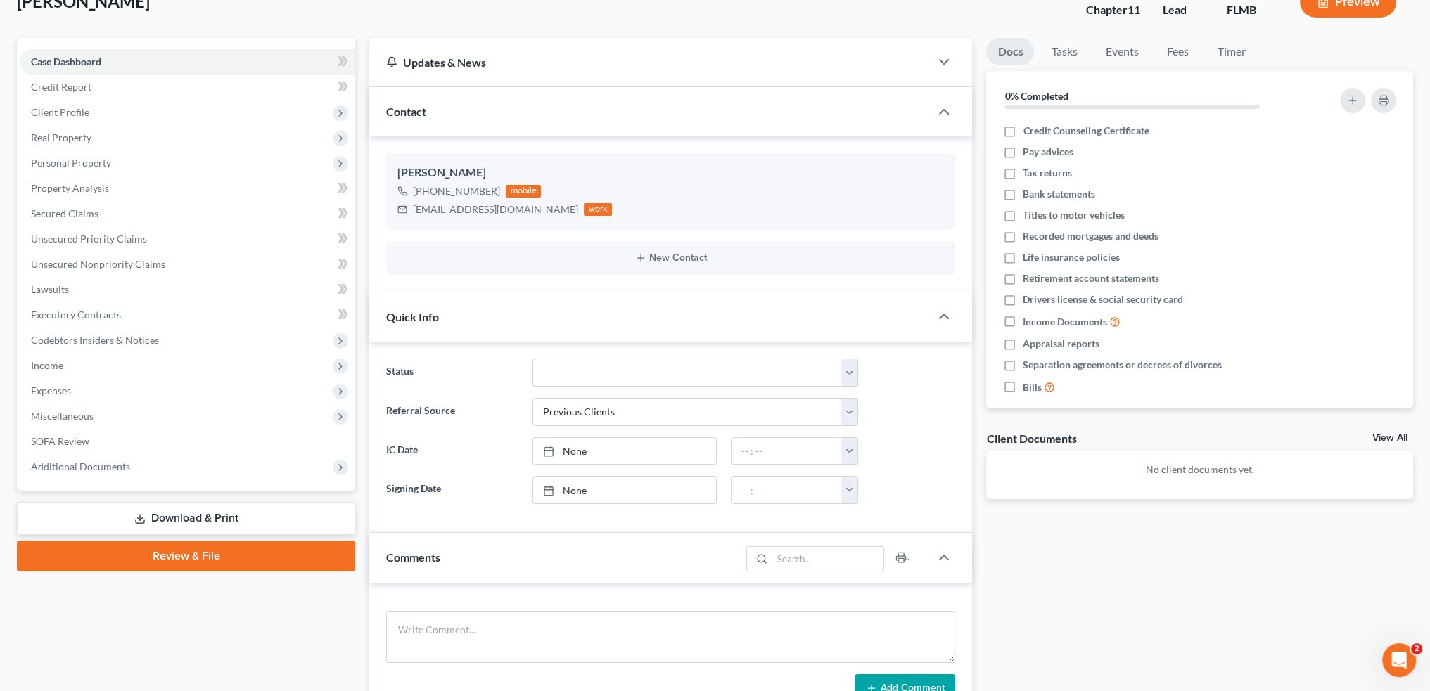
scroll to position [0, 0]
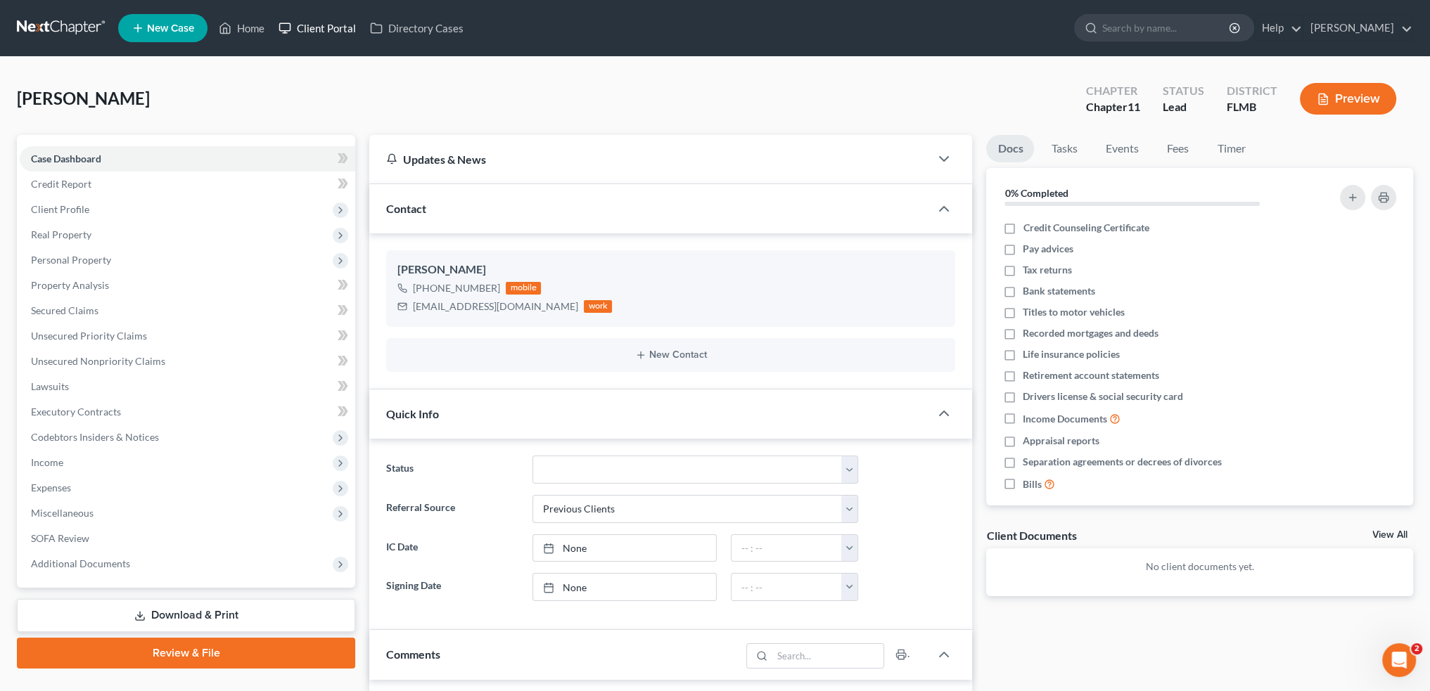
click at [324, 25] on link "Client Portal" at bounding box center [317, 27] width 91 height 25
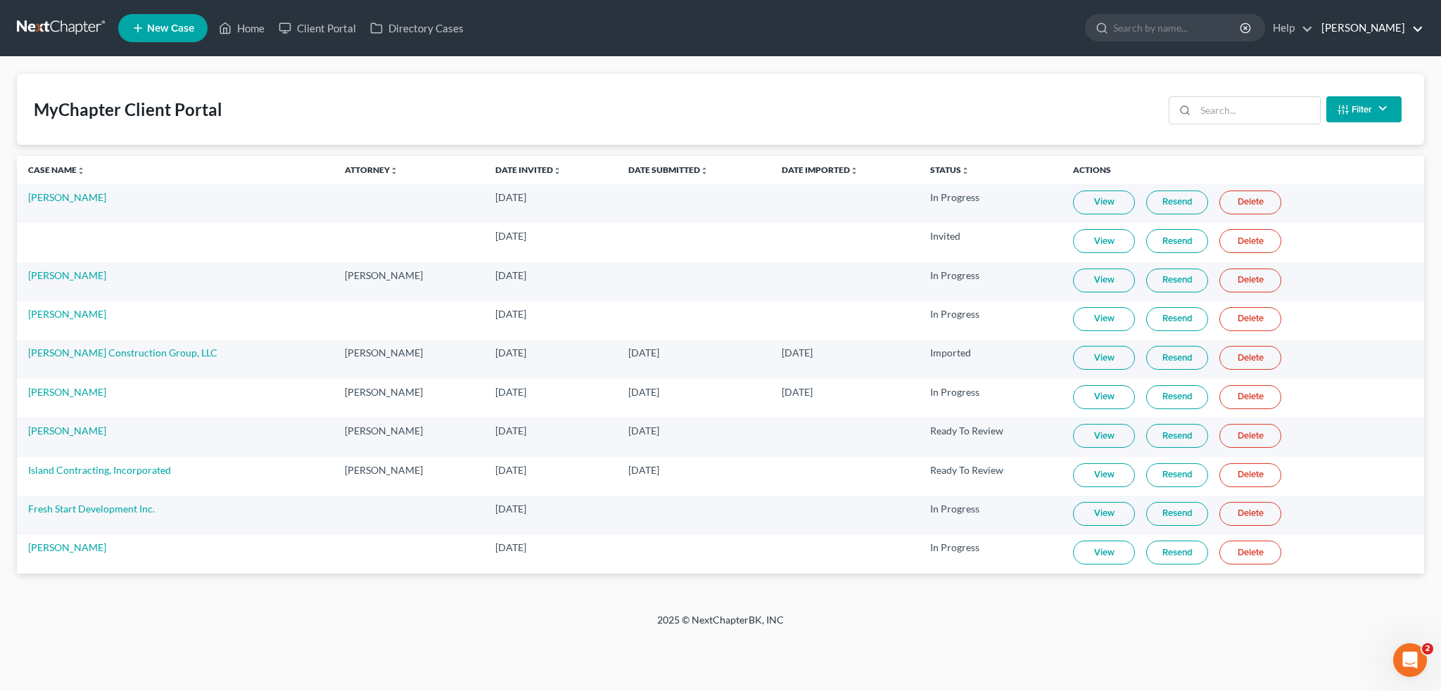
click at [1381, 25] on link "[PERSON_NAME]" at bounding box center [1368, 27] width 109 height 25
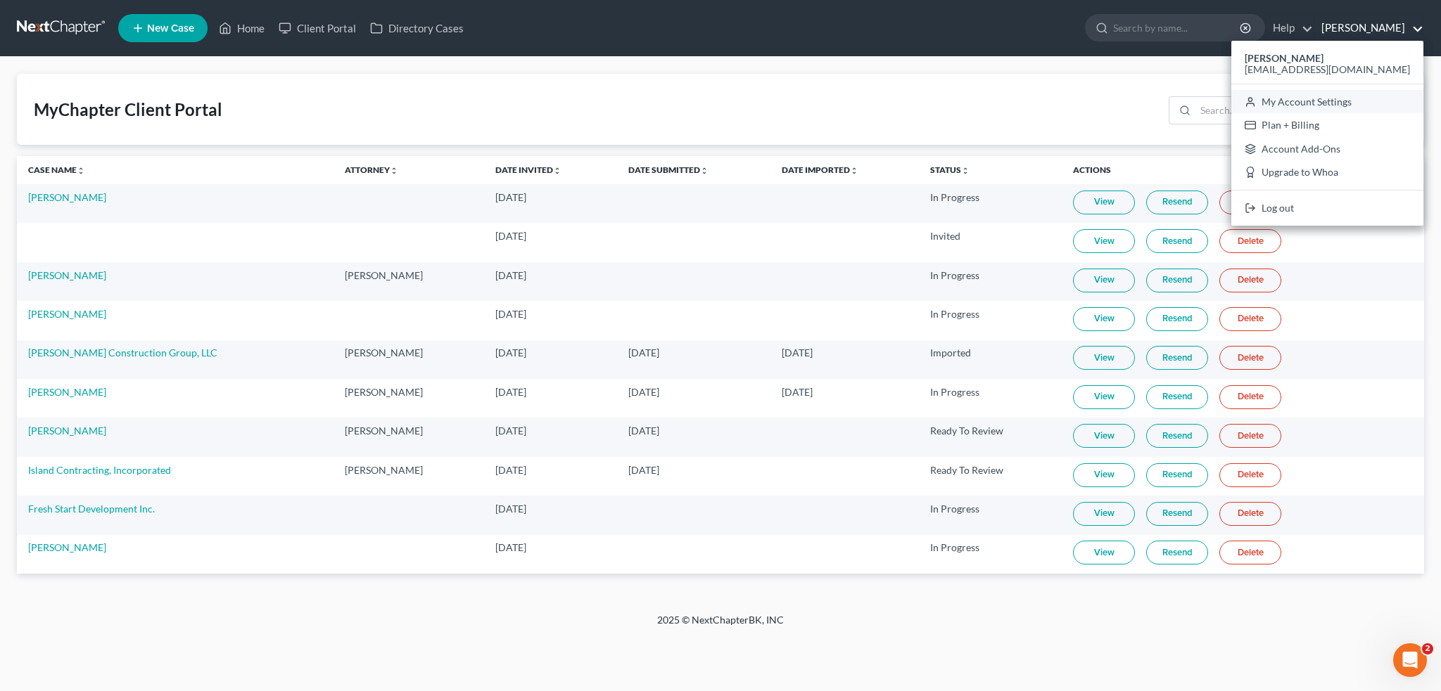
click at [1357, 105] on link "My Account Settings" at bounding box center [1327, 102] width 192 height 24
select select "15"
select select "24"
select select "9"
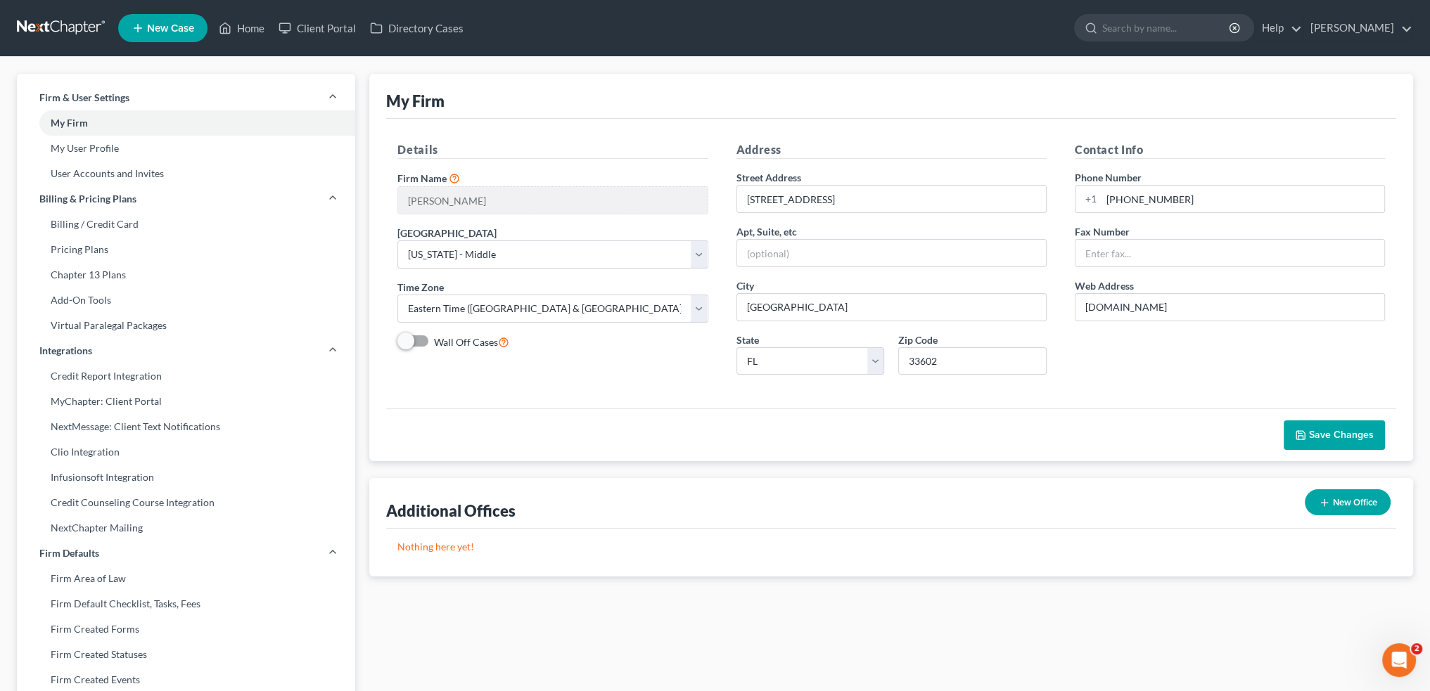
click at [89, 407] on link "MyChapter: Client Portal" at bounding box center [186, 401] width 338 height 25
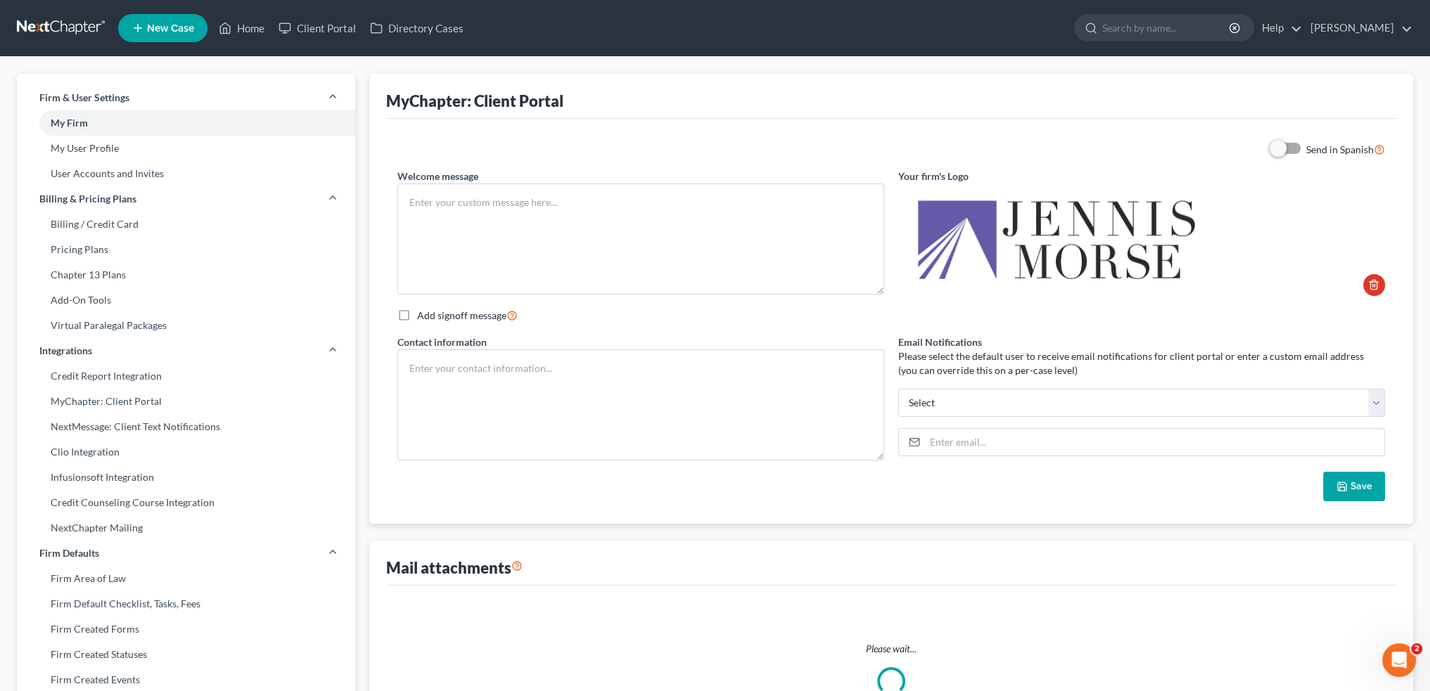
type textarea "Hello! Welcome to MyChapter. We are here to help make the bankruptcy filing pro…"
type textarea "Office: 813-229-2800 Karon (Paralegal) Email: karon@jennislaw.com Andrew's emai…"
type input "karon@jennislaw.com"
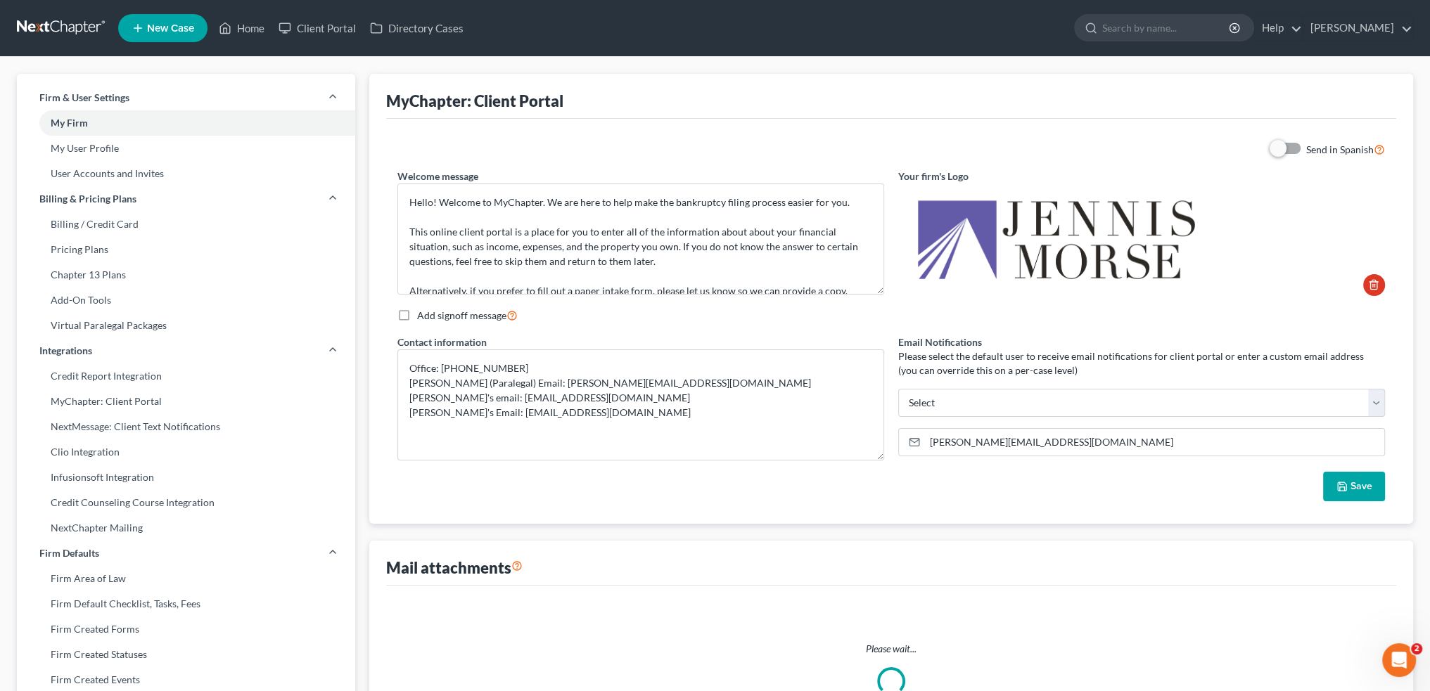
select select "0"
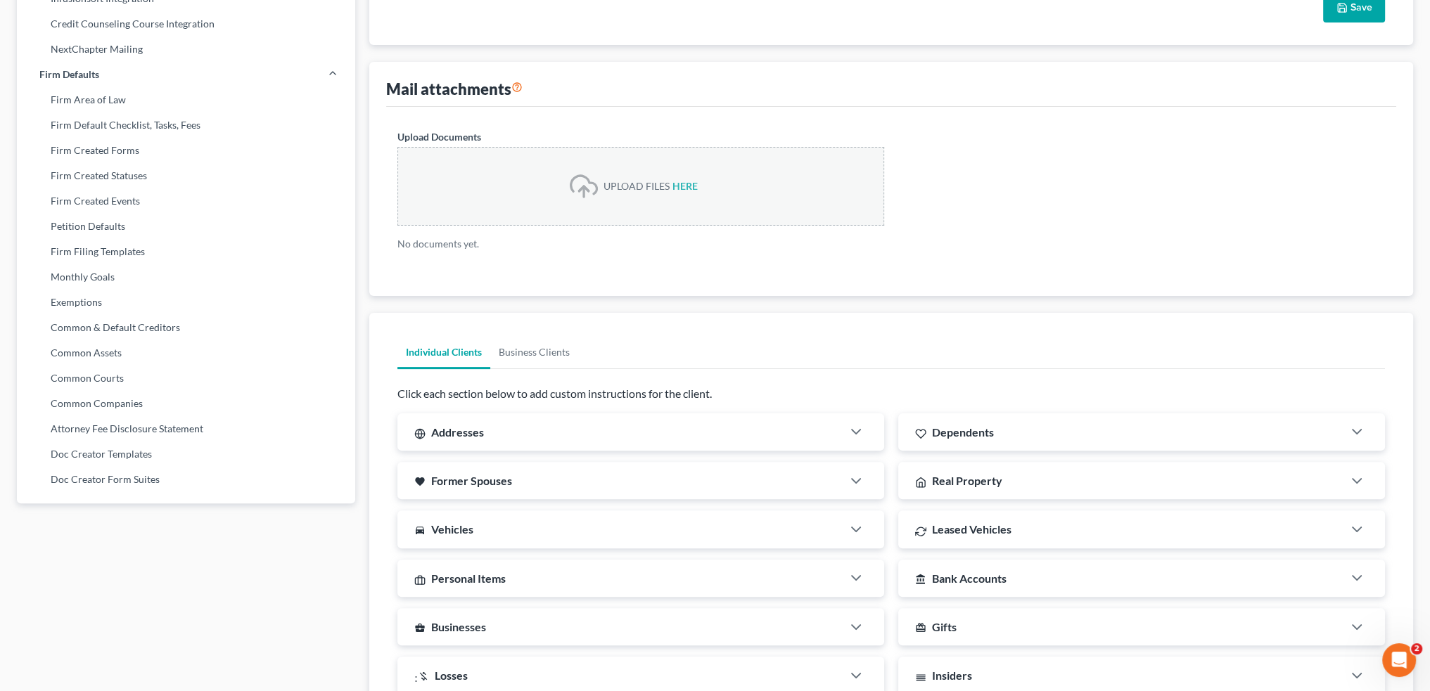
scroll to position [492, 0]
